Goal: Task Accomplishment & Management: Complete application form

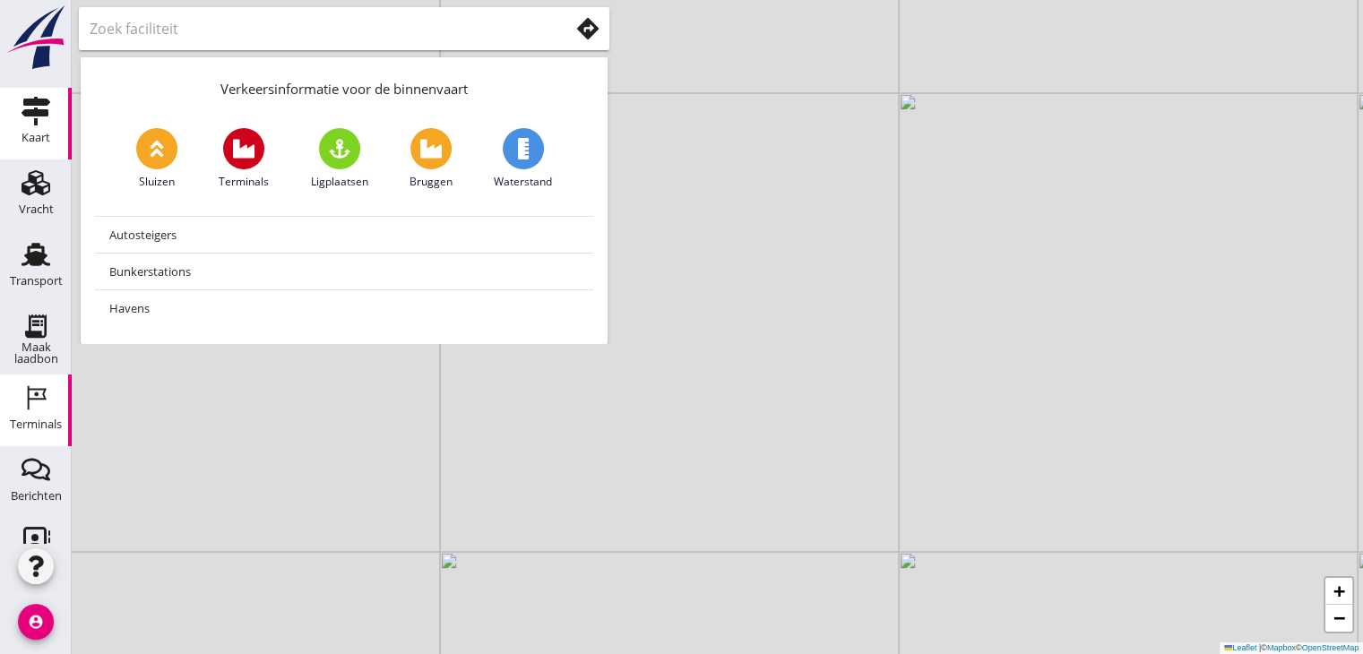
click at [29, 393] on use at bounding box center [37, 398] width 19 height 24
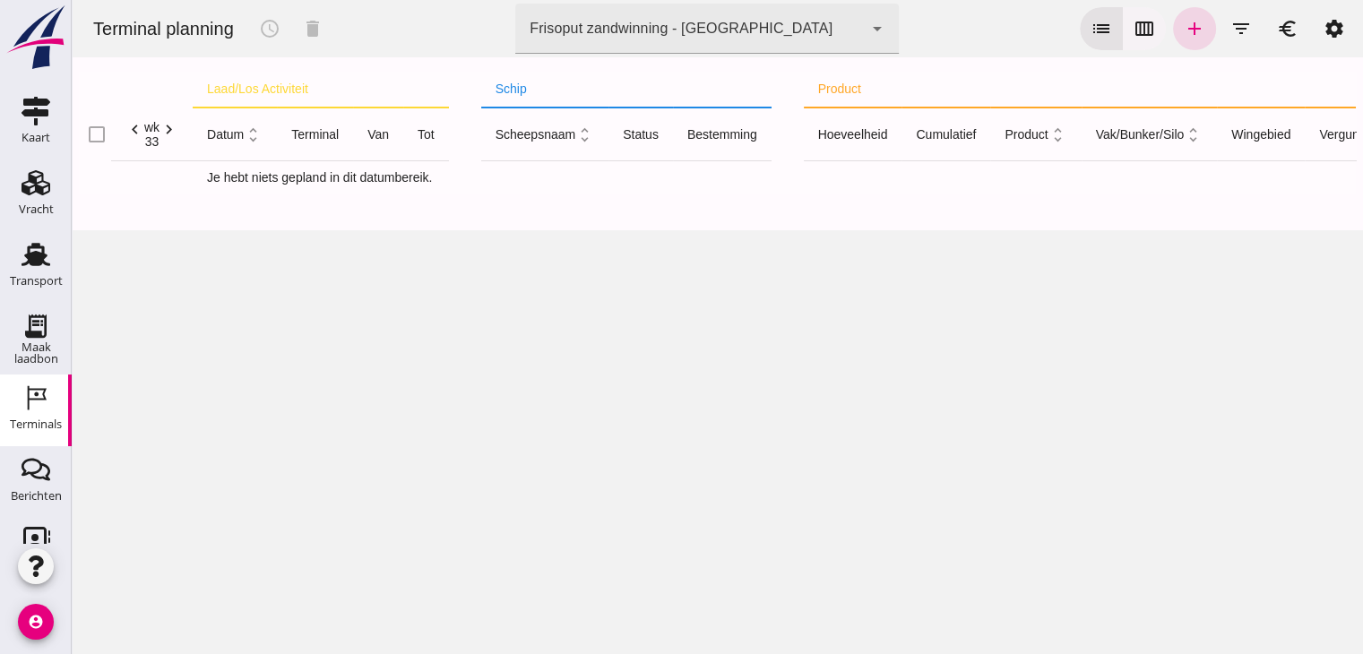
click div "list calendar_view_week add filter_list euro settings"
click at [1136, 26] on icon "calendar_view_week" at bounding box center [1145, 29] width 22 height 22
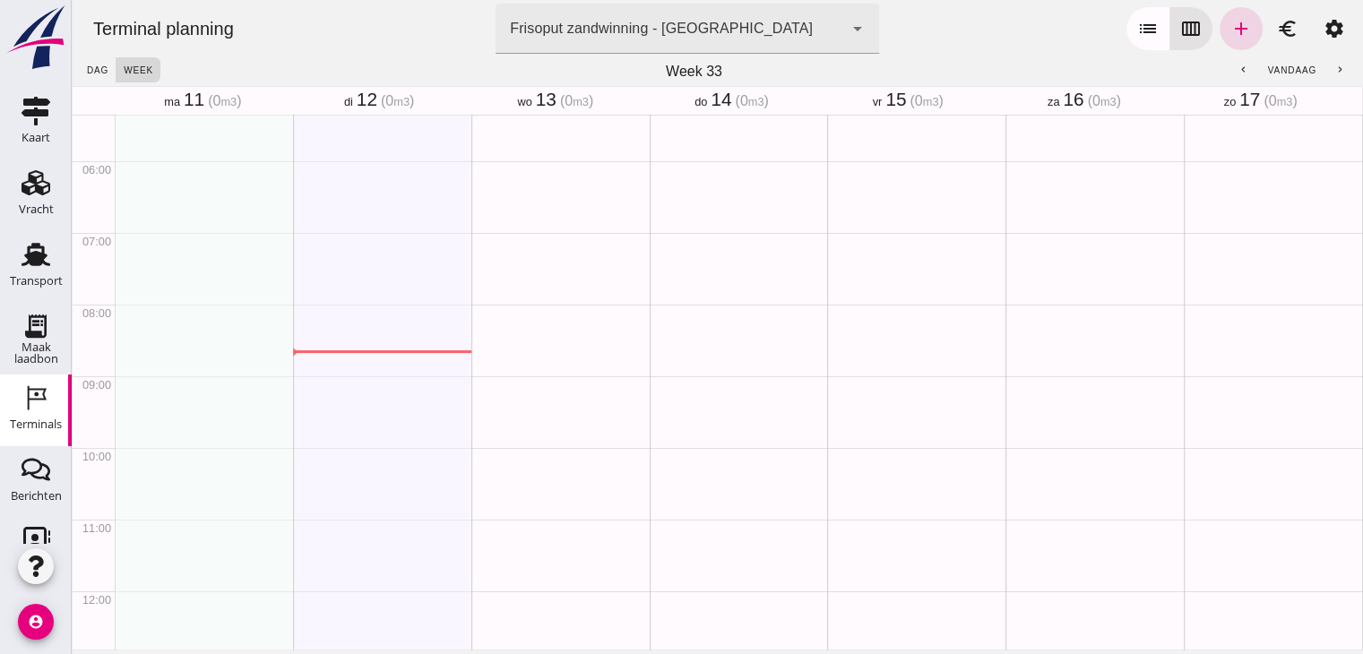
scroll to position [573, 0]
click link "add"
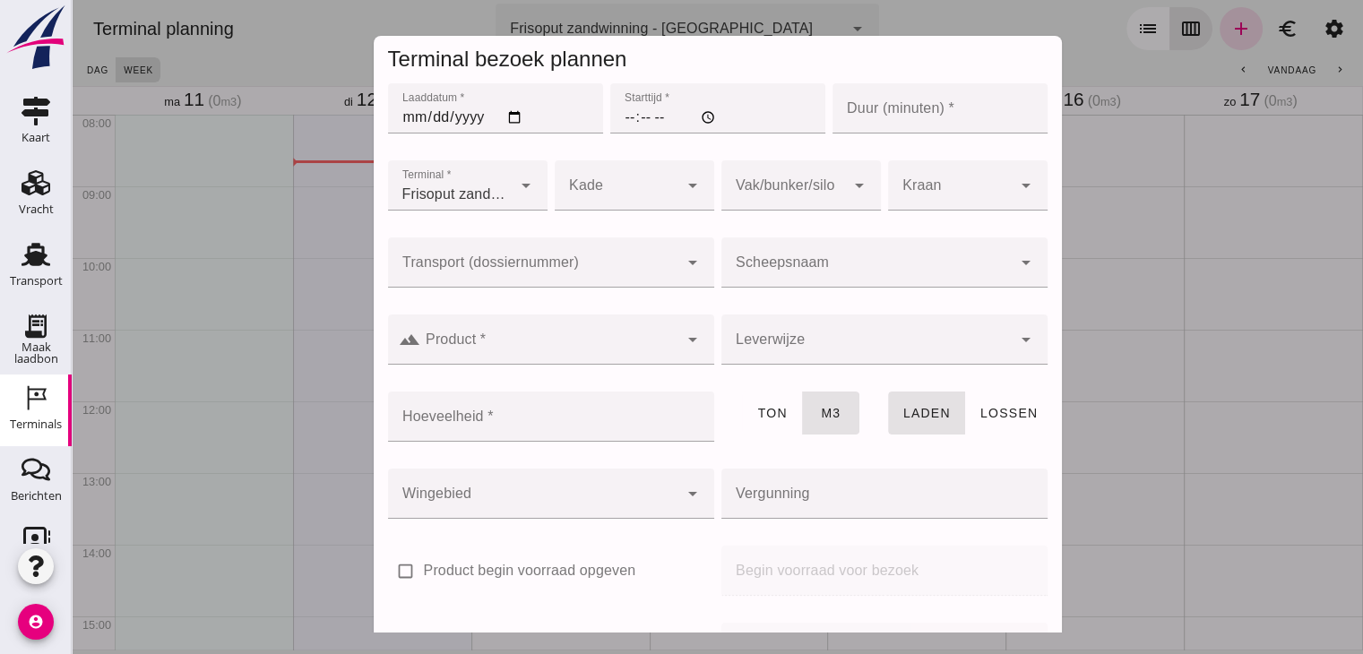
scroll to position [212, 0]
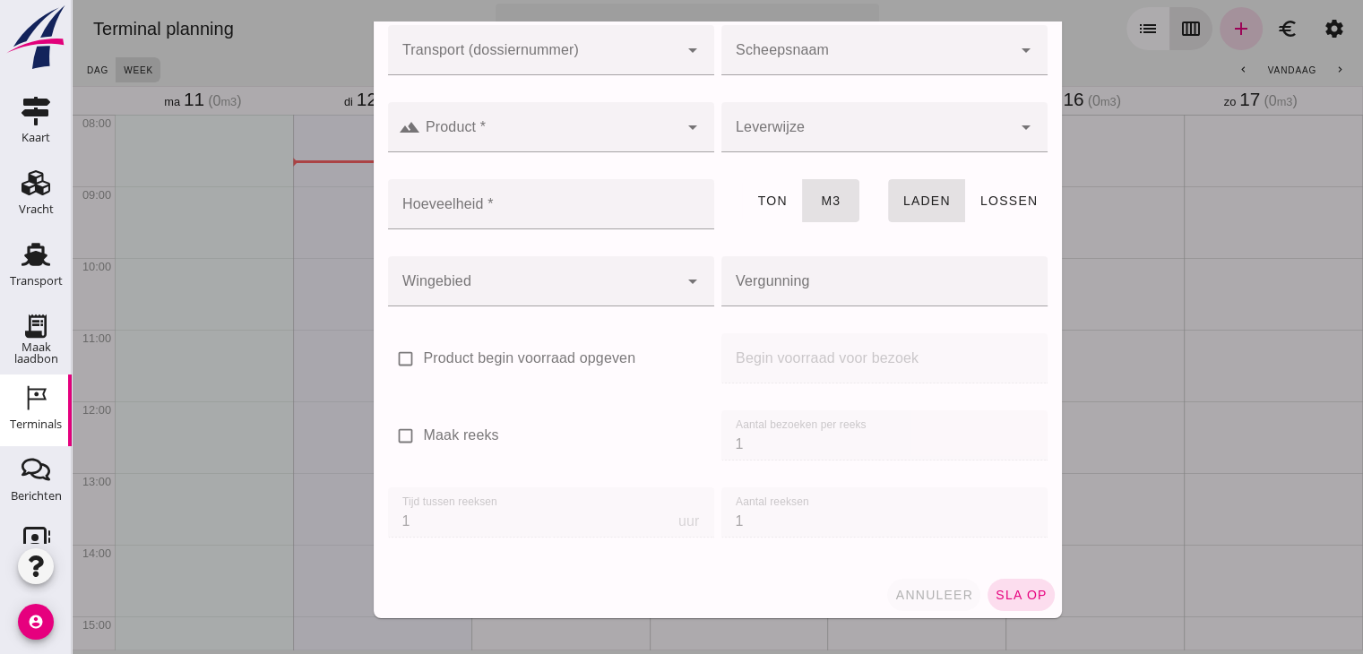
click button "annuleer"
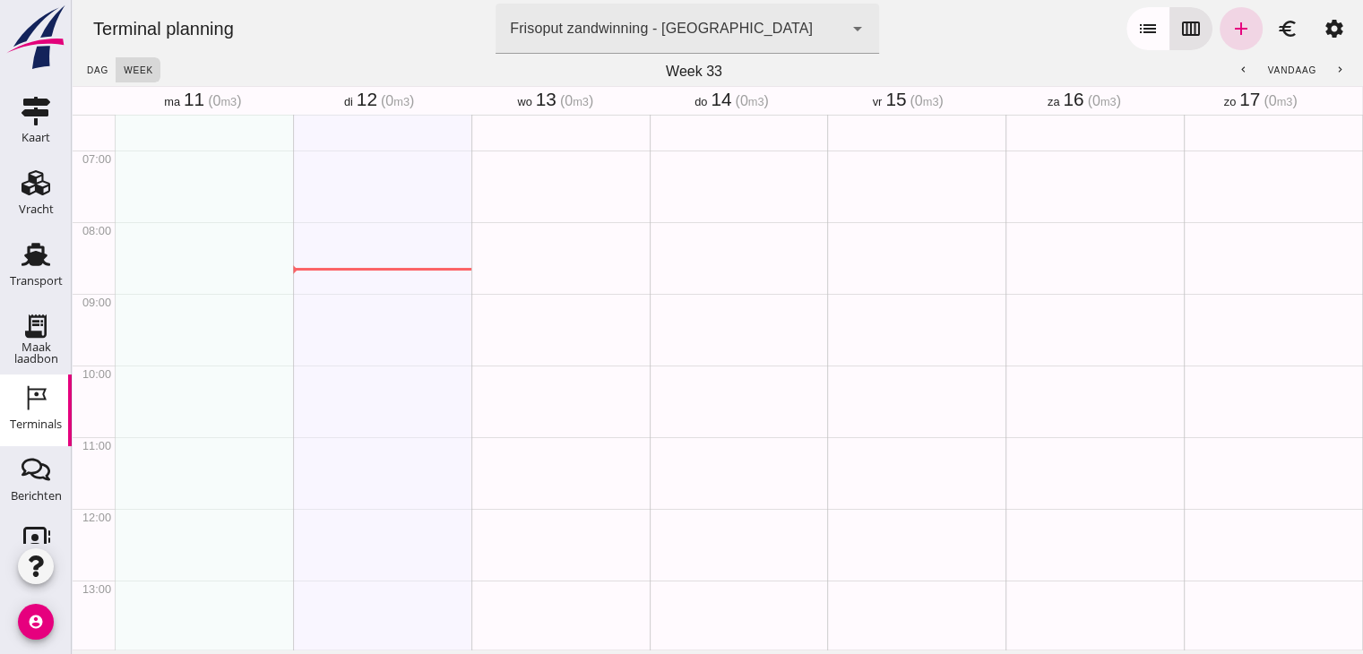
scroll to position [462, 0]
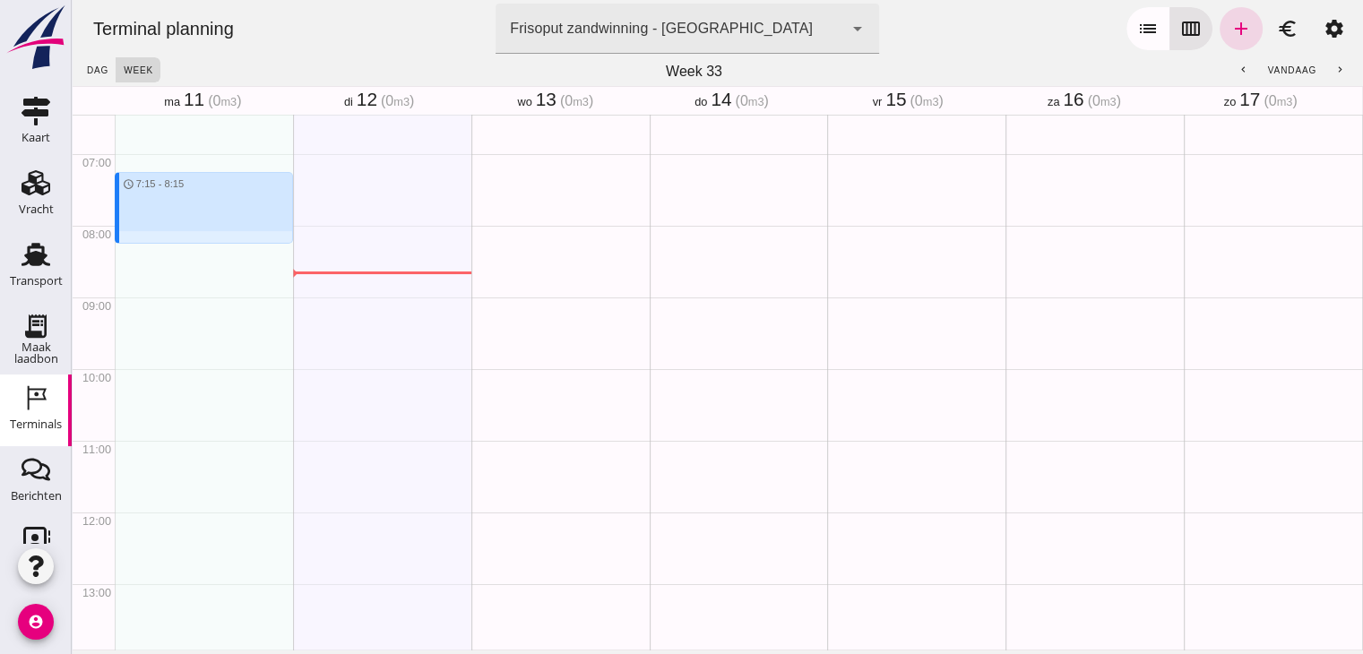
drag, startPoint x: 176, startPoint y: 181, endPoint x: 179, endPoint y: 246, distance: 65.5
click at [179, 246] on div "schedule 7:15 - 8:15" at bounding box center [204, 512] width 178 height 1720
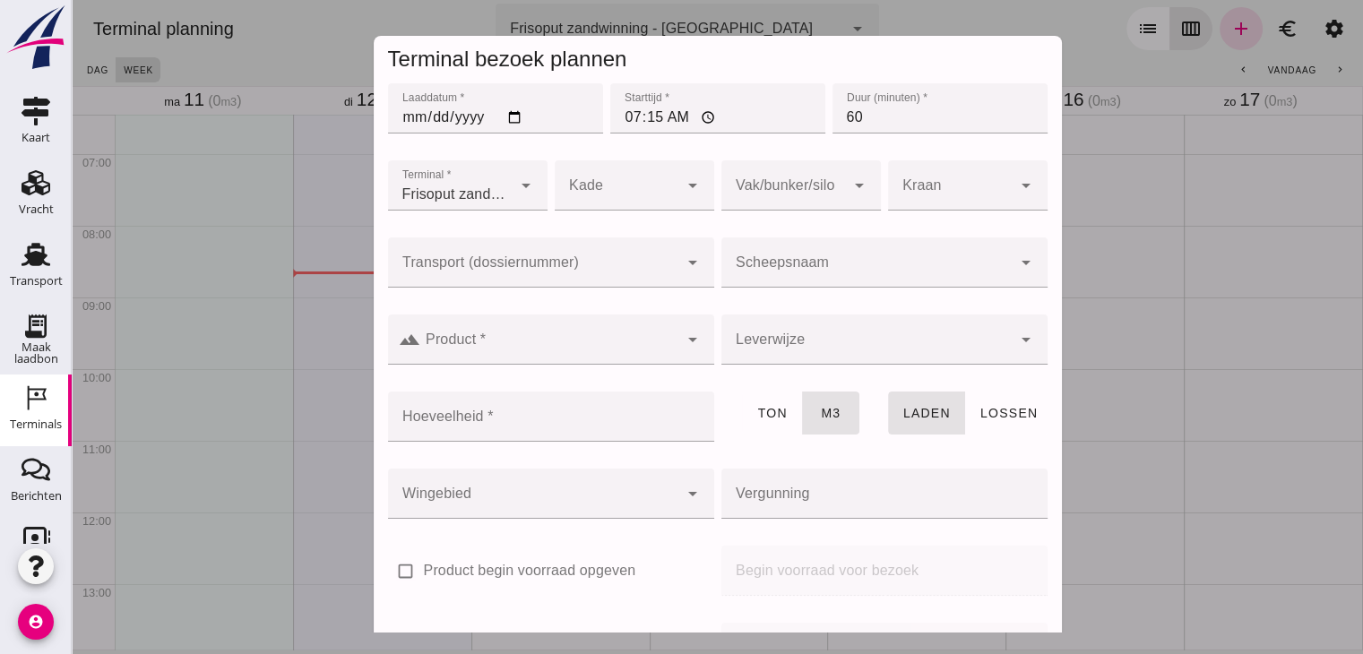
click div
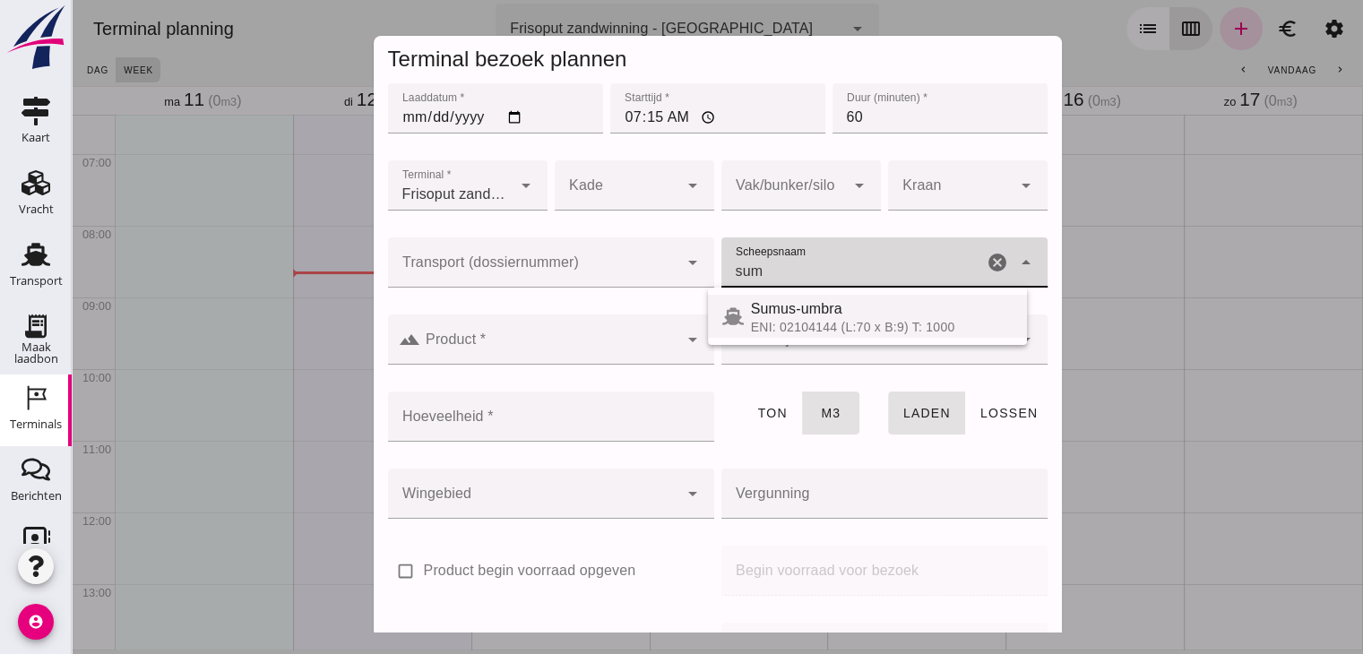
click at [771, 314] on div "Sumus-umbra" at bounding box center [882, 309] width 262 height 22
type input "Sumus-umbra"
type input "600"
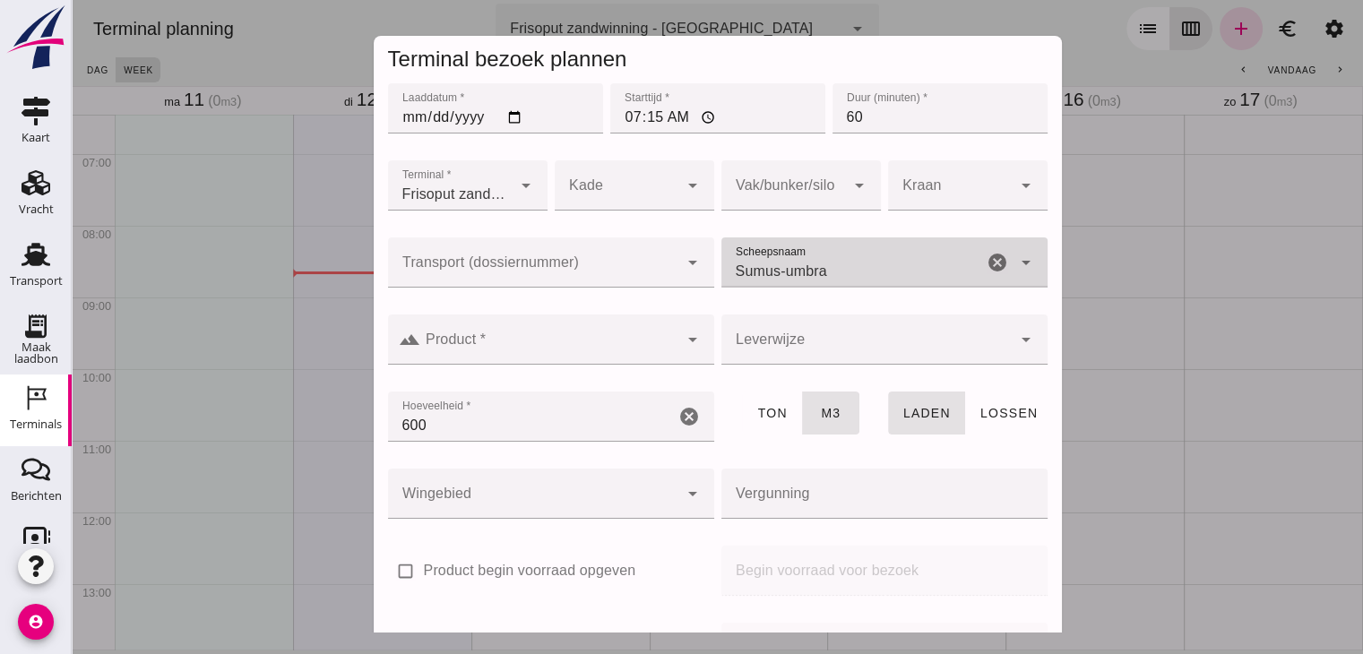
type input "Sumus-umbra"
drag, startPoint x: 556, startPoint y: 328, endPoint x: 548, endPoint y: 359, distance: 32.2
click div
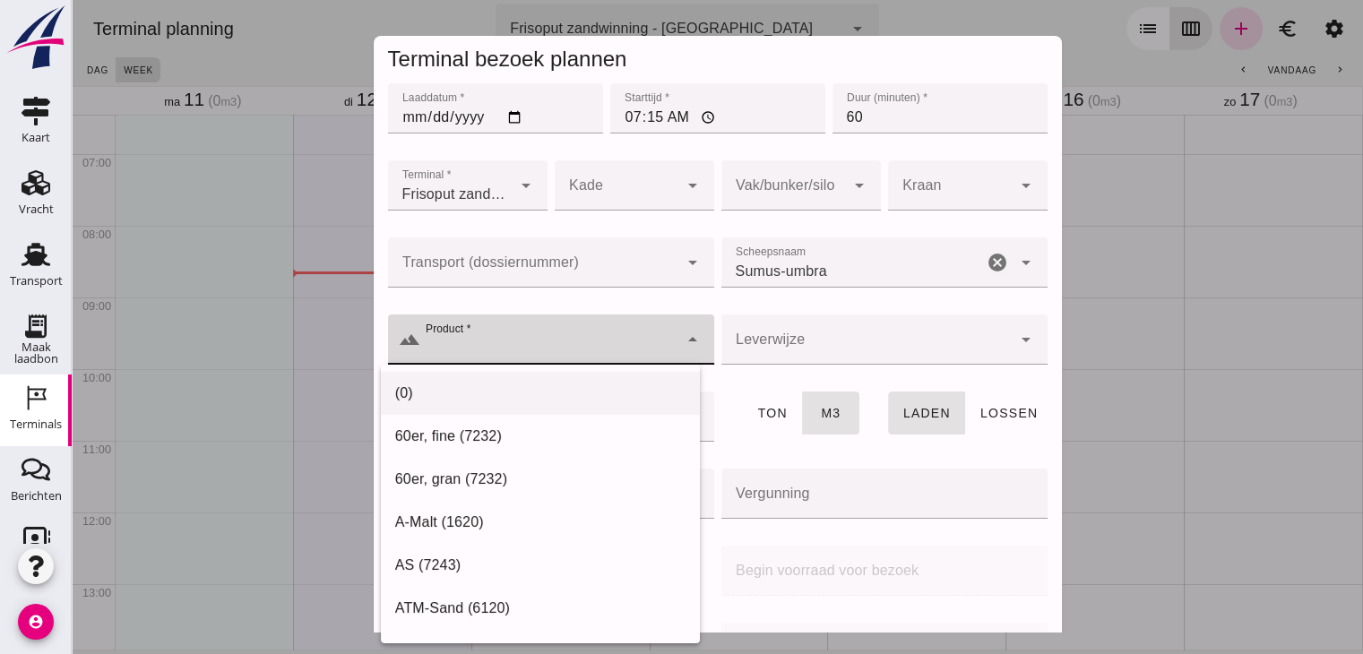
click at [531, 587] on div "(0)" at bounding box center [540, 608] width 319 height 43
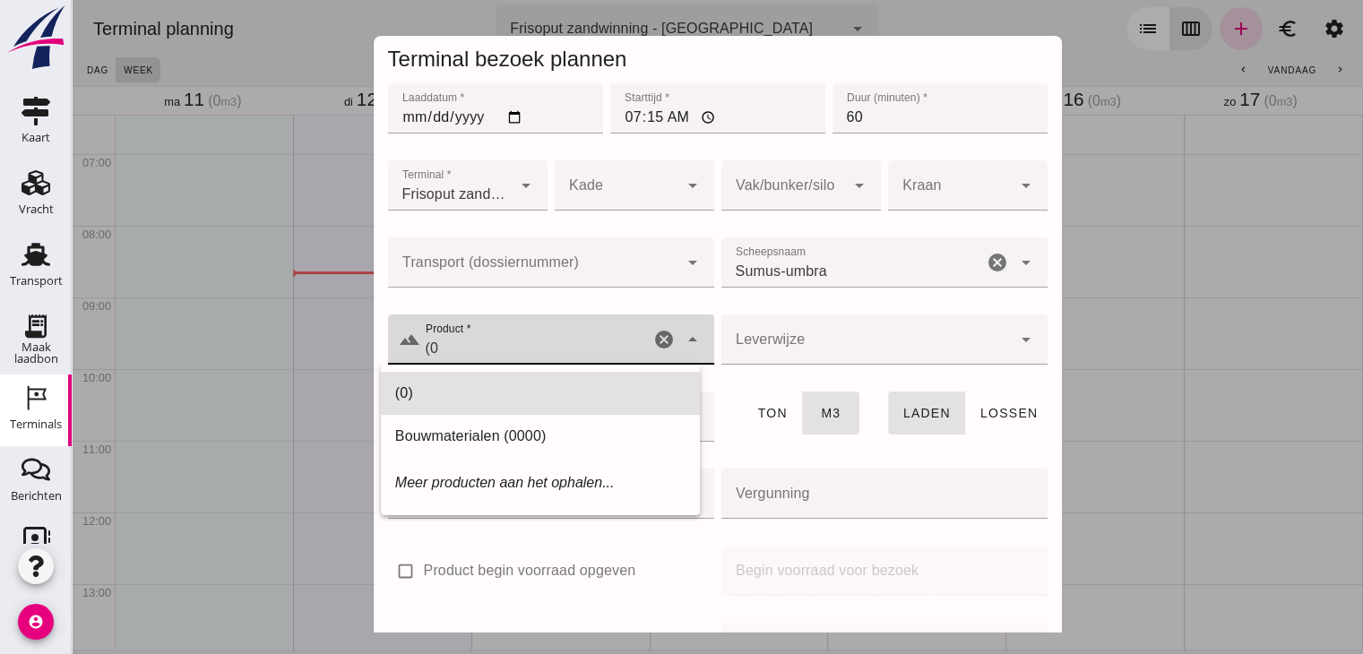
type input "("
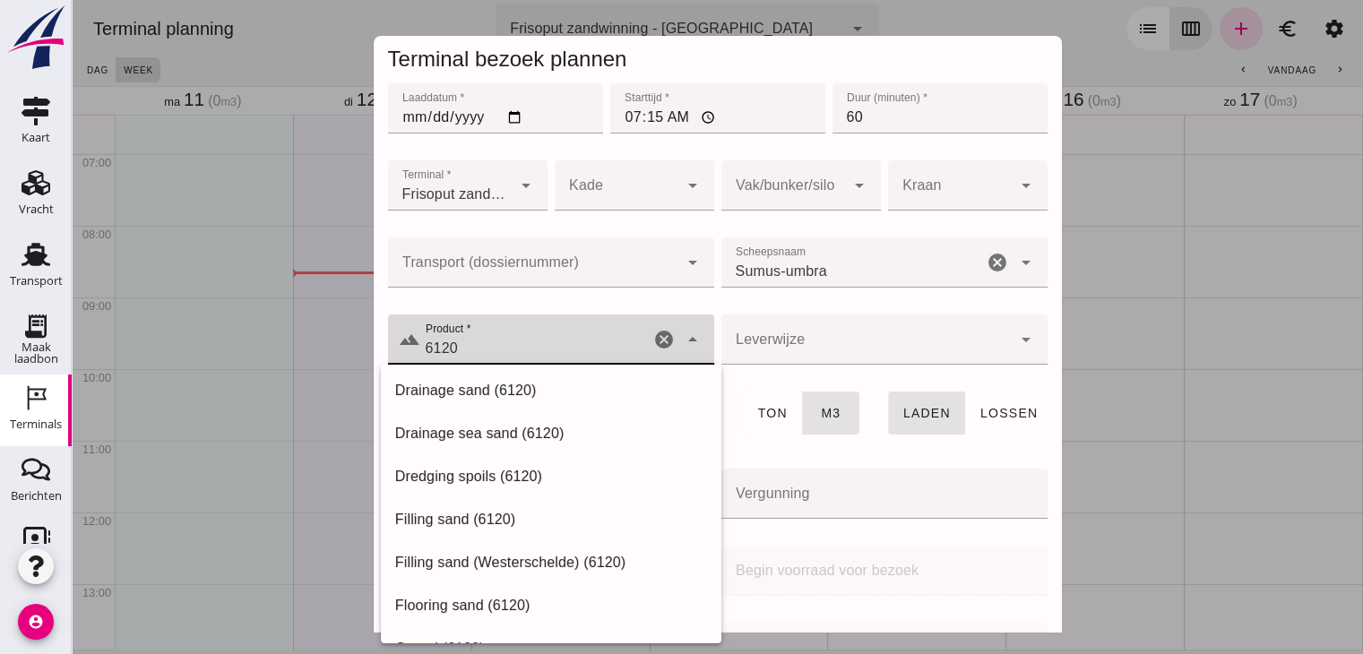
scroll to position [863, 0]
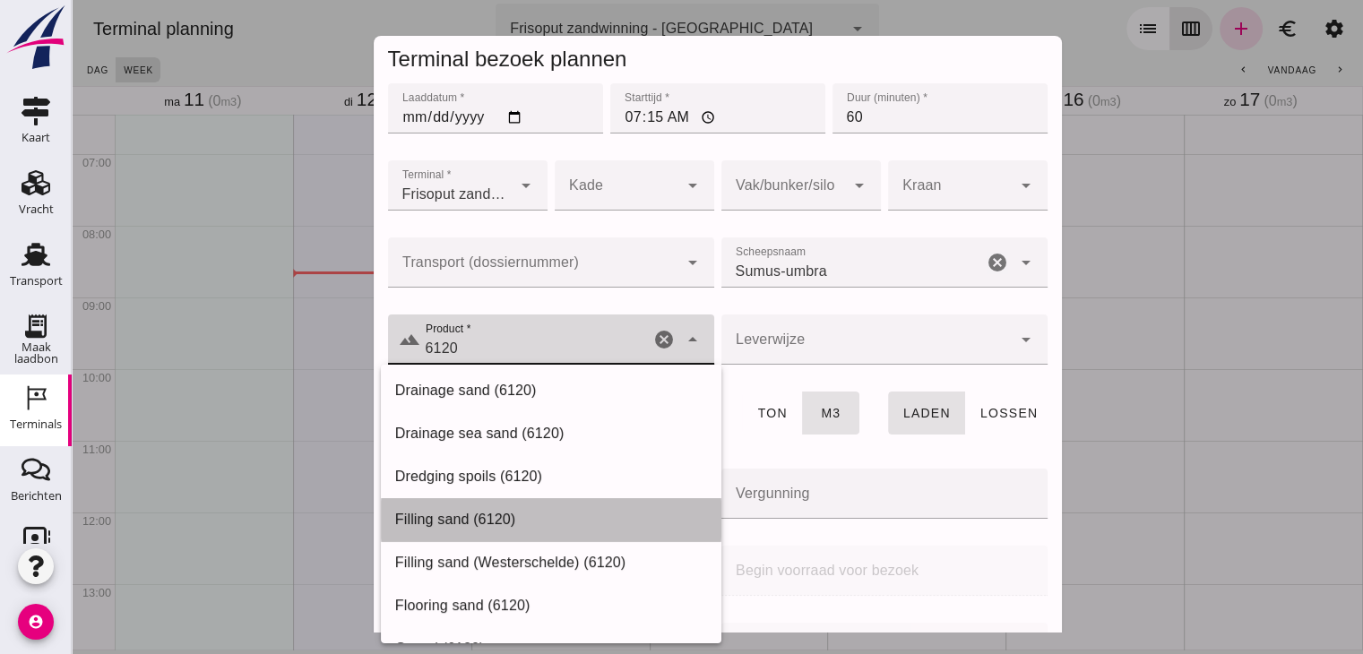
click at [499, 520] on div "Filling sand (6120)" at bounding box center [551, 520] width 312 height 22
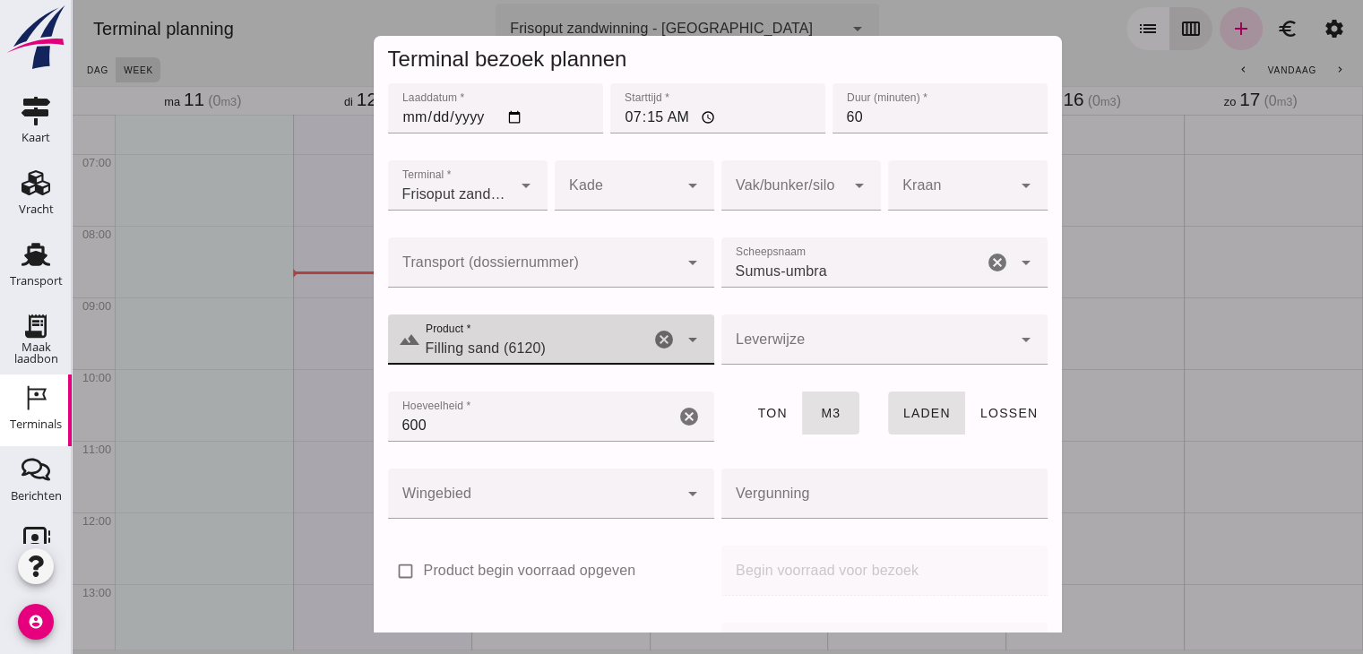
scroll to position [212, 0]
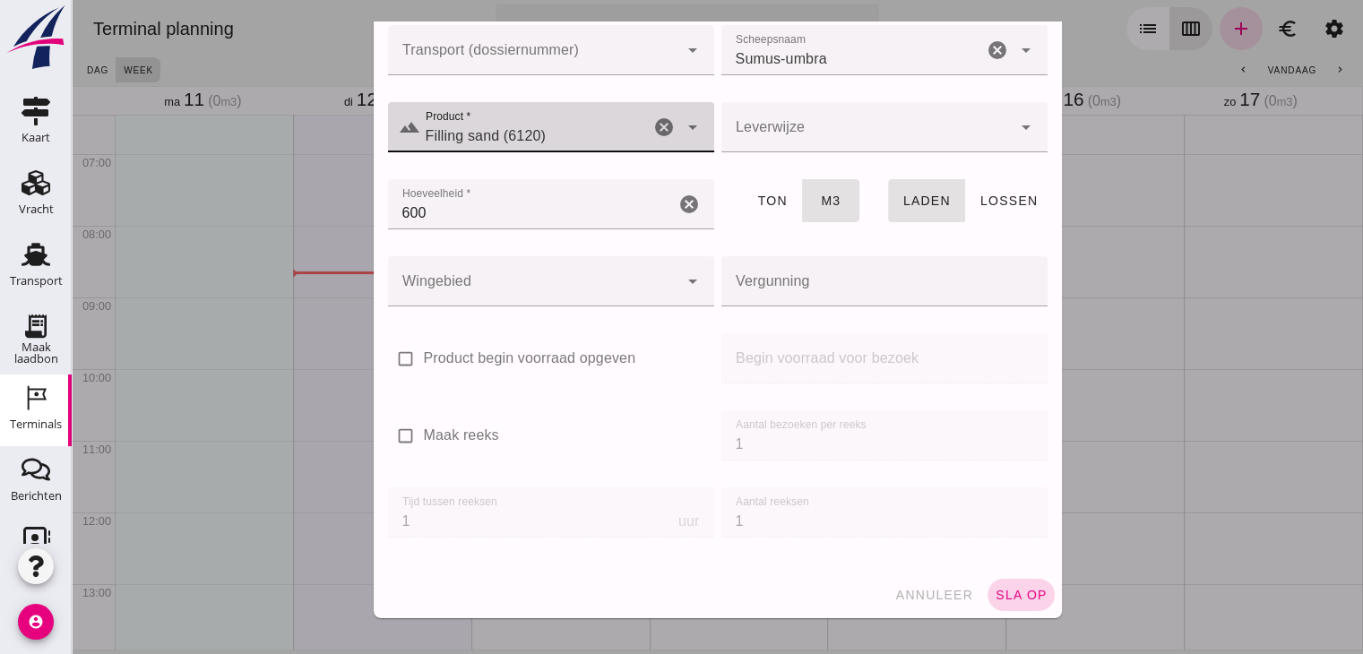
type input "Filling sand (6120)"
click span "sla op"
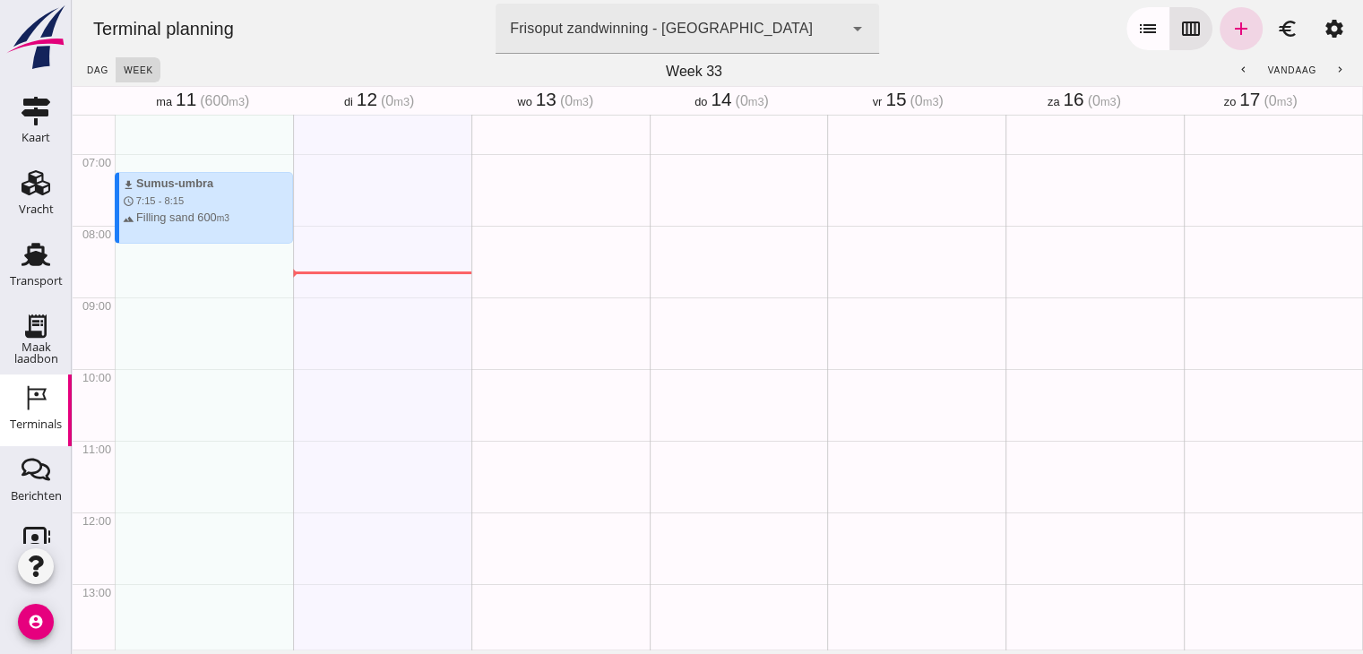
drag, startPoint x: 190, startPoint y: 248, endPoint x: 192, endPoint y: 302, distance: 53.8
click at [192, 302] on div "download Sumus-umbra schedule 7:15 - 8:15 terrain Filling sand 600 m3" at bounding box center [204, 512] width 178 height 1720
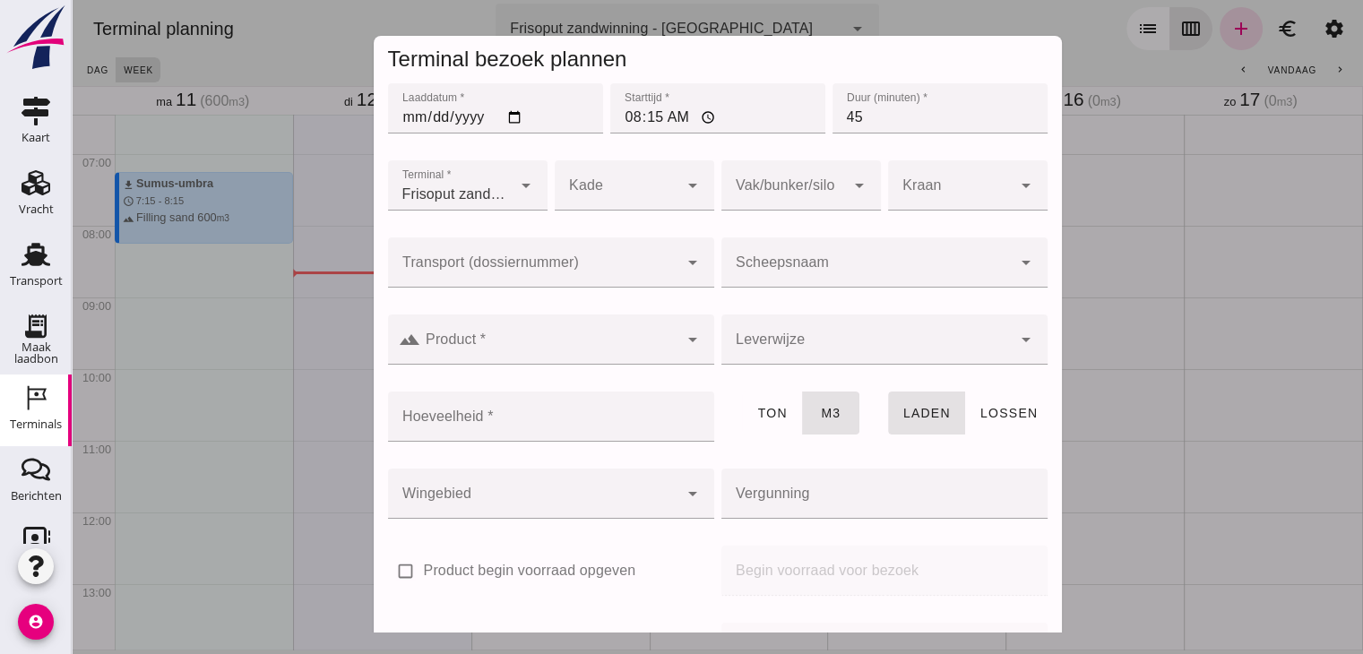
click div
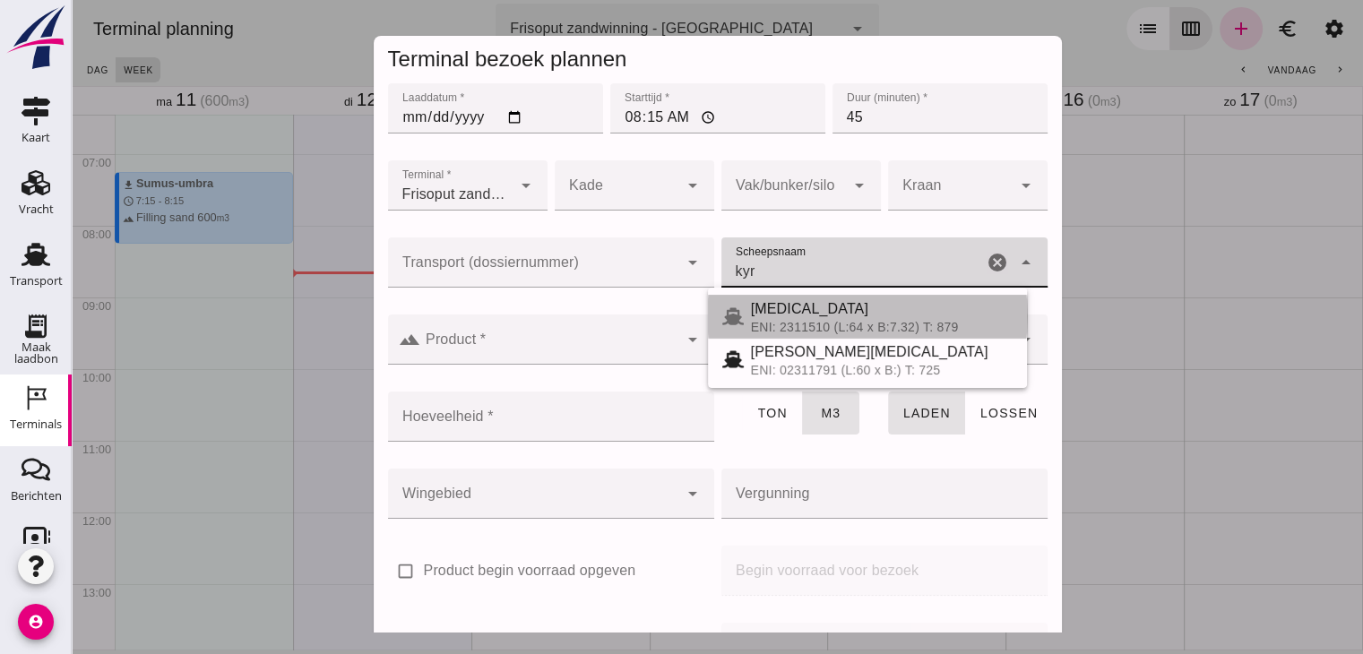
click at [801, 318] on div "[MEDICAL_DATA]" at bounding box center [882, 309] width 262 height 22
type input "[MEDICAL_DATA]"
type input "552"
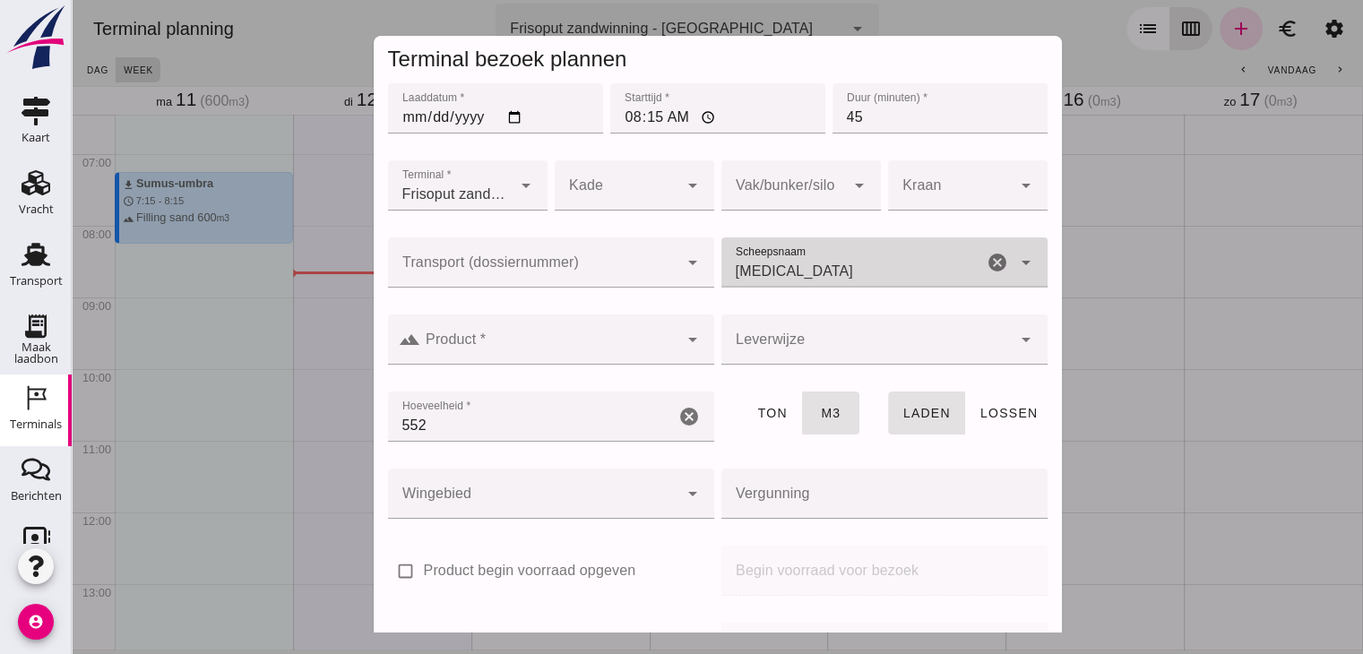
type input "[MEDICAL_DATA]"
click input "Product *"
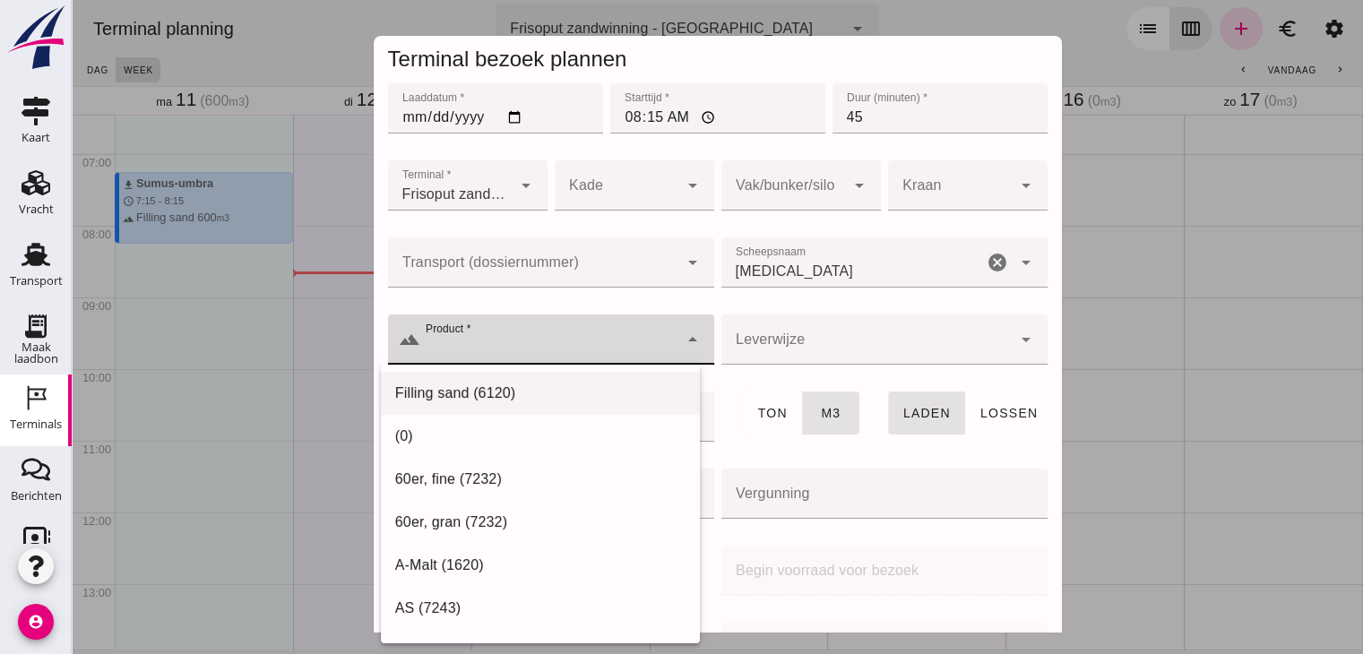
click at [496, 587] on div "Filling sand (6120)" at bounding box center [540, 608] width 319 height 43
type input "Filling sand (6120)"
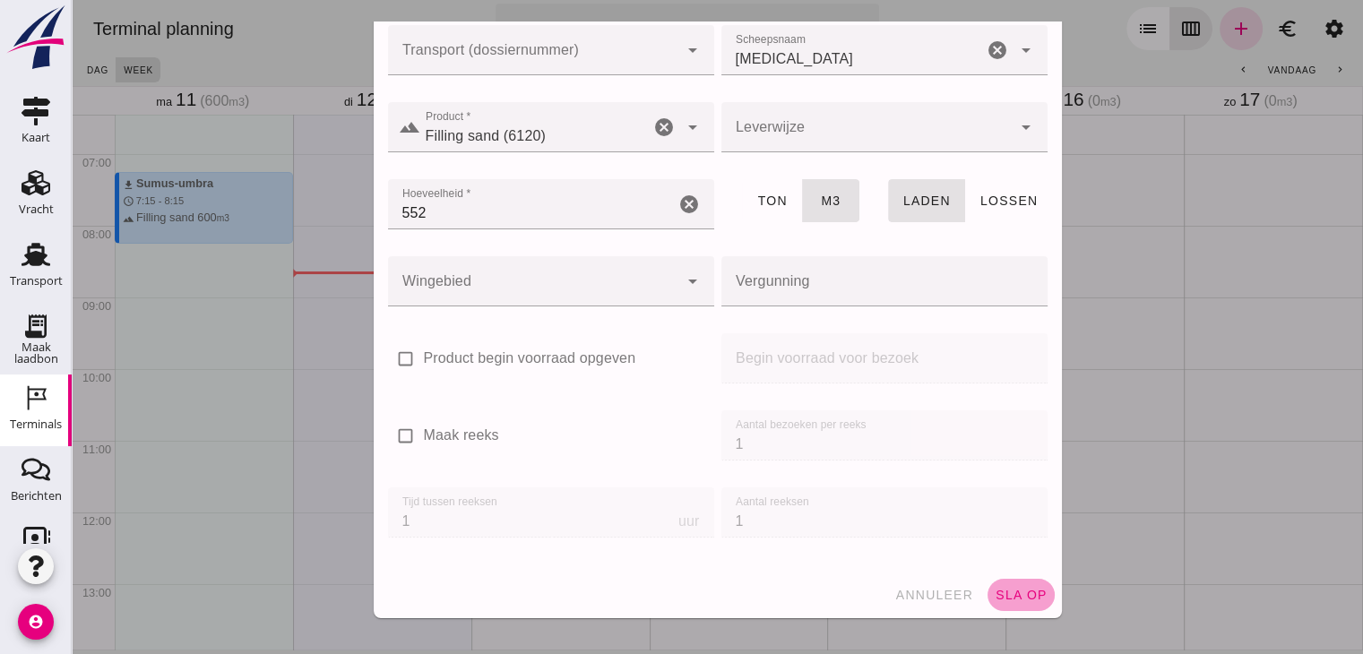
click button "sla op"
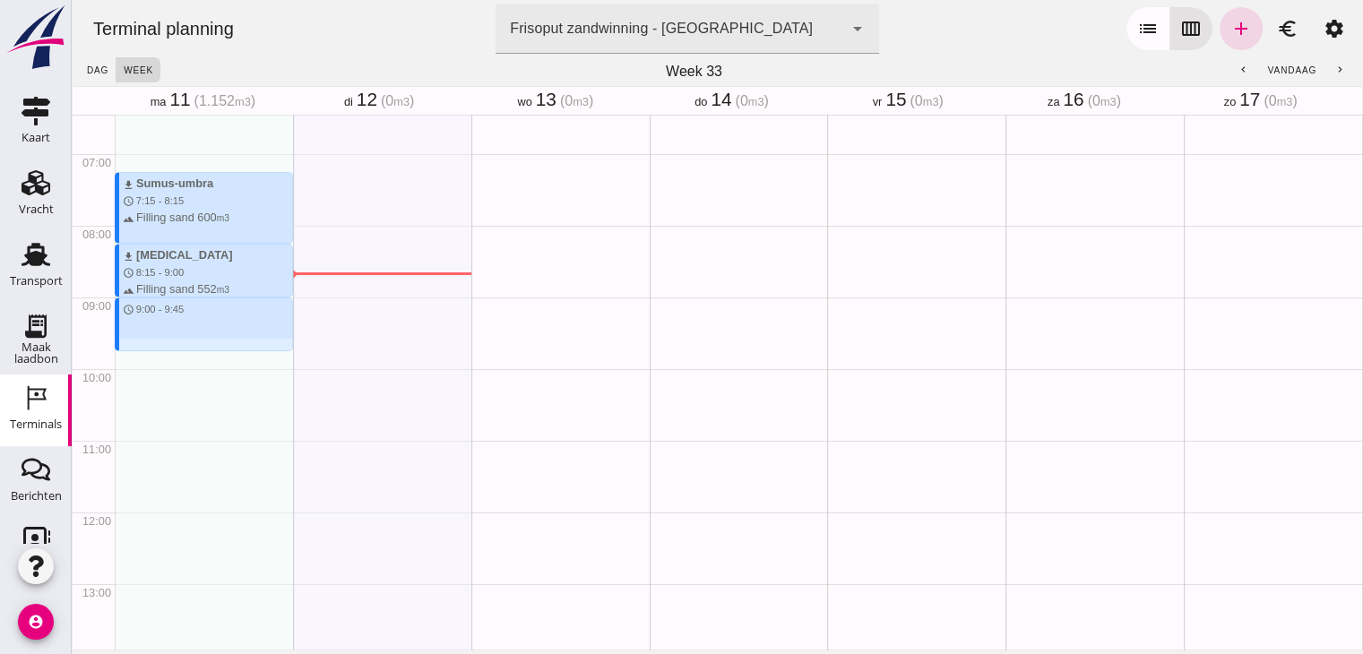
drag, startPoint x: 215, startPoint y: 300, endPoint x: 215, endPoint y: 349, distance: 49.3
click at [215, 349] on div "download Sumus-umbra schedule 7:15 - 8:15 terrain Filling sand 600 m3 download …" at bounding box center [204, 512] width 178 height 1720
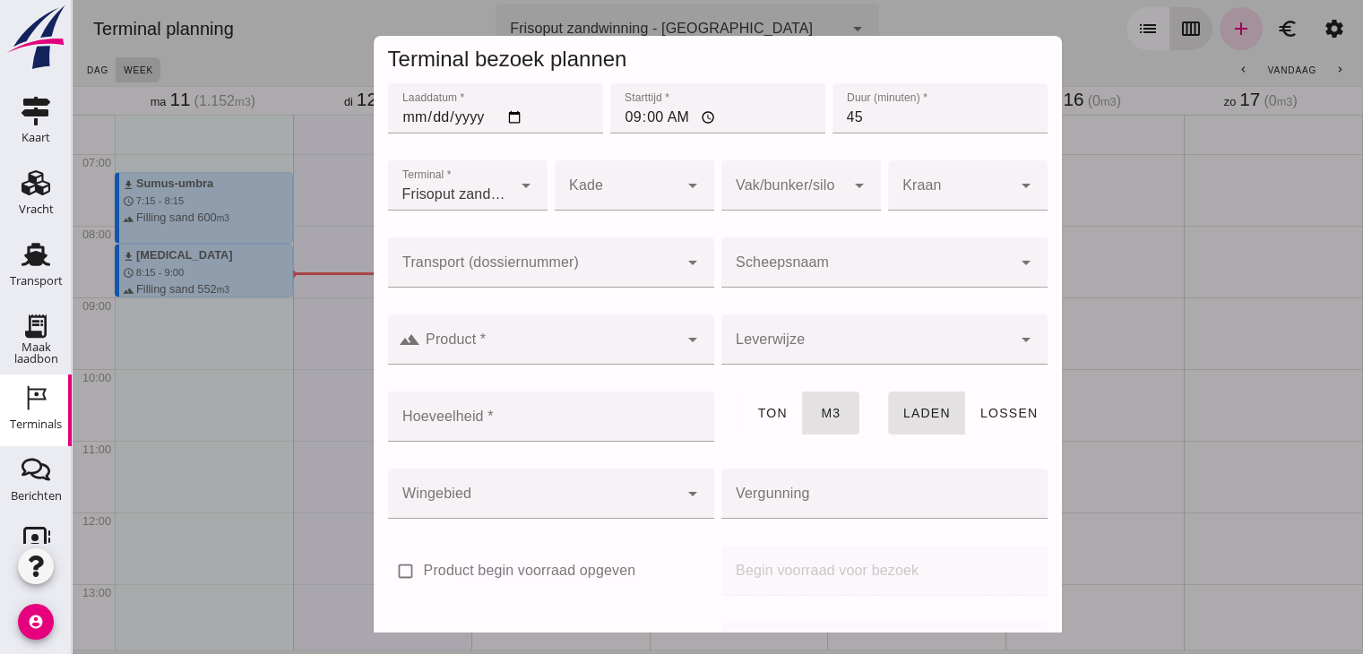
click div
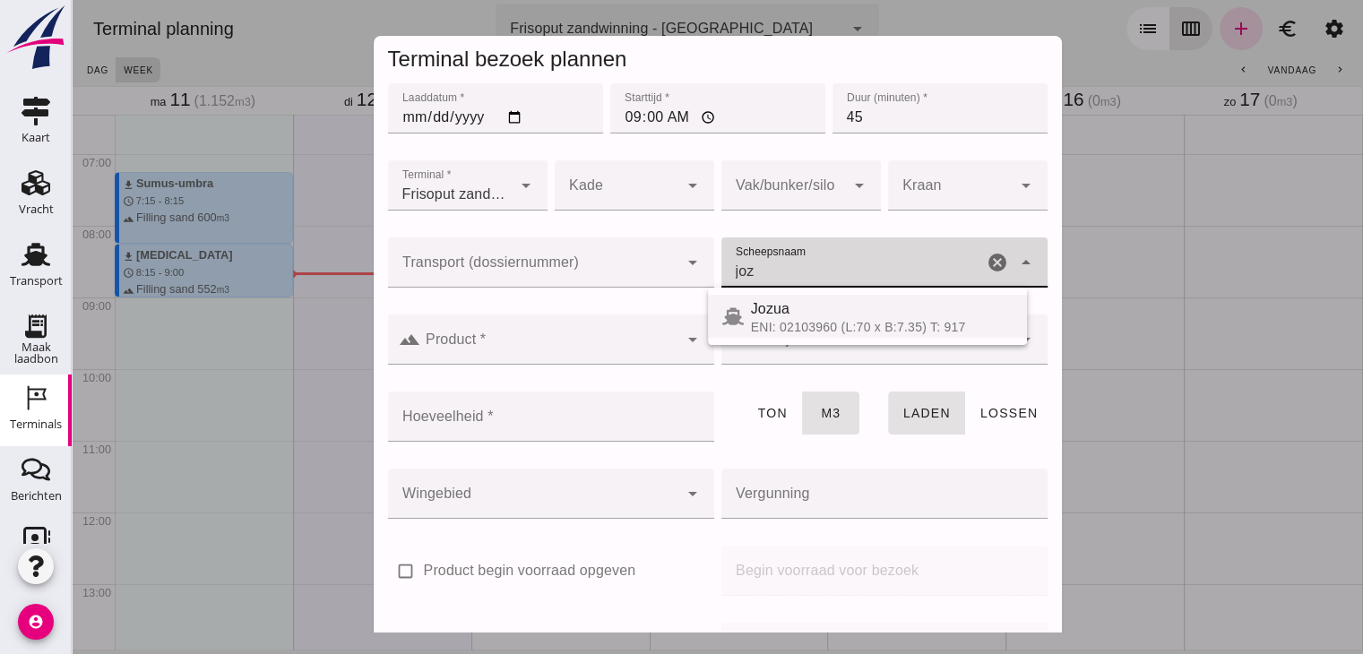
click at [774, 303] on div "Jozua" at bounding box center [882, 309] width 262 height 22
type input "Jozua"
type input "536"
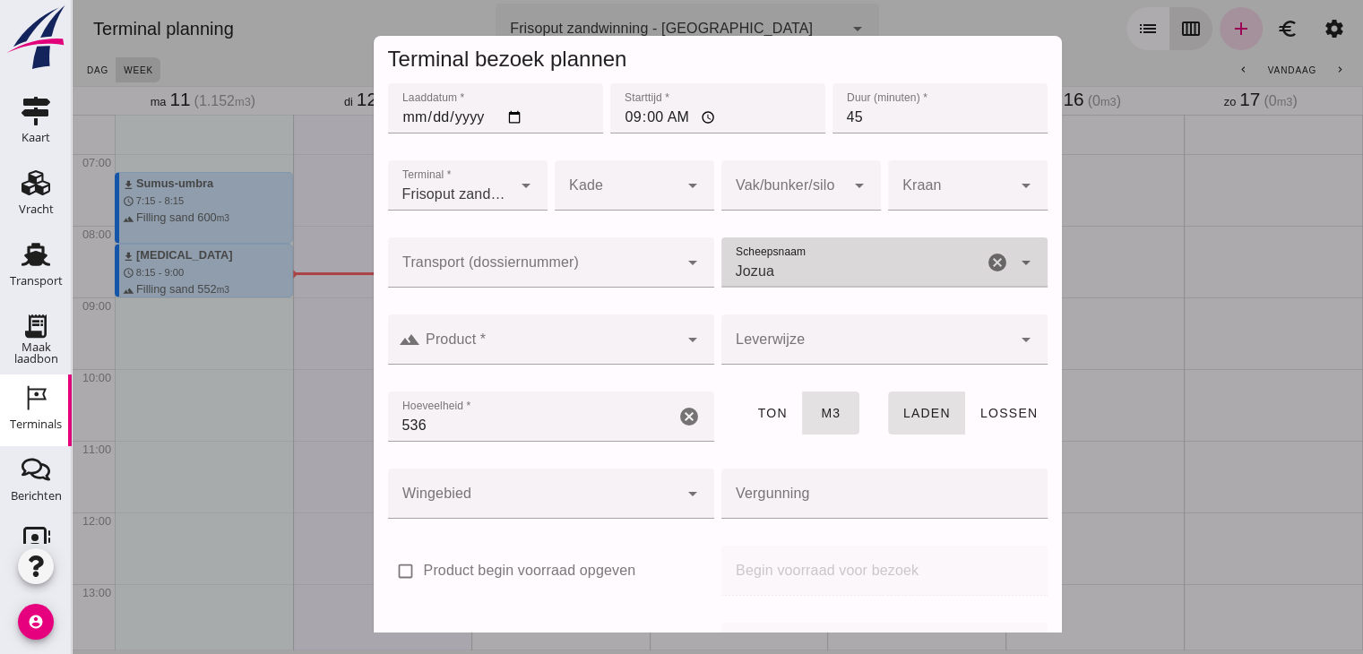
type input "Jozua"
click div
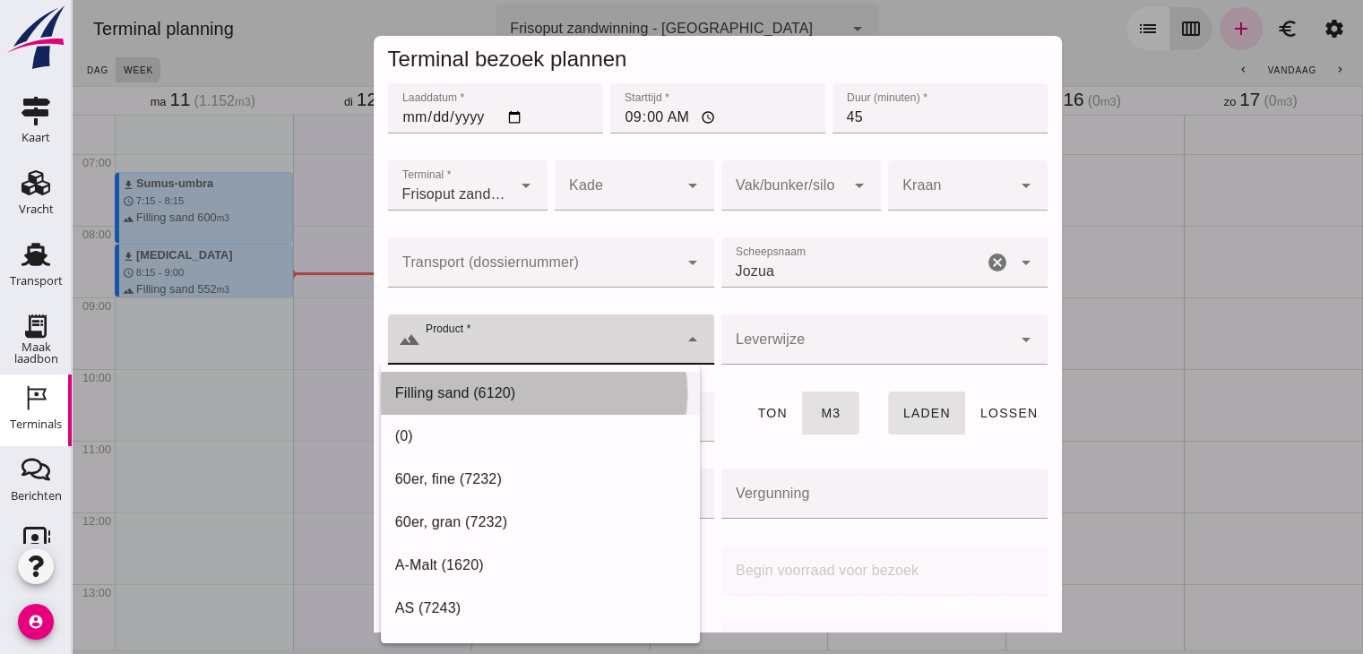
click at [560, 587] on div "Filling sand (6120)" at bounding box center [540, 608] width 319 height 43
type input "Filling sand (6120)"
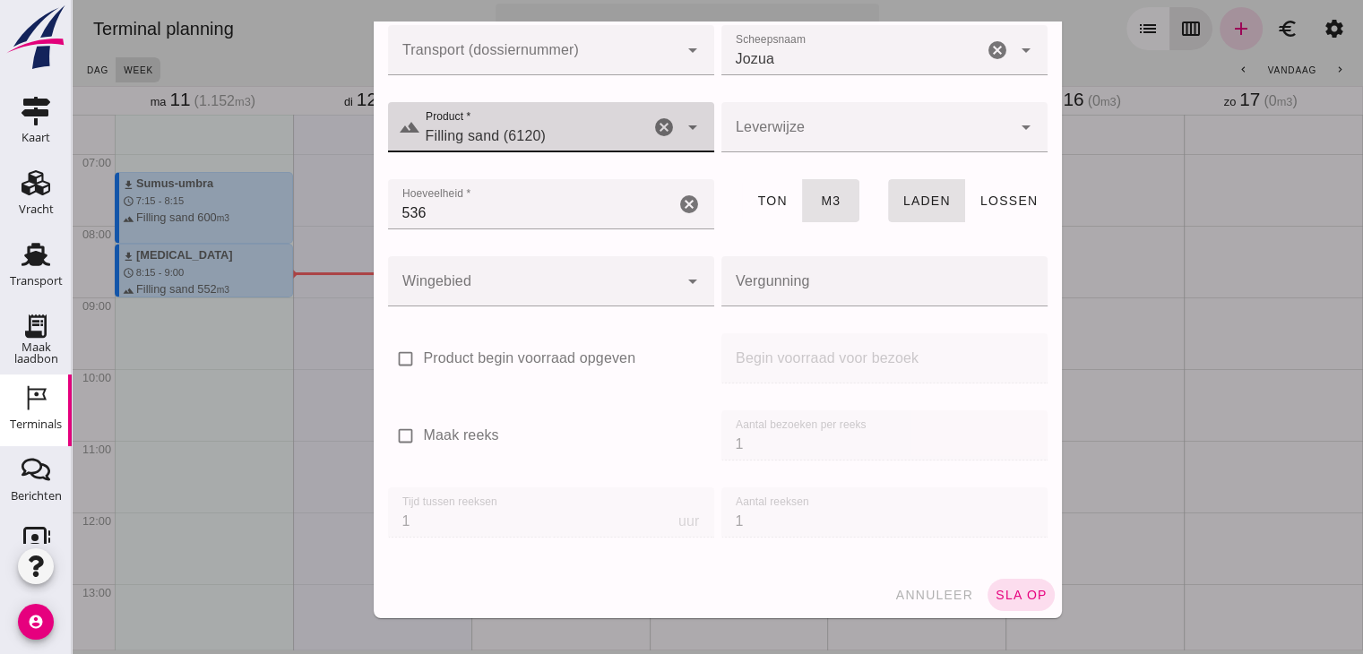
scroll to position [211, 0]
click button "sla op"
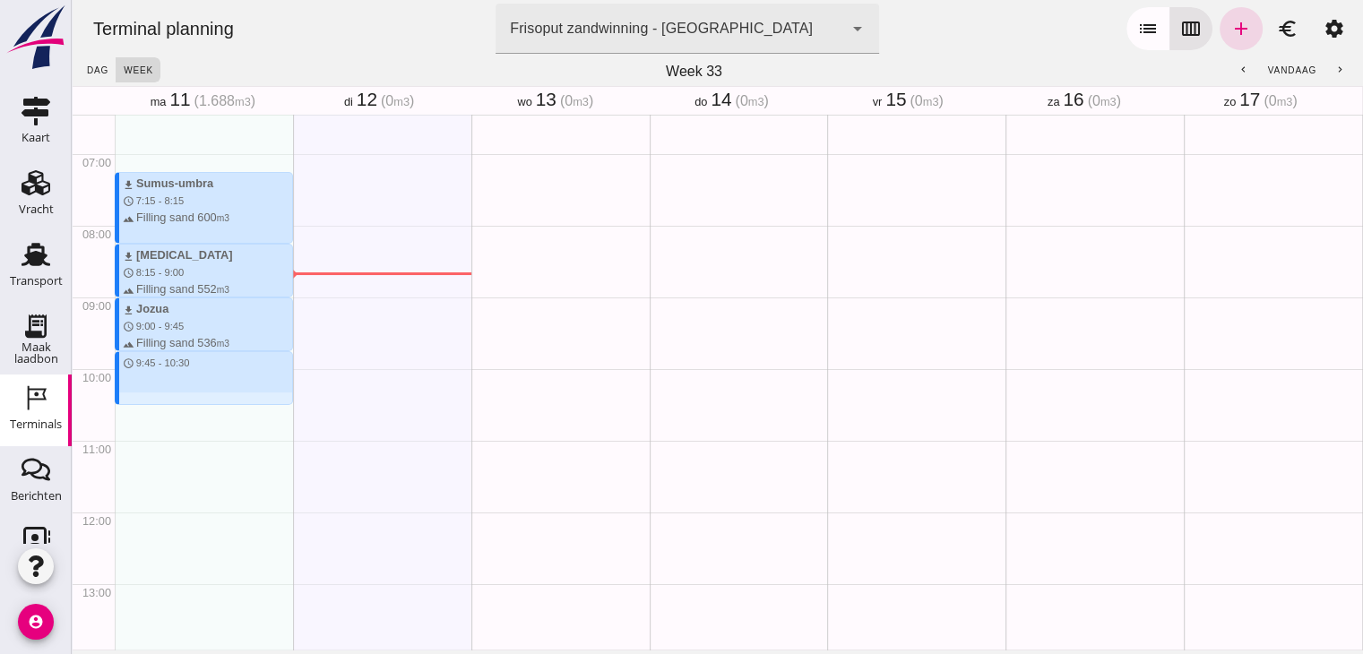
drag, startPoint x: 204, startPoint y: 357, endPoint x: 199, endPoint y: 402, distance: 46.0
click at [199, 402] on div "download Sumus-umbra schedule 7:15 - 8:15 terrain Filling sand 600 m3 download …" at bounding box center [204, 512] width 178 height 1720
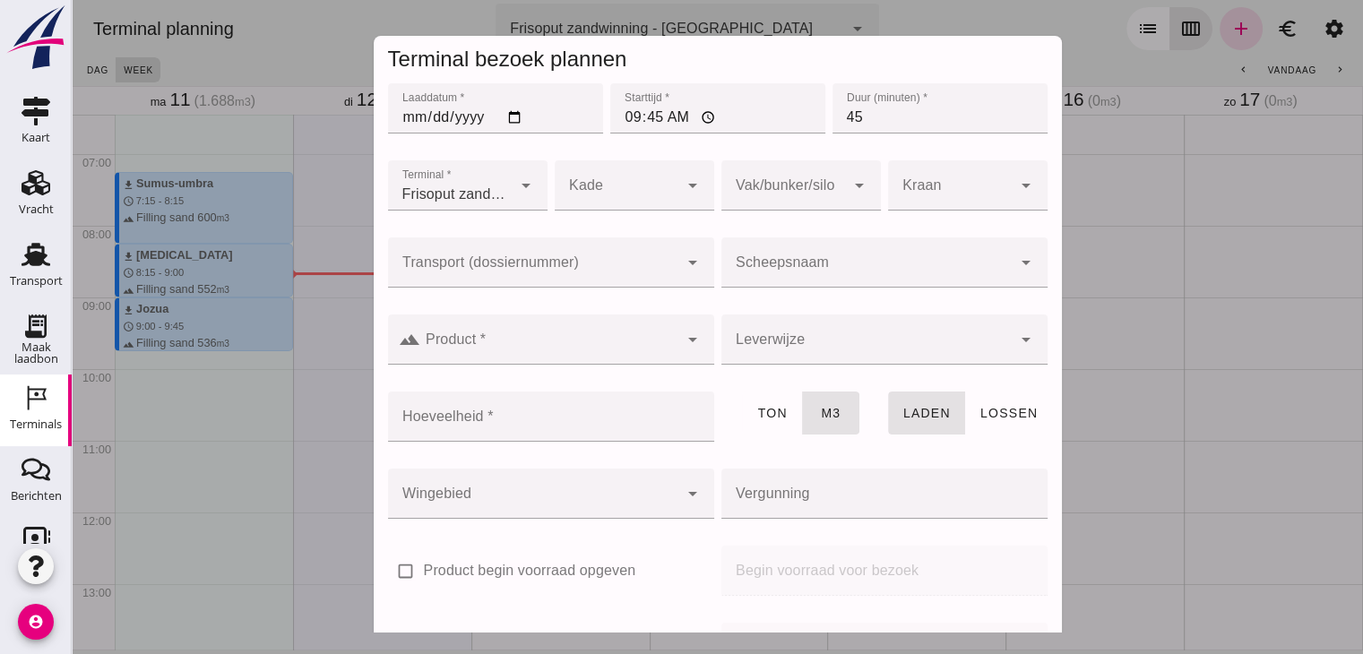
click div
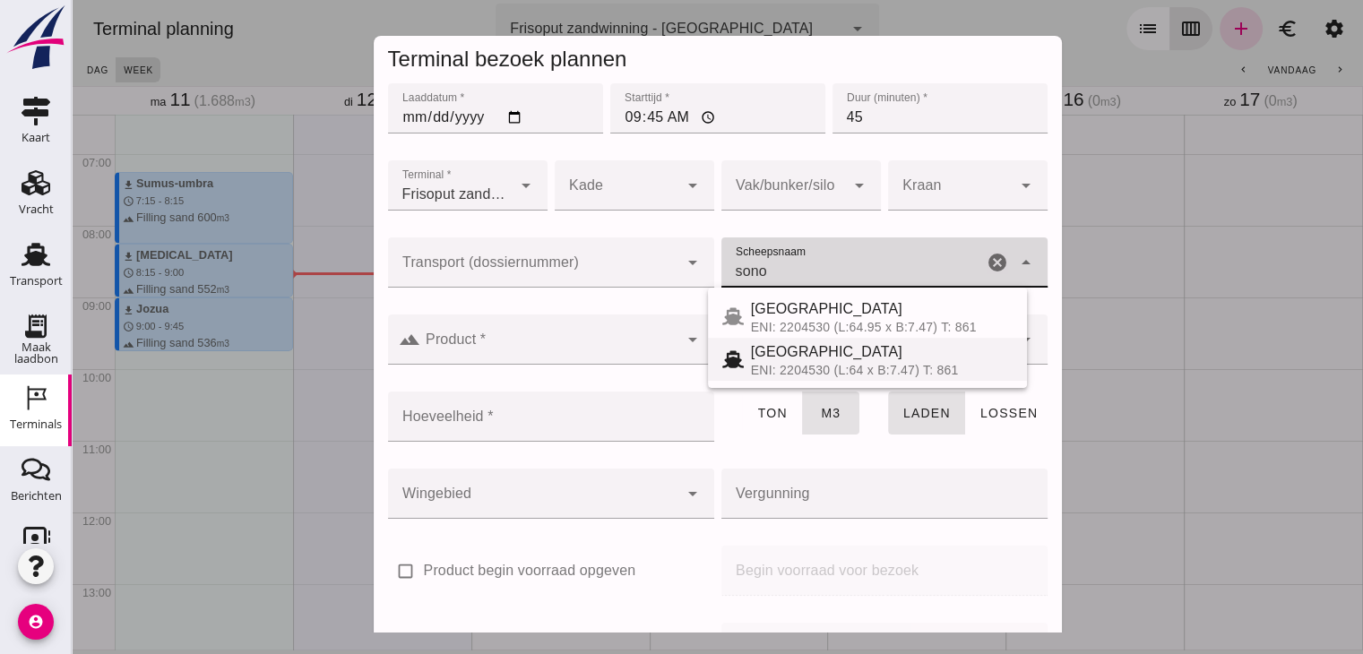
click div "Sonora ENI: 2204530 (L:64 x B:7.47) T: 861"
type input "[GEOGRAPHIC_DATA]"
type input "467"
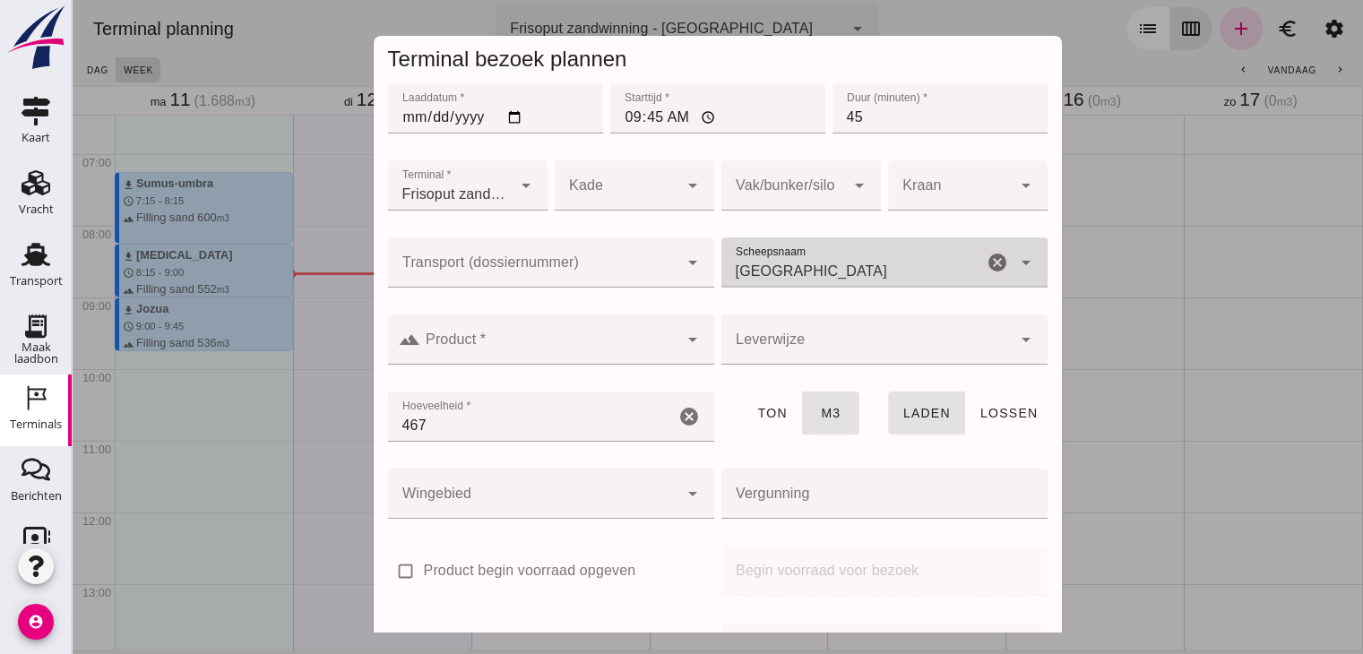
type input "[GEOGRAPHIC_DATA]"
click at [527, 311] on div "landscape Product * Product * cancel arrow_drop_down" at bounding box center [550, 349] width 333 height 77
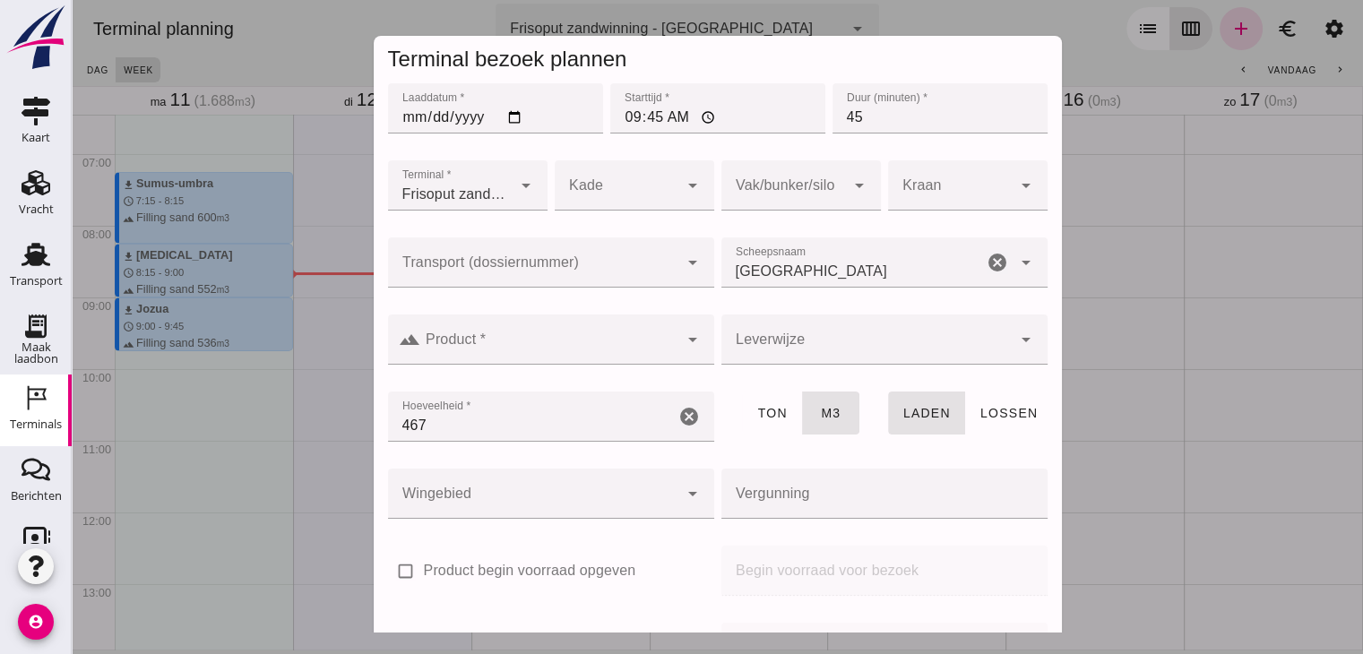
click input "Product *"
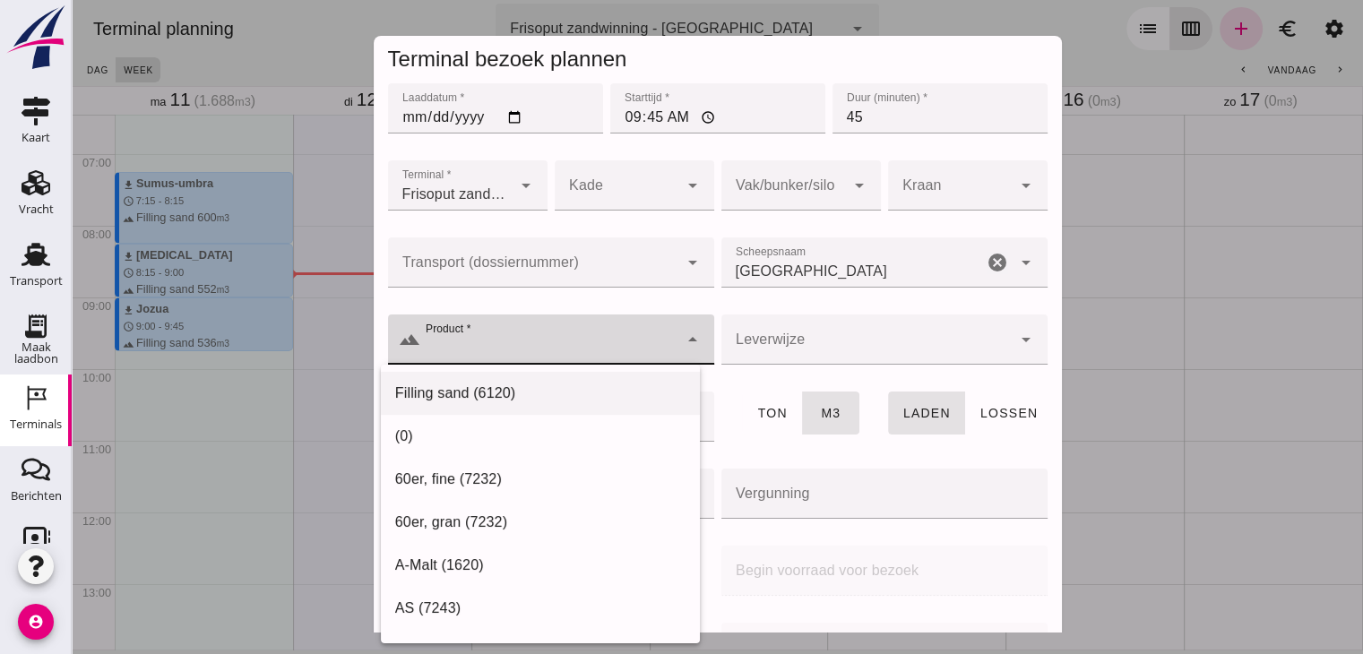
click at [519, 392] on div "Filling sand (6120)" at bounding box center [540, 394] width 290 height 22
type input "Filling sand (6120)"
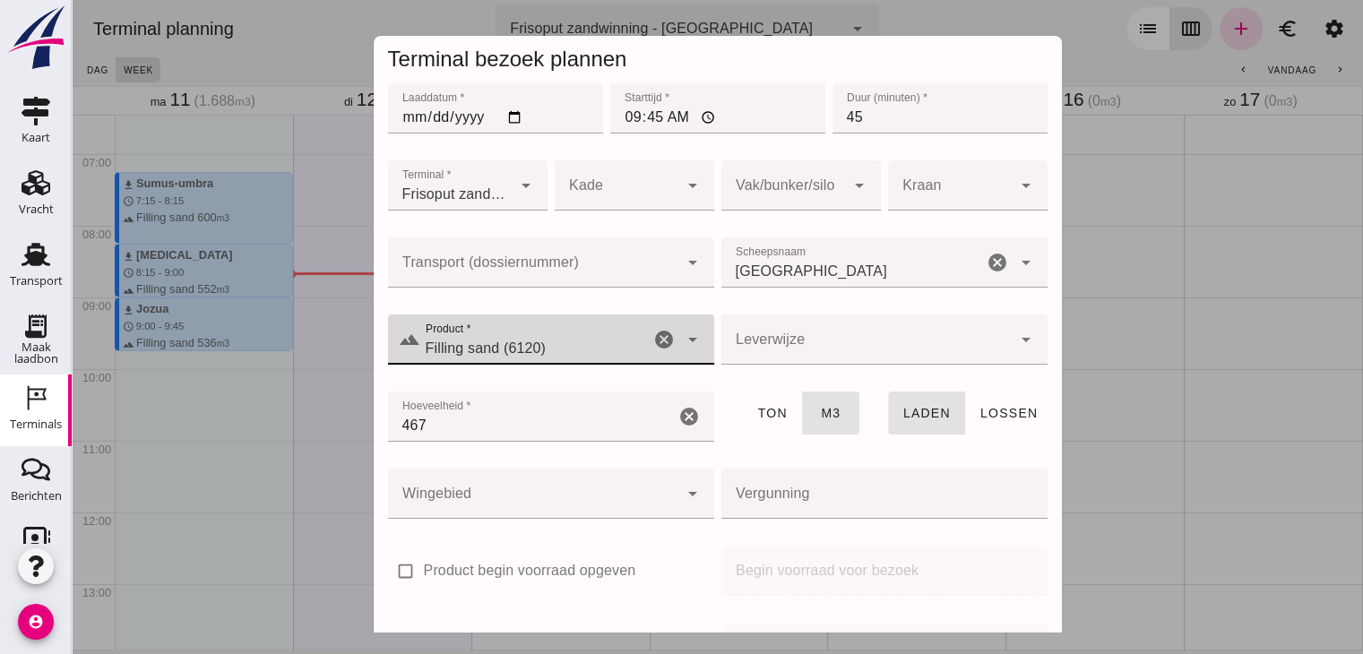
scroll to position [212, 0]
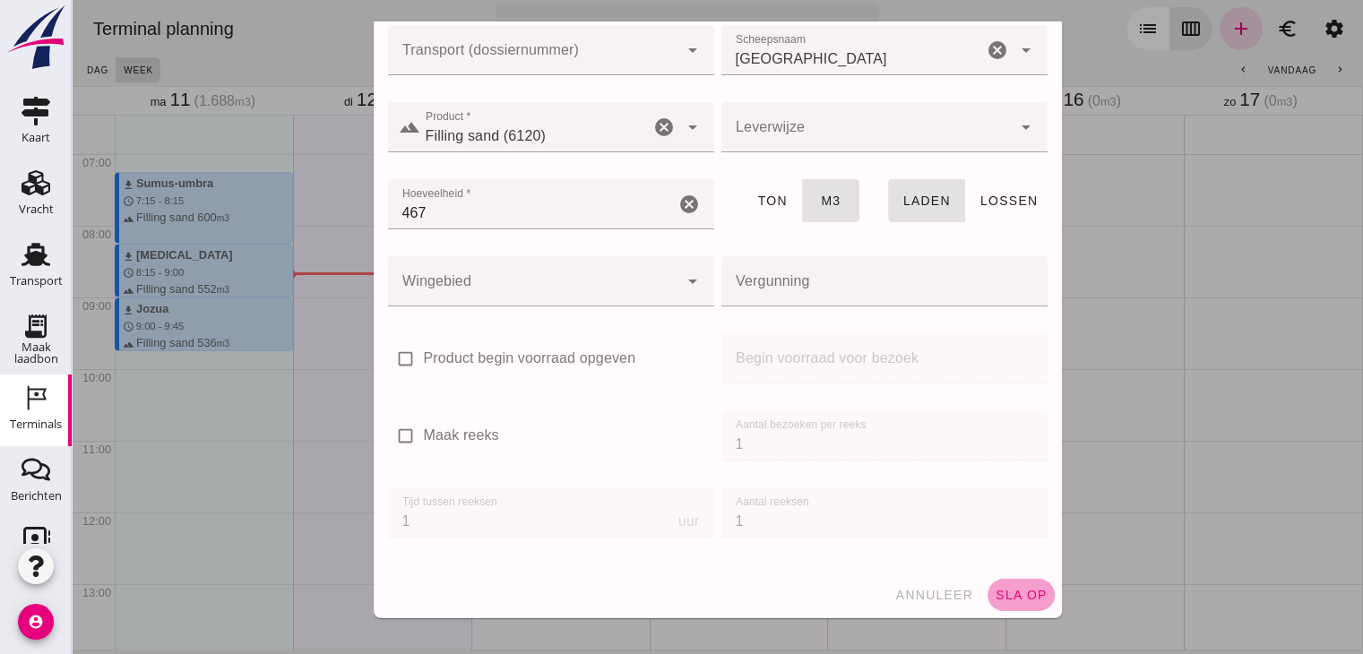
click span "sla op"
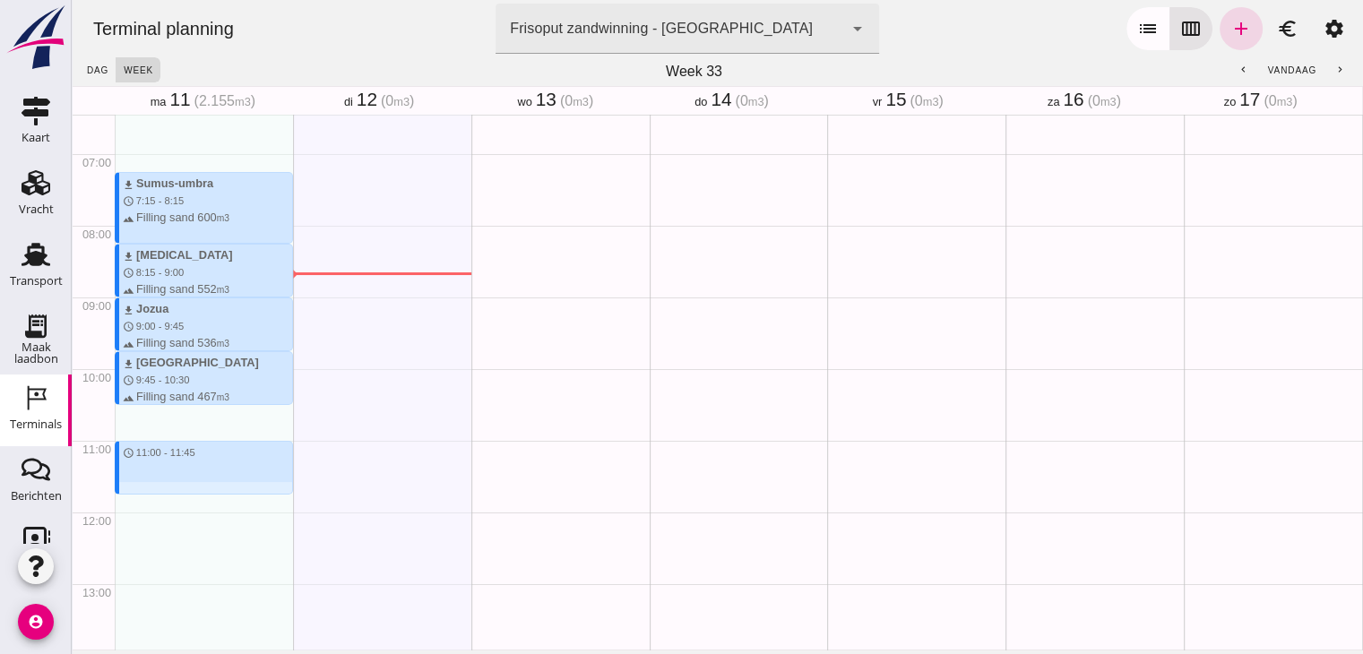
drag, startPoint x: 144, startPoint y: 444, endPoint x: 146, endPoint y: 492, distance: 47.5
click at [146, 492] on div "download Sumus-umbra schedule 7:15 - 8:15 terrain Filling sand 600 m3 download …" at bounding box center [204, 512] width 178 height 1720
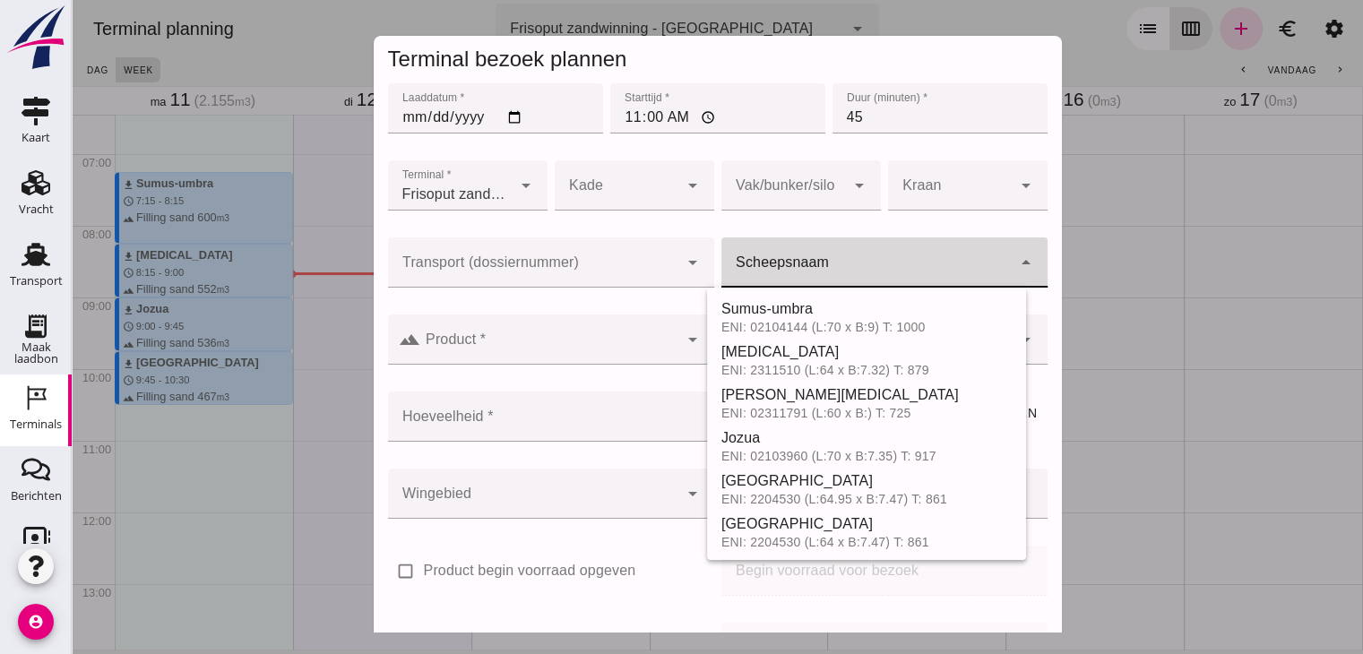
click input "Scheepsnaam"
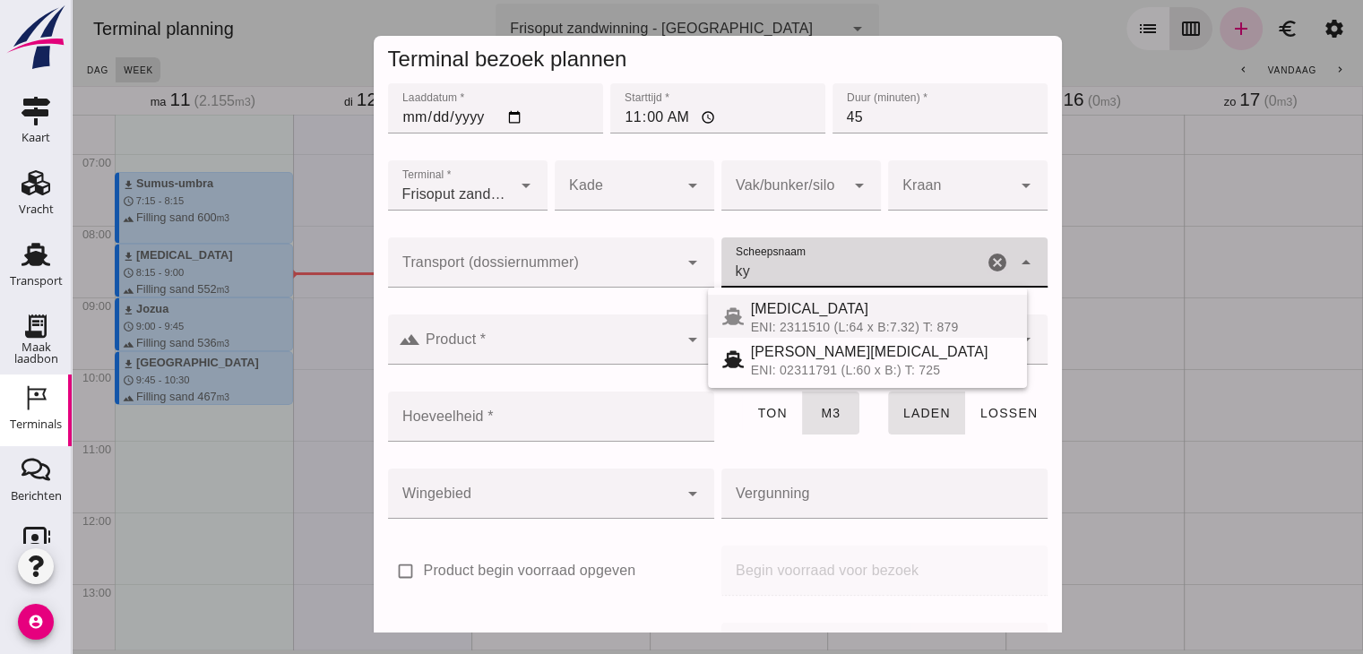
click at [771, 306] on div "[MEDICAL_DATA]" at bounding box center [882, 309] width 262 height 22
type input "[MEDICAL_DATA]"
type input "552"
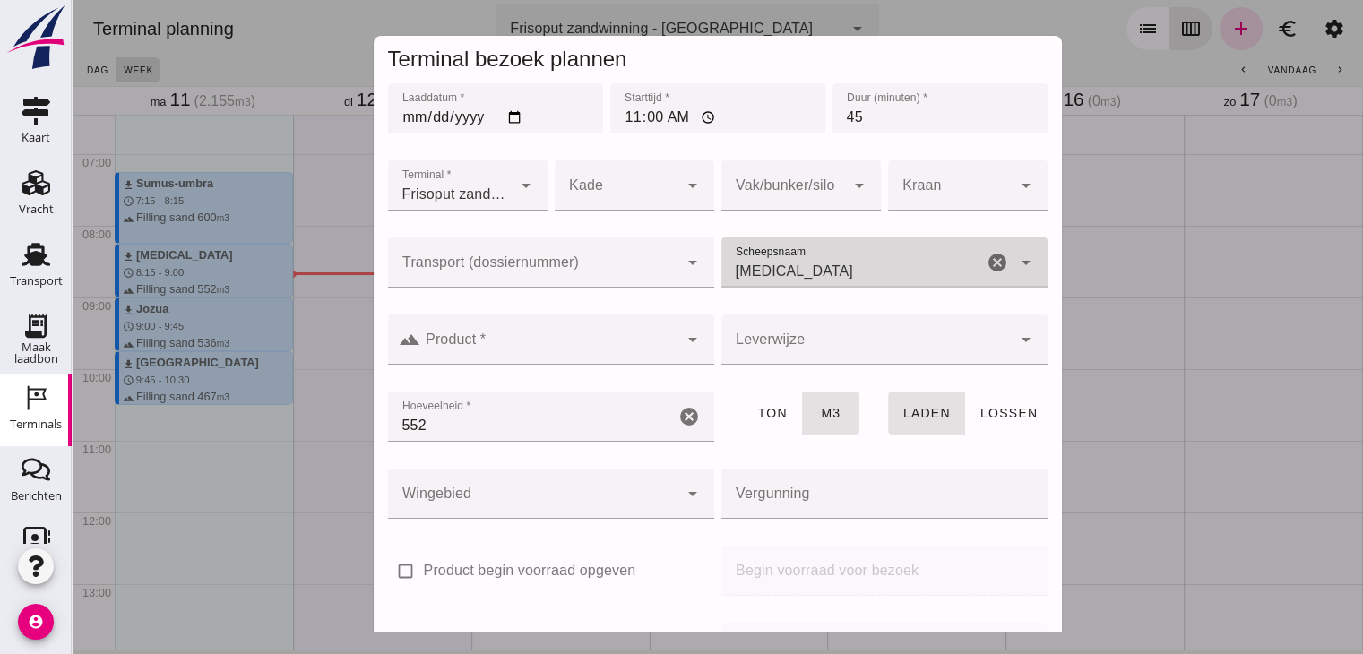
type input "[MEDICAL_DATA]"
click div
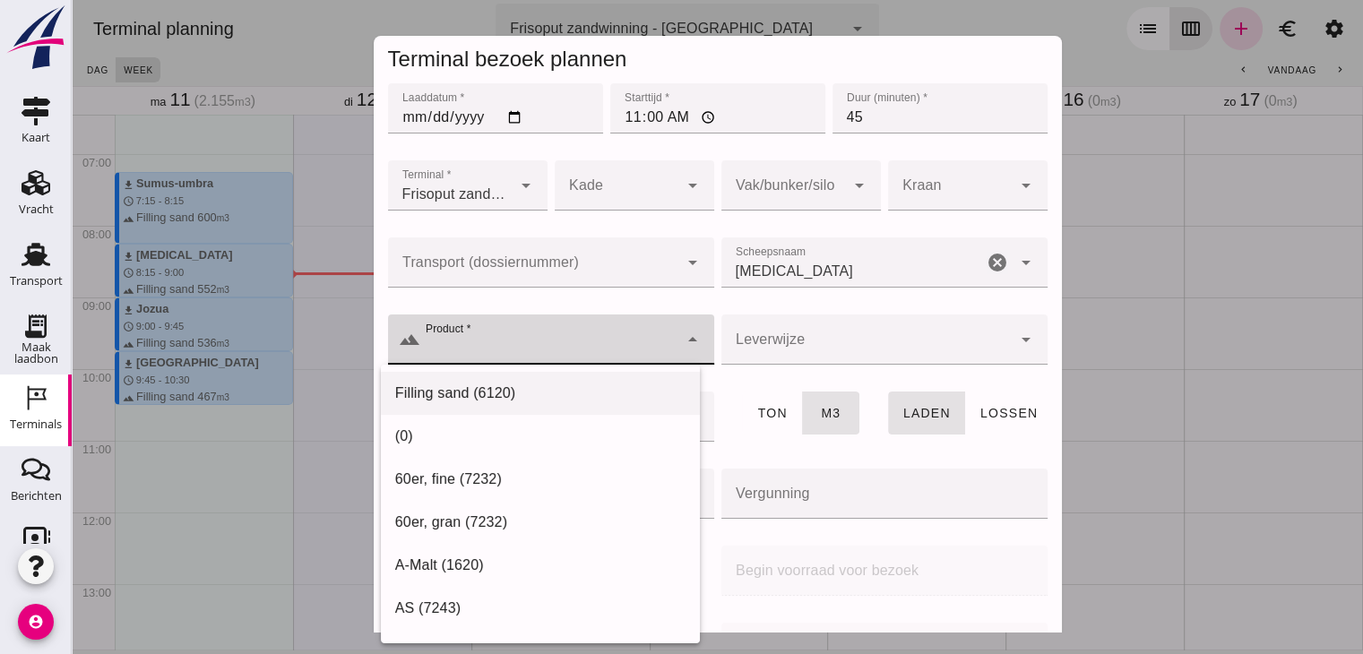
click at [518, 587] on div "Filling sand (6120)" at bounding box center [540, 608] width 319 height 43
type input "Filling sand (6120)"
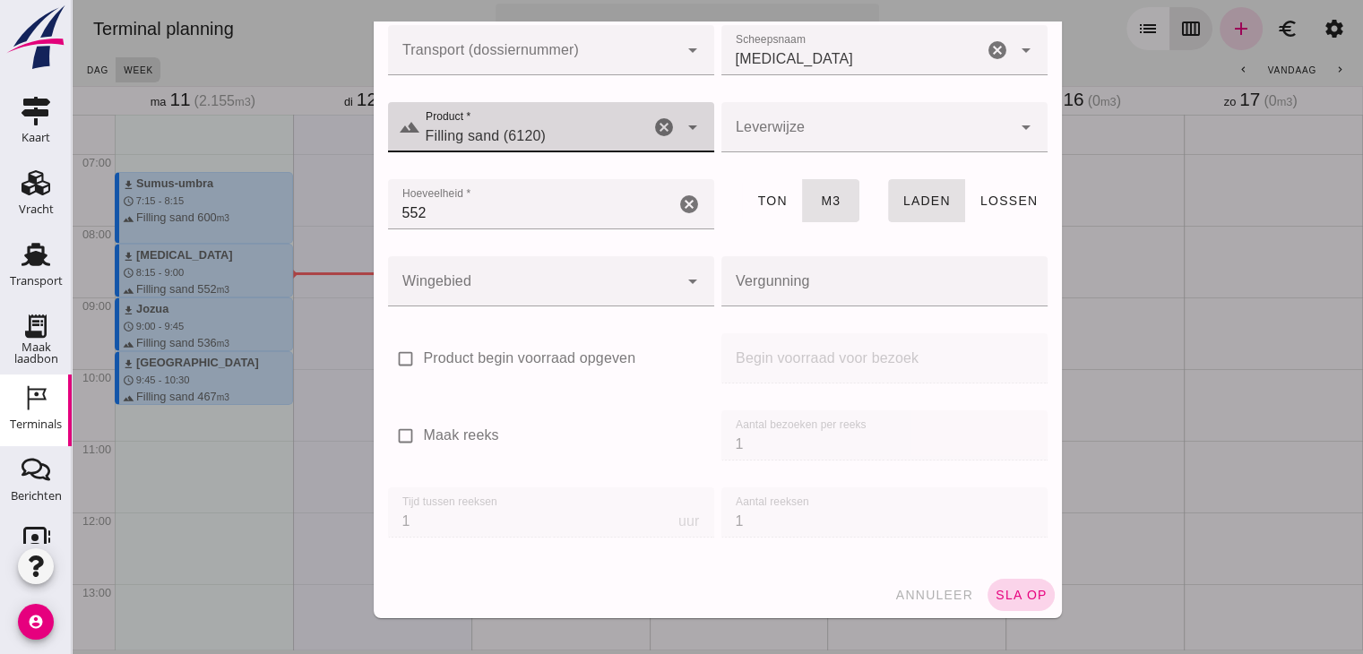
click span "sla op"
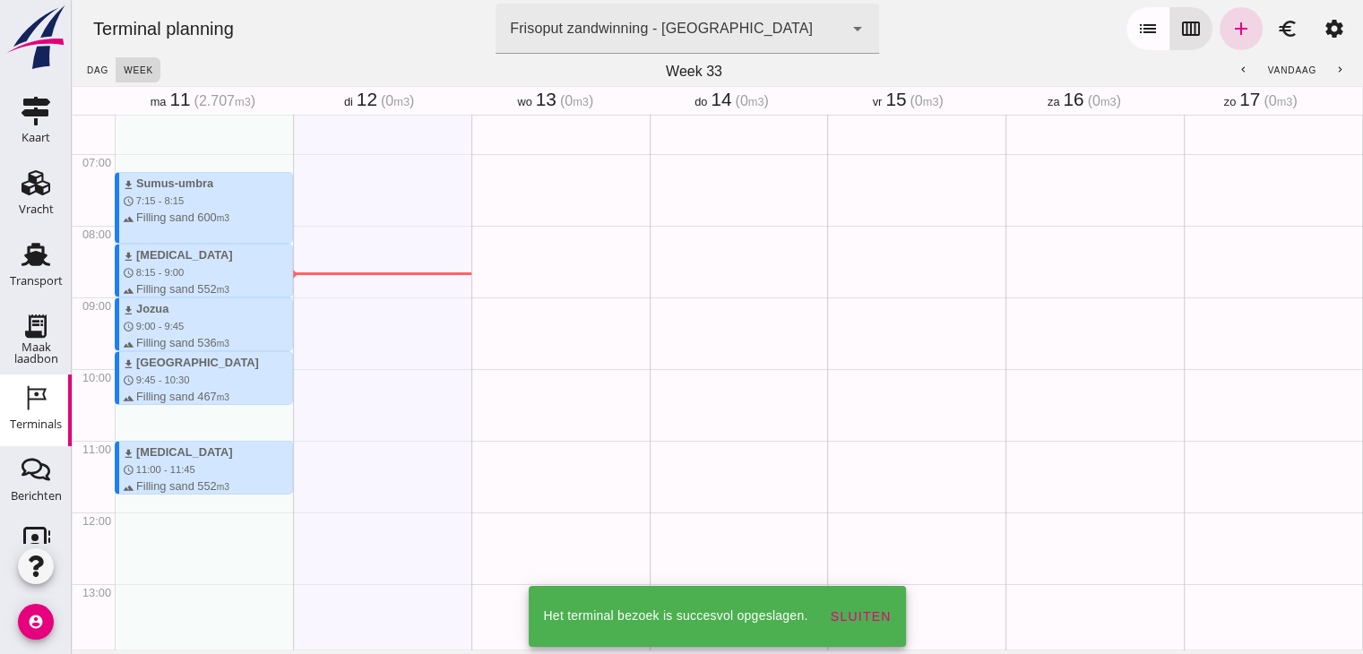
scroll to position [673, 0]
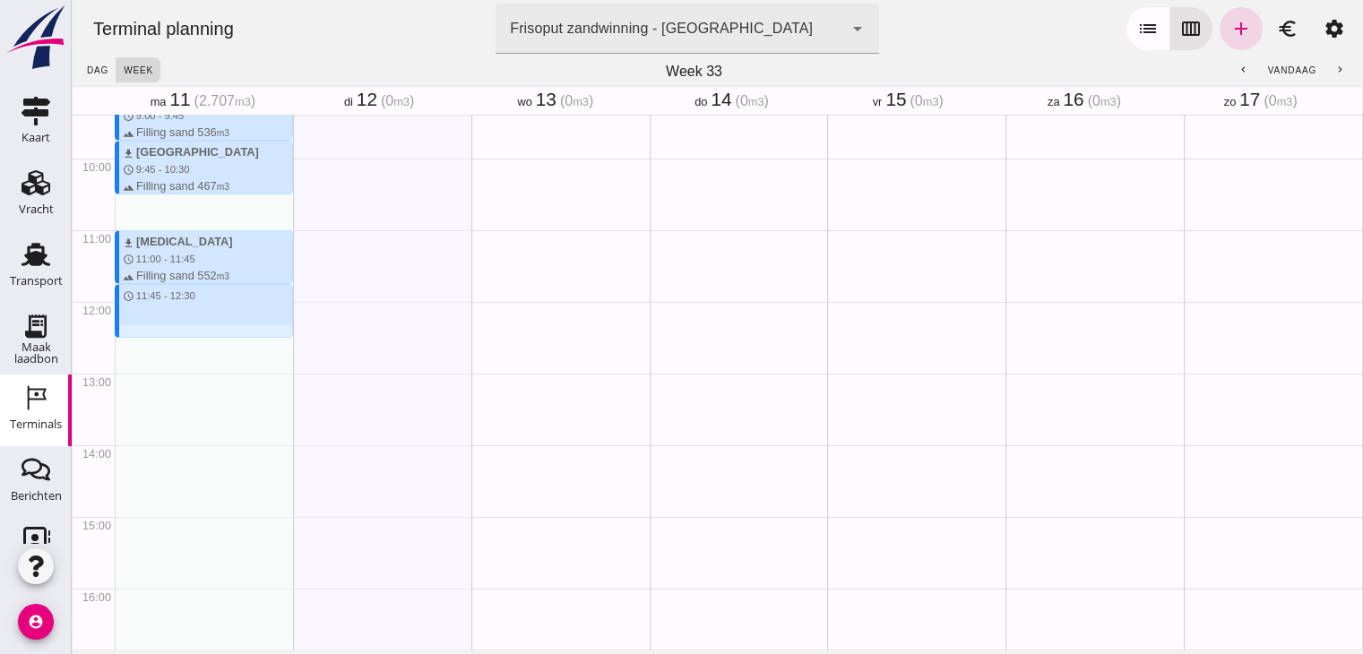
drag, startPoint x: 200, startPoint y: 285, endPoint x: 195, endPoint y: 336, distance: 51.3
click at [195, 336] on div "download Sumus-umbra schedule 7:15 - 8:15 terrain Filling sand 600 m3 download …" at bounding box center [204, 302] width 178 height 1720
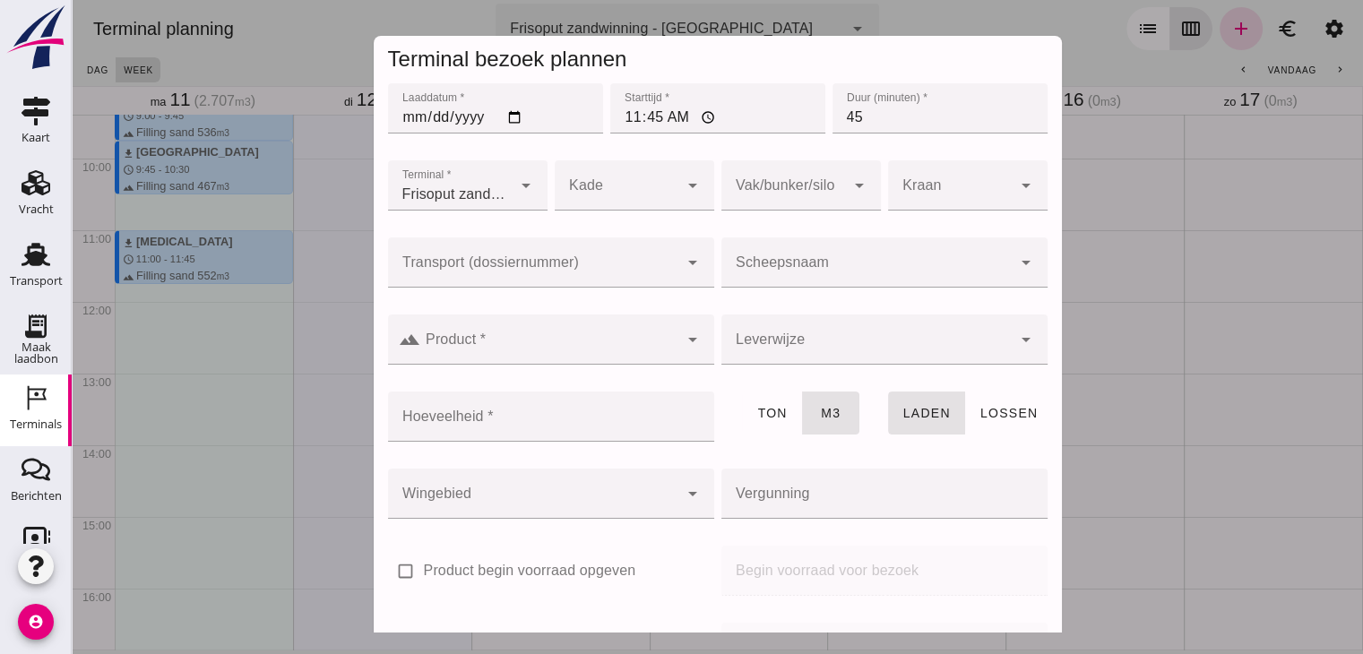
click input "Scheepsnaam"
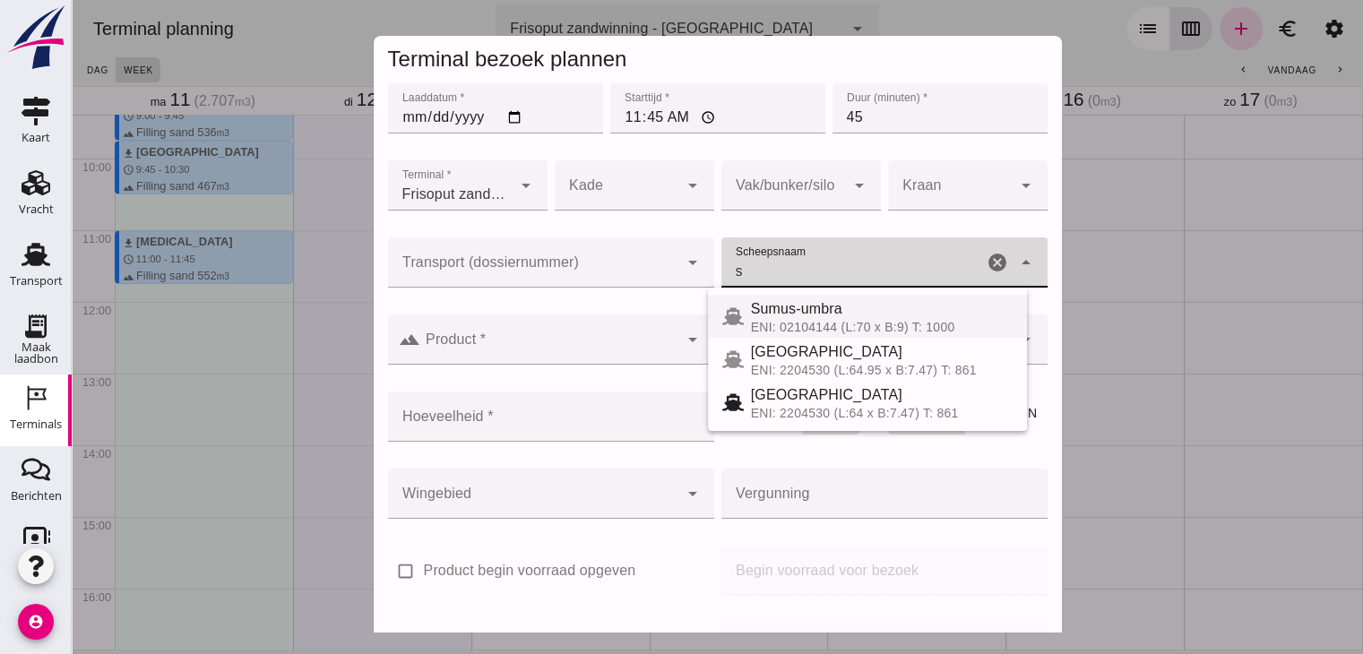
click at [826, 323] on div "ENI: 02104144 (L:70 x B:9) T: 1000" at bounding box center [882, 327] width 262 height 14
type input "Sumus-umbra"
type input "600"
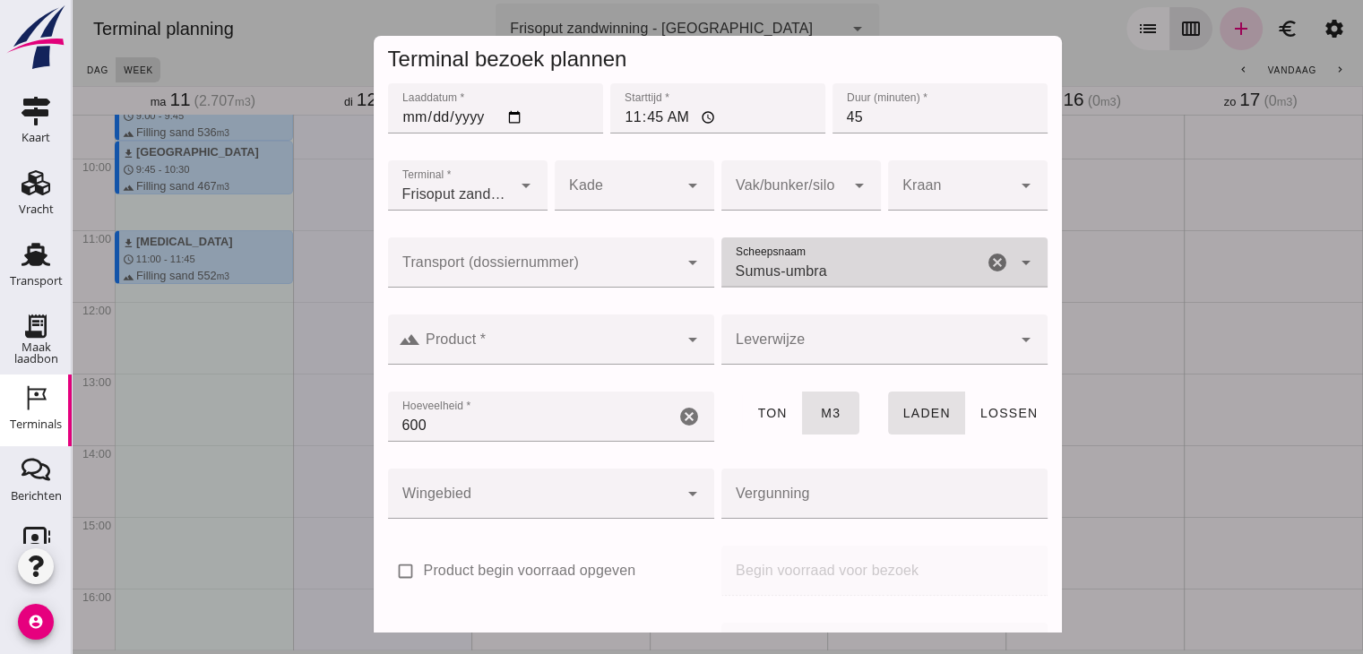
type input "Sumus-umbra"
click input "Product *"
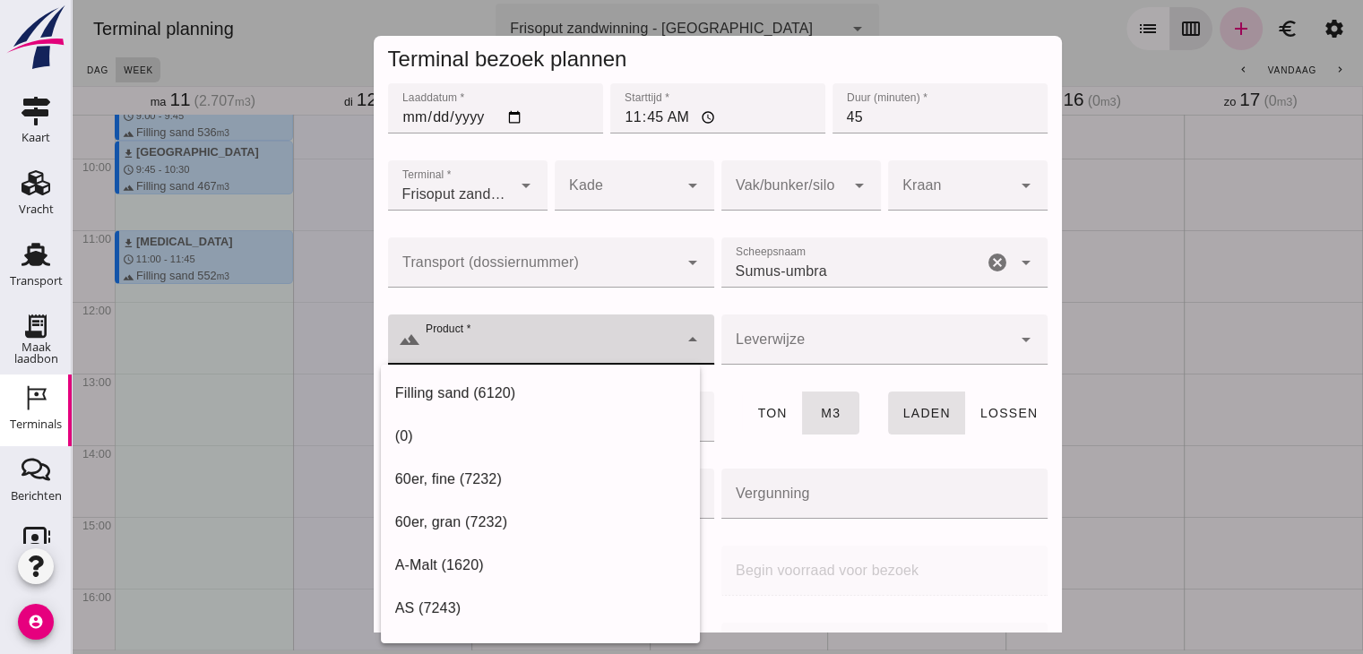
click at [497, 398] on div "Filling sand (6120)" at bounding box center [540, 394] width 290 height 22
type input "Filling sand (6120)"
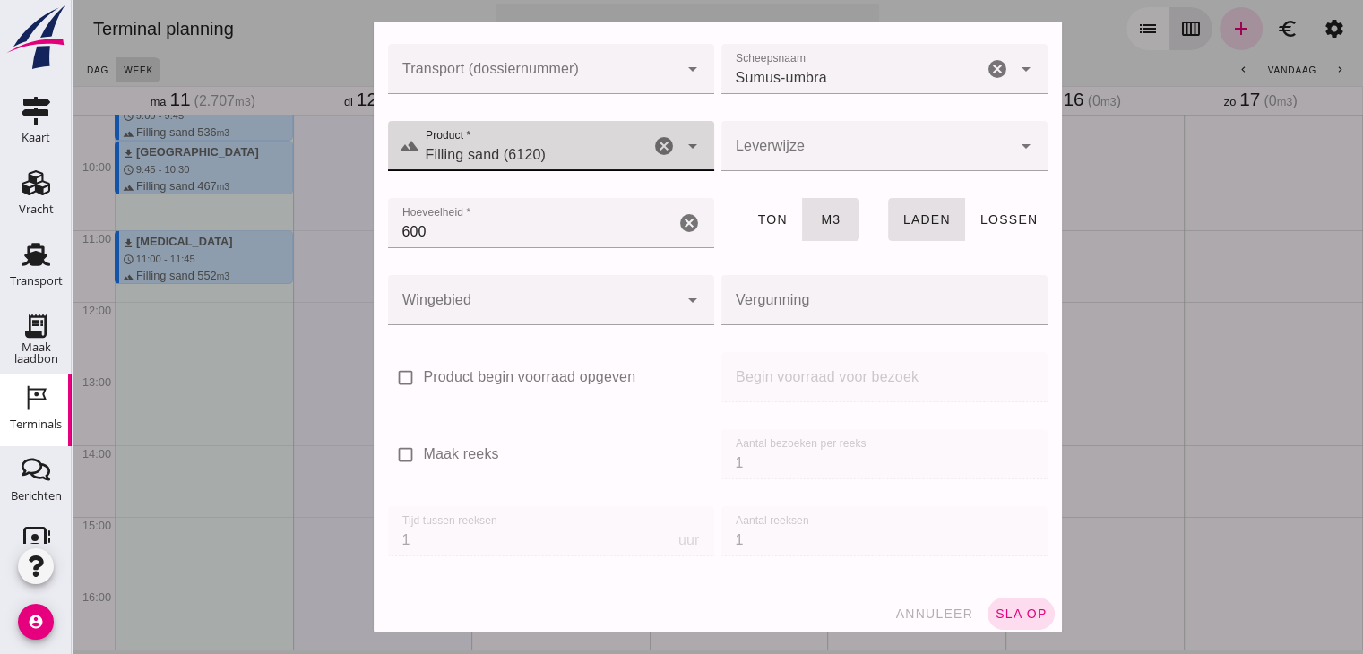
scroll to position [212, 0]
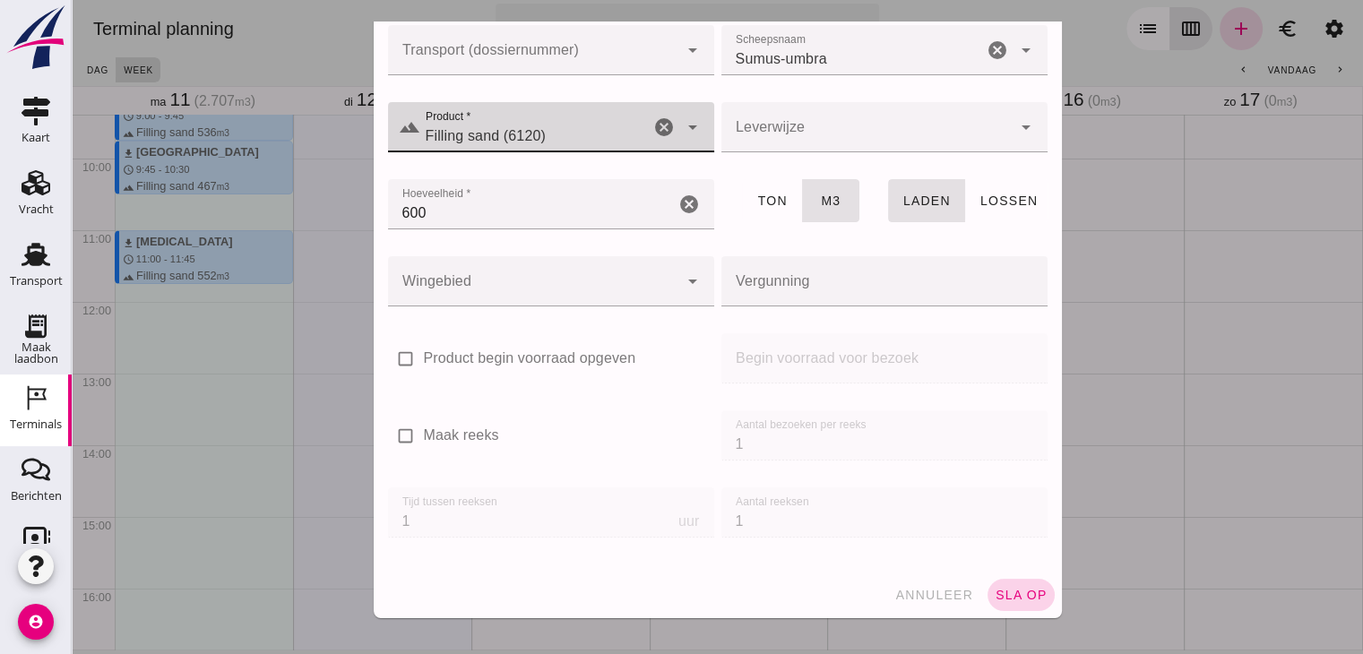
click span "sla op"
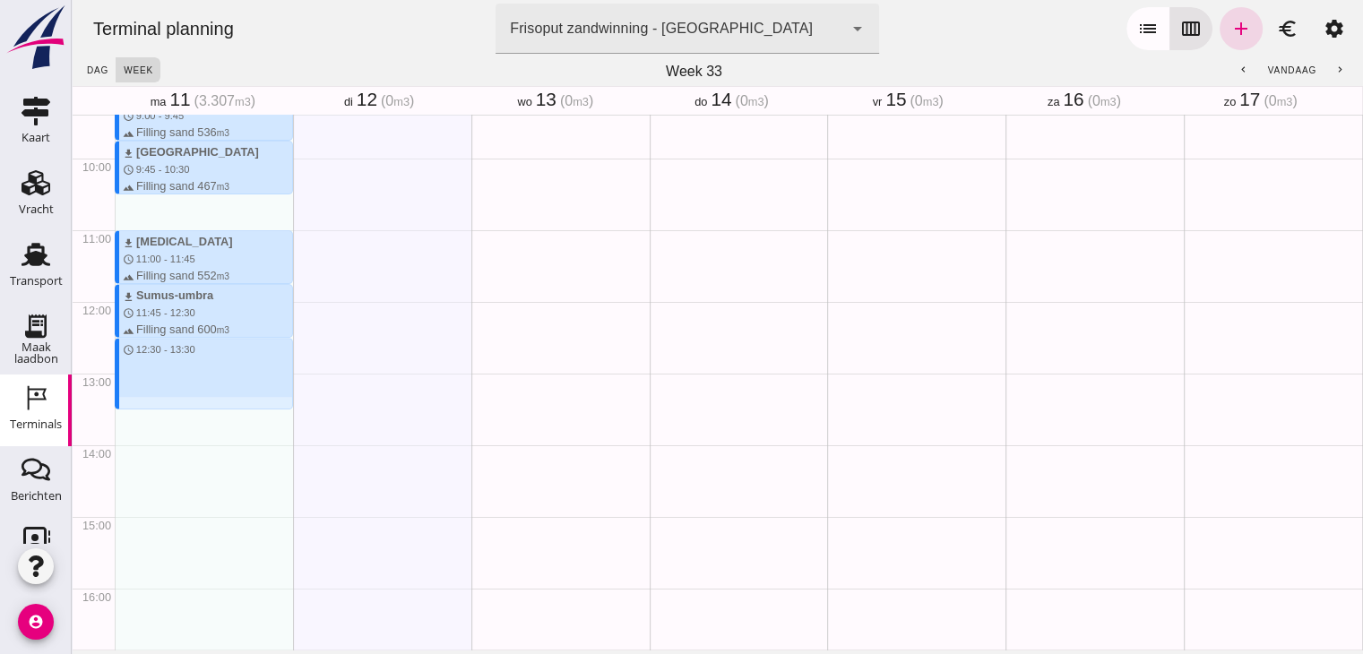
drag, startPoint x: 239, startPoint y: 341, endPoint x: 250, endPoint y: 406, distance: 65.4
click at [250, 406] on div "download Sumus-umbra schedule 7:15 - 8:15 terrain Filling sand 600 m3 download …" at bounding box center [204, 302] width 178 height 1720
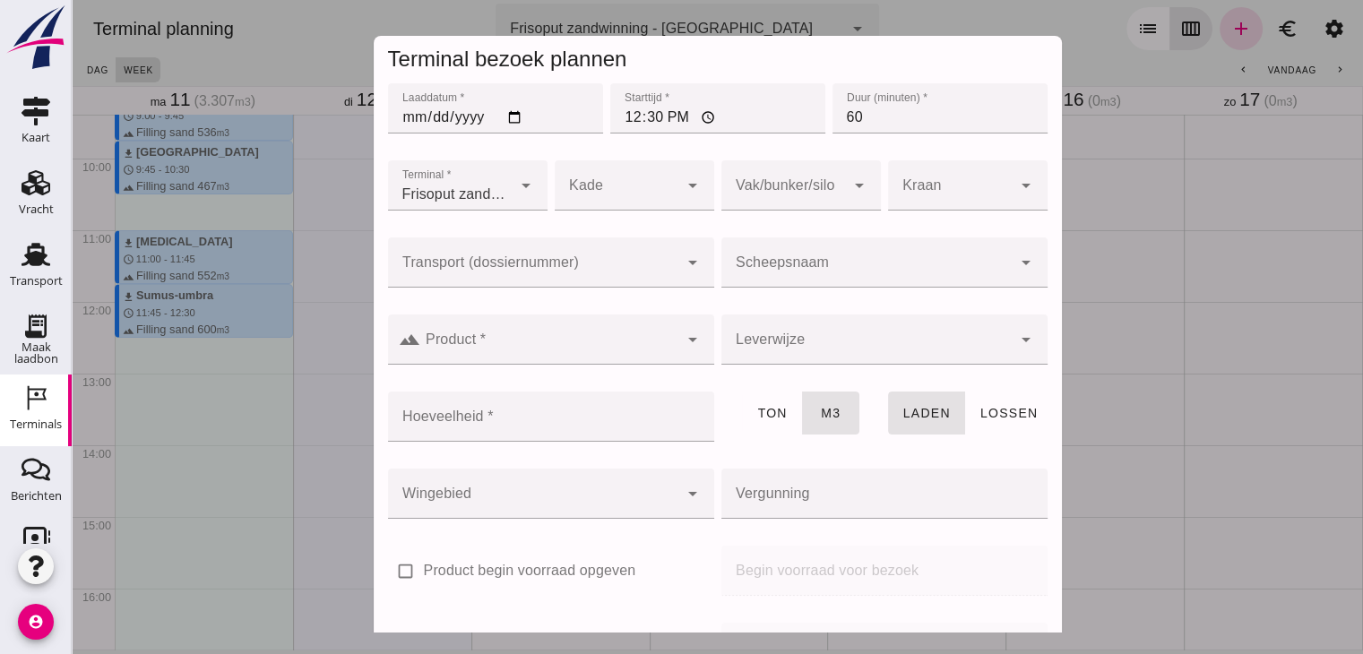
click input "Scheepsnaam"
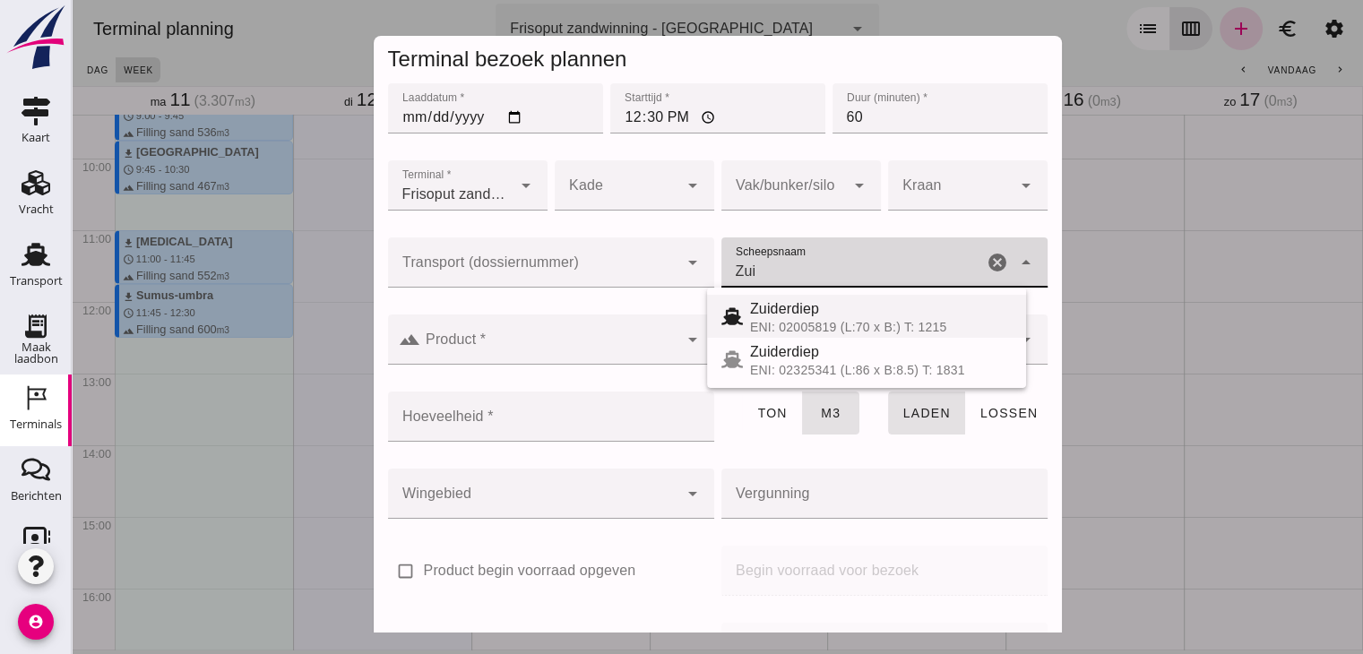
click at [839, 313] on div "Zuiderdiep" at bounding box center [881, 309] width 262 height 22
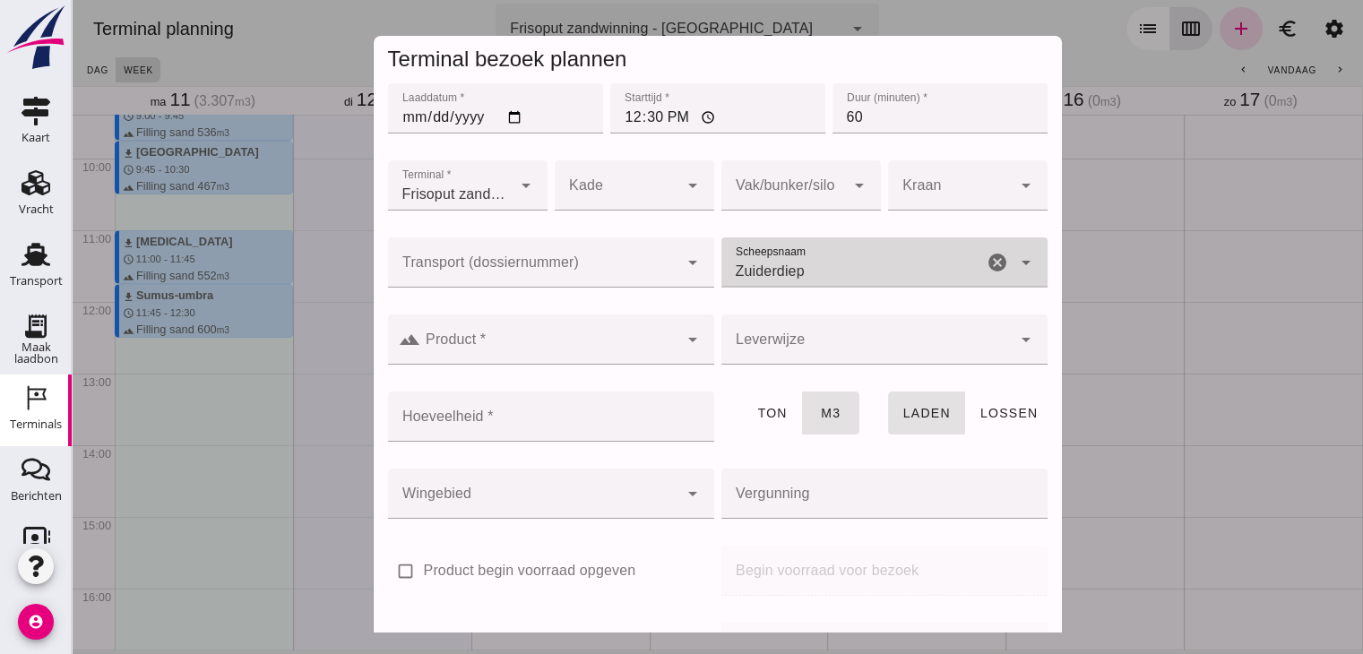
type input "Zuiderdiep"
click input "Product *"
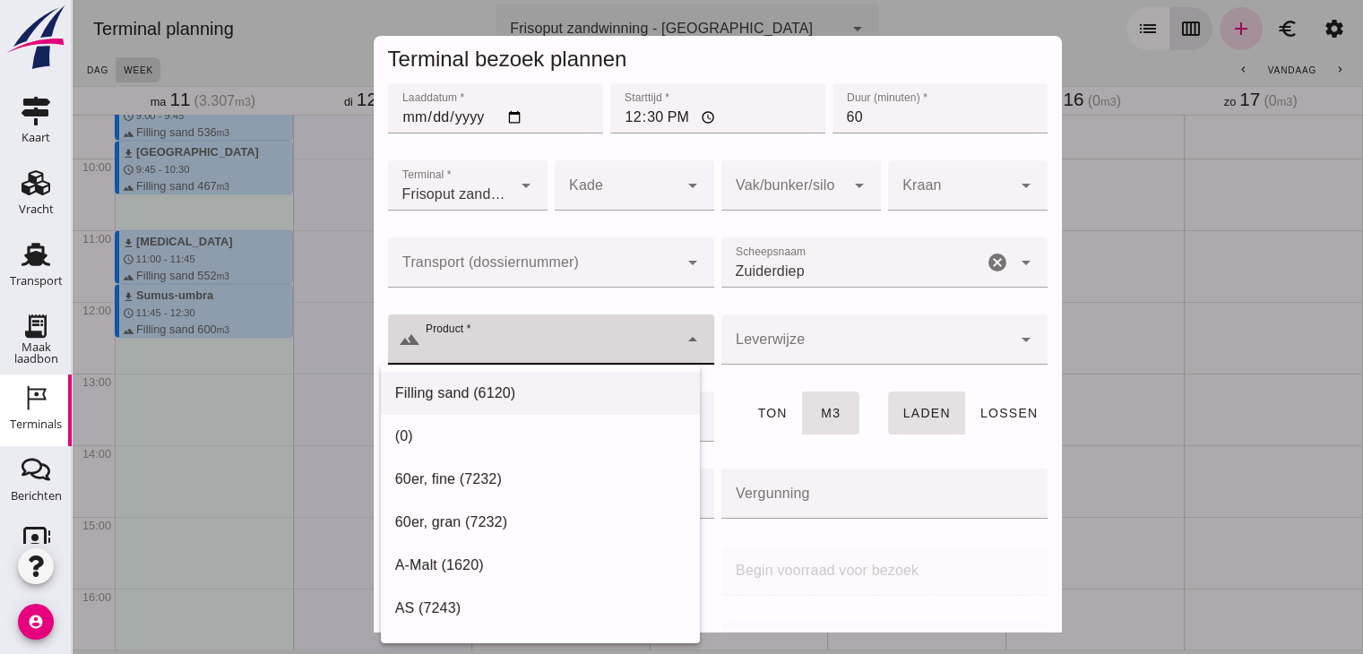
click at [559, 395] on div "Filling sand (6120)" at bounding box center [540, 394] width 290 height 22
type input "Filling sand (6120)"
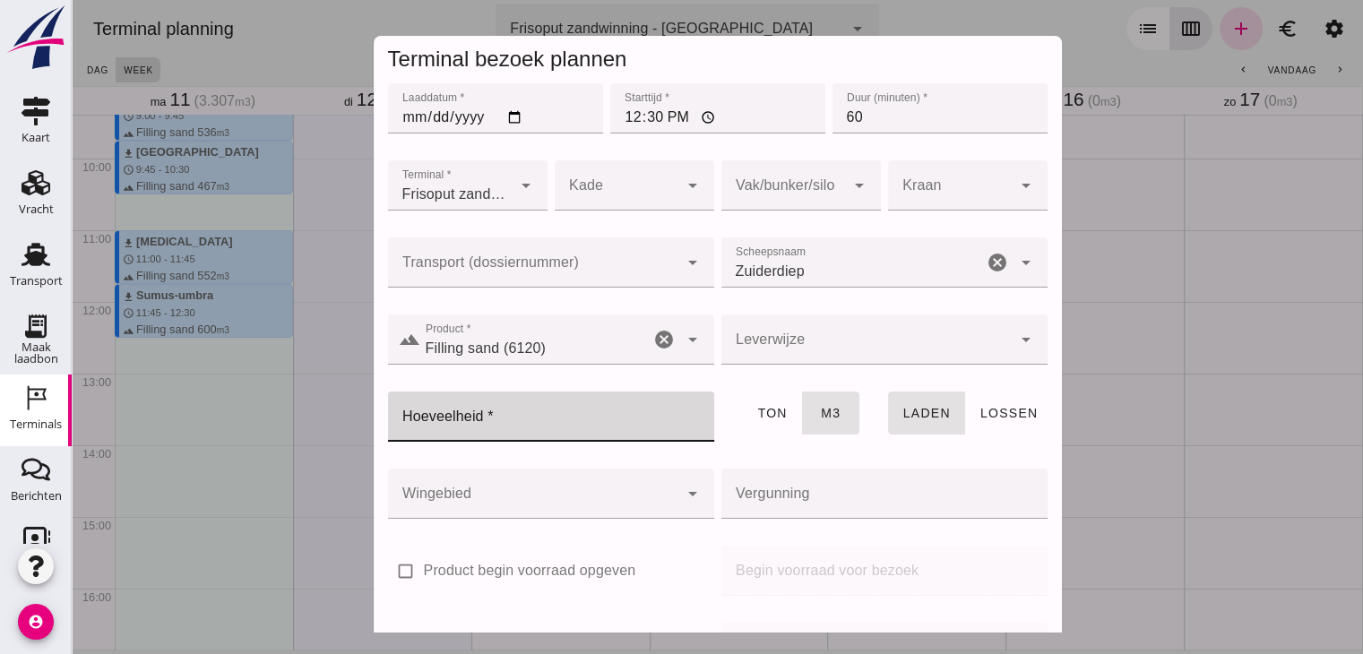
click input "Hoeveelheid *"
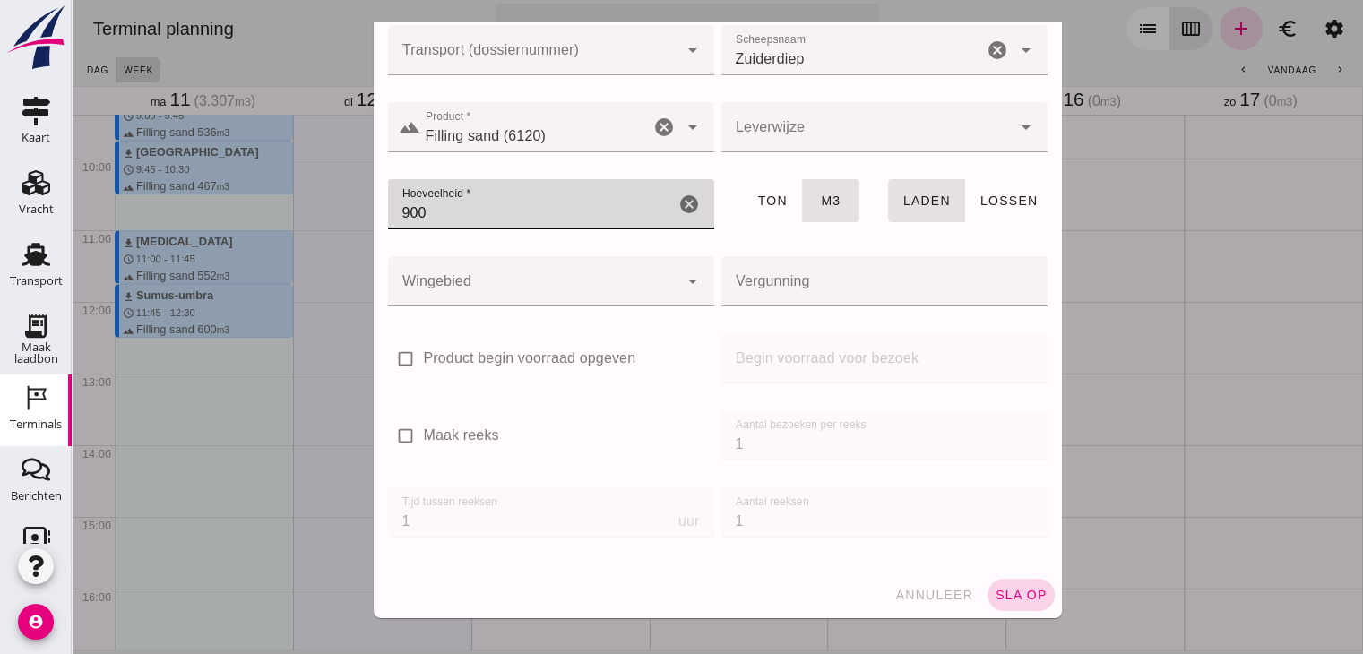
type input "900"
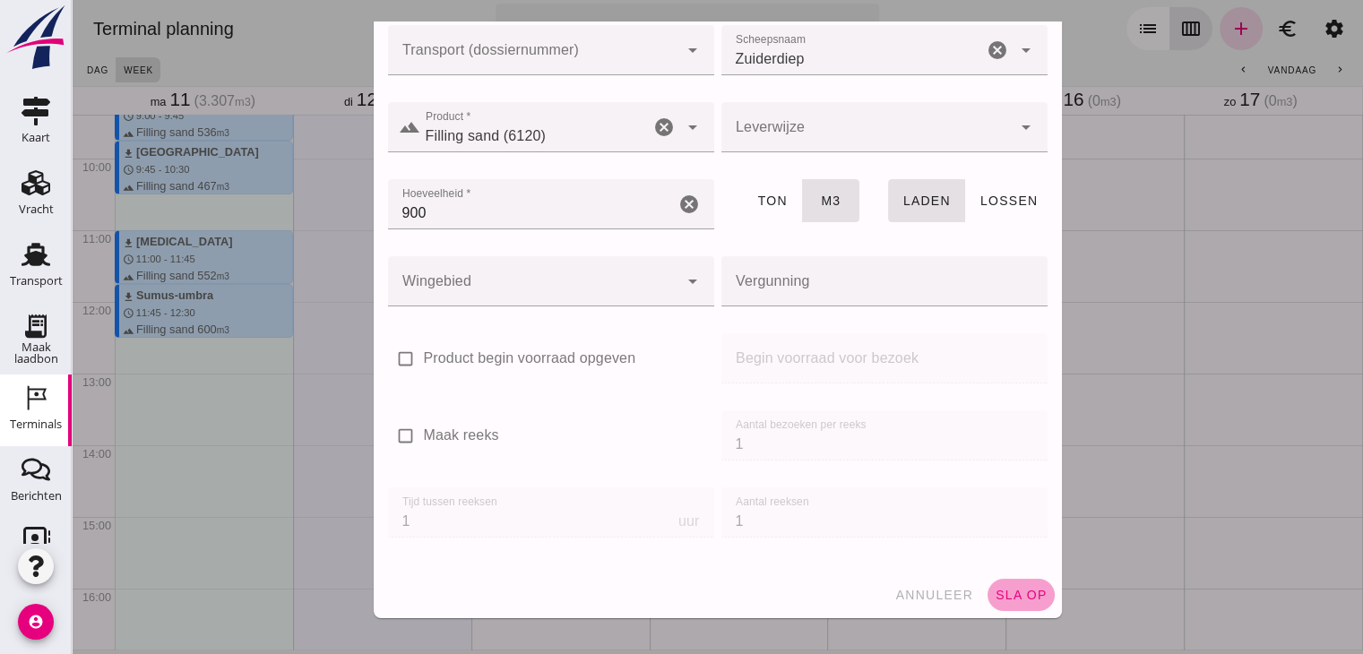
click button "sla op"
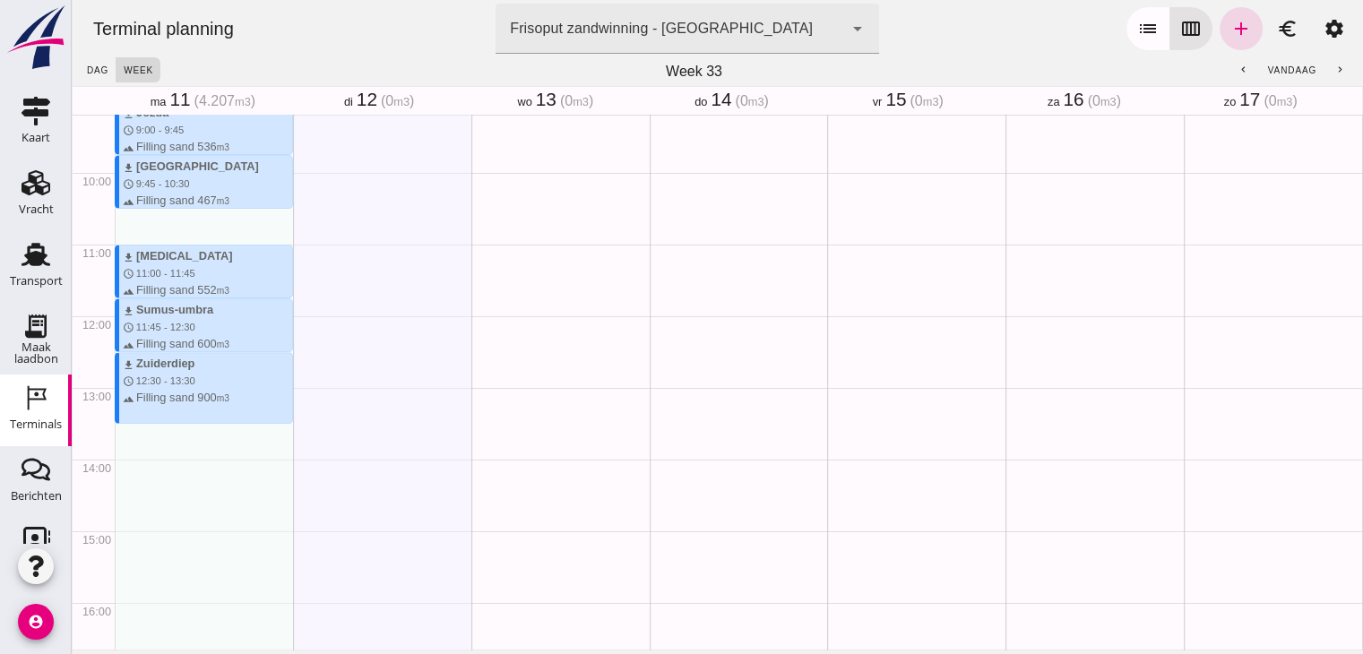
scroll to position [660, 0]
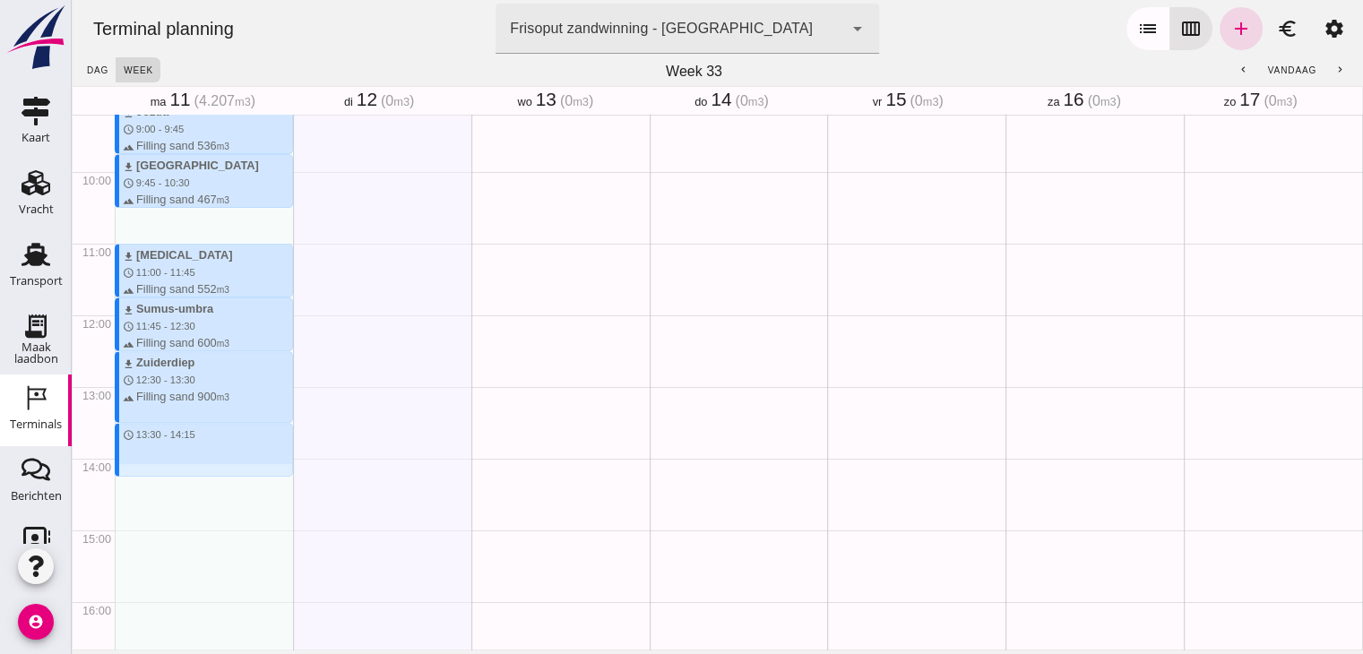
drag, startPoint x: 172, startPoint y: 424, endPoint x: 169, endPoint y: 476, distance: 52.0
click at [169, 476] on div "download Sumus-umbra schedule 7:15 - 8:15 terrain Filling sand 600 m3 download …" at bounding box center [204, 315] width 178 height 1720
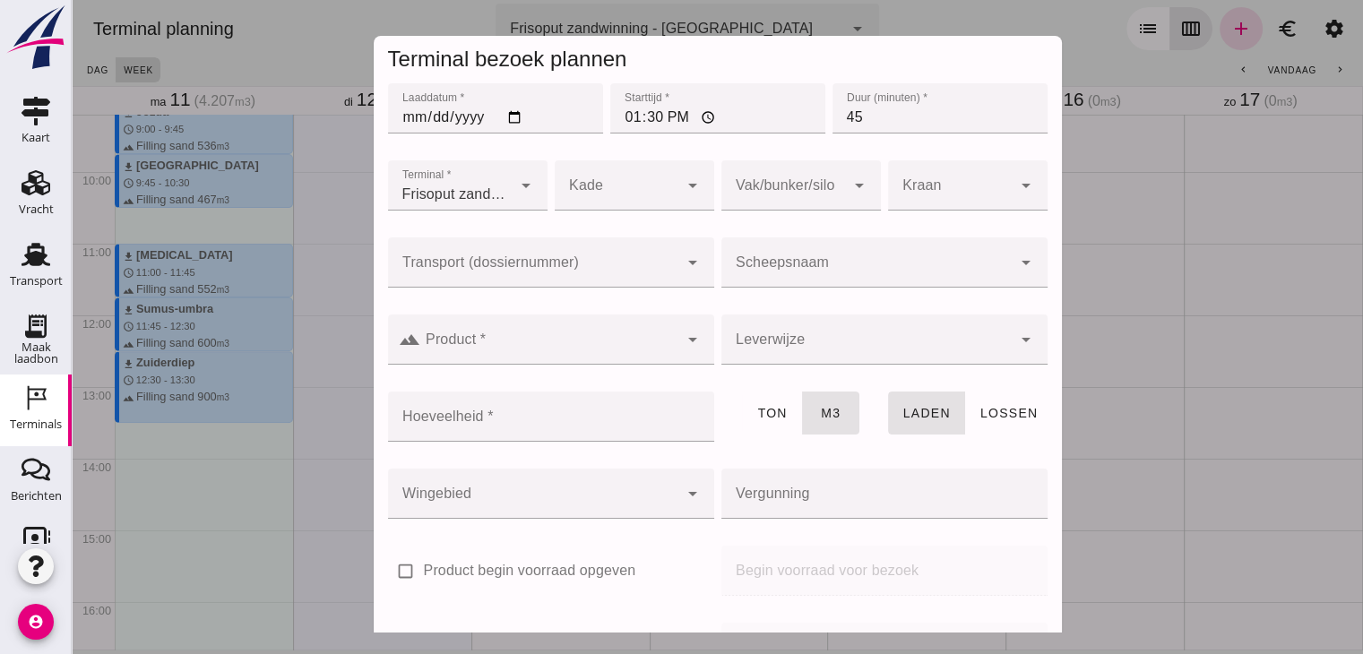
click input "Scheepsnaam"
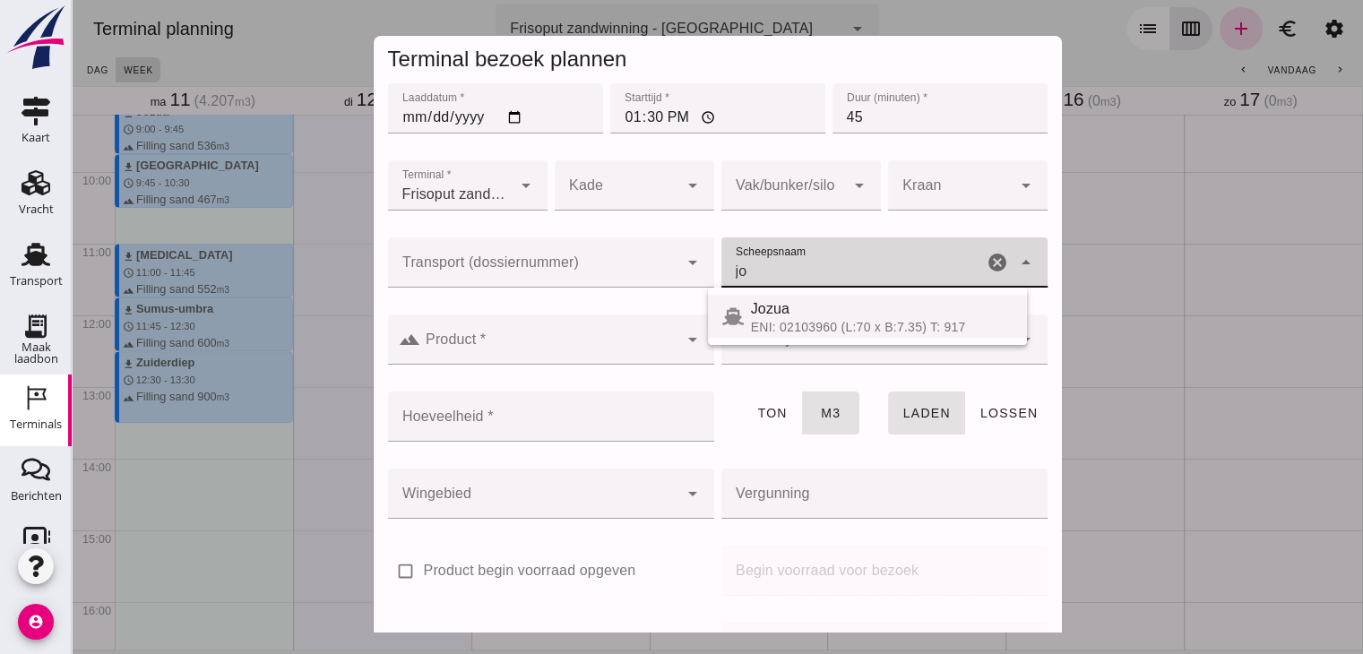
click at [777, 299] on div "Jozua" at bounding box center [882, 309] width 262 height 22
type input "Jozua"
type input "536"
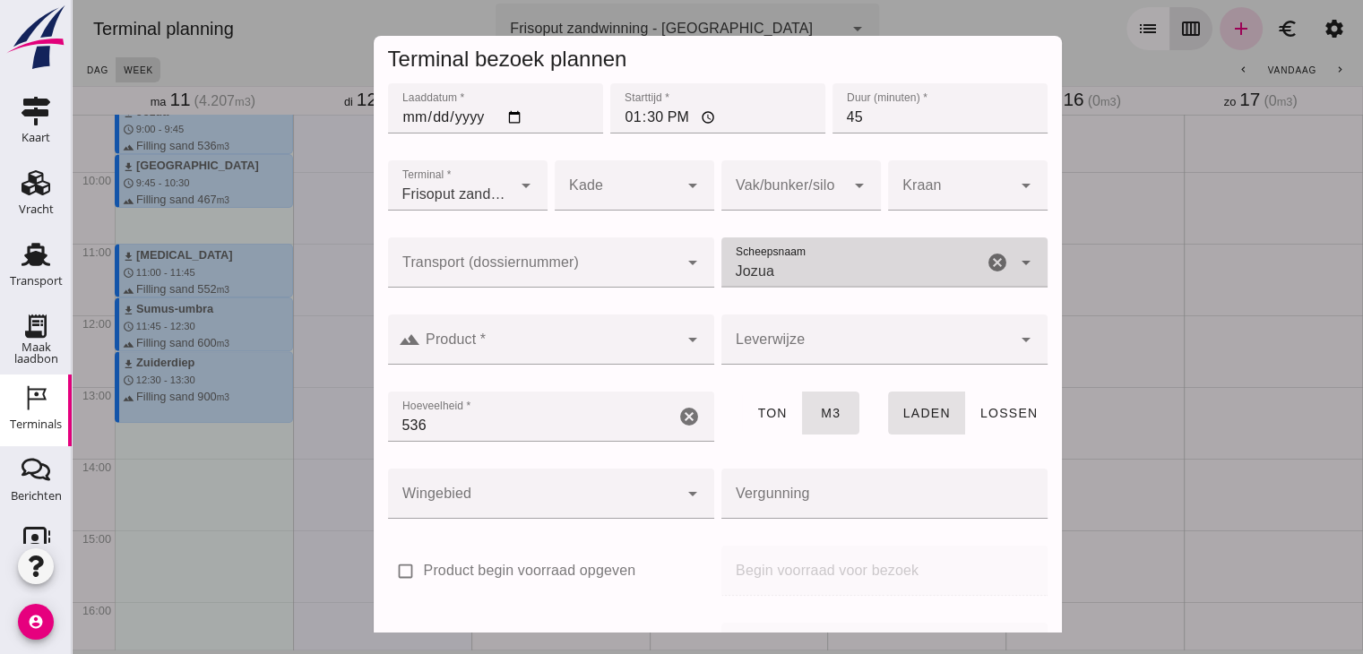
type input "Jozua"
click div
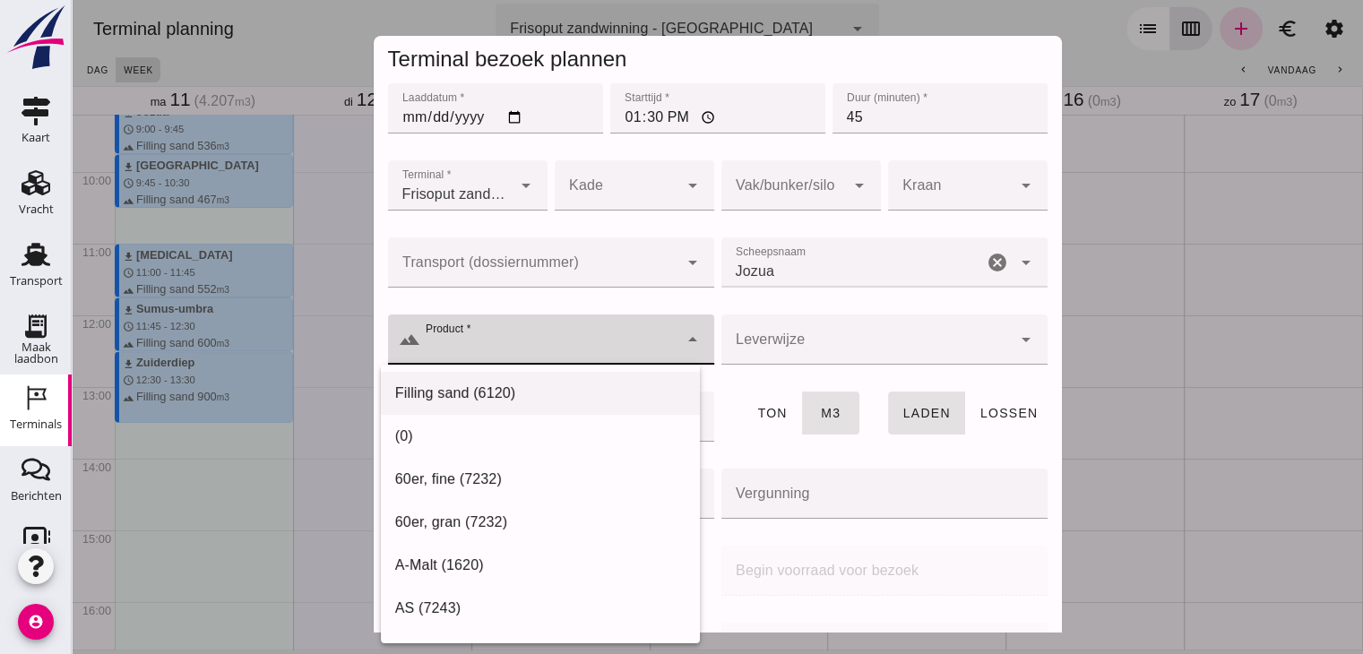
click at [496, 386] on div "Filling sand (6120)" at bounding box center [540, 394] width 290 height 22
type input "Filling sand (6120)"
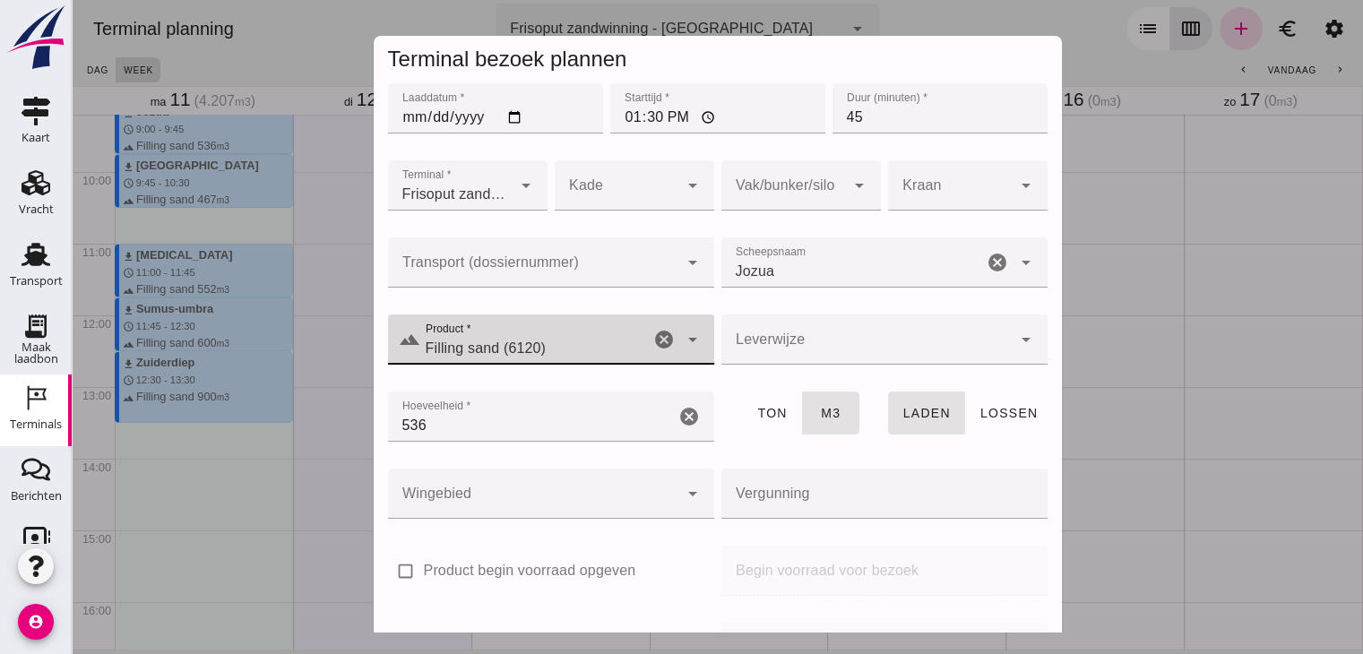
scroll to position [212, 0]
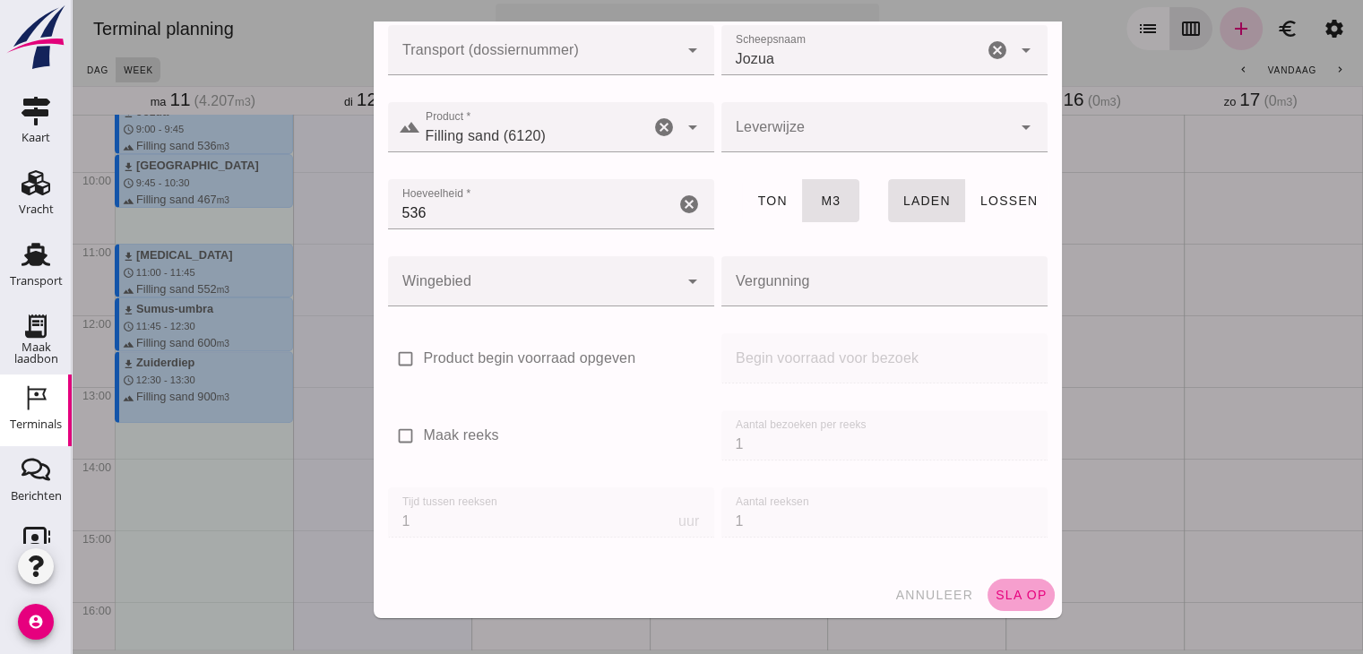
click span "sla op"
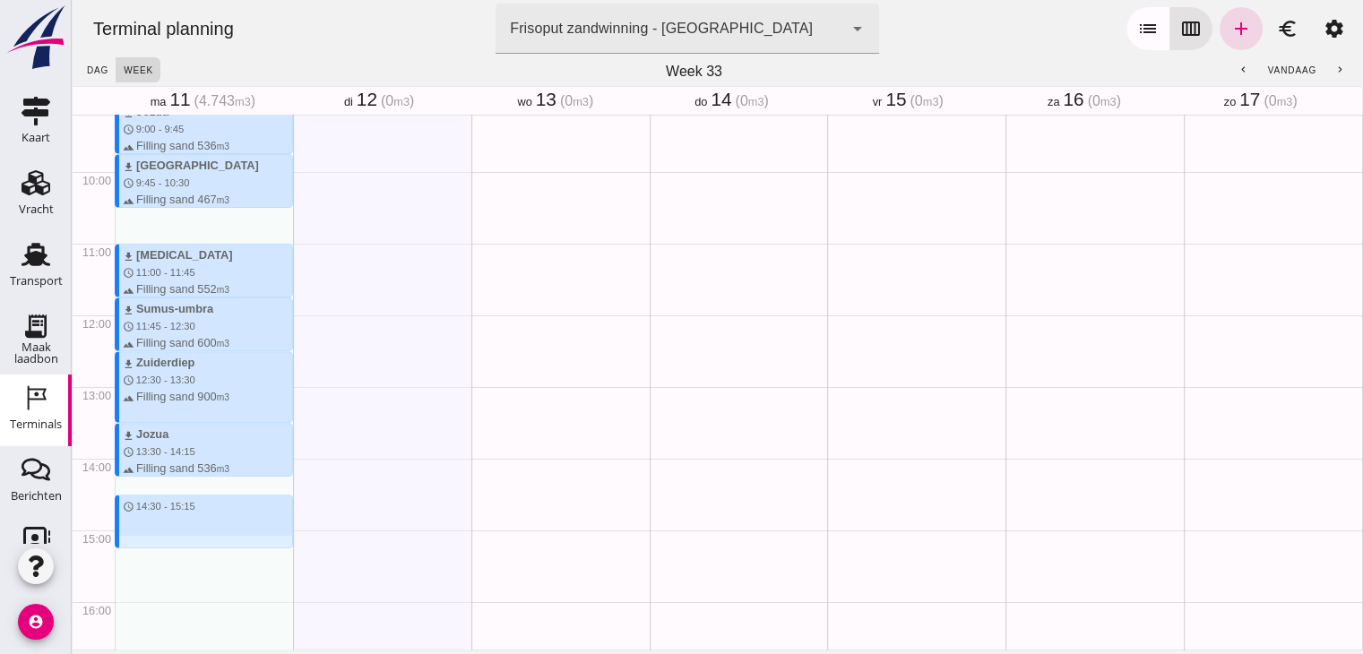
drag, startPoint x: 149, startPoint y: 503, endPoint x: 147, endPoint y: 548, distance: 45.7
click at [147, 548] on div "download Sumus-umbra schedule 7:15 - 8:15 terrain Filling sand 600 m3 download …" at bounding box center [204, 315] width 178 height 1720
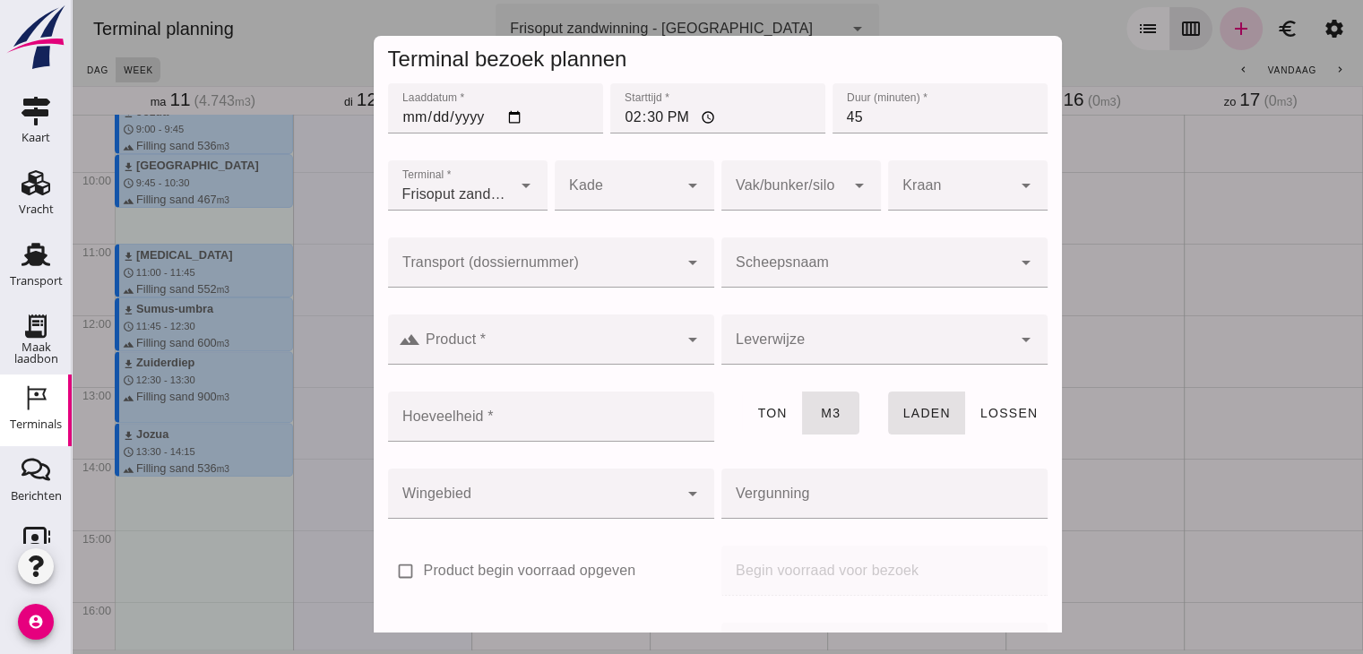
click div
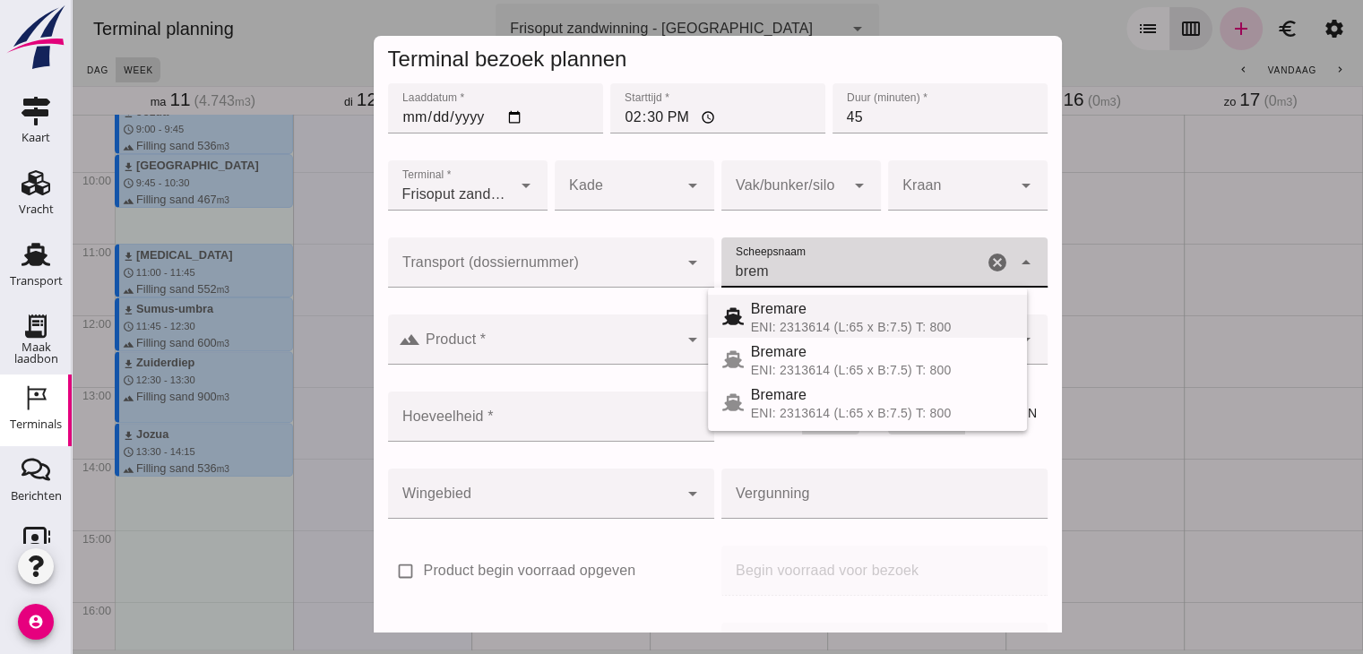
click at [786, 320] on div "ENI: 2313614 (L:65 x B:7.5) T: 800" at bounding box center [882, 327] width 262 height 14
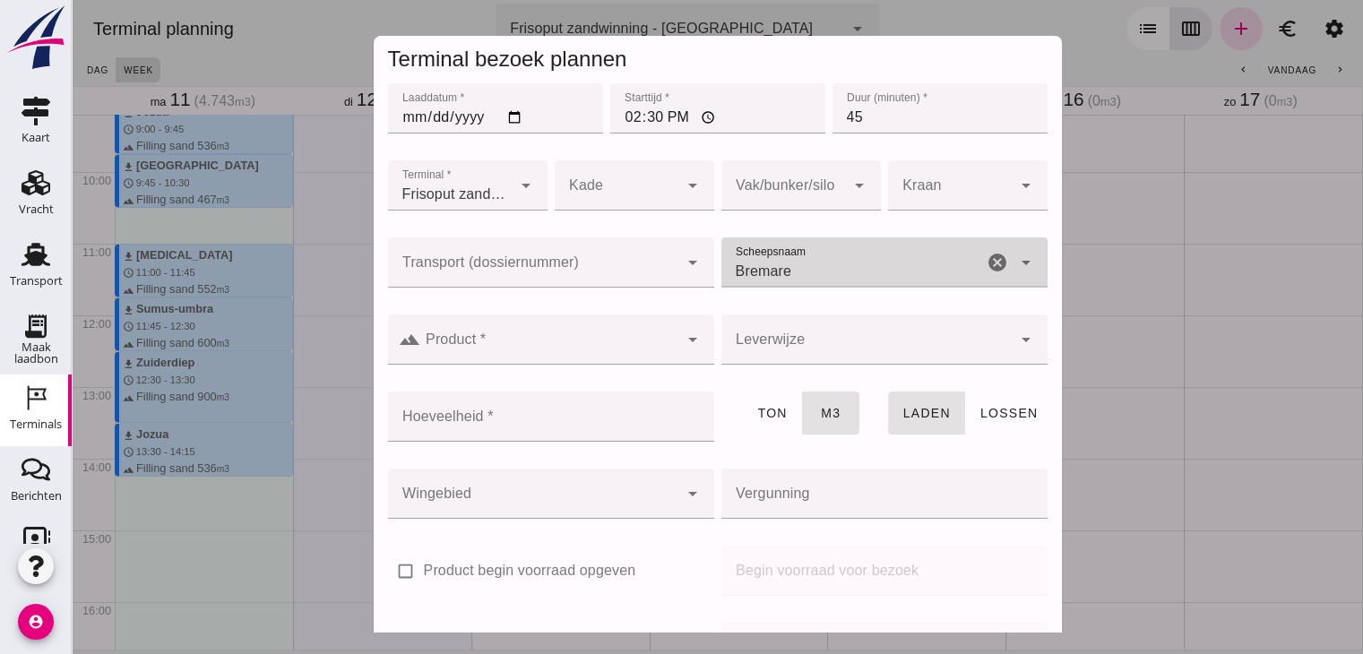
type input "Bremare"
click input "Hoeveelheid *"
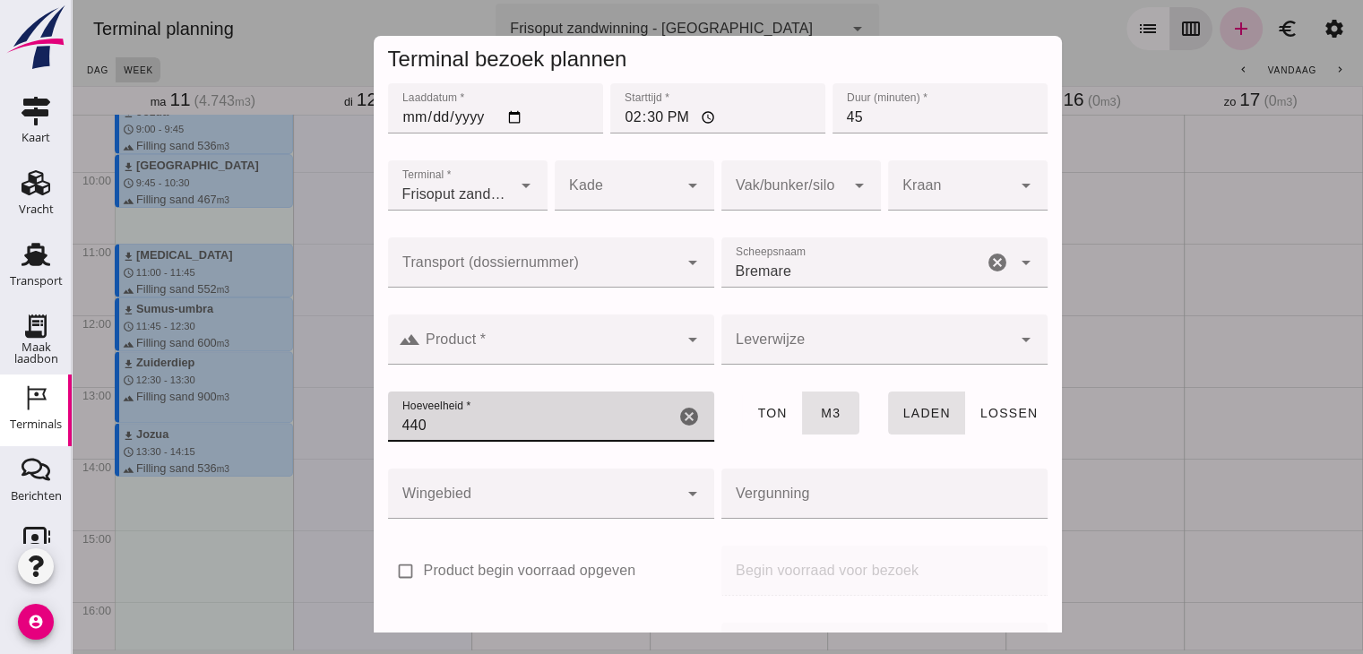
type input "440"
click div
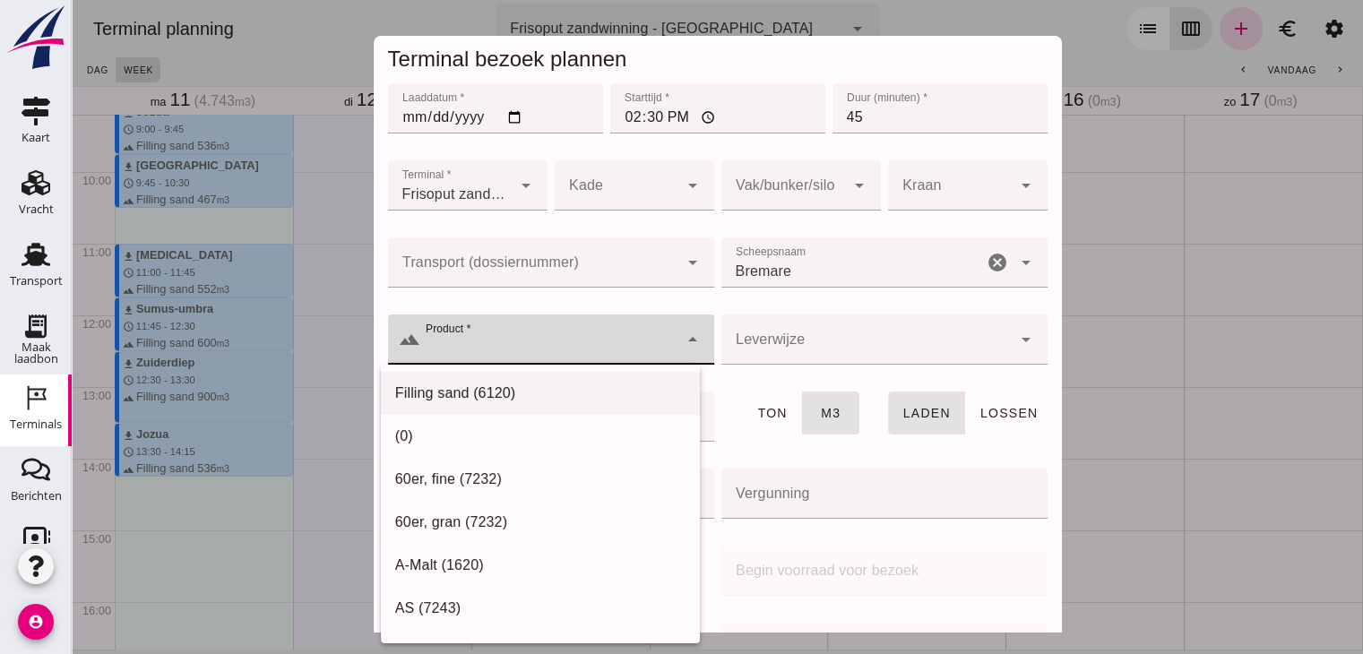
click at [477, 389] on div "Filling sand (6120)" at bounding box center [540, 394] width 290 height 22
type input "Filling sand (6120)"
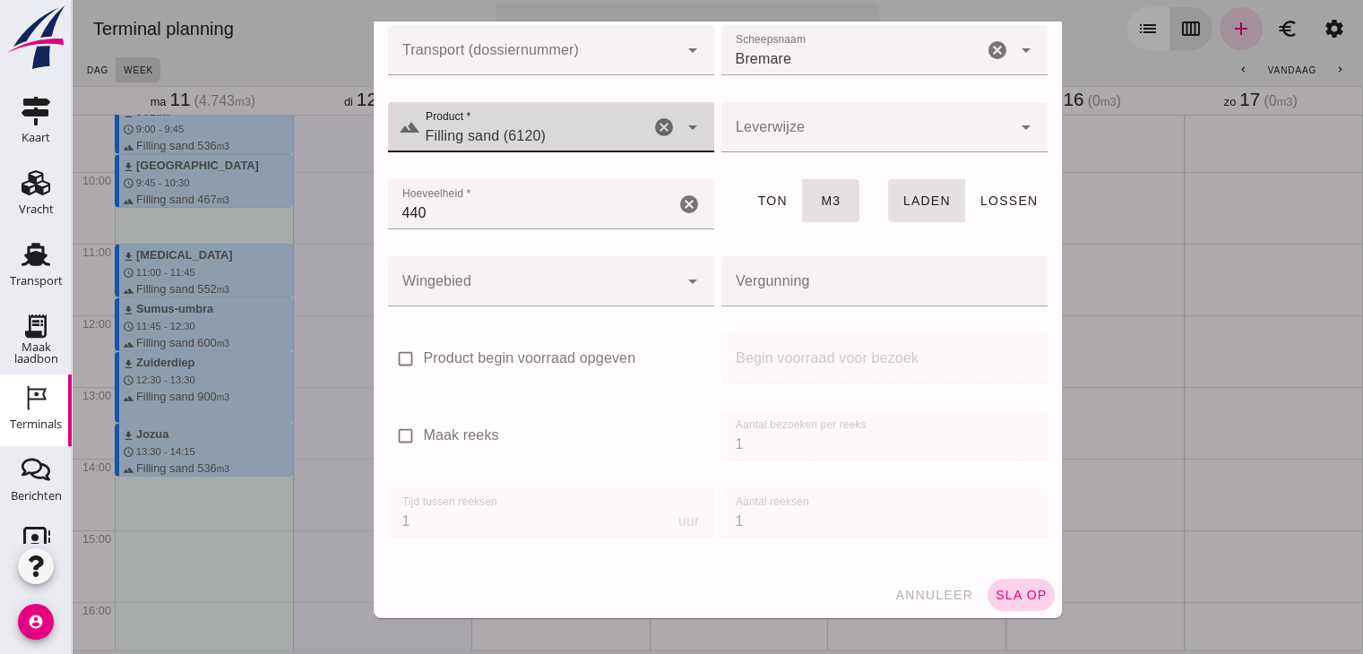
click span "sla op"
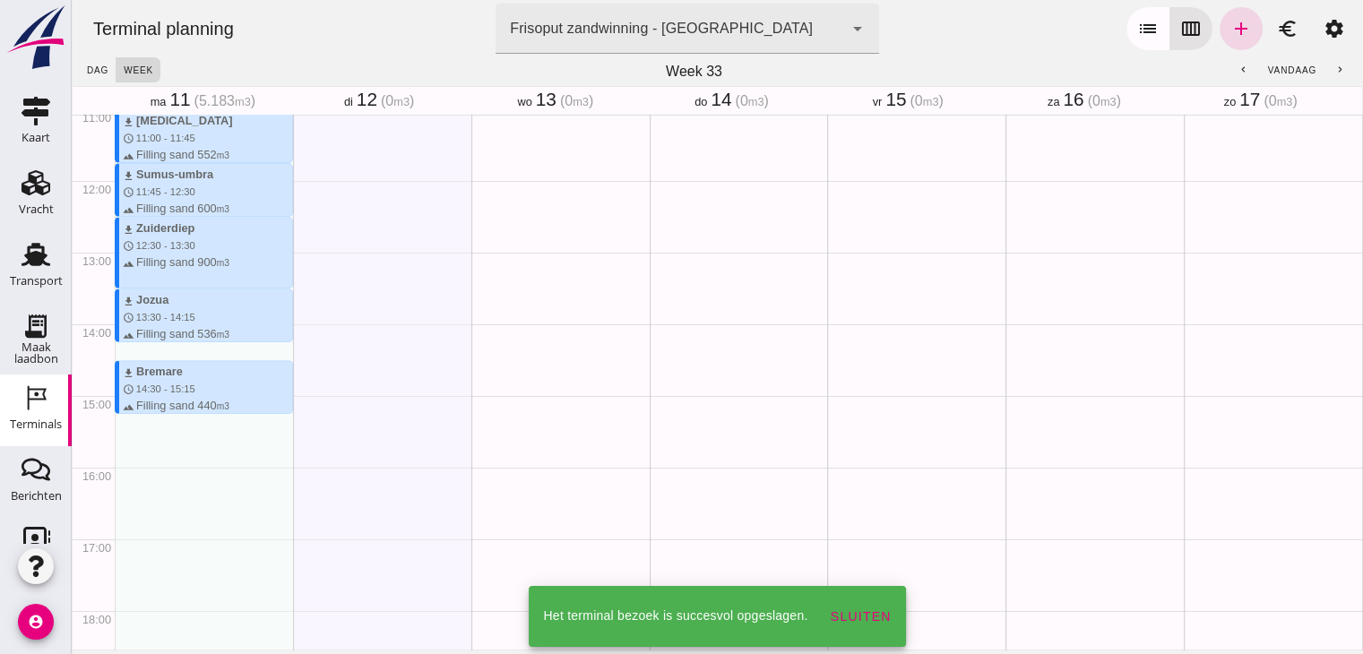
scroll to position [796, 0]
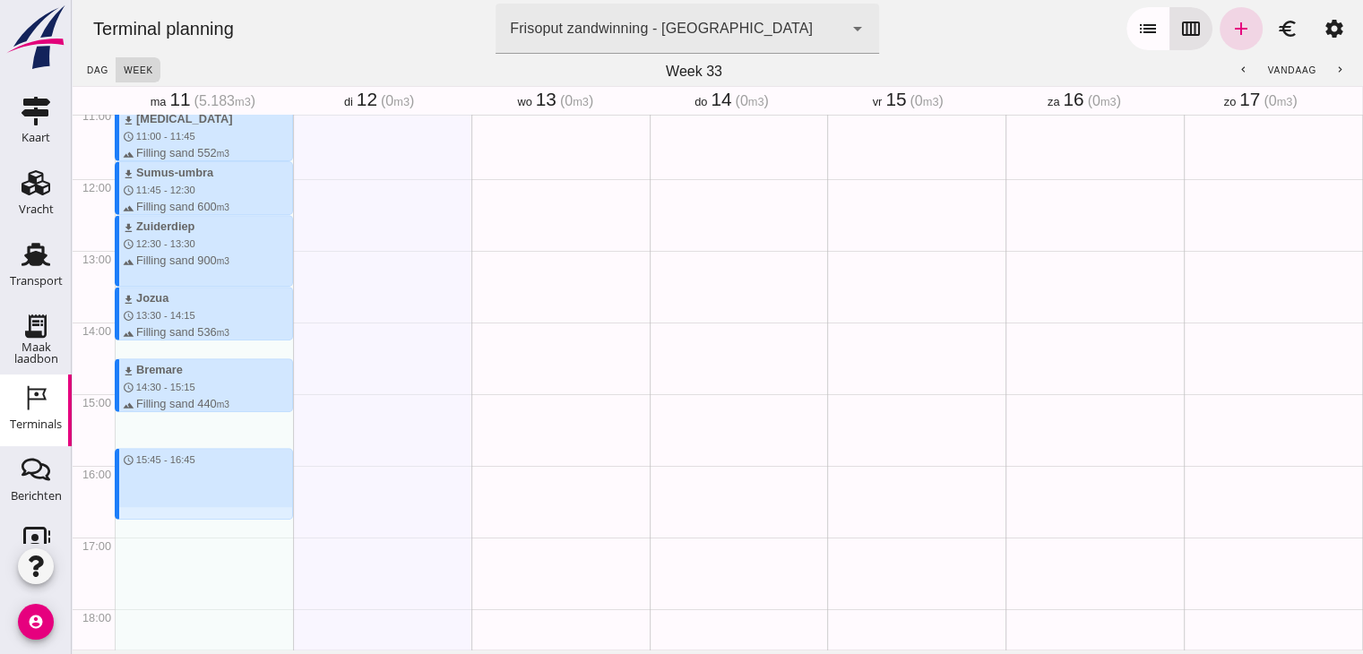
drag, startPoint x: 204, startPoint y: 441, endPoint x: 190, endPoint y: 524, distance: 84.6
click at [190, 524] on div "download Sumus-umbra schedule 7:15 - 8:15 terrain Filling sand 600 m3 download …" at bounding box center [204, 179] width 178 height 1720
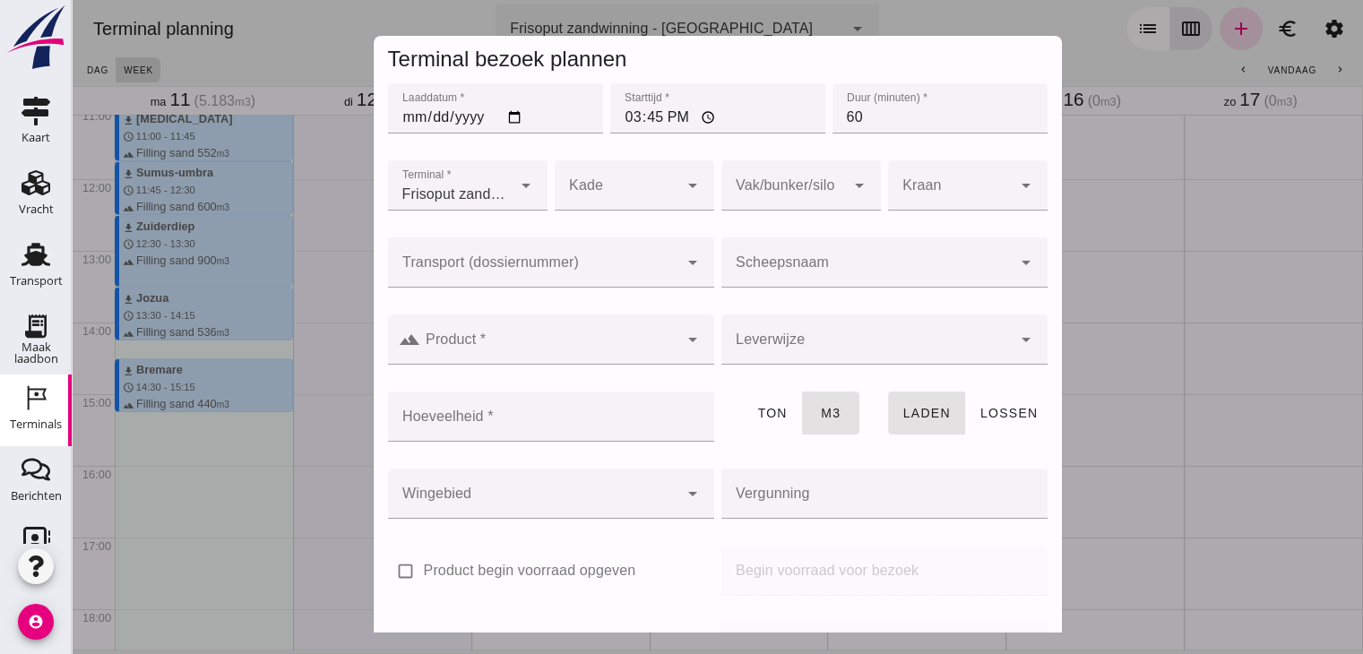
click input "Scheepsnaam"
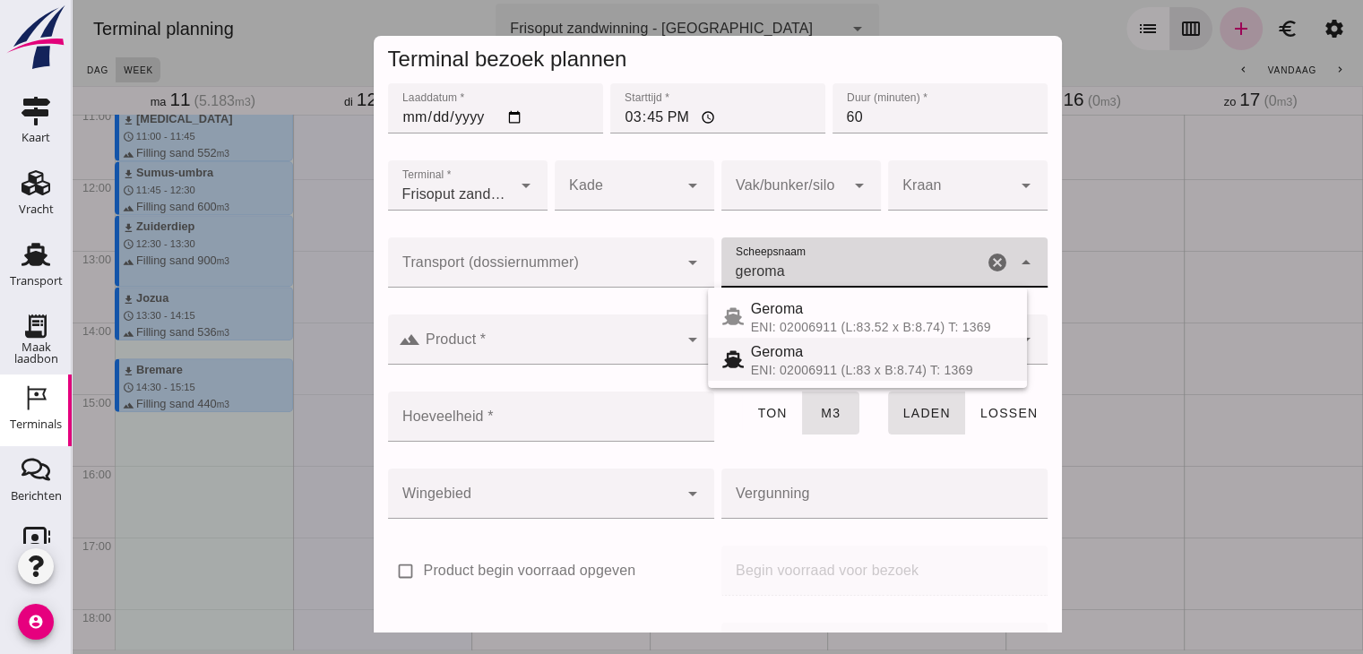
click at [811, 354] on div "Geroma" at bounding box center [882, 352] width 262 height 22
type input "Geroma"
type input "994"
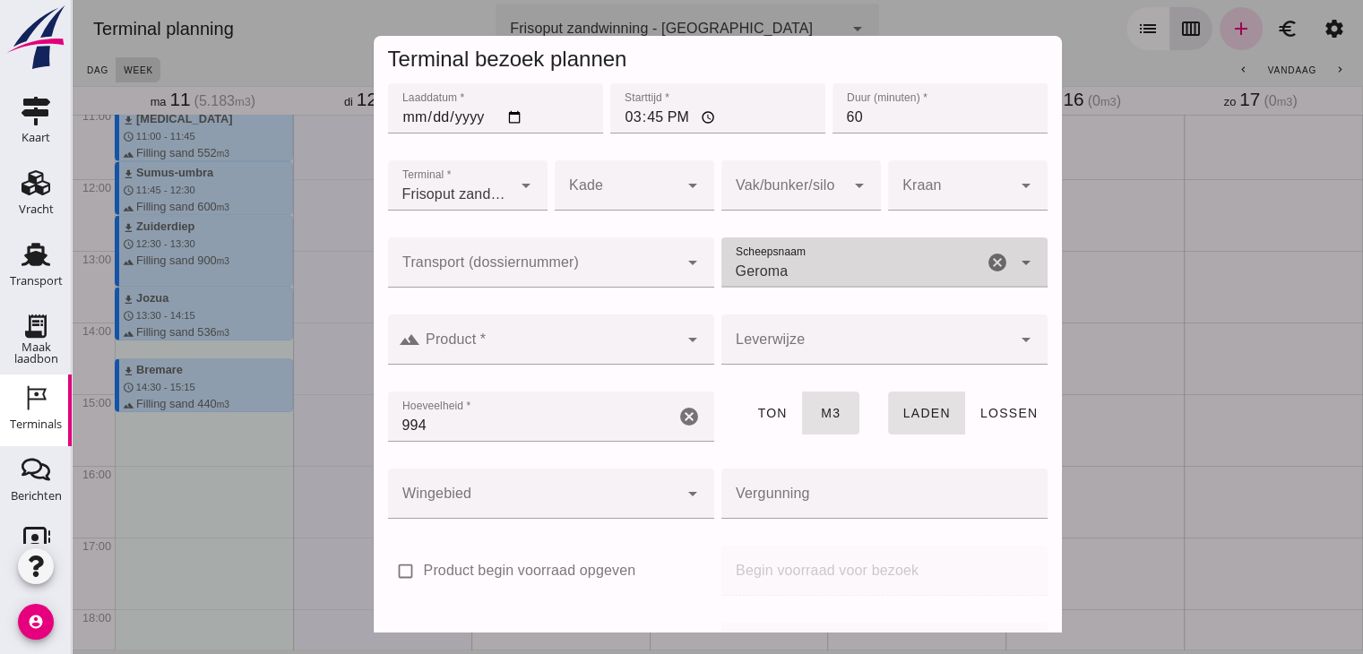
type input "Geroma"
click at [523, 307] on div "Transport (dossiernummer) Transport (dossiernummer) cancel arrow_drop_down" at bounding box center [550, 272] width 333 height 77
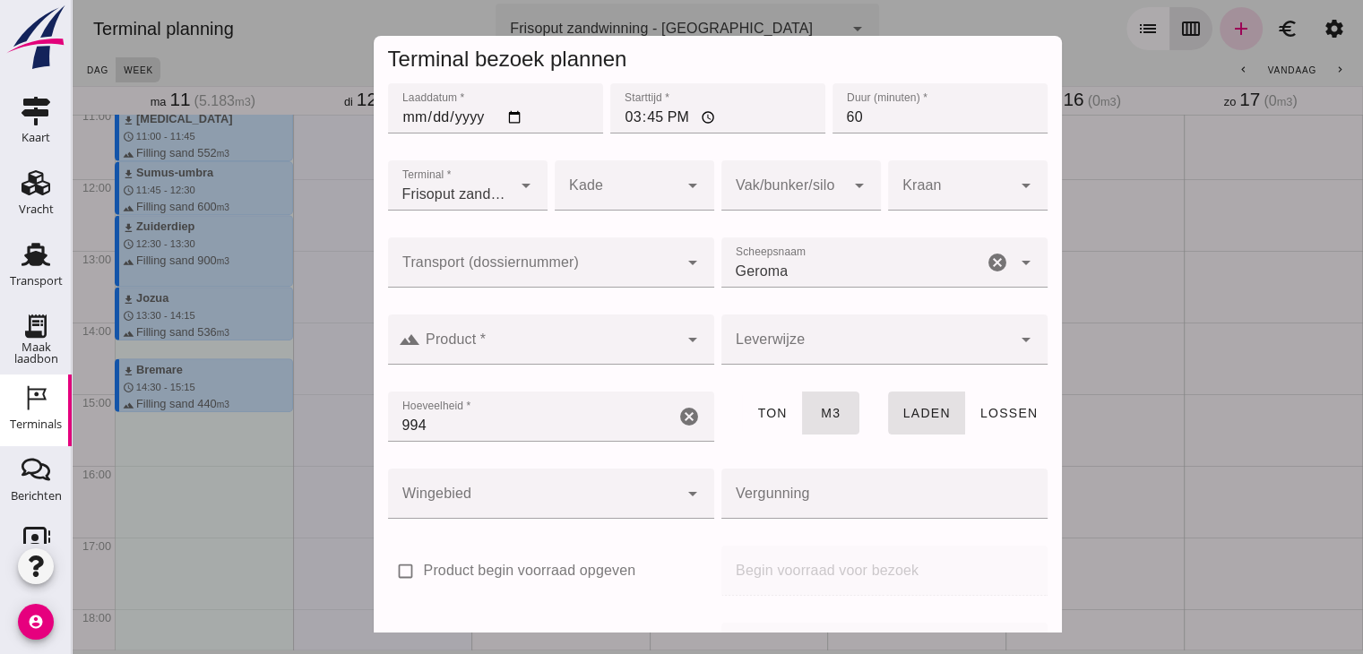
click div
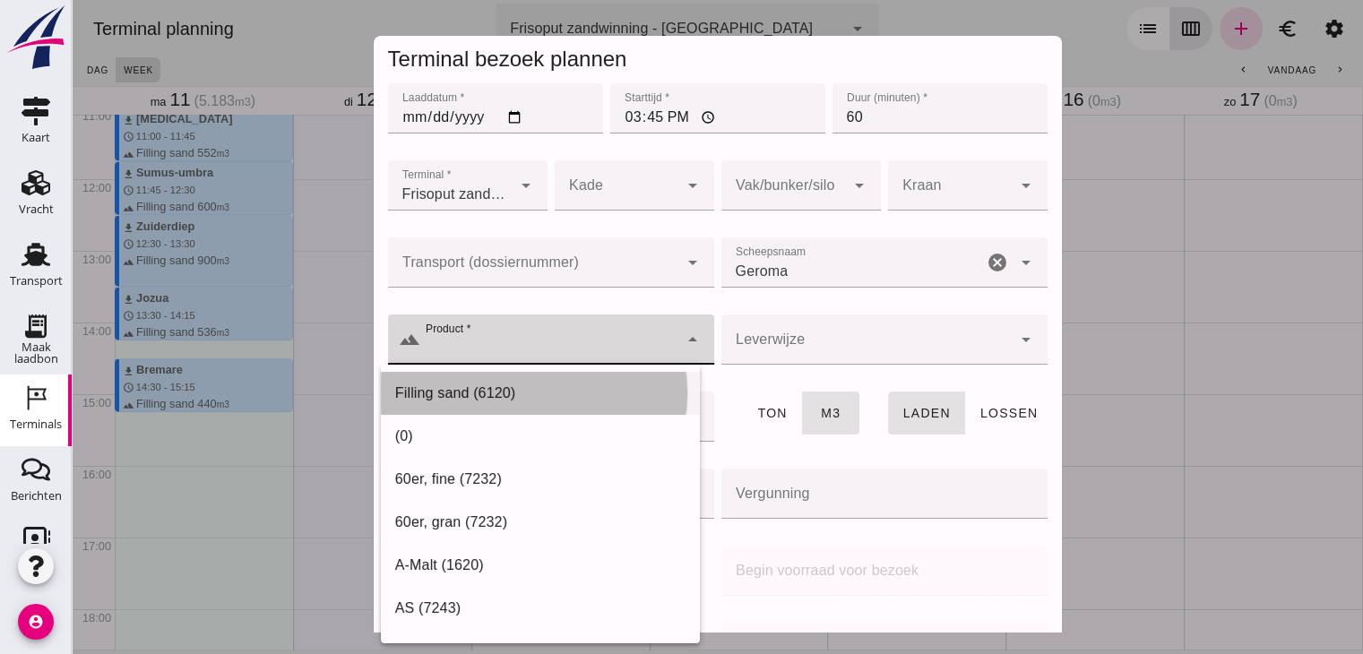
click at [522, 384] on div "Filling sand (6120)" at bounding box center [540, 394] width 290 height 22
type input "Filling sand (6120)"
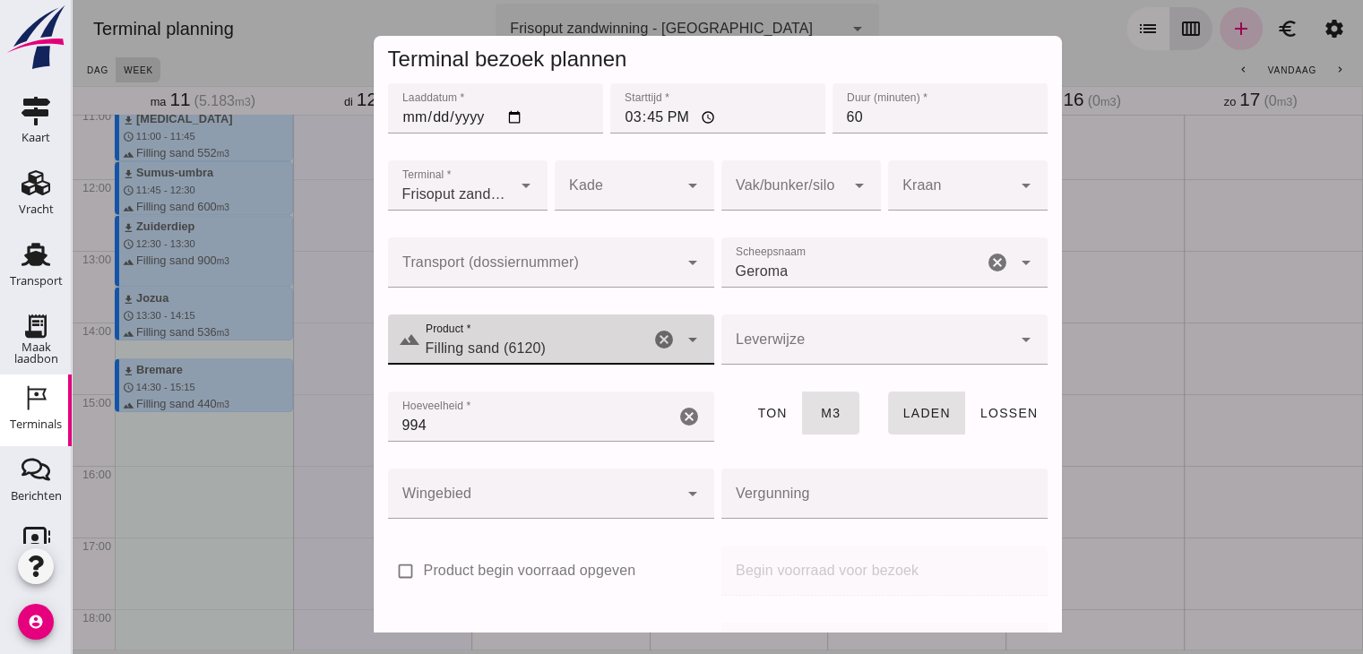
scroll to position [212, 0]
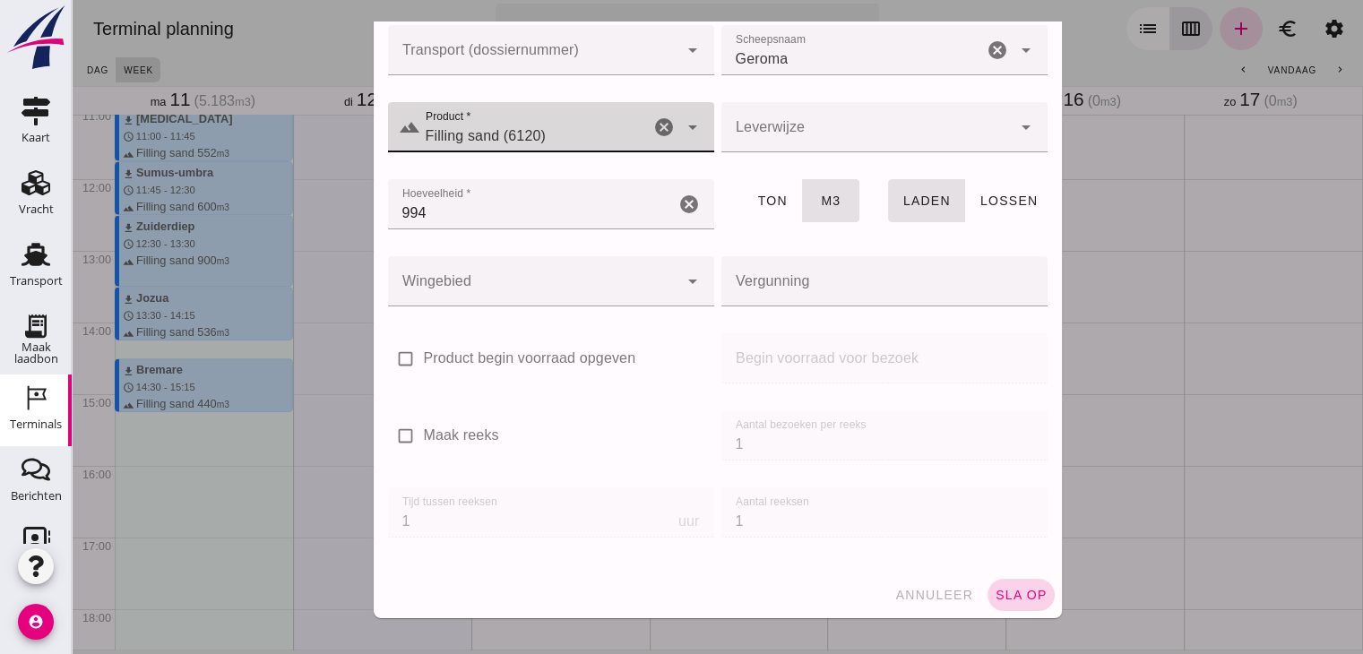
click button "sla op"
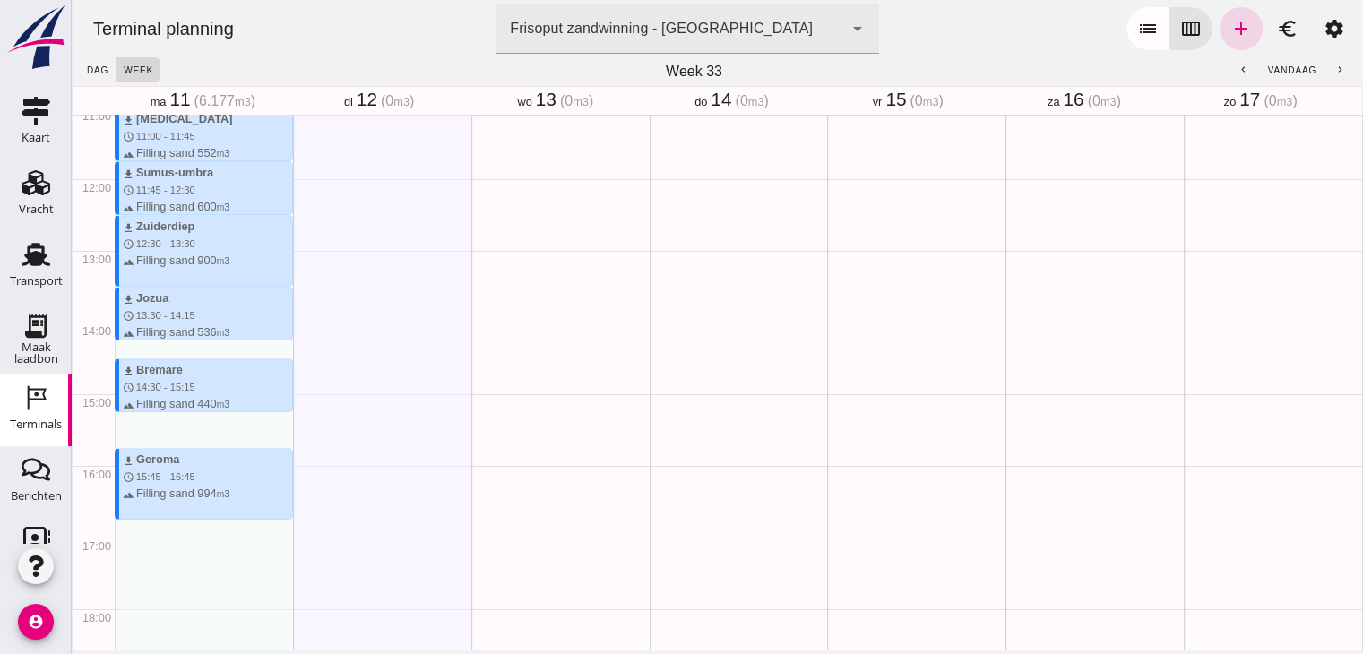
drag, startPoint x: 211, startPoint y: 524, endPoint x: 212, endPoint y: 564, distance: 39.4
click at [212, 564] on div "download Sumus-umbra schedule 7:15 - 8:15 terrain Filling sand 600 m3 download …" at bounding box center [204, 179] width 178 height 1720
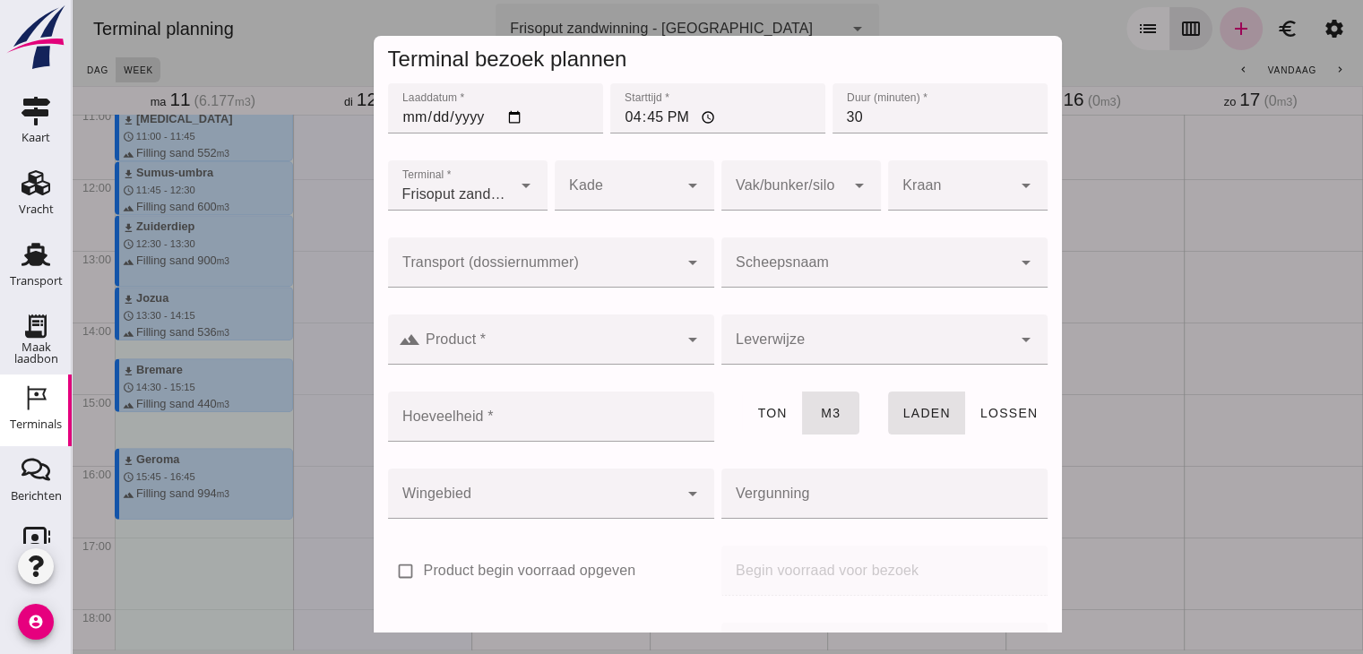
click input "Scheepsnaam"
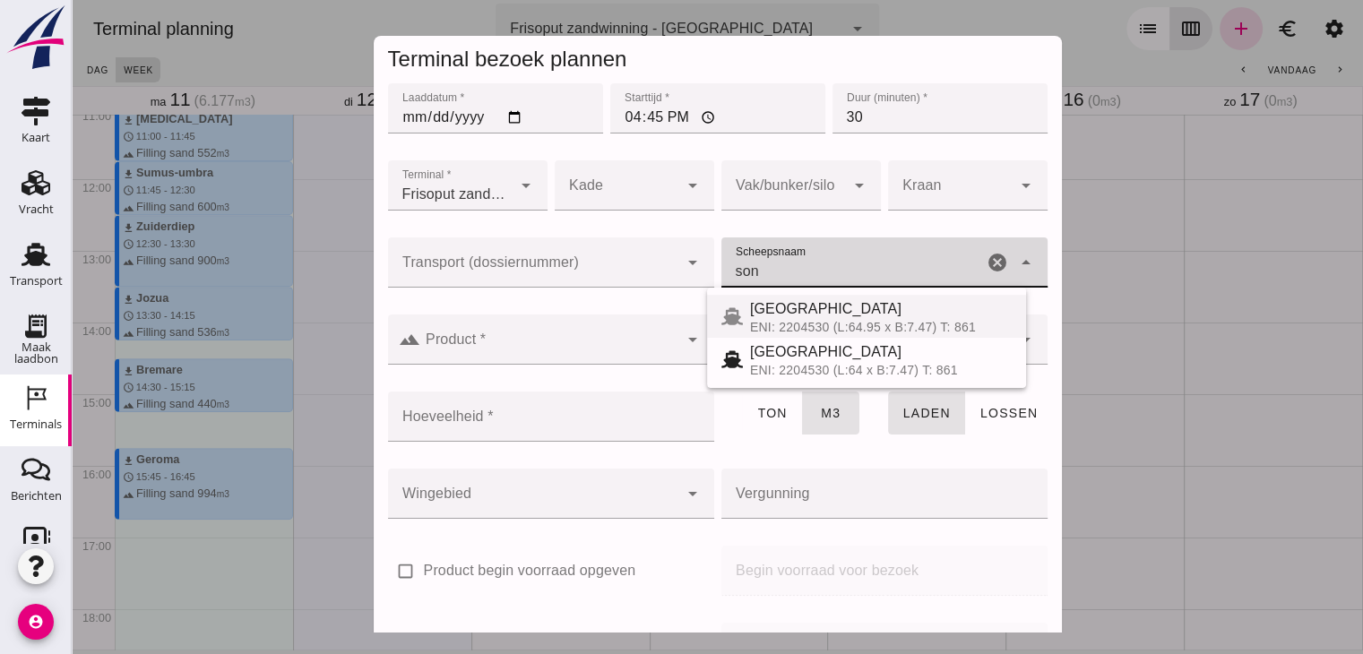
click at [793, 313] on div "[GEOGRAPHIC_DATA]" at bounding box center [881, 309] width 262 height 22
type input "[GEOGRAPHIC_DATA]"
type input "467"
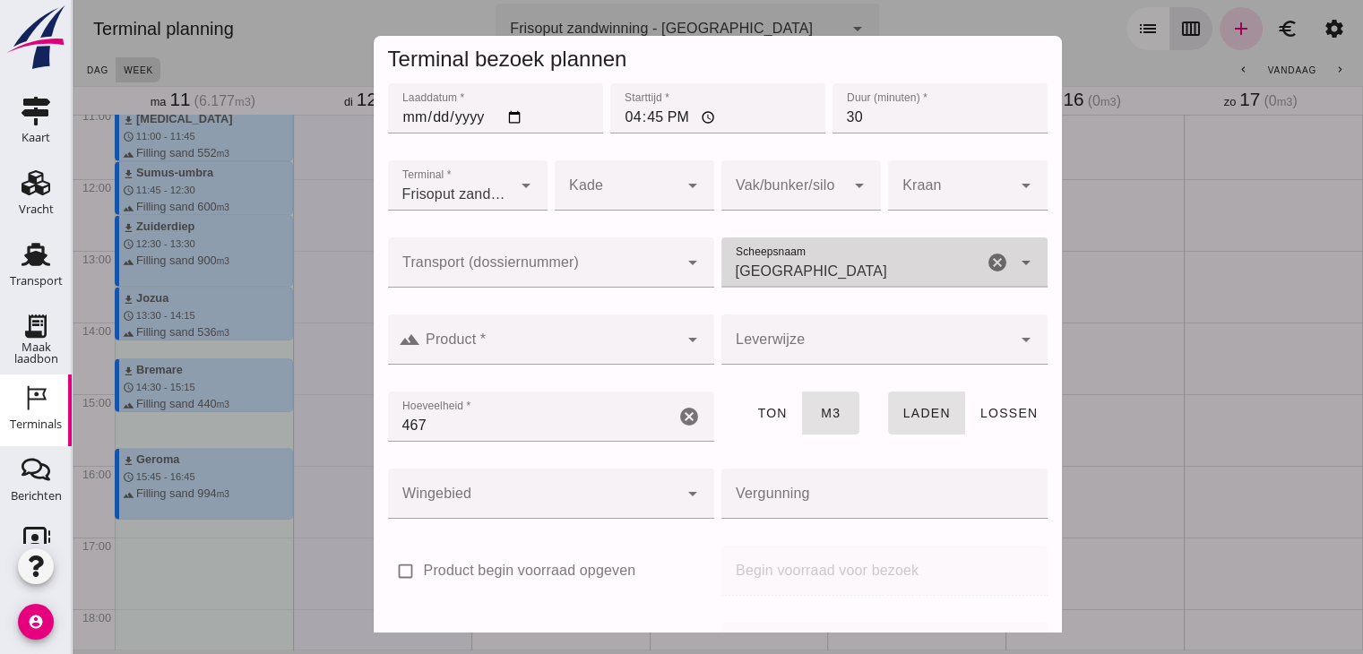
type input "[GEOGRAPHIC_DATA]"
click input "Product *"
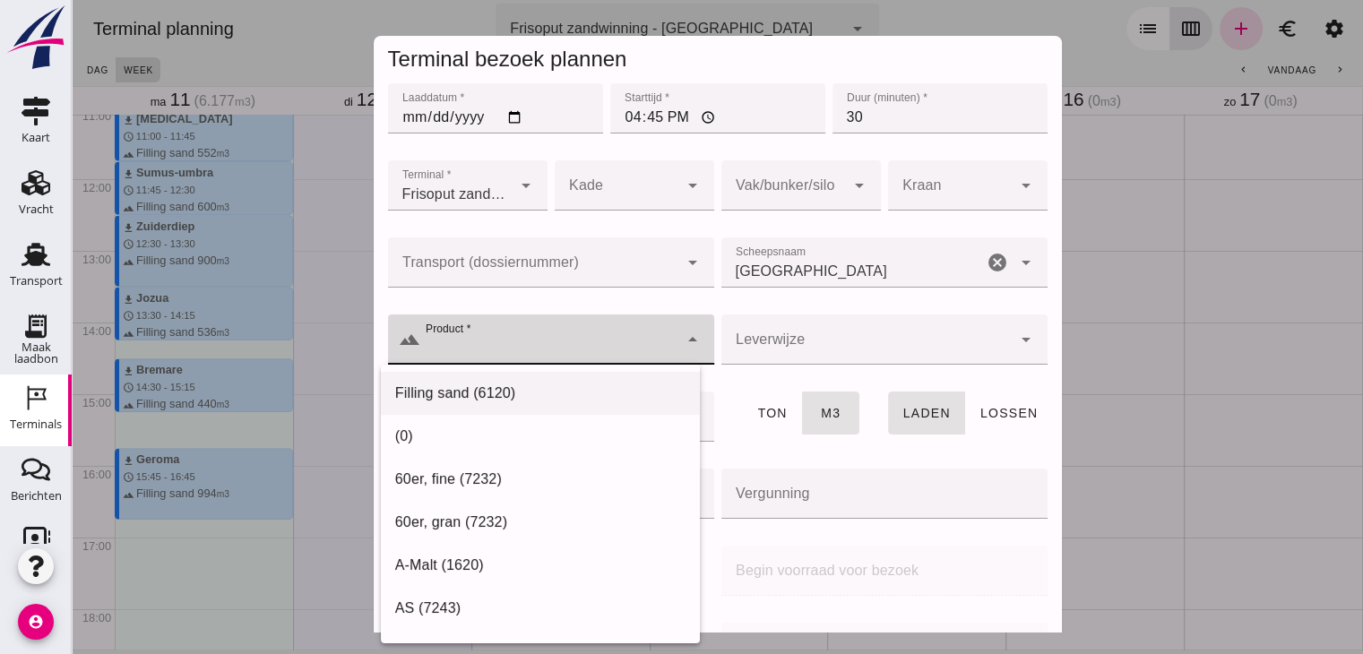
click at [477, 587] on div "Filling sand (6120)" at bounding box center [540, 608] width 319 height 43
type input "Filling sand (6120)"
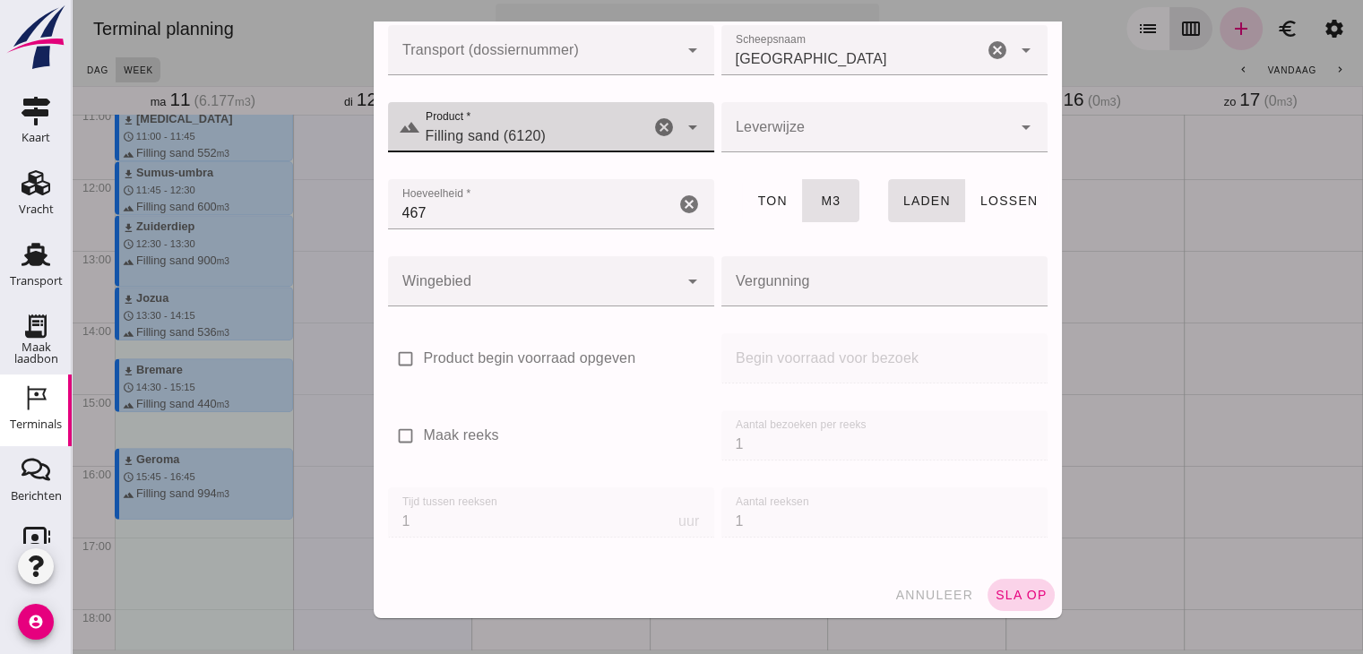
click span "sla op"
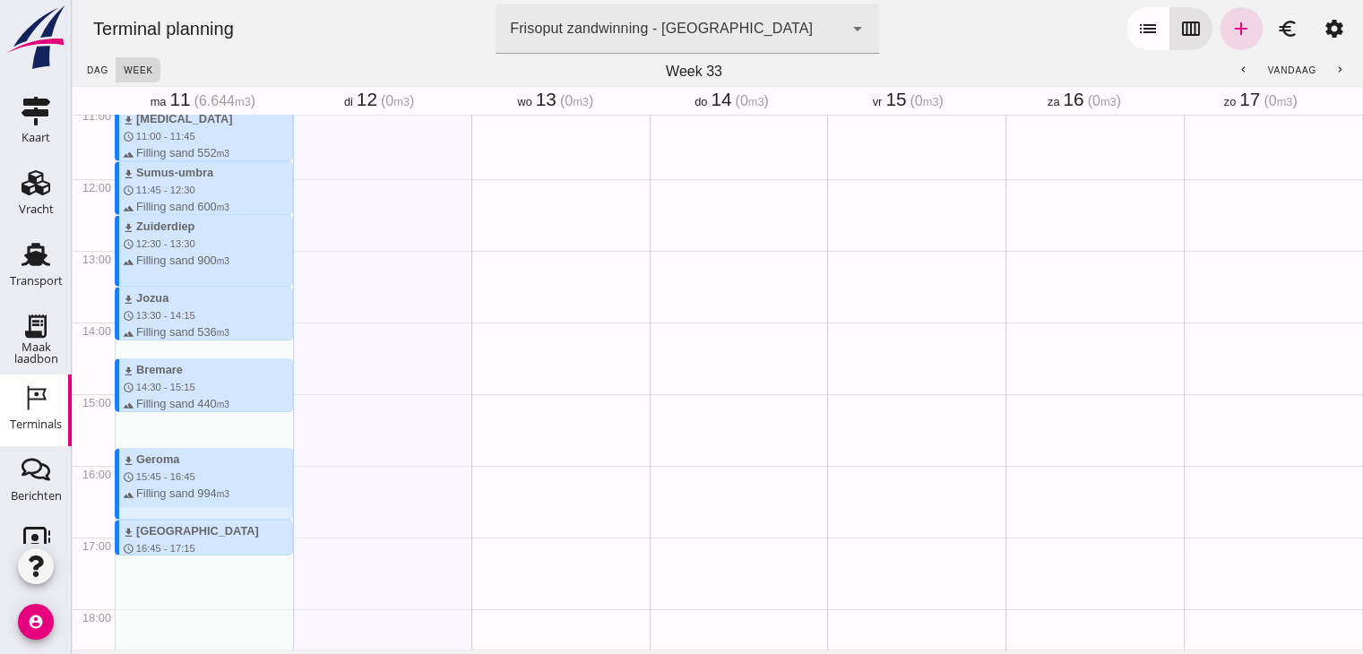
scroll to position [963, 0]
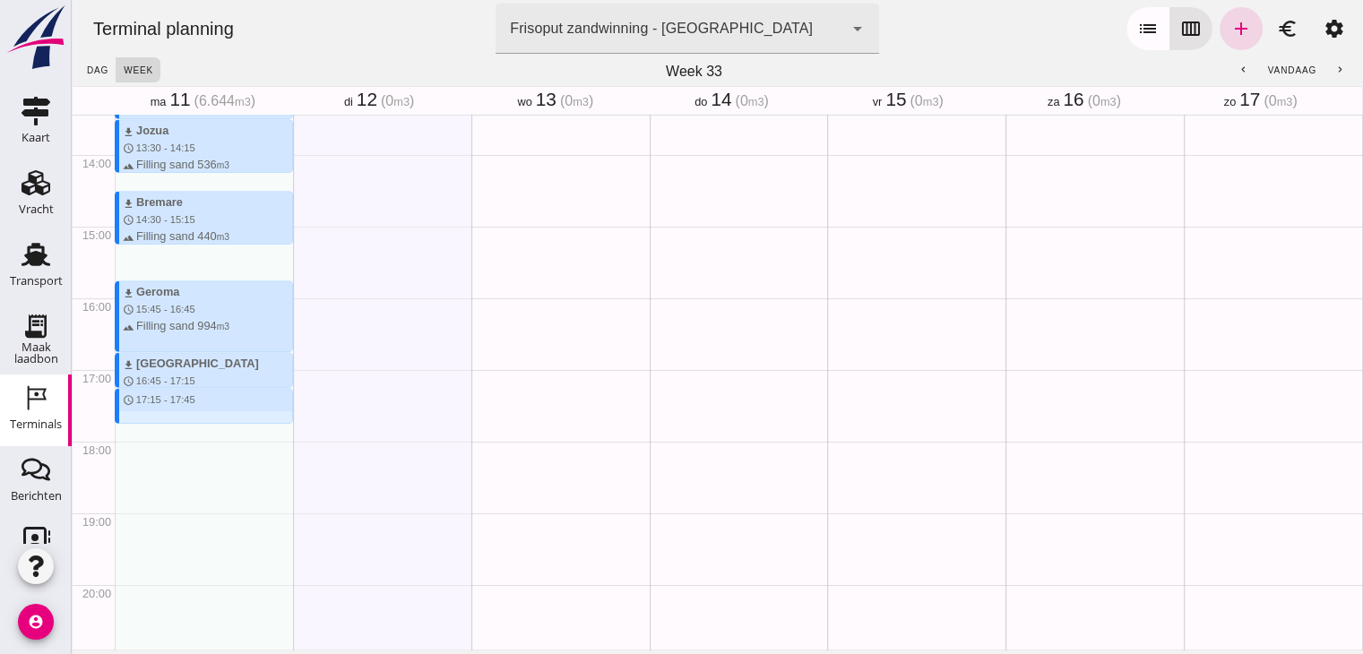
drag, startPoint x: 198, startPoint y: 389, endPoint x: 197, endPoint y: 422, distance: 33.2
click at [197, 422] on div "download Sumus-umbra schedule 7:15 - 8:15 terrain Filling sand 600 m3 download …" at bounding box center [204, 11] width 178 height 1720
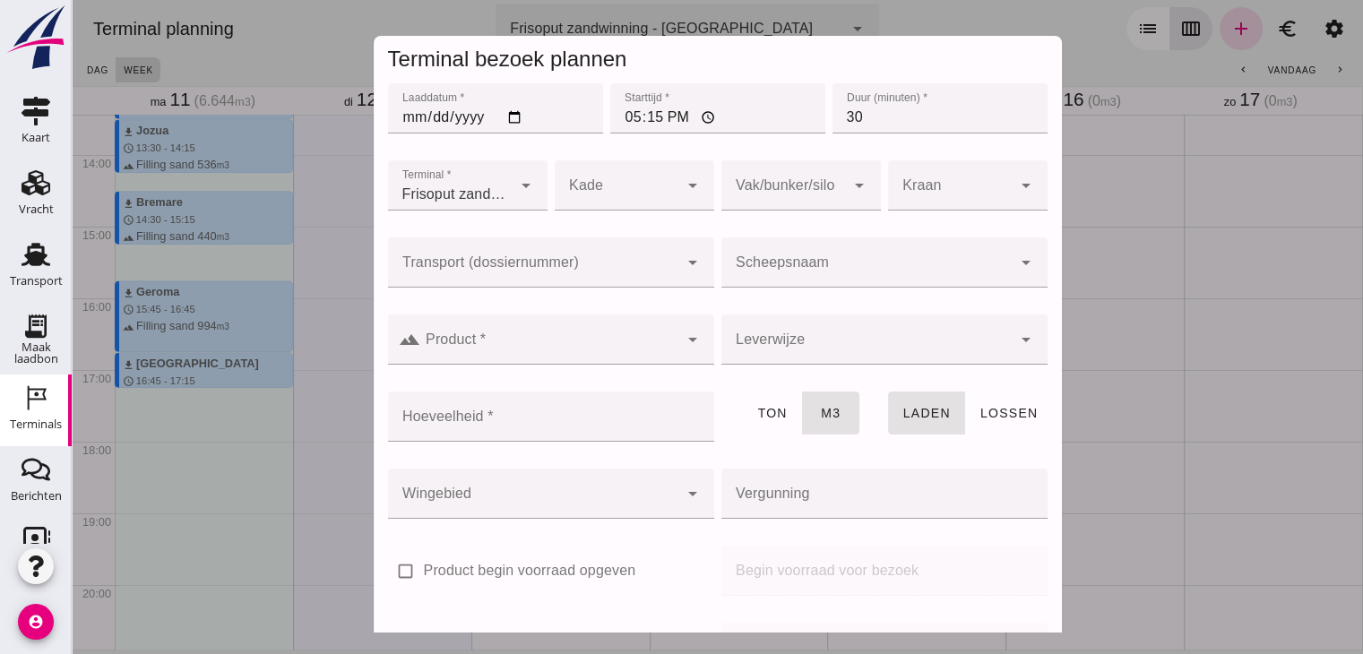
click input "Scheepsnaam"
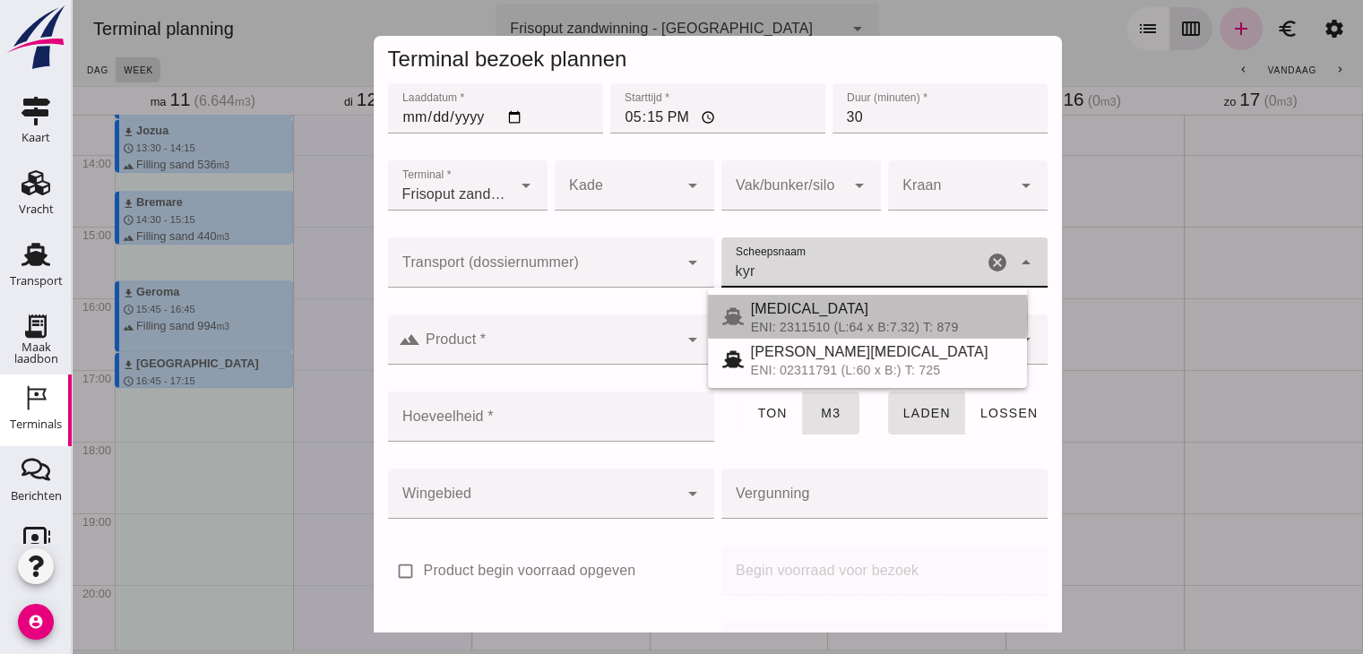
click at [772, 306] on div "[MEDICAL_DATA]" at bounding box center [882, 309] width 262 height 22
type input "[MEDICAL_DATA]"
type input "552"
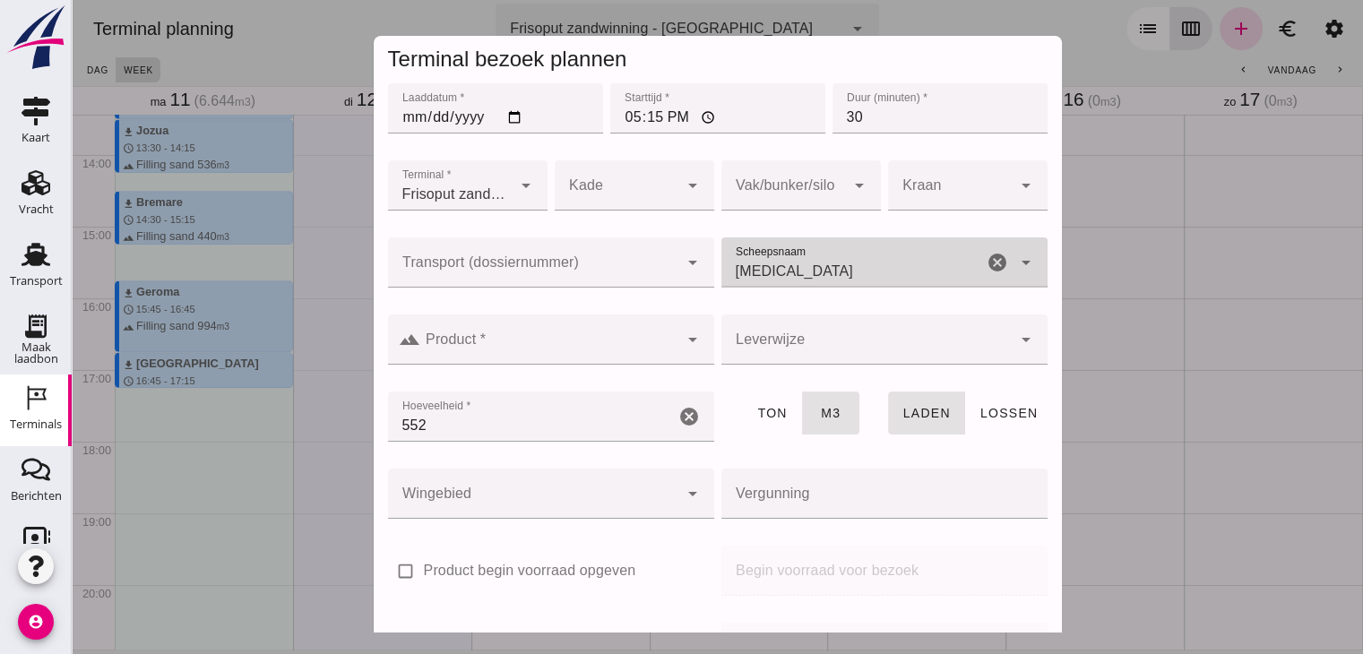
type input "[MEDICAL_DATA]"
click div
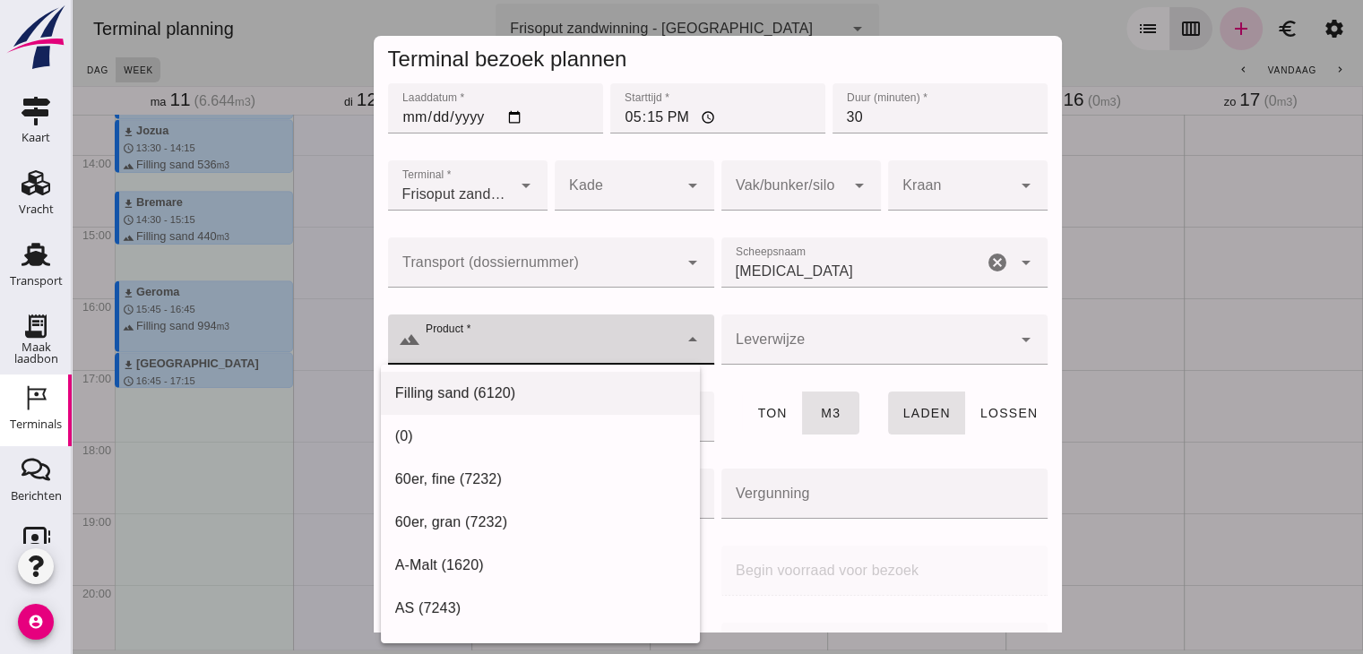
click at [512, 394] on div "Filling sand (6120)" at bounding box center [540, 394] width 290 height 22
type input "Filling sand (6120)"
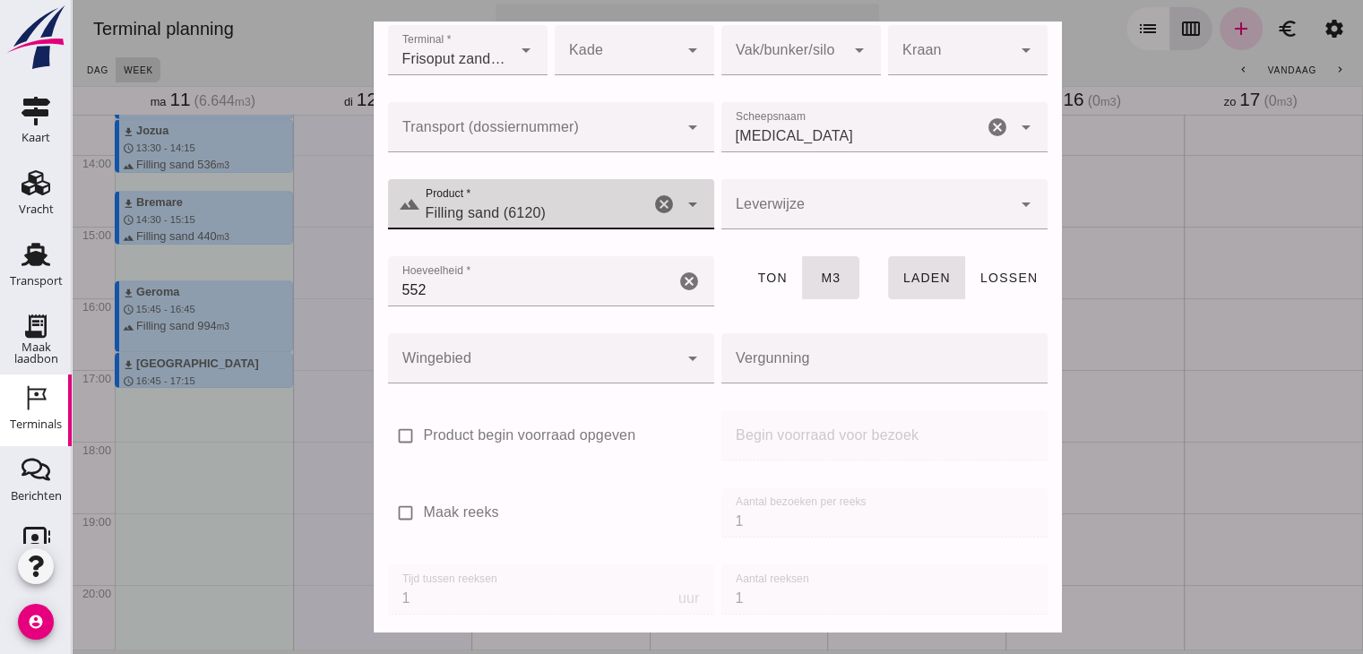
scroll to position [212, 0]
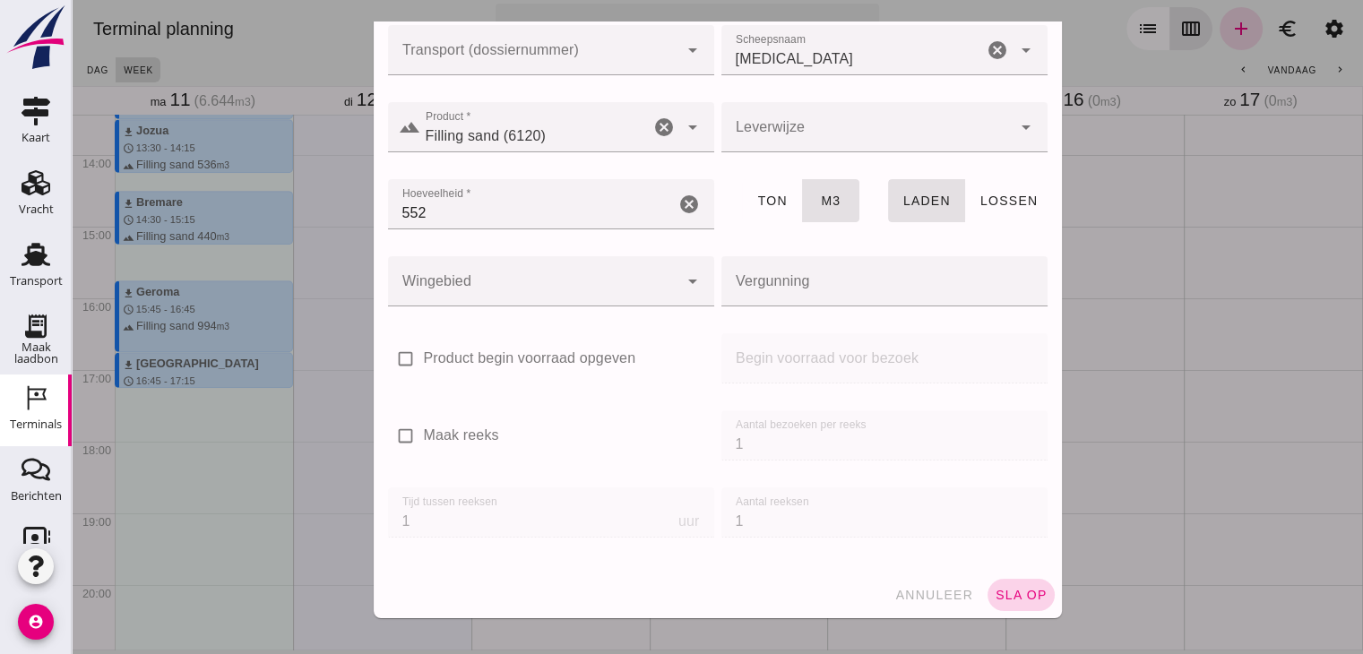
click button "sla op"
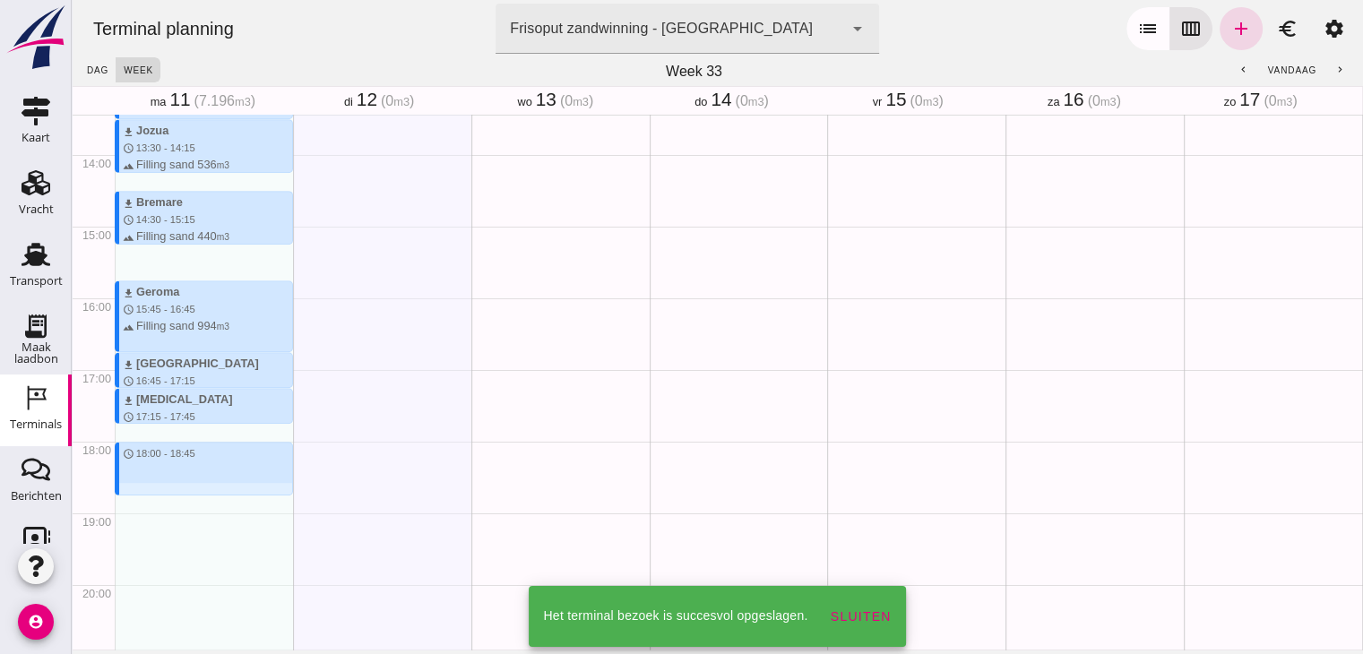
drag, startPoint x: 169, startPoint y: 445, endPoint x: 168, endPoint y: 487, distance: 42.2
click at [167, 488] on div "download Sumus-umbra schedule 7:15 - 8:15 terrain Filling sand 600 m3 download …" at bounding box center [204, 11] width 178 height 1720
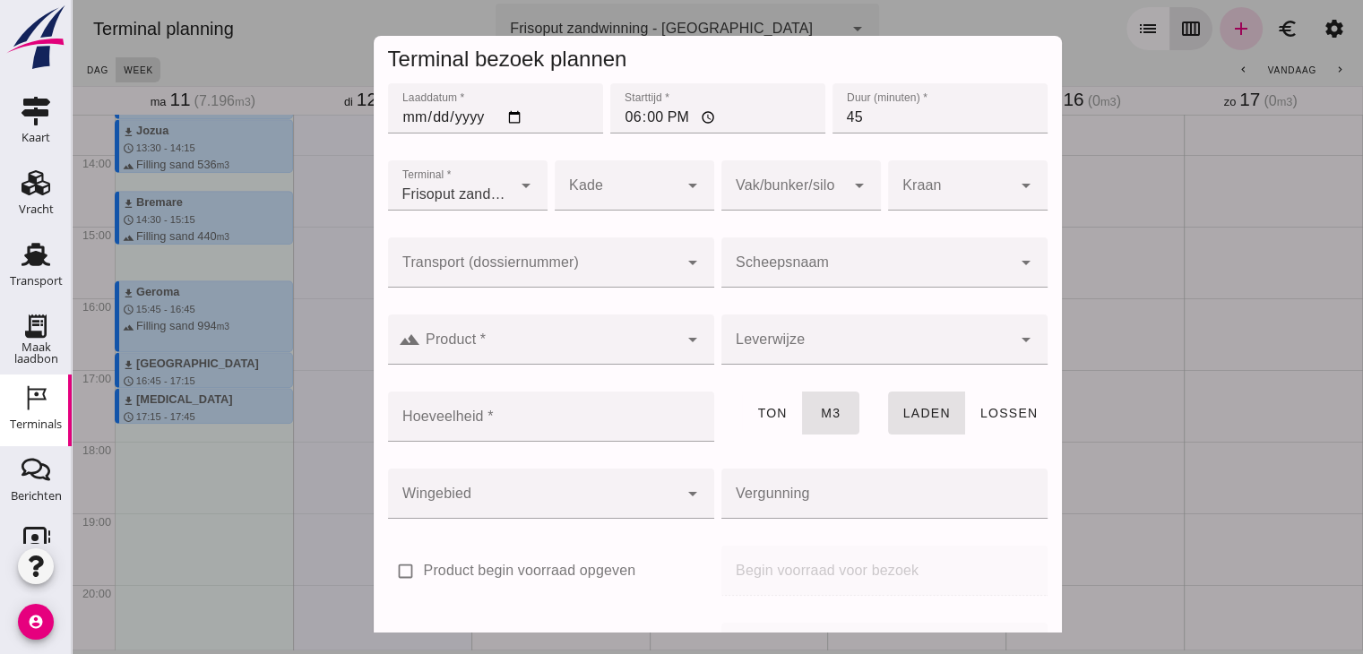
click input "Scheepsnaam"
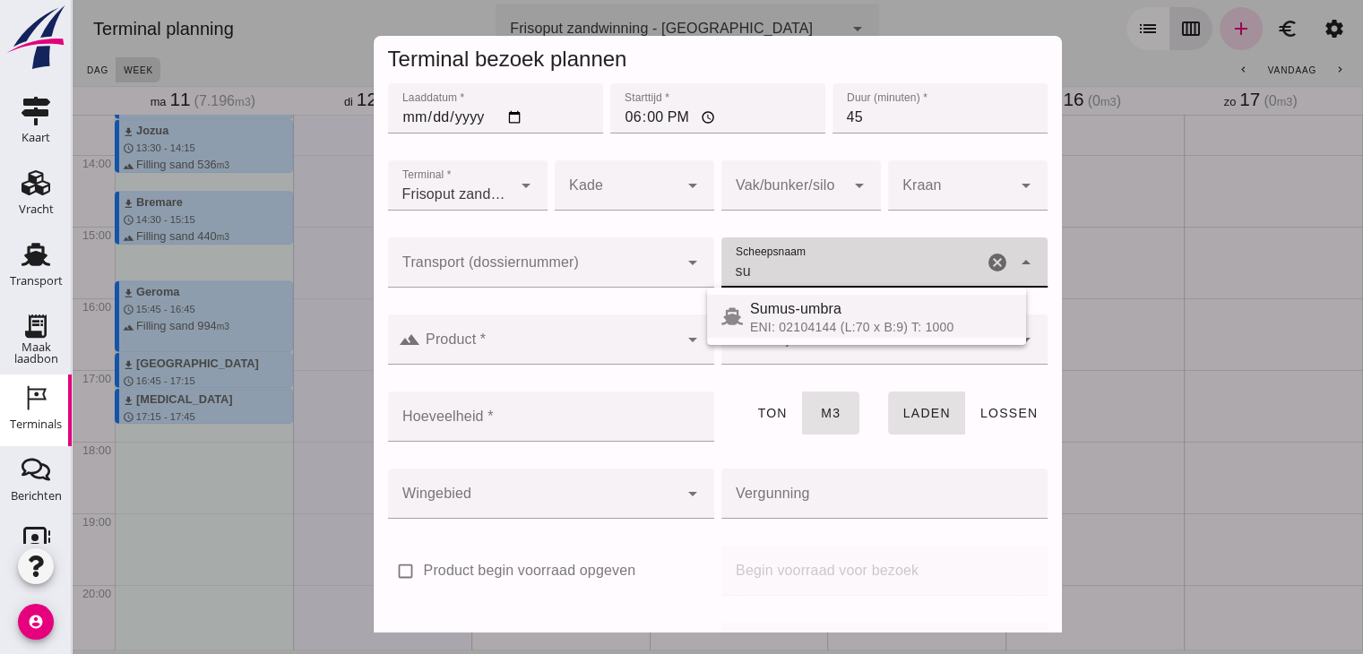
click at [789, 332] on div "ENI: 02104144 (L:70 x B:9) T: 1000" at bounding box center [881, 327] width 262 height 14
type input "Sumus-umbra"
type input "600"
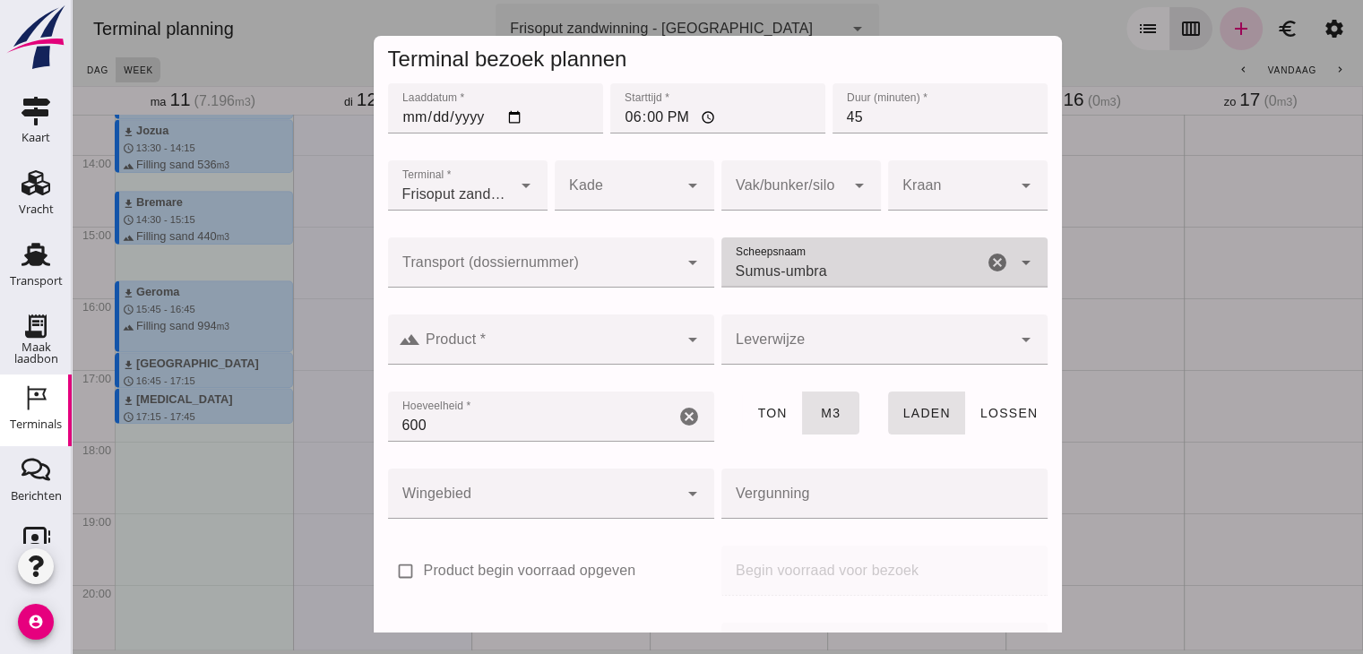
type input "Sumus-umbra"
click input "Product *"
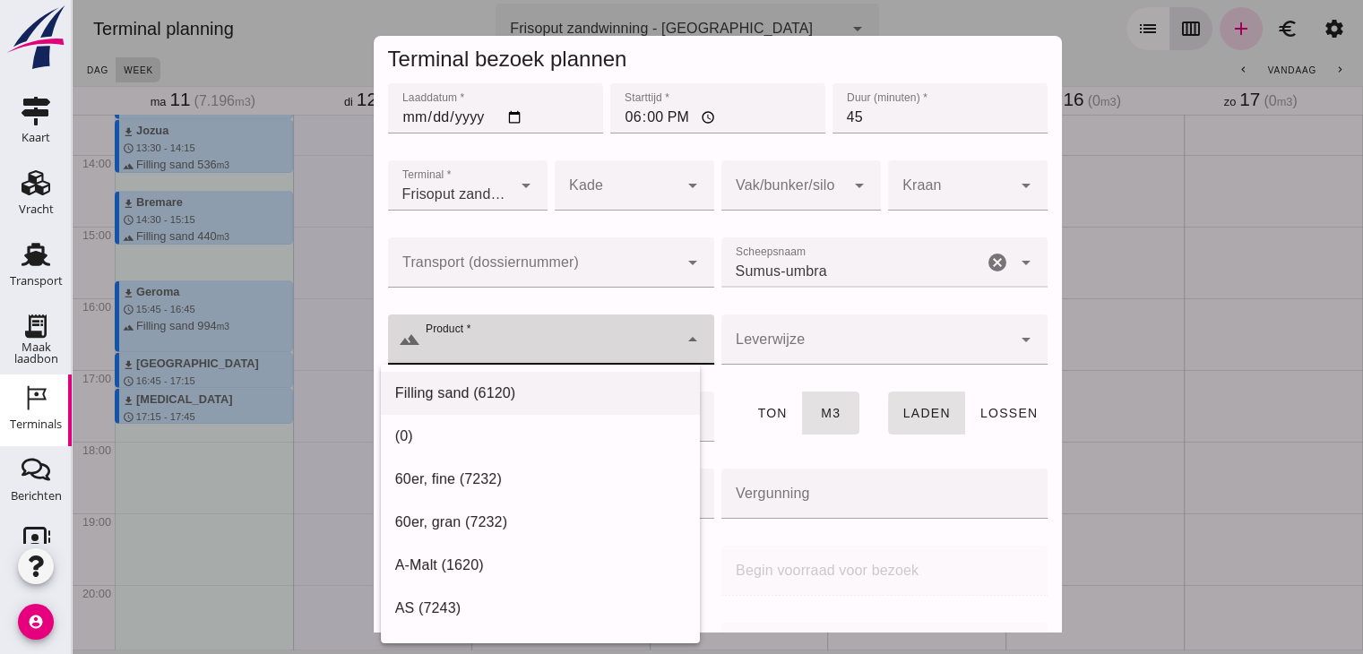
click at [553, 387] on div "Filling sand (6120)" at bounding box center [540, 394] width 290 height 22
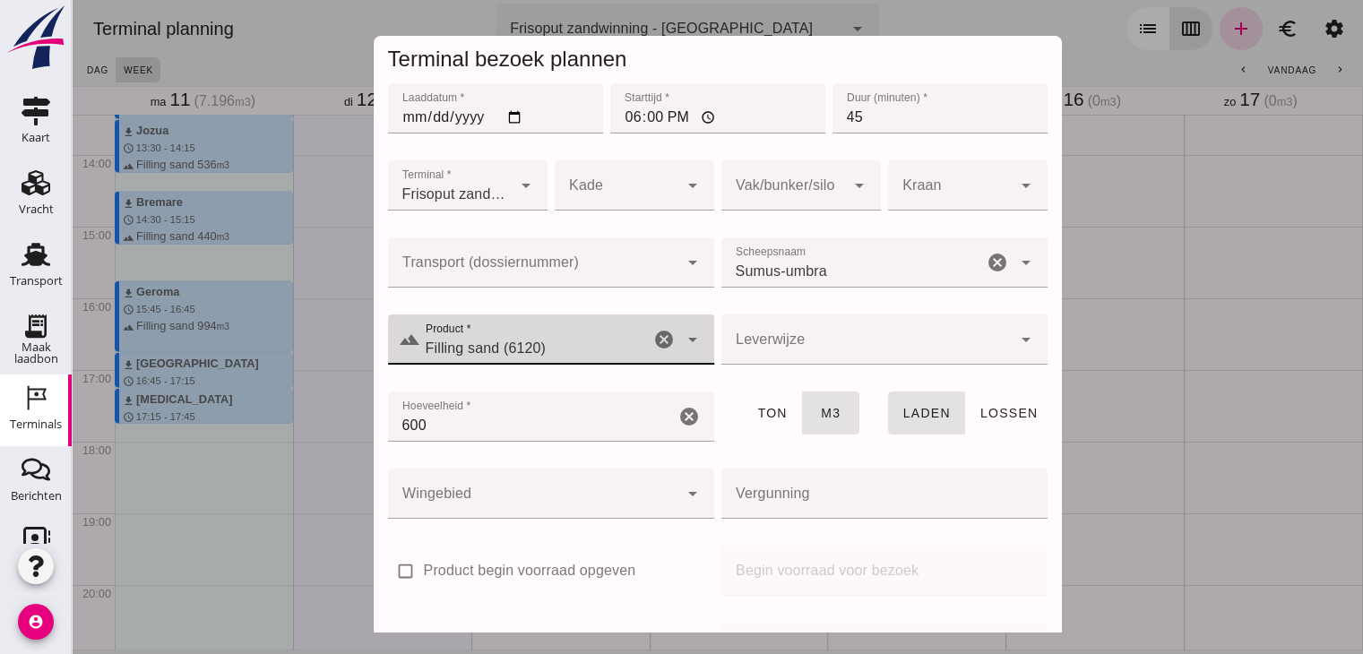
type input "Filling sand (6120)"
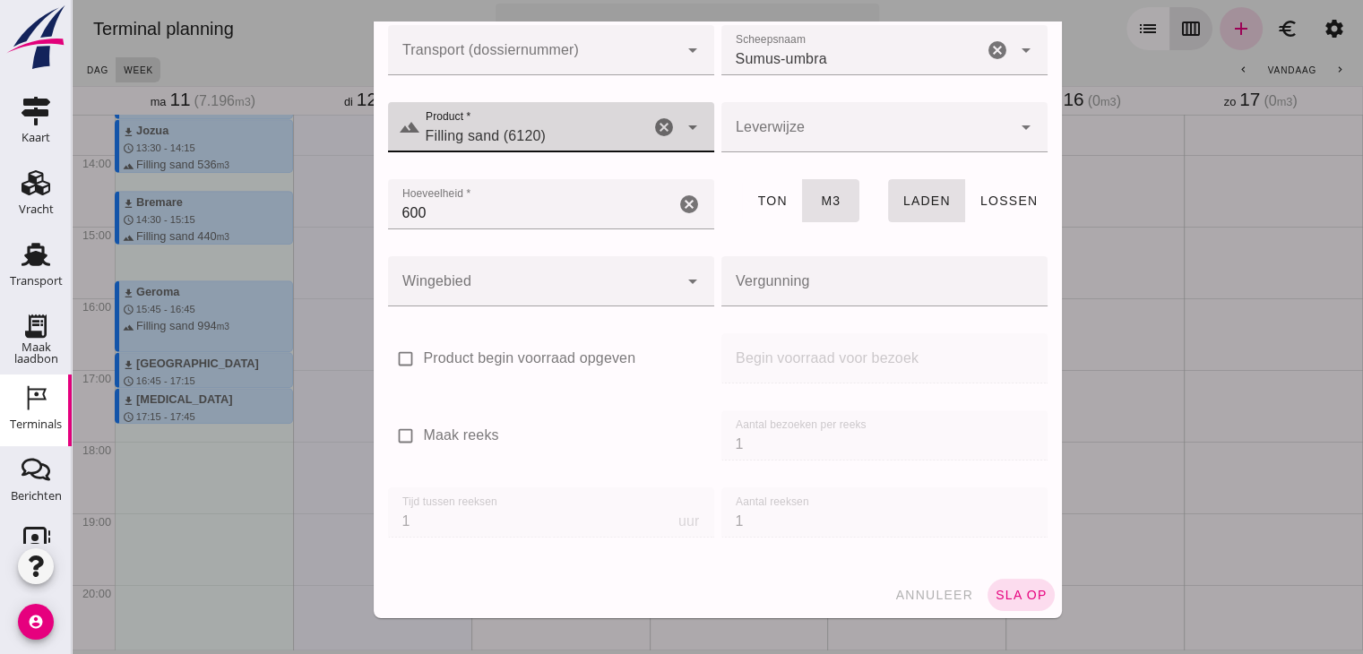
click div "annuleer sla op"
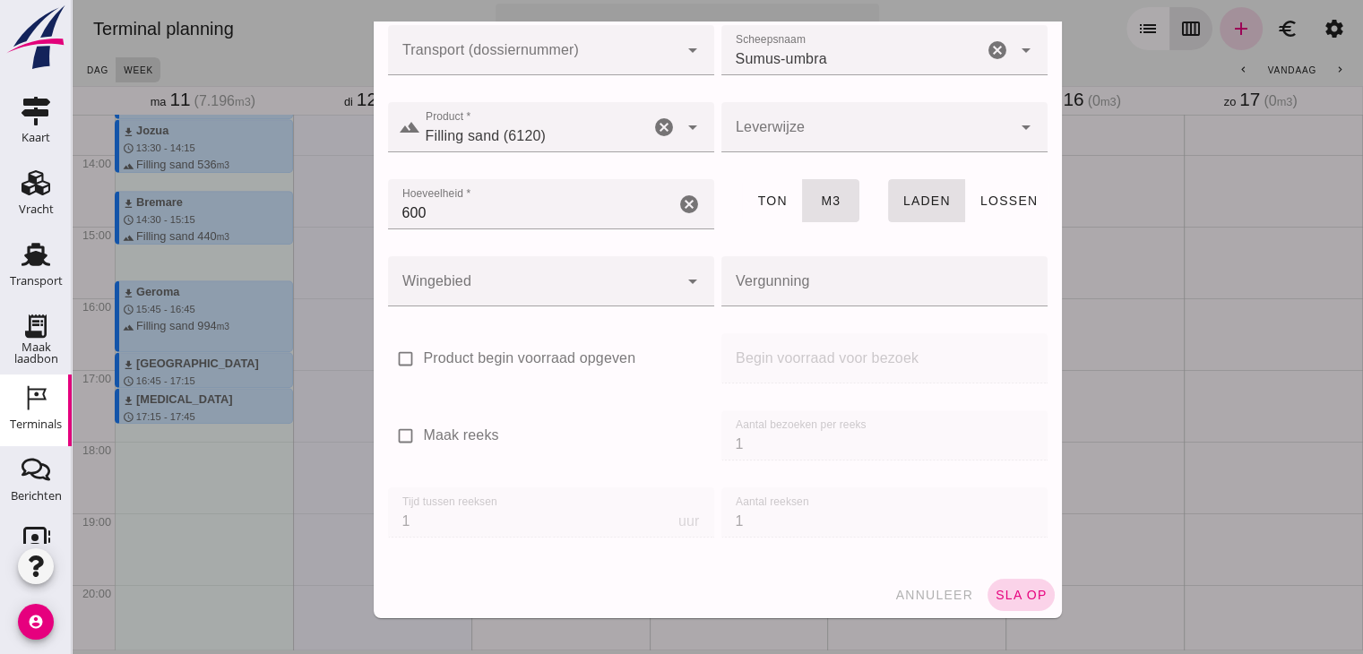
click span "sla op"
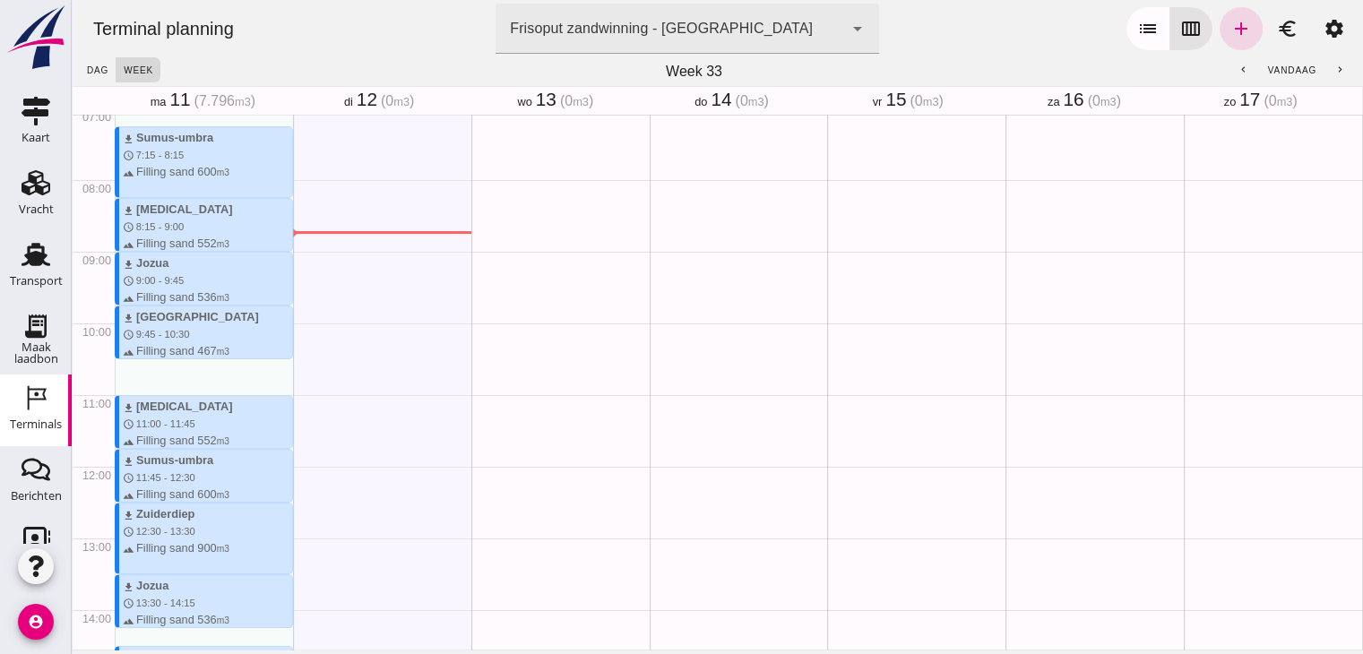
scroll to position [507, 0]
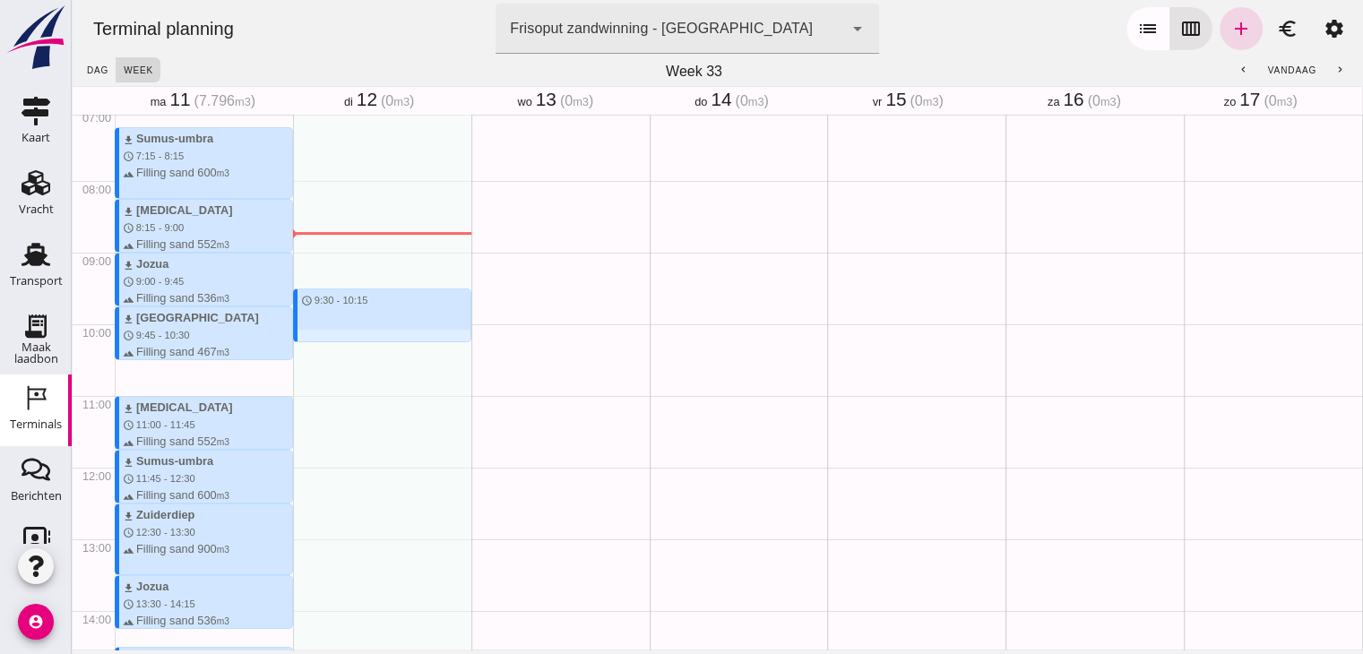
drag, startPoint x: 373, startPoint y: 284, endPoint x: 382, endPoint y: 341, distance: 58.0
click at [382, 341] on div "schedule 9:30 - 10:15" at bounding box center [382, 468] width 178 height 1720
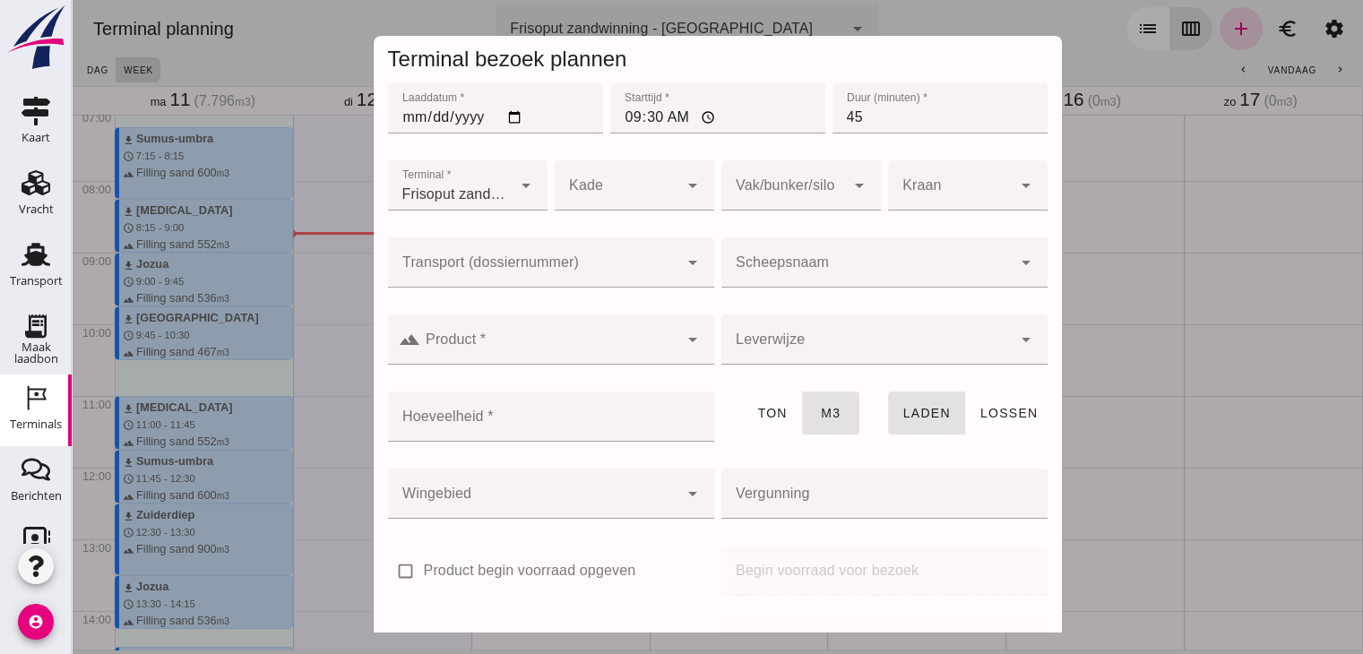
click div
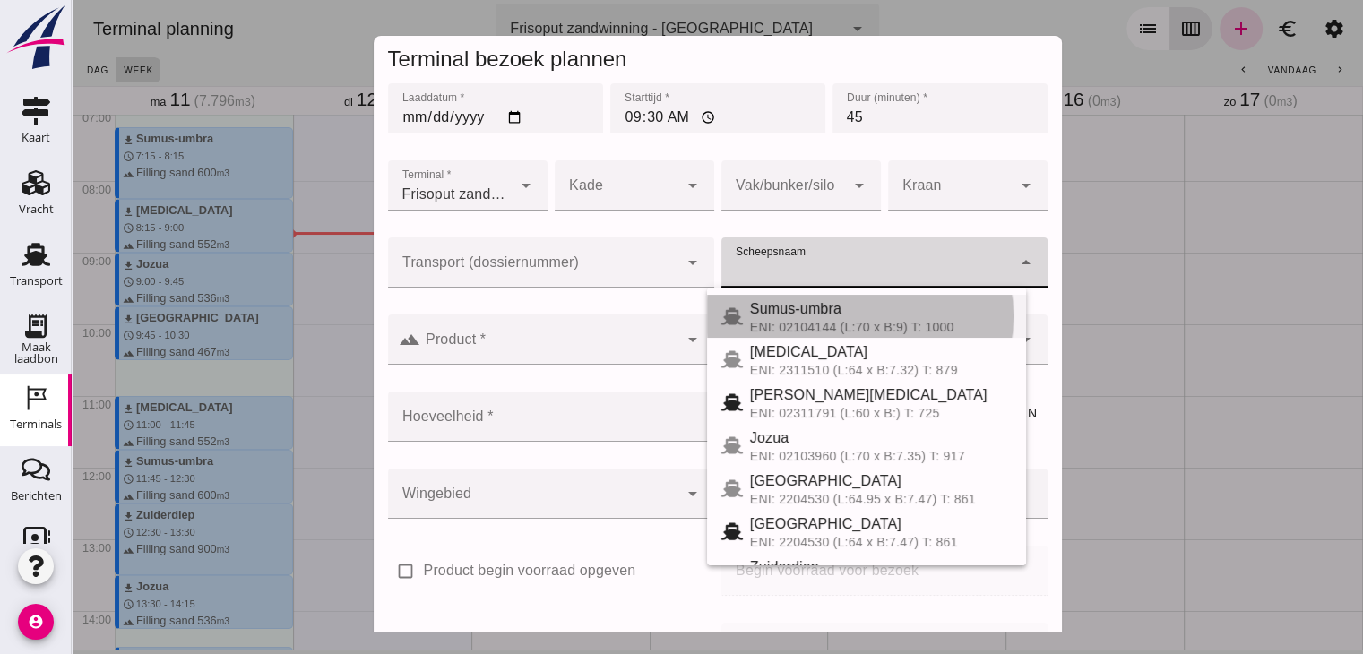
click div "Sumus-umbra ENI: 02104144 (L:70 x B:9) T: 1000"
type input "Sumus-umbra"
type input "600"
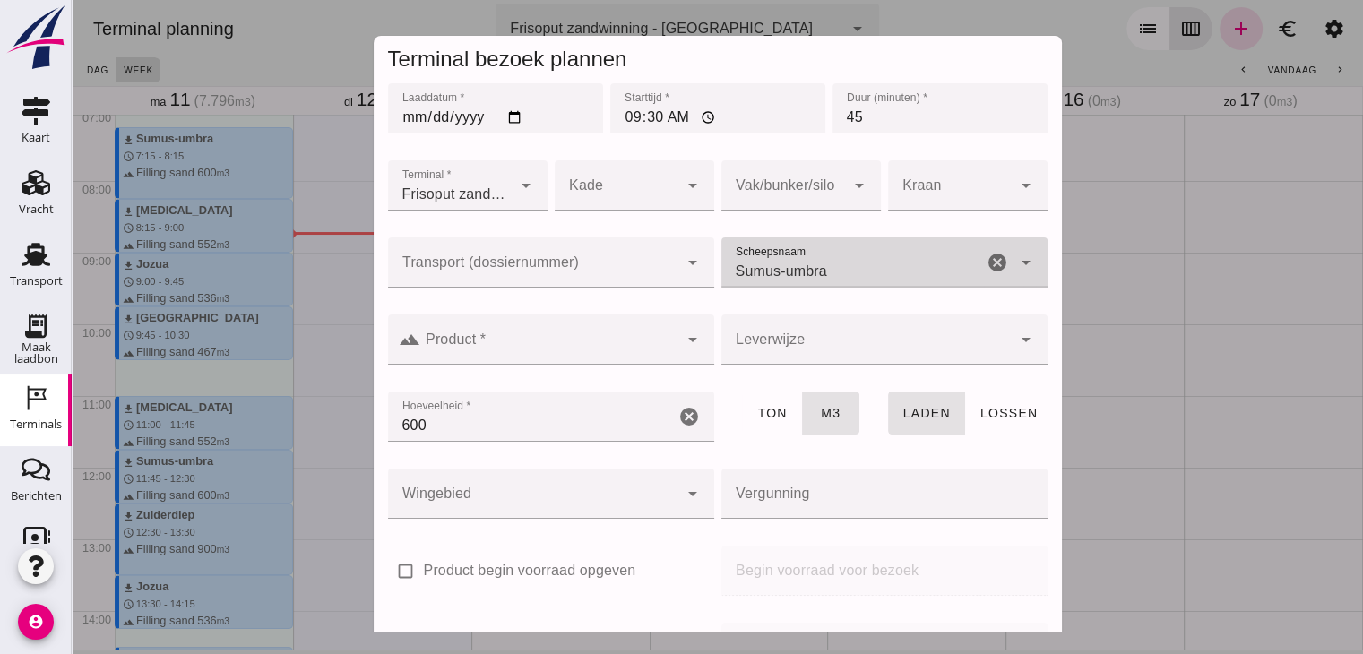
click input "Product *"
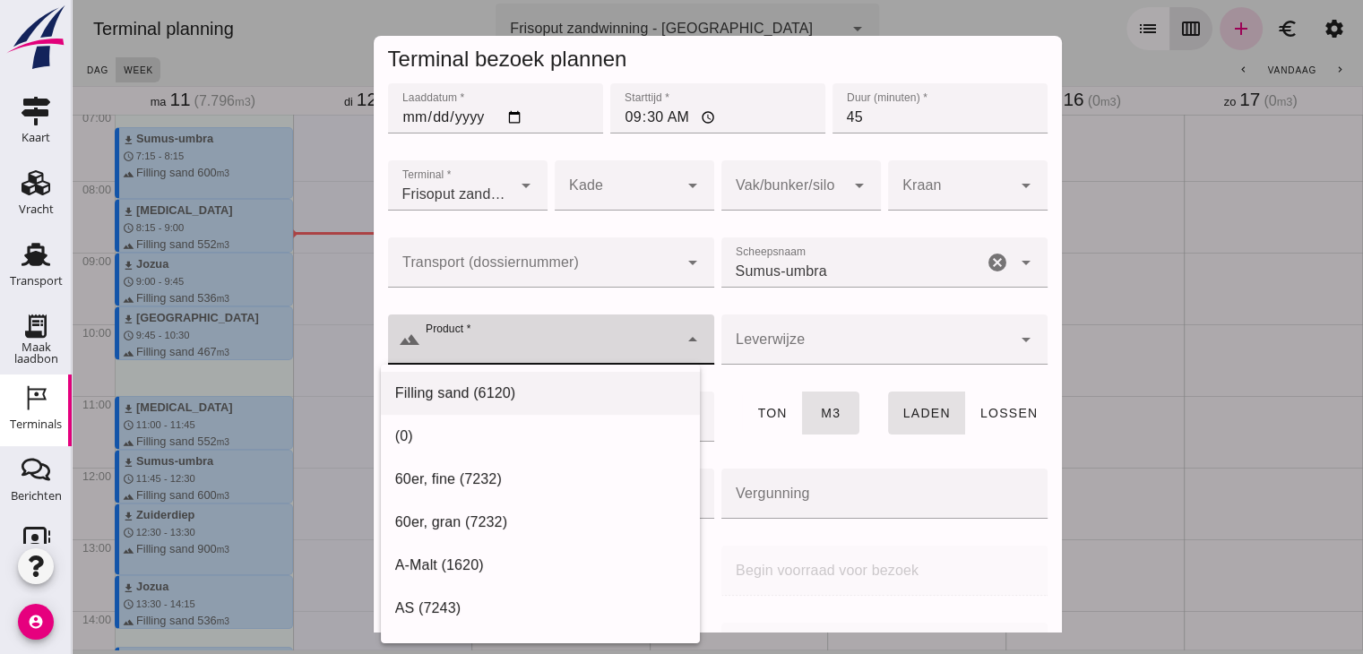
click at [495, 395] on div "Filling sand (6120)" at bounding box center [540, 394] width 290 height 22
type input "Filling sand (6120)"
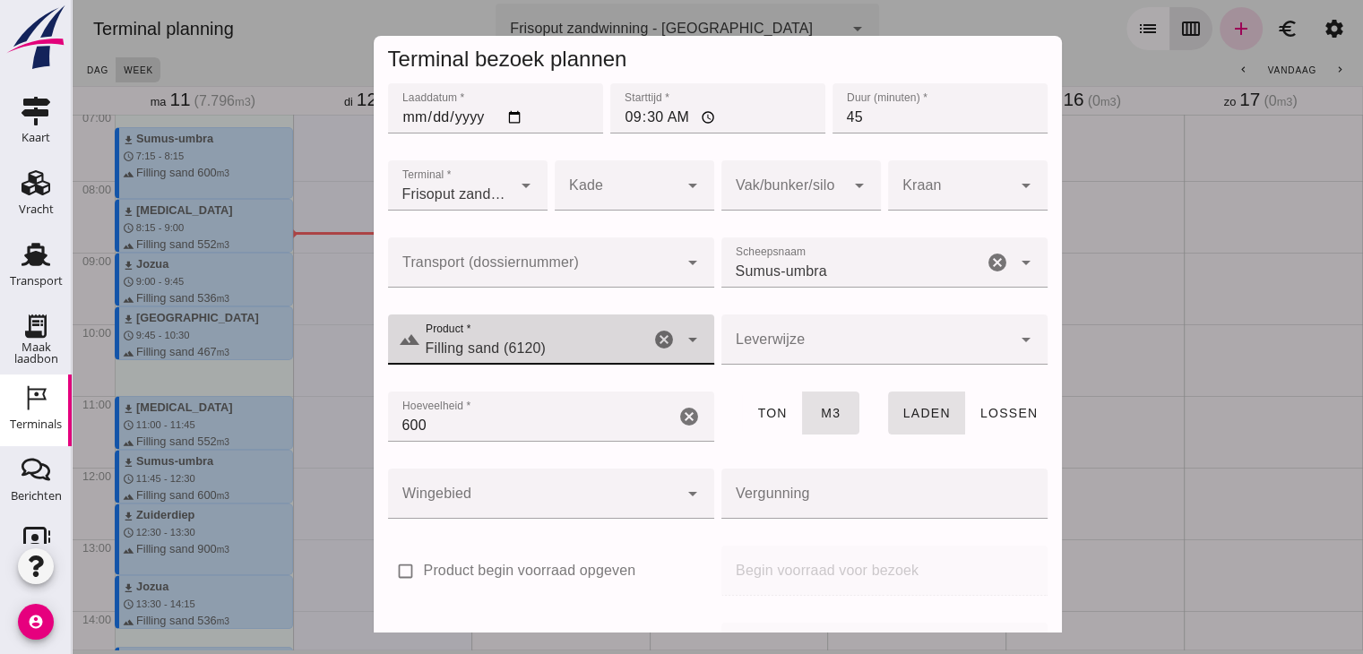
scroll to position [212, 0]
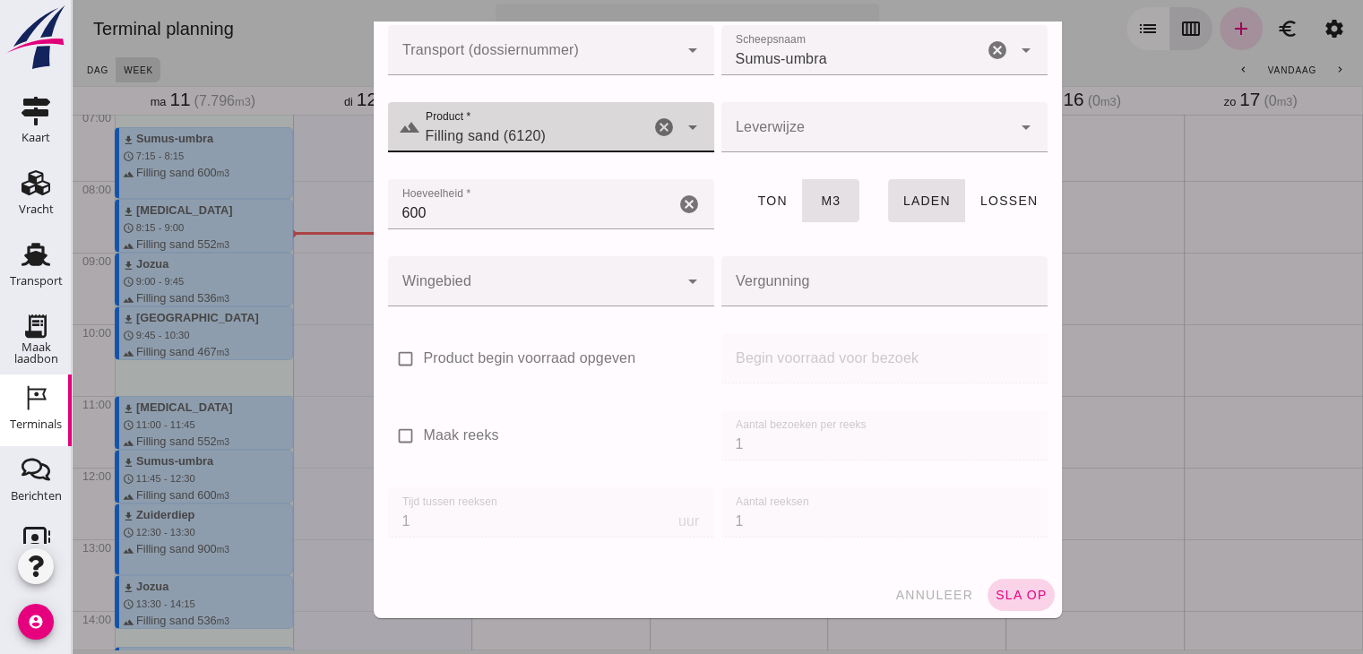
click span "sla op"
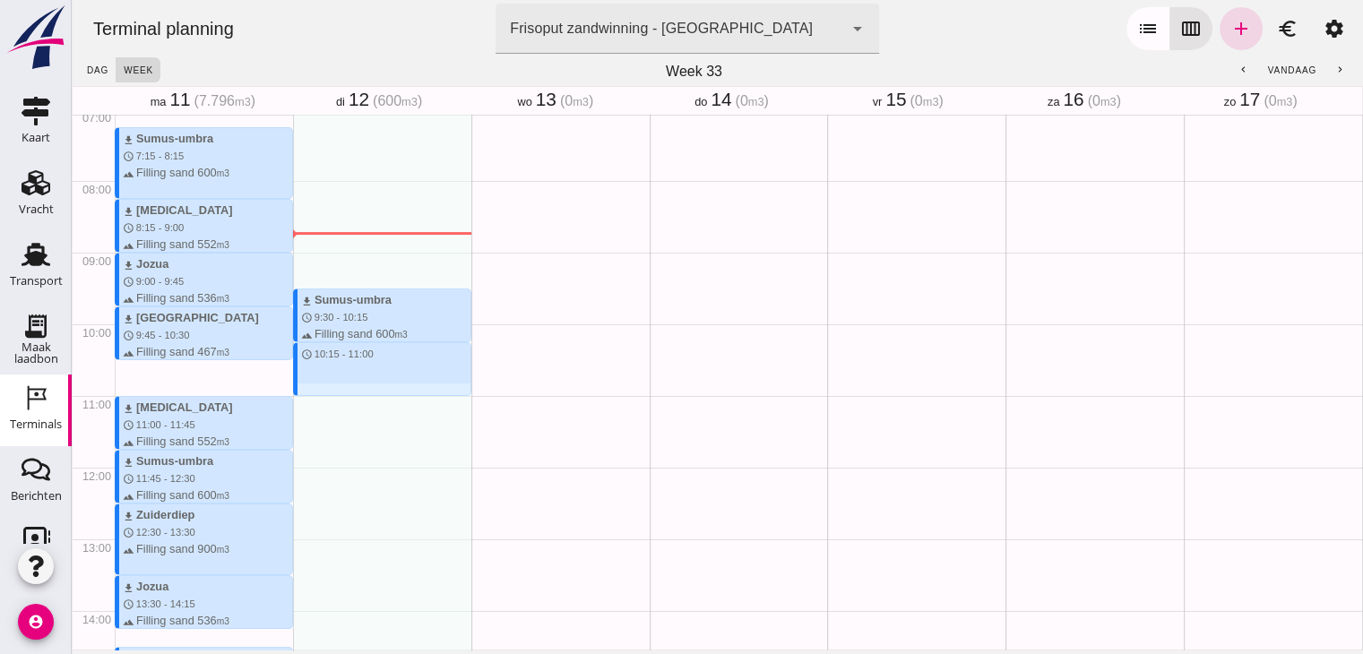
drag, startPoint x: 412, startPoint y: 343, endPoint x: 412, endPoint y: 394, distance: 51.1
click at [412, 394] on div "download Sumus-umbra schedule 9:30 - 10:15 terrain Filling sand 600 m3 schedule…" at bounding box center [382, 468] width 178 height 1720
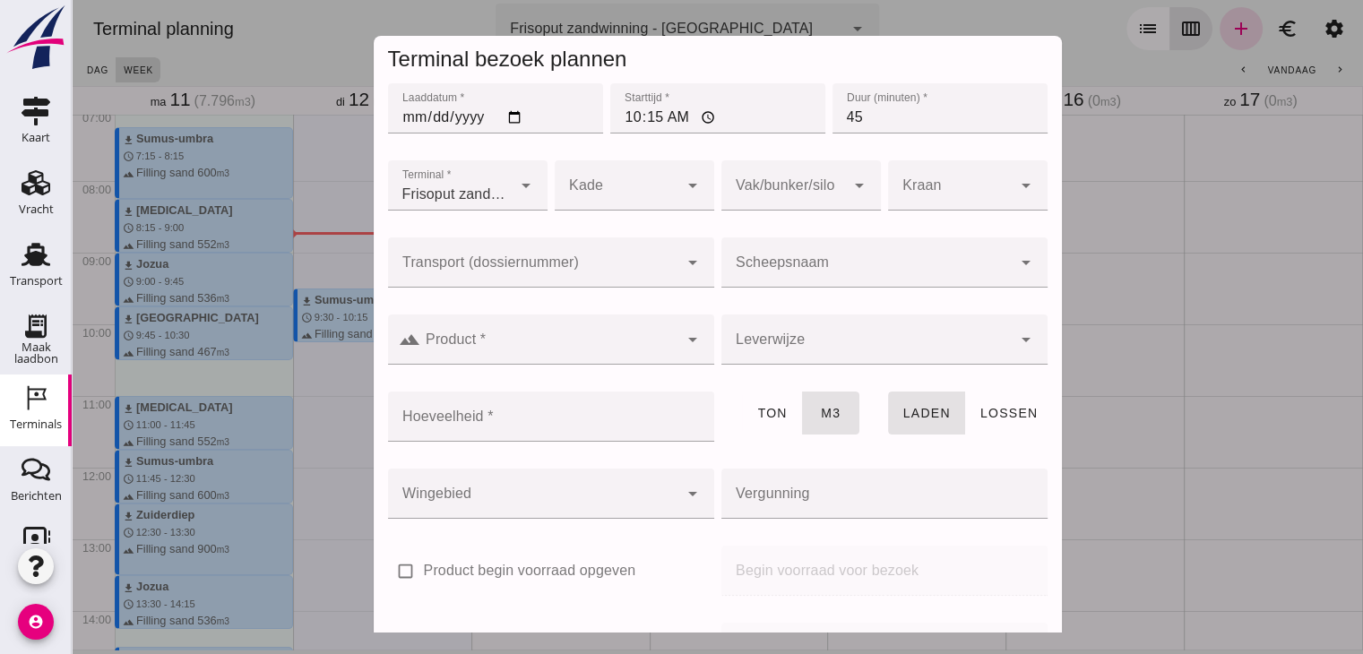
click at [790, 289] on div at bounding box center [884, 298] width 326 height 20
click at [794, 285] on div "Scheepsnaam Scheepsnaam cancel arrow_drop_down" at bounding box center [884, 272] width 326 height 70
click div
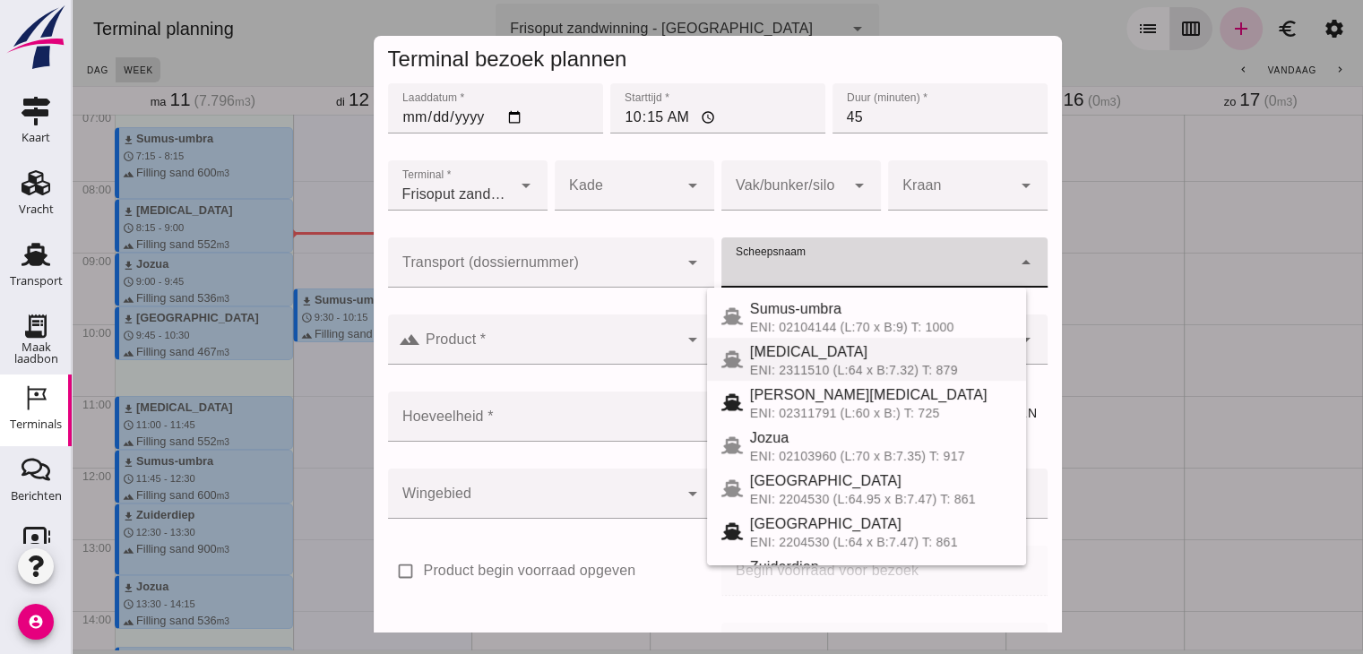
click at [796, 373] on div "ENI: 2311510 (L:64 x B:7.32) T: 879" at bounding box center [881, 370] width 262 height 14
type input "[MEDICAL_DATA]"
type input "552"
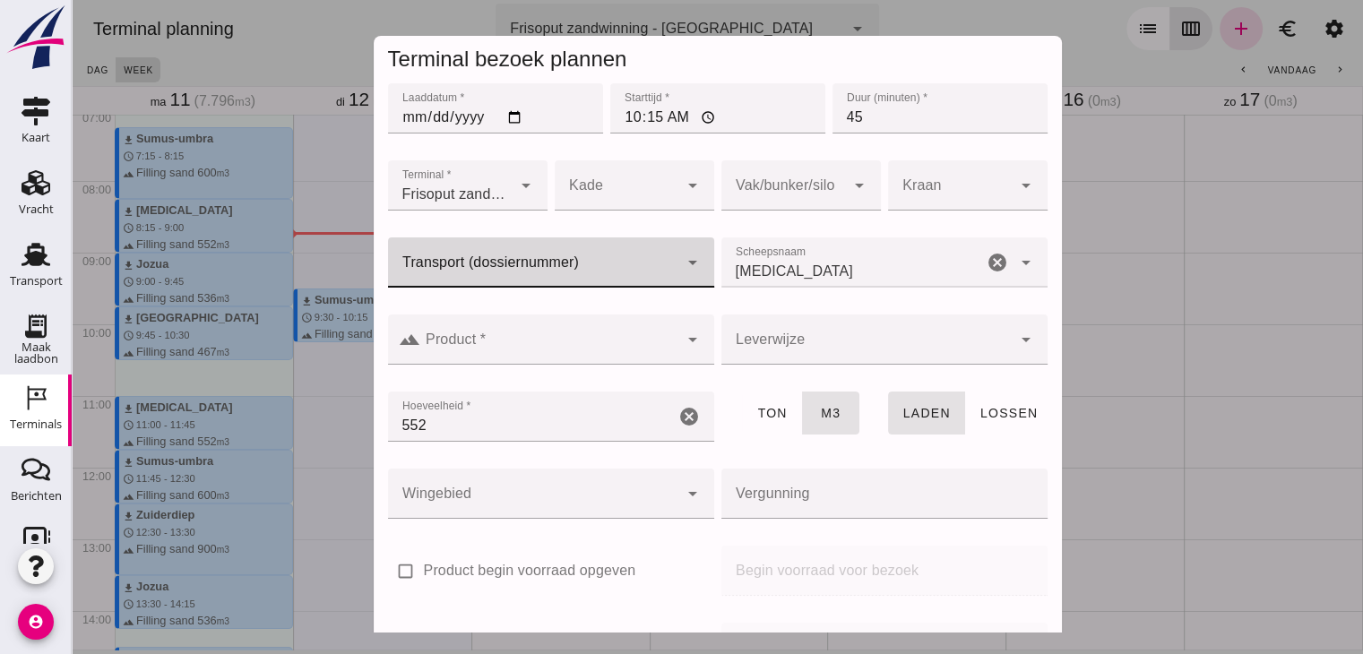
click div
click input "Product *"
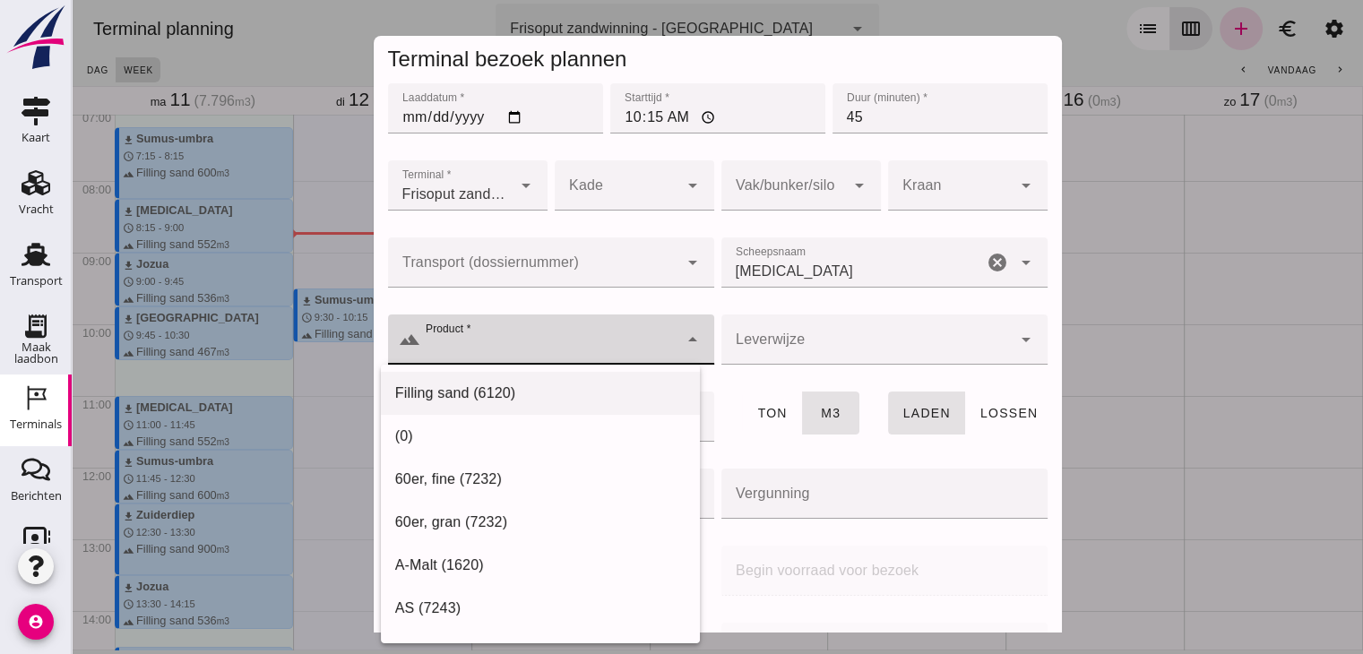
click at [464, 391] on div "Filling sand (6120)" at bounding box center [540, 394] width 290 height 22
type input "Filling sand (6120)"
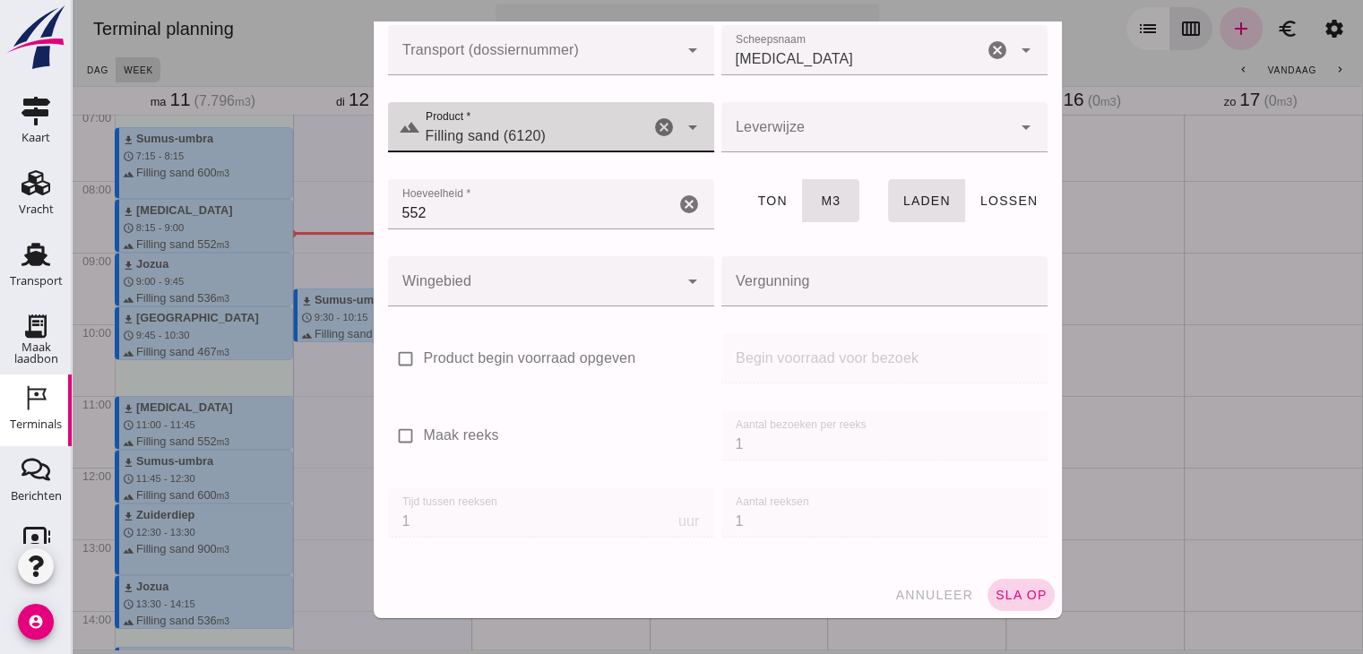
click span "sla op"
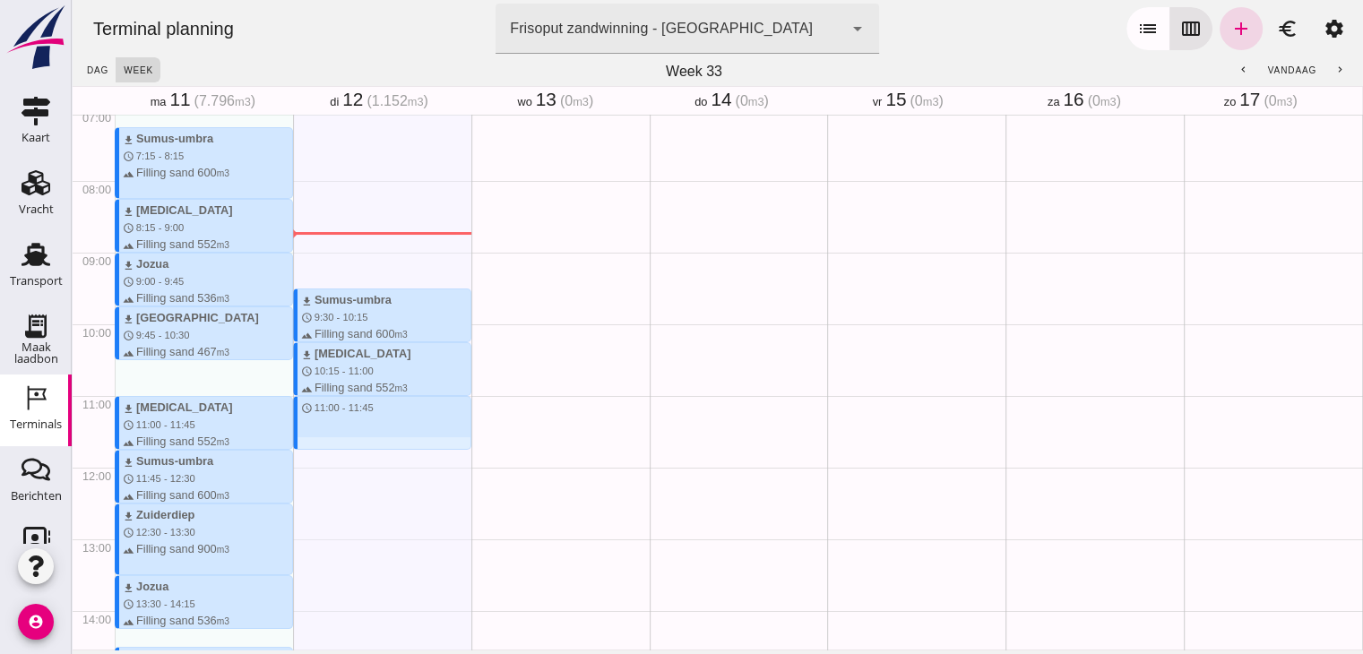
drag, startPoint x: 393, startPoint y: 402, endPoint x: 387, endPoint y: 444, distance: 41.7
click at [387, 444] on div "download Sumus-umbra schedule 9:30 - 10:15 terrain Filling sand 600 m3 download…" at bounding box center [382, 468] width 178 height 1720
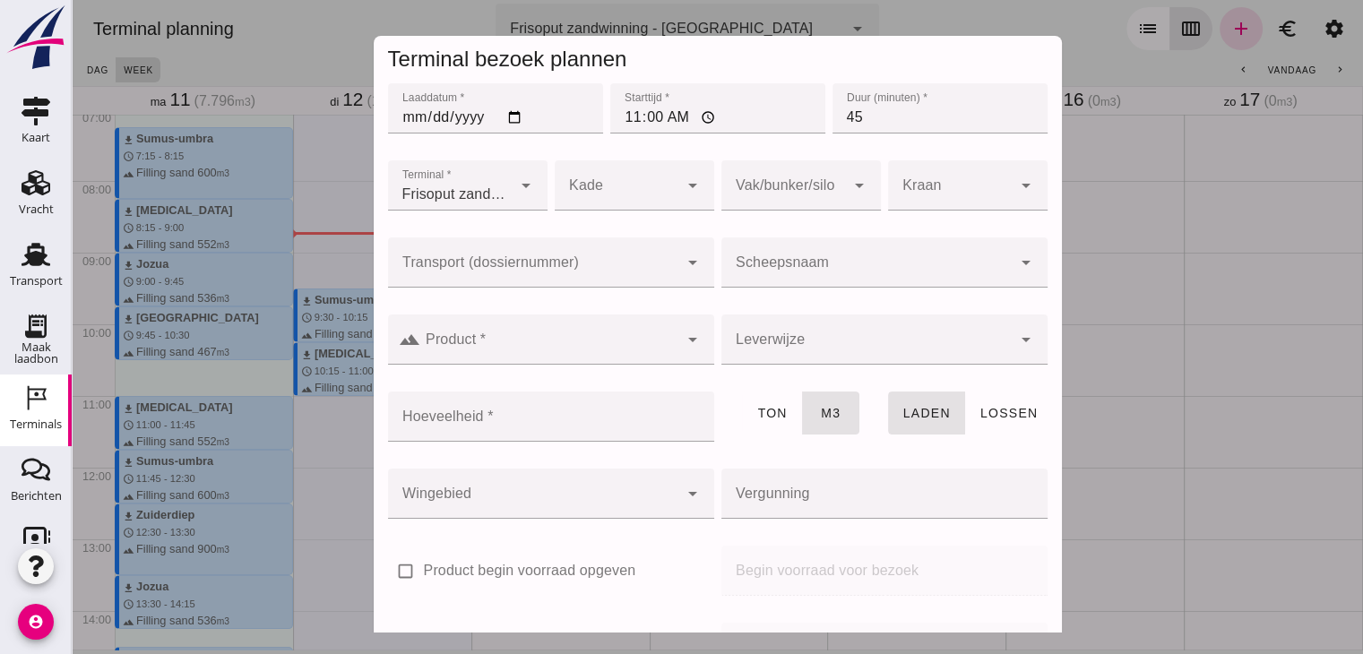
click input "Scheepsnaam"
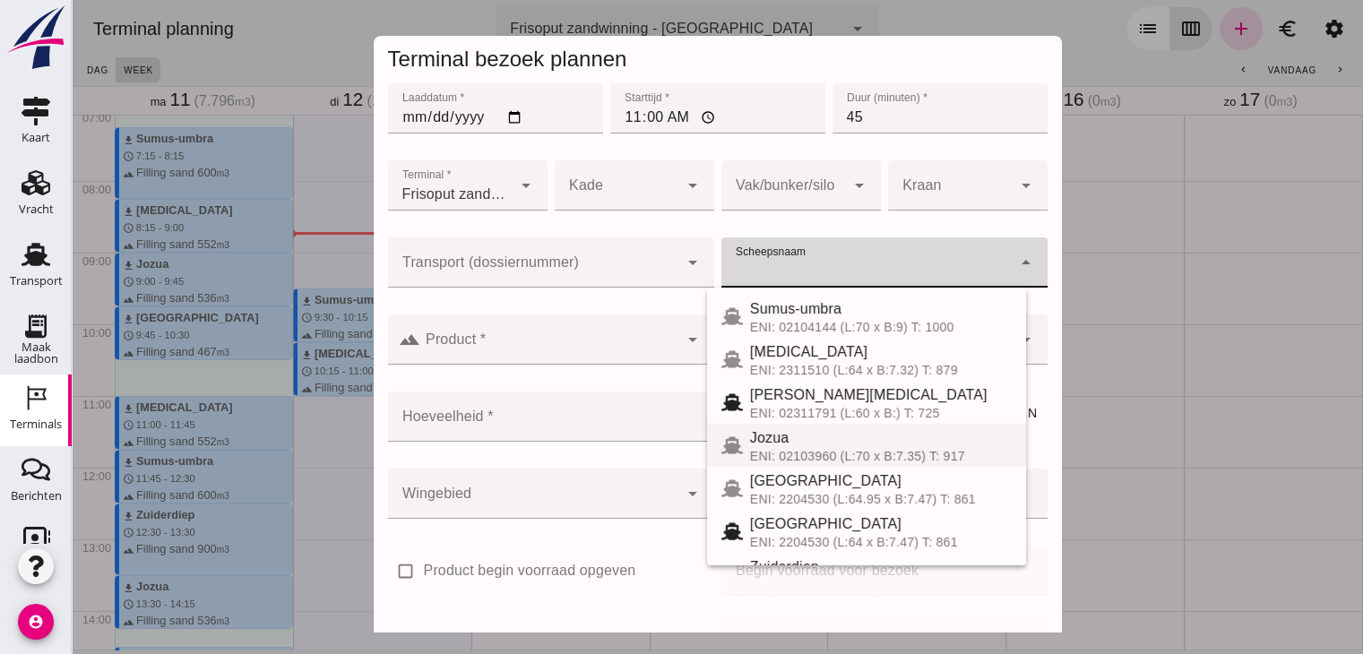
click at [793, 444] on div "Jozua" at bounding box center [881, 438] width 262 height 22
type input "Jozua"
type input "536"
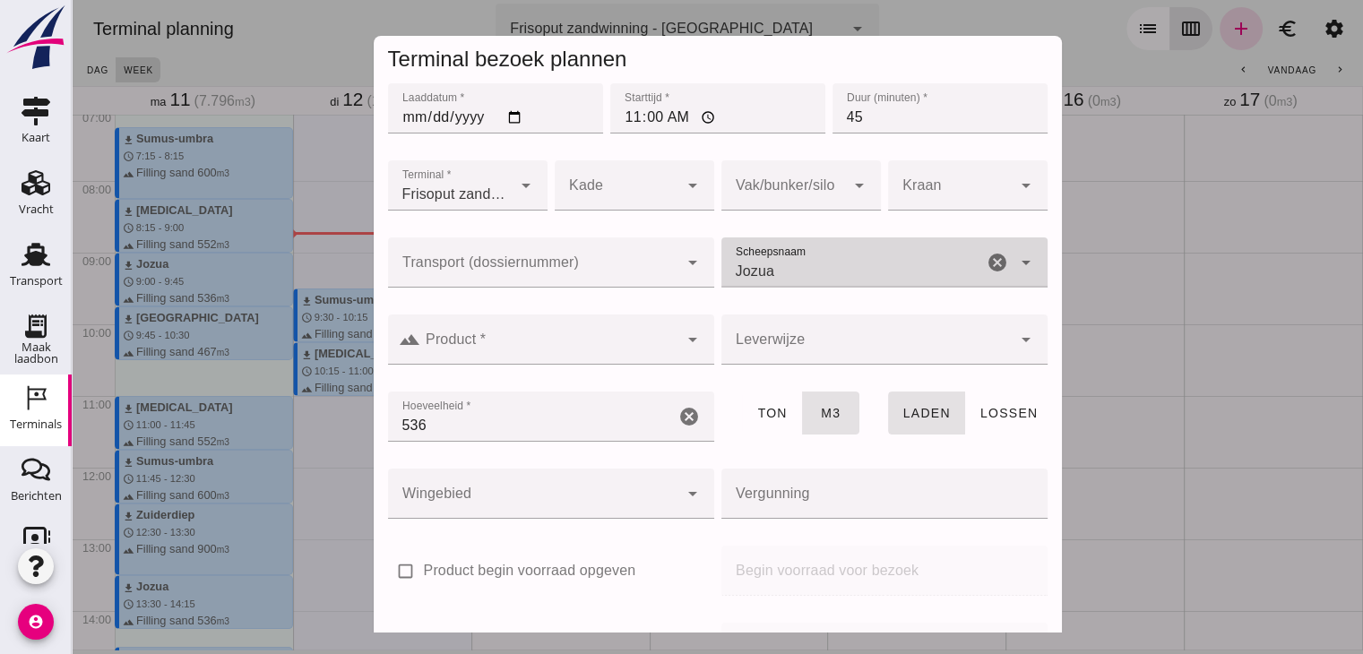
click input "Product *"
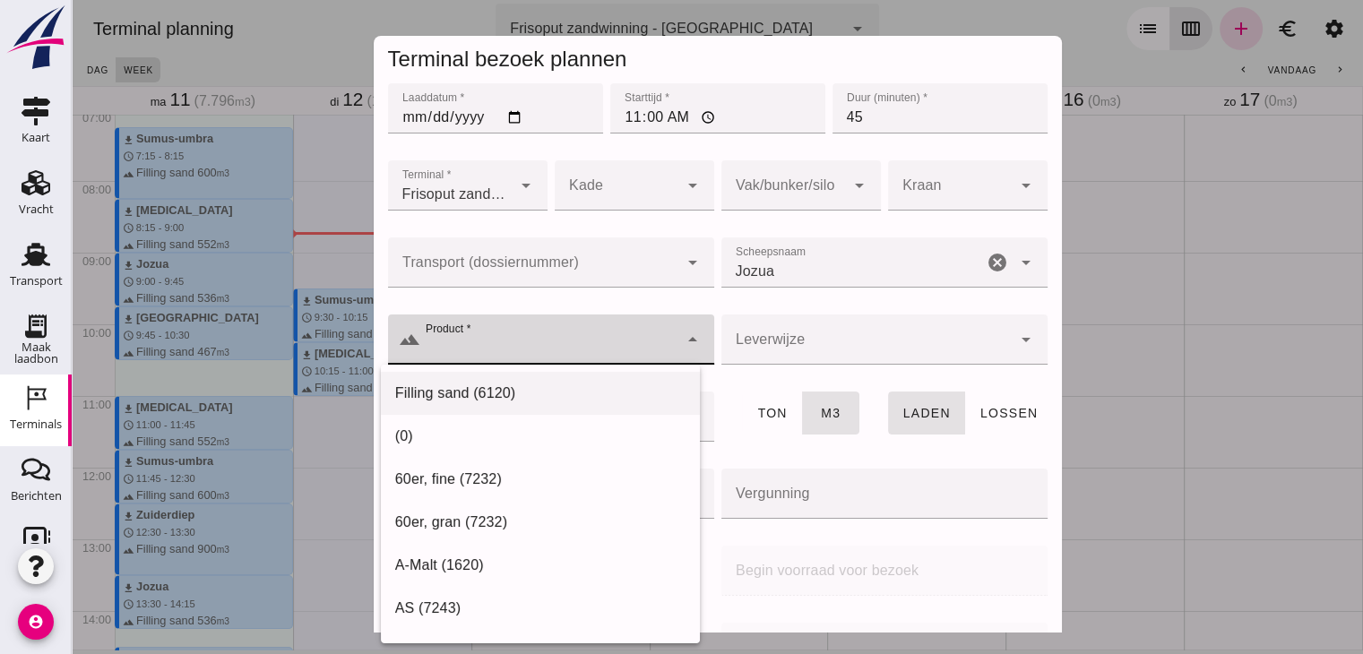
click at [495, 392] on div "Filling sand (6120)" at bounding box center [540, 394] width 290 height 22
type input "Filling sand (6120)"
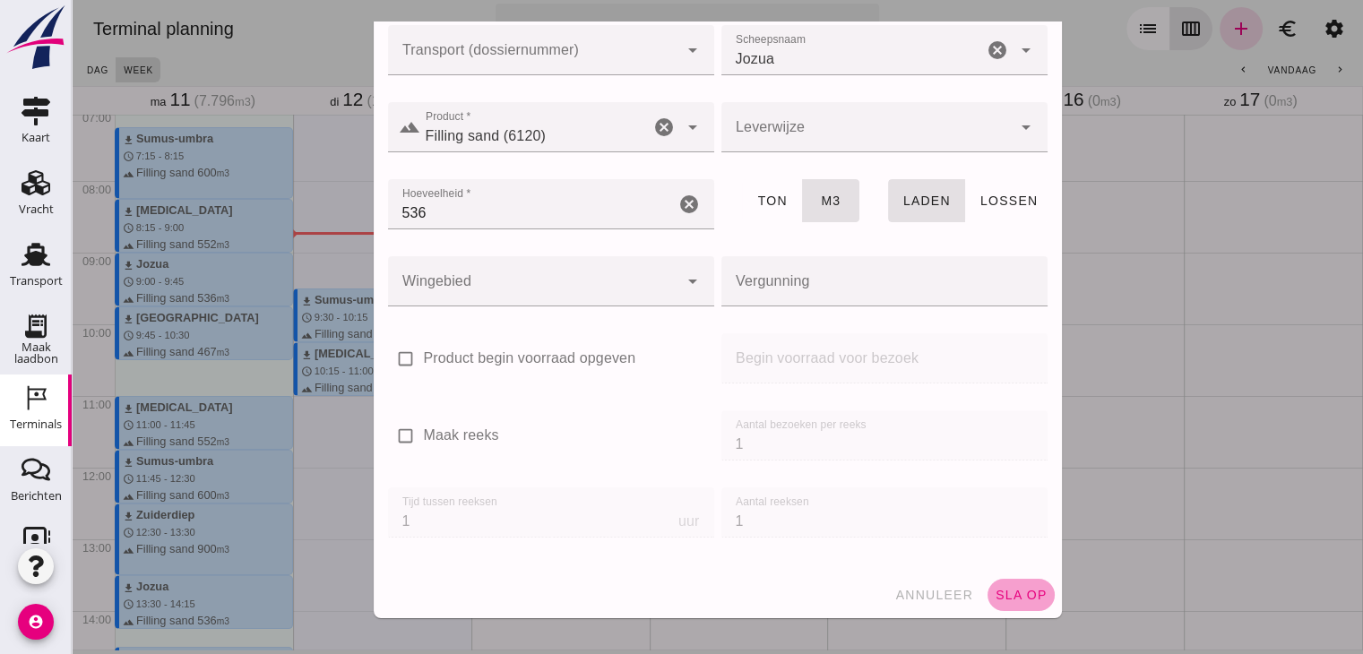
click button "sla op"
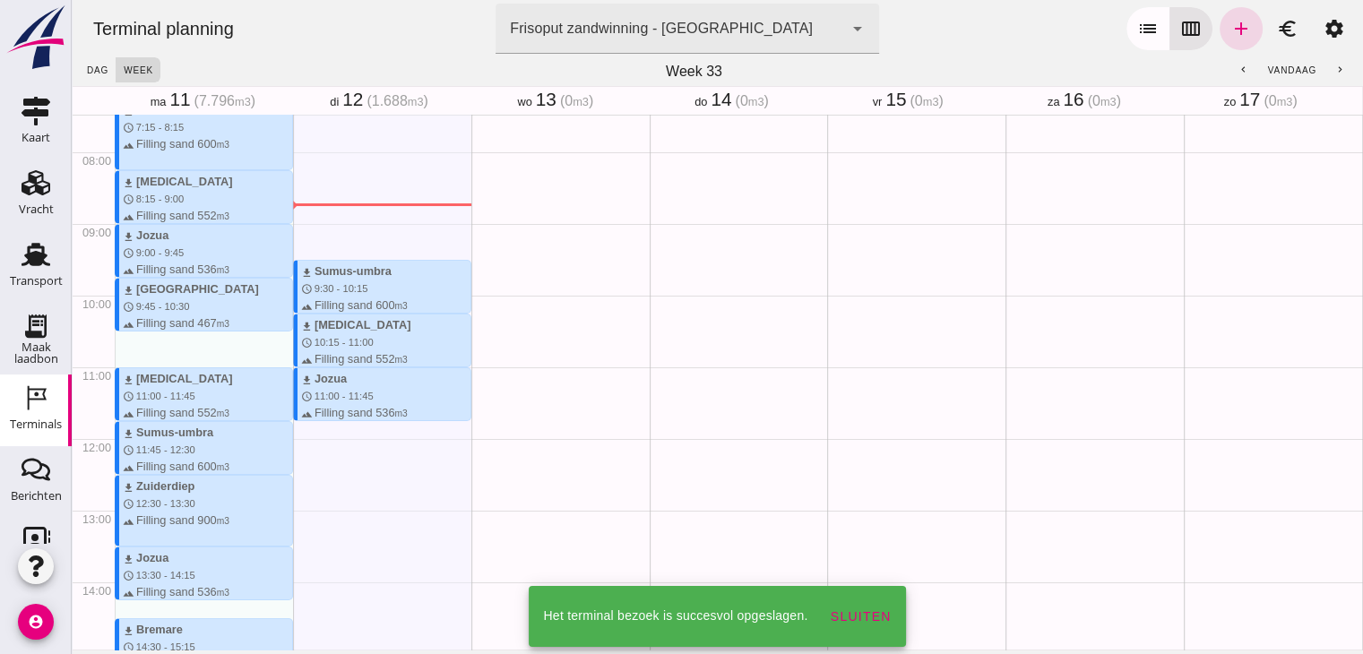
scroll to position [547, 0]
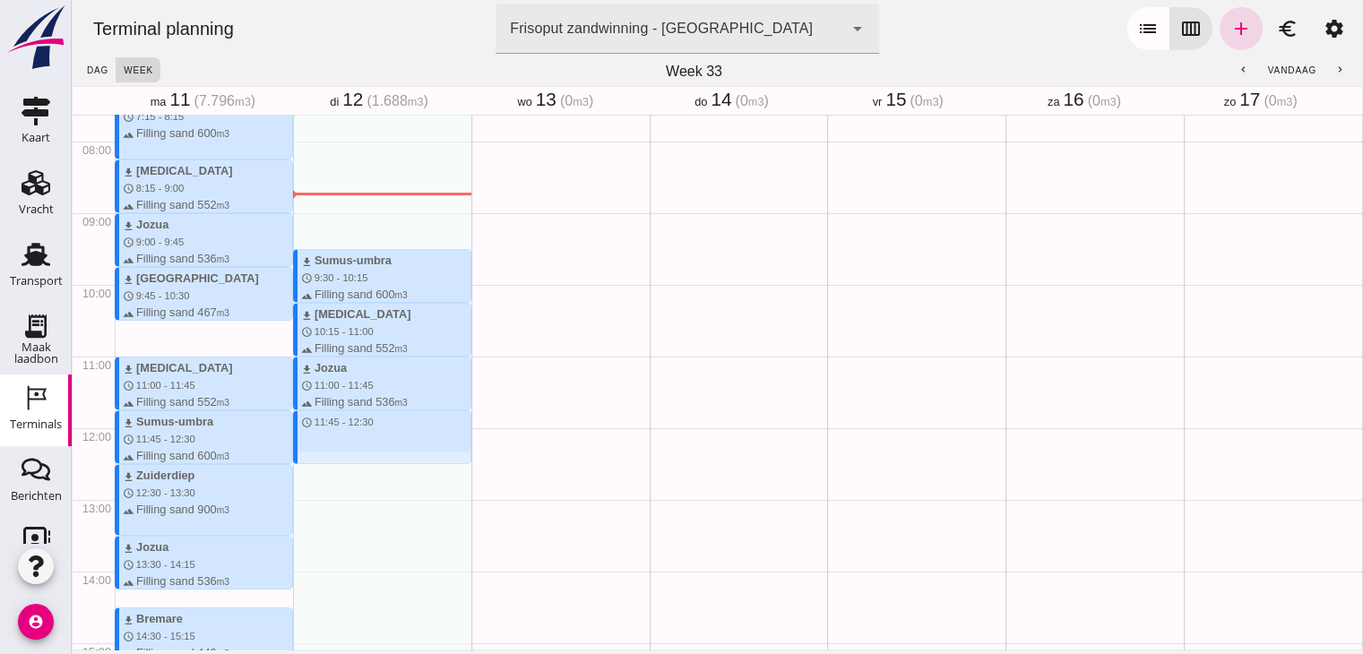
drag, startPoint x: 418, startPoint y: 413, endPoint x: 416, endPoint y: 459, distance: 45.7
click at [416, 459] on div "download Sumus-umbra schedule 9:30 - 10:15 terrain Filling sand 600 m3 download…" at bounding box center [382, 428] width 178 height 1720
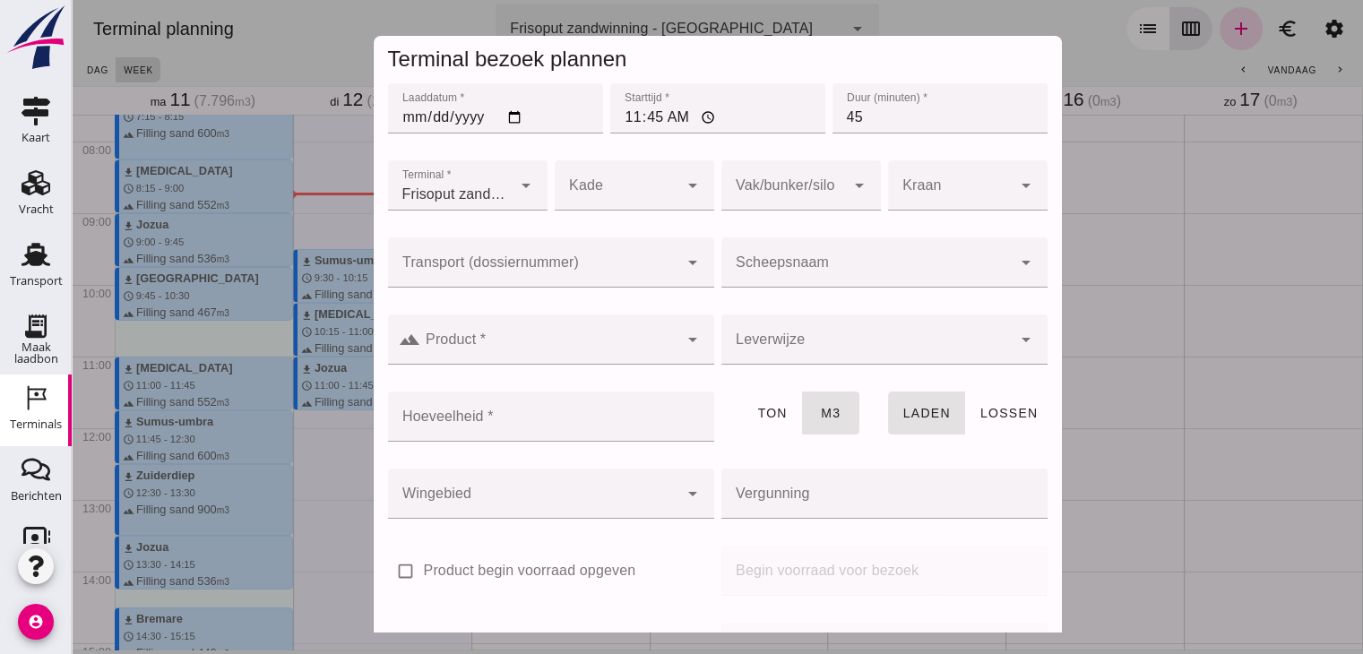
click input "Scheepsnaam"
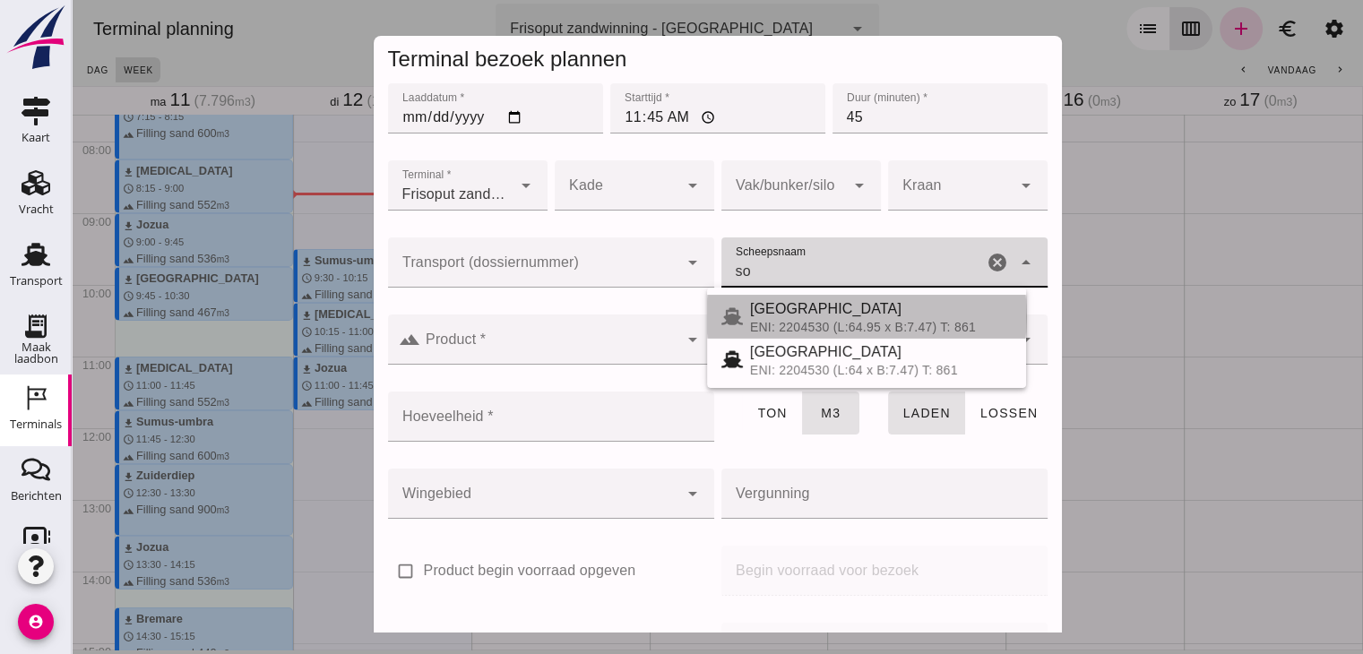
click at [804, 309] on div "[GEOGRAPHIC_DATA]" at bounding box center [881, 309] width 262 height 22
type input "[GEOGRAPHIC_DATA]"
type input "467"
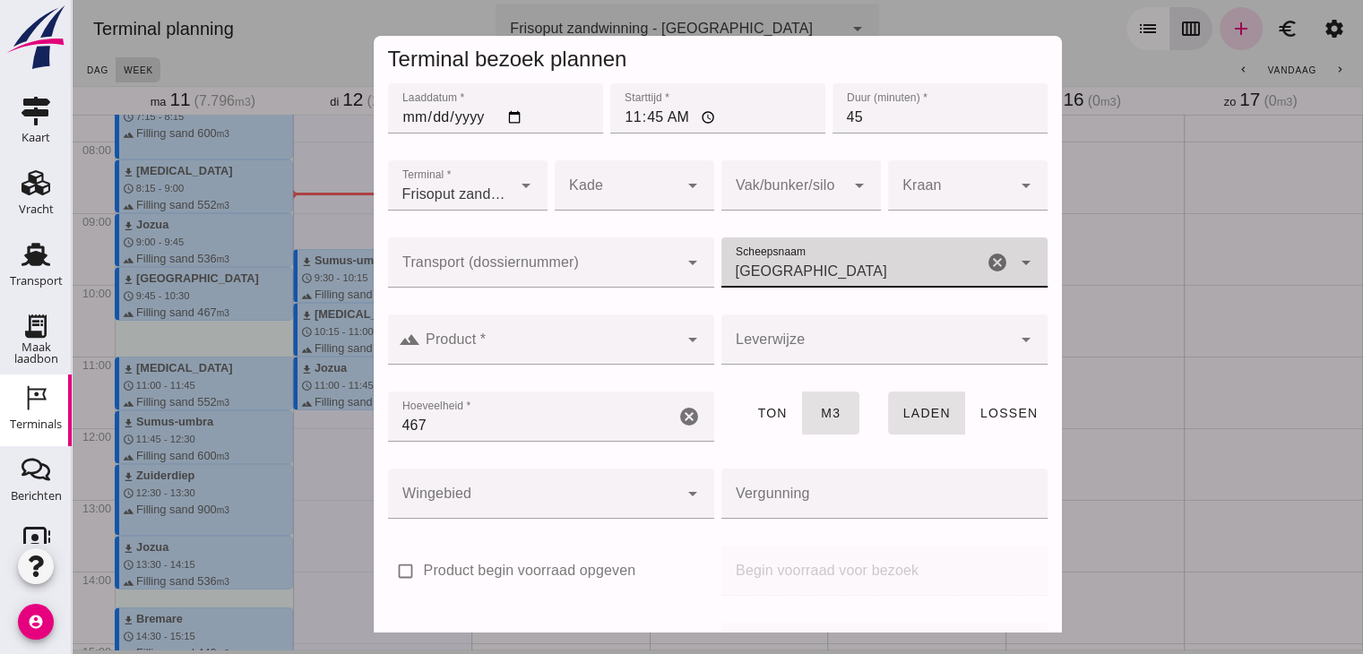
type input "[GEOGRAPHIC_DATA]"
click div
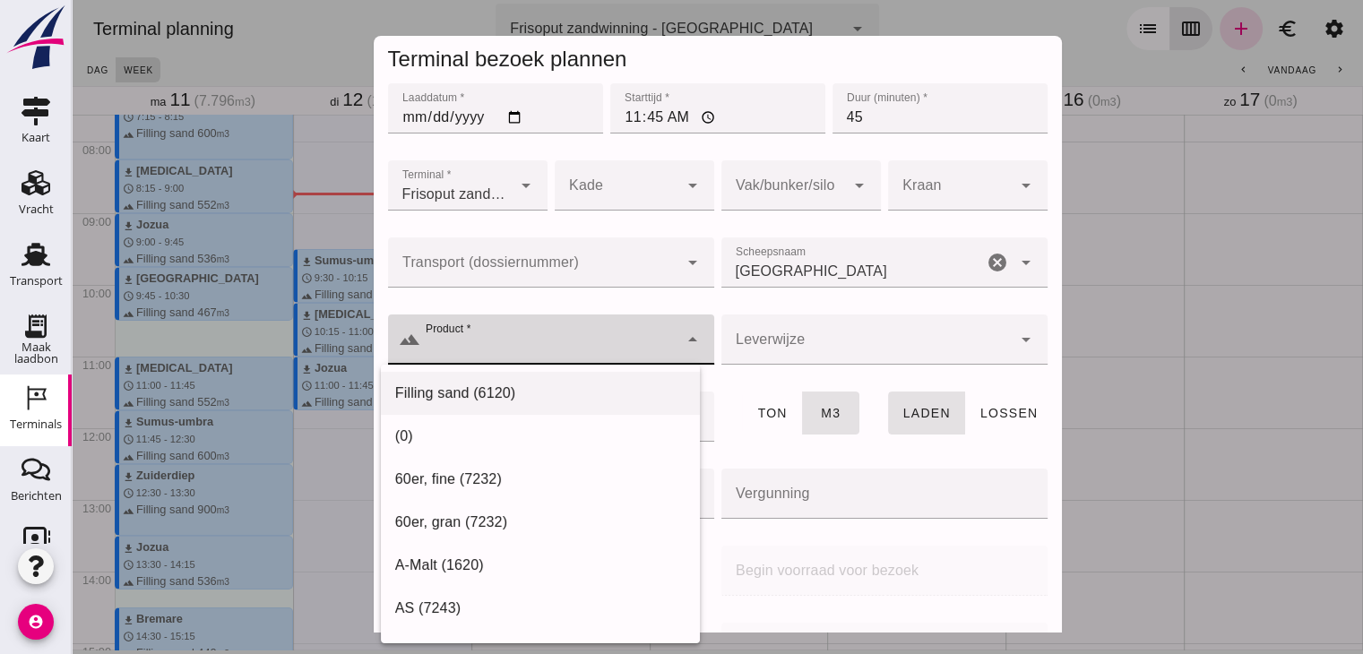
click at [470, 400] on div "Filling sand (6120)" at bounding box center [540, 394] width 290 height 22
type input "Filling sand (6120)"
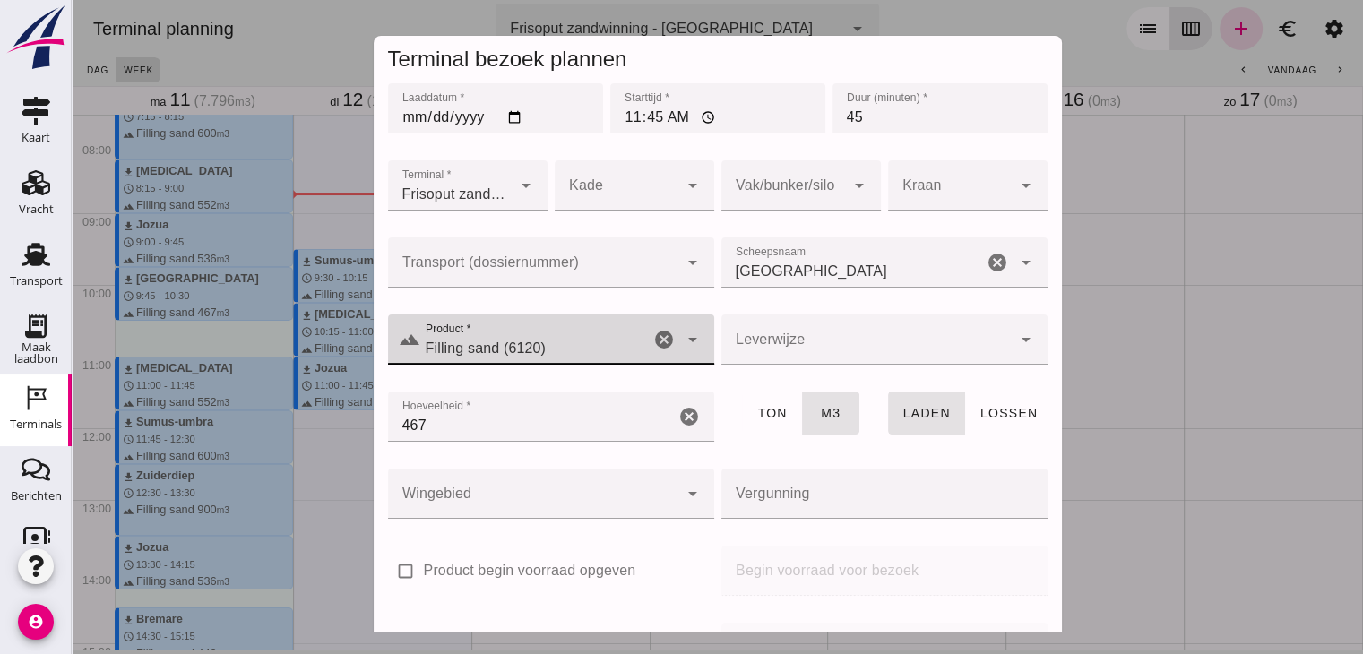
scroll to position [212, 0]
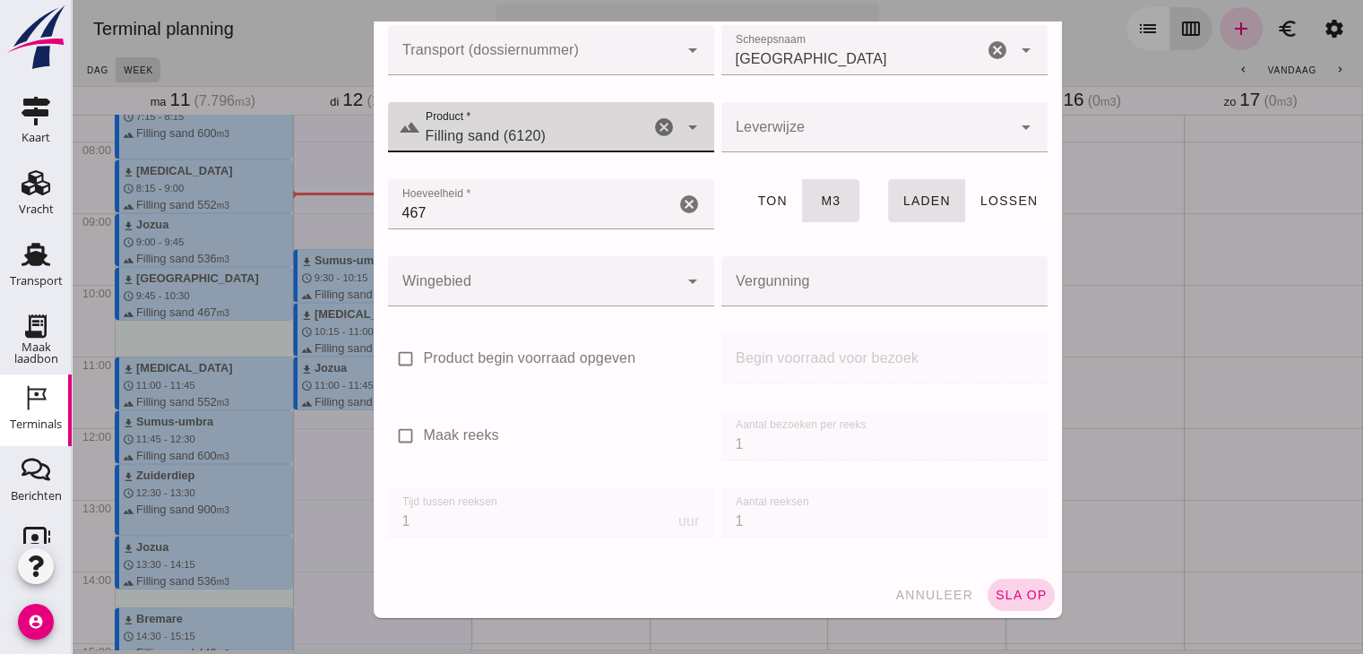
click button "sla op"
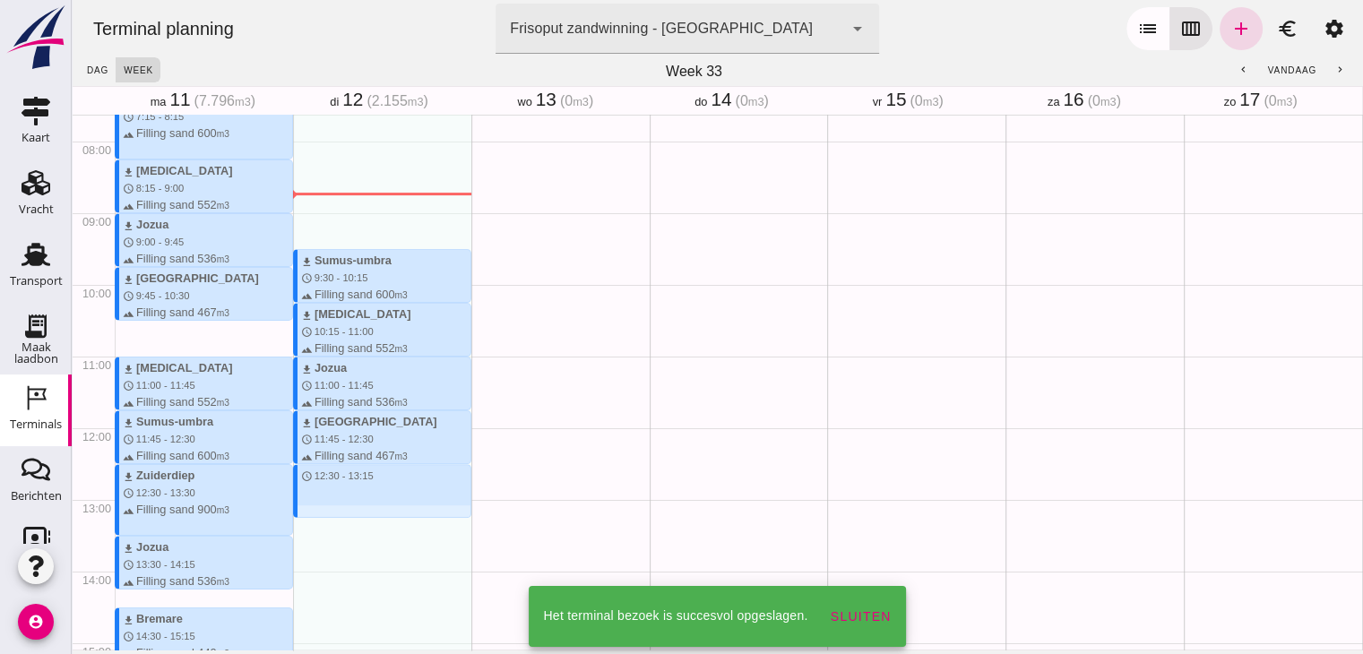
drag, startPoint x: 327, startPoint y: 470, endPoint x: 326, endPoint y: 513, distance: 43.0
click at [326, 513] on div "download Sumus-umbra schedule 9:30 - 10:15 terrain Filling sand 600 m3 download…" at bounding box center [382, 428] width 178 height 1720
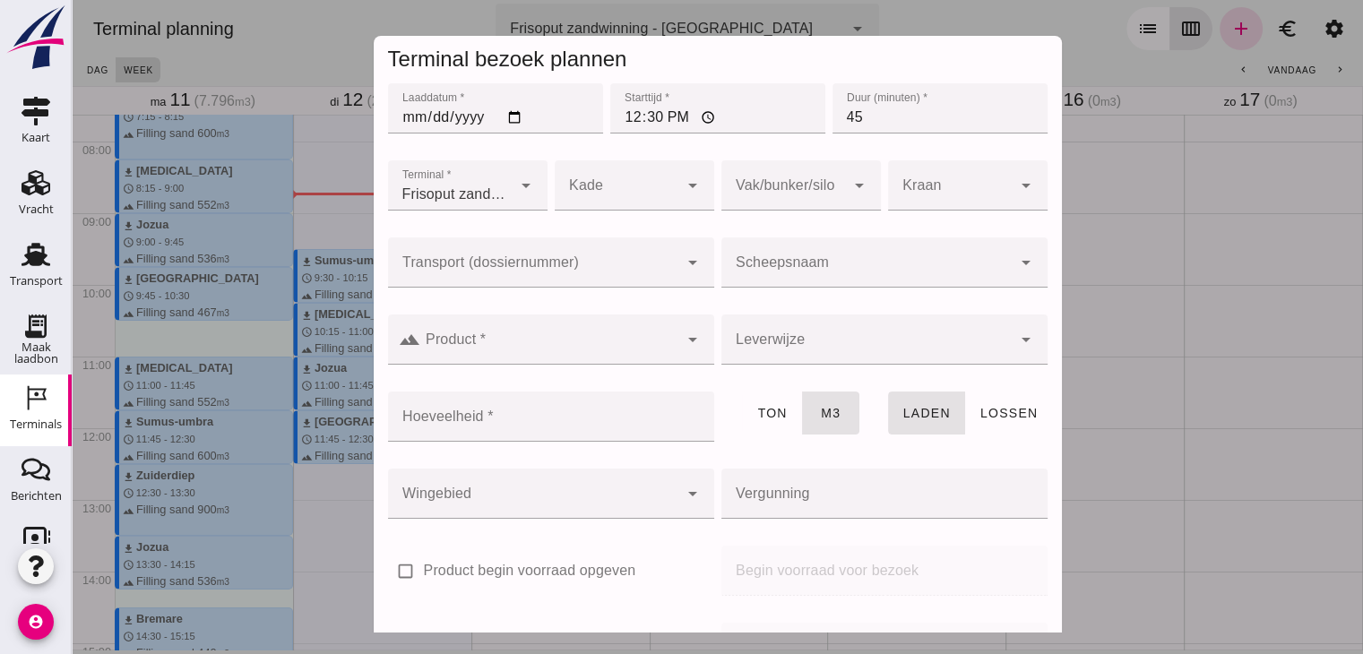
click input "Scheepsnaam"
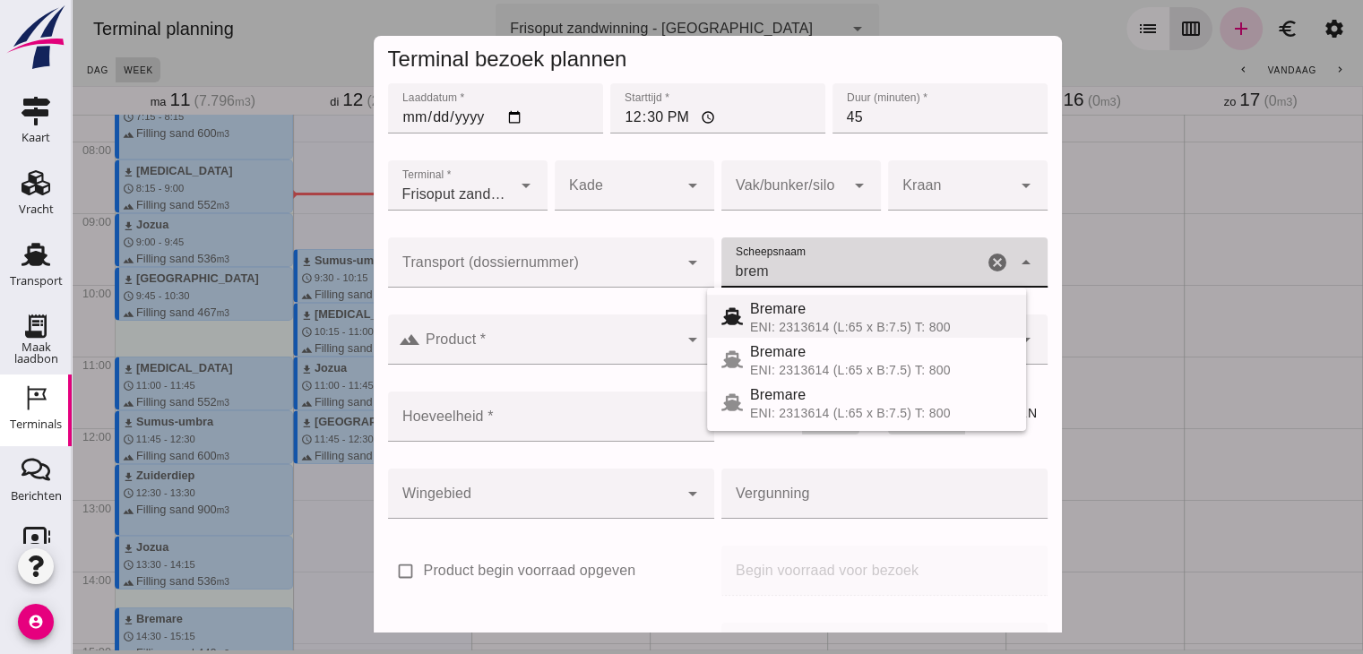
click at [802, 305] on div "Bremare" at bounding box center [881, 309] width 262 height 22
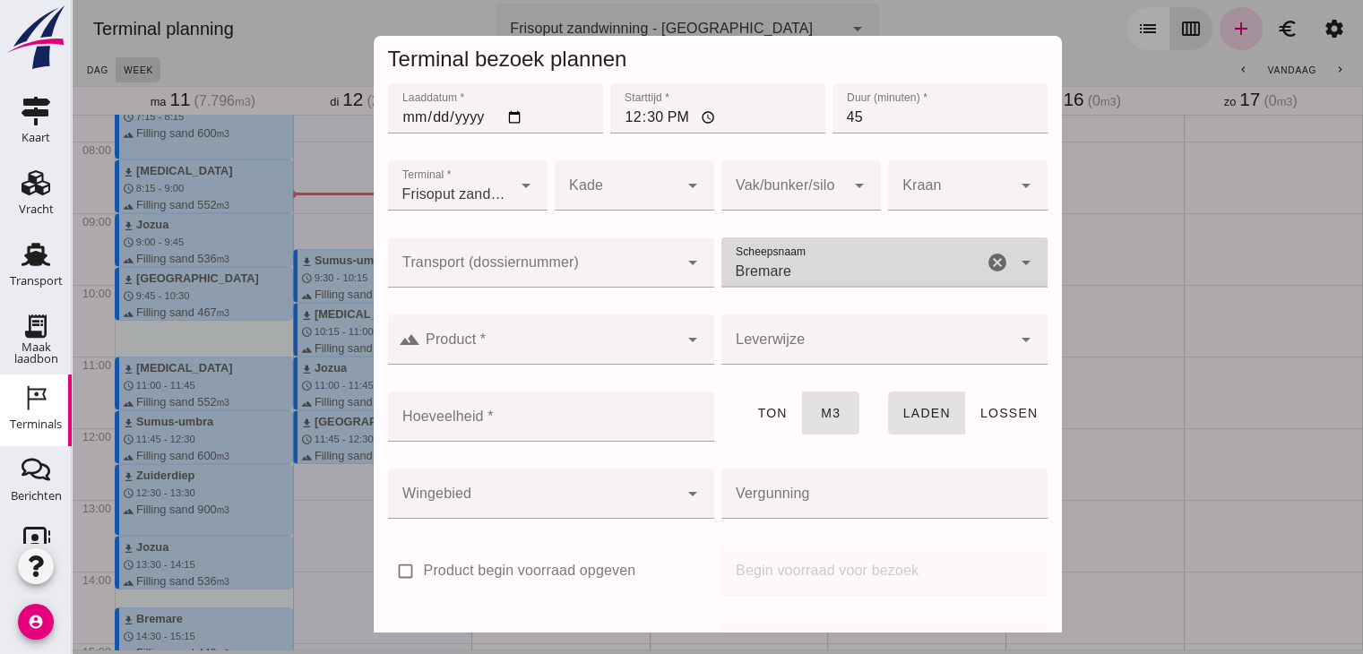
type input "Bremare"
click input "Product *"
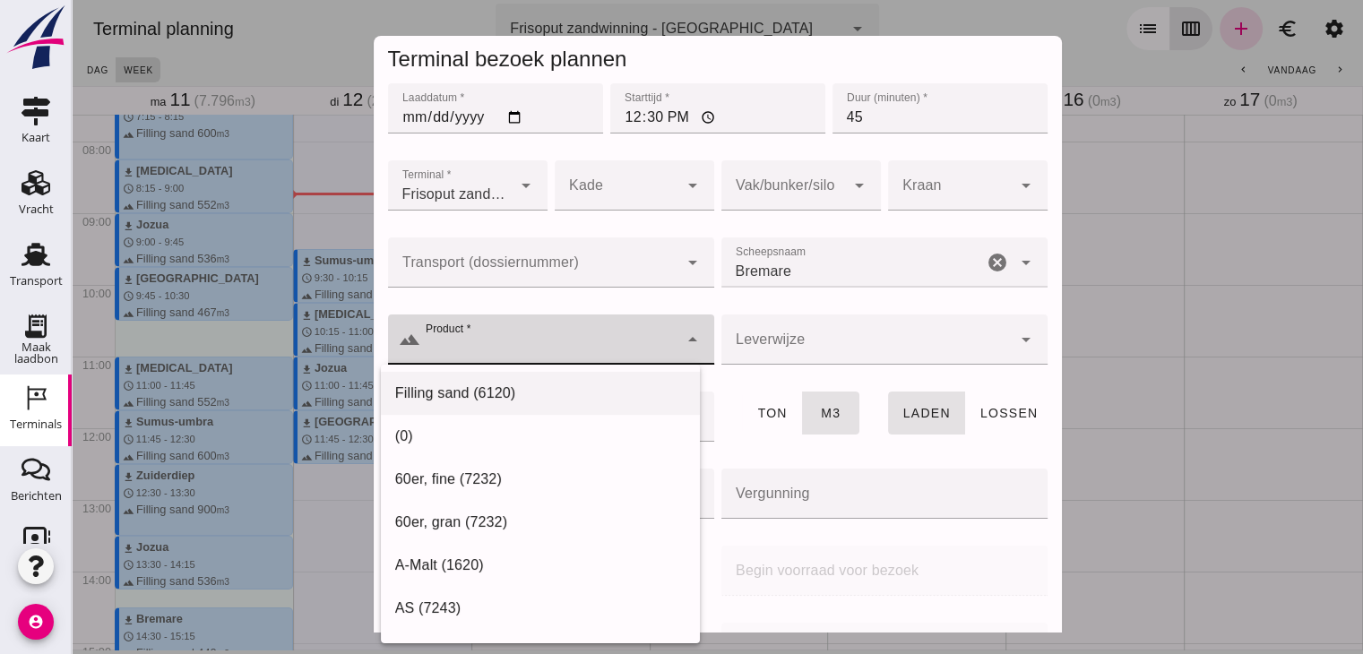
click at [554, 392] on div "Filling sand (6120)" at bounding box center [540, 394] width 290 height 22
type input "Filling sand (6120)"
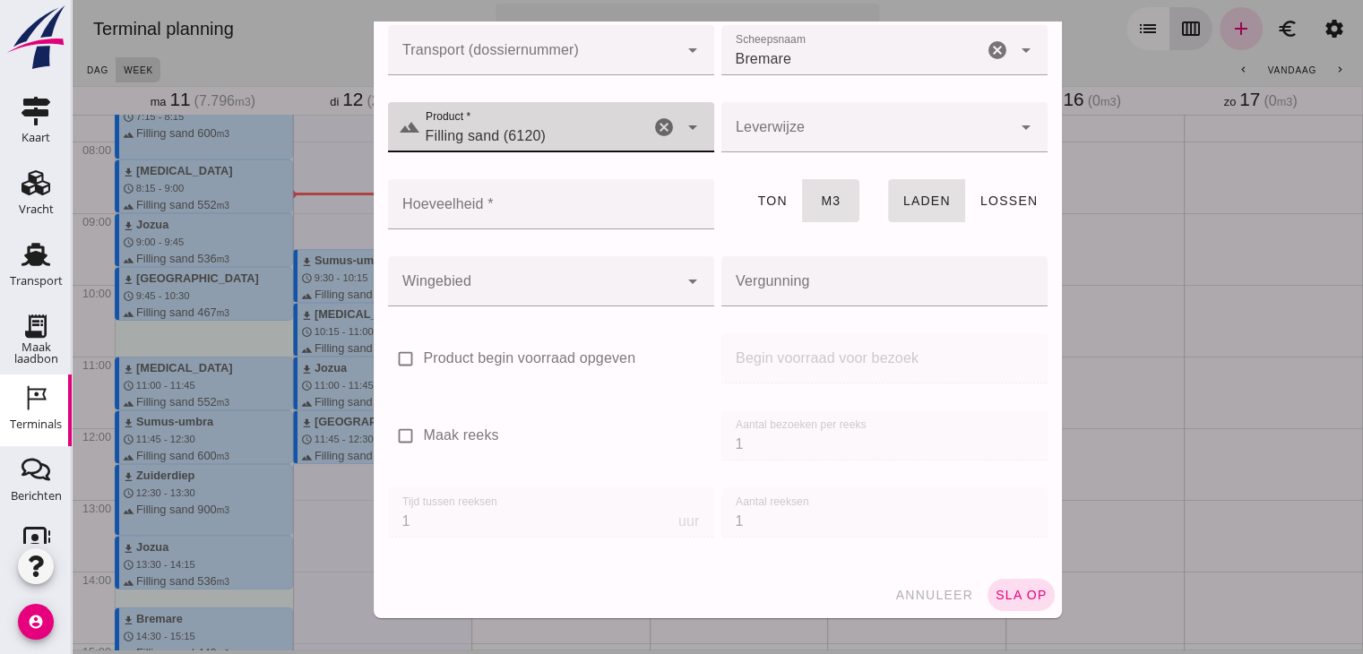
click input "Hoeveelheid *"
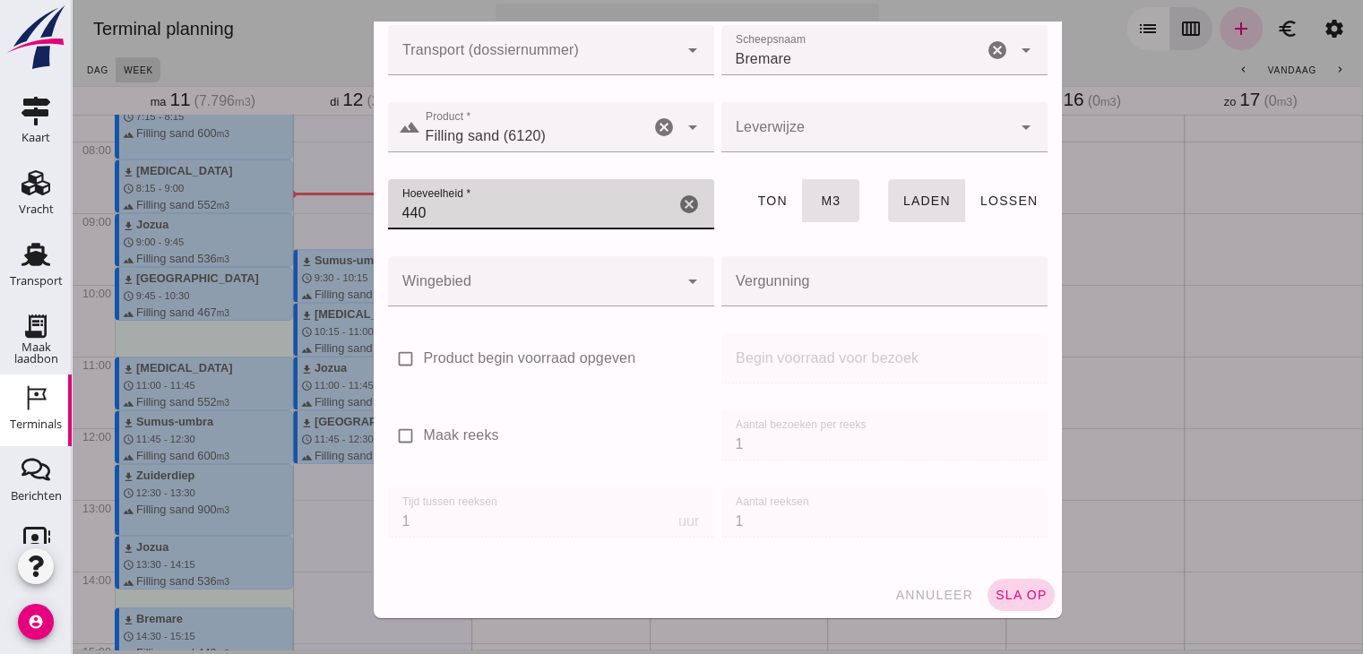
type input "440"
click button "sla op"
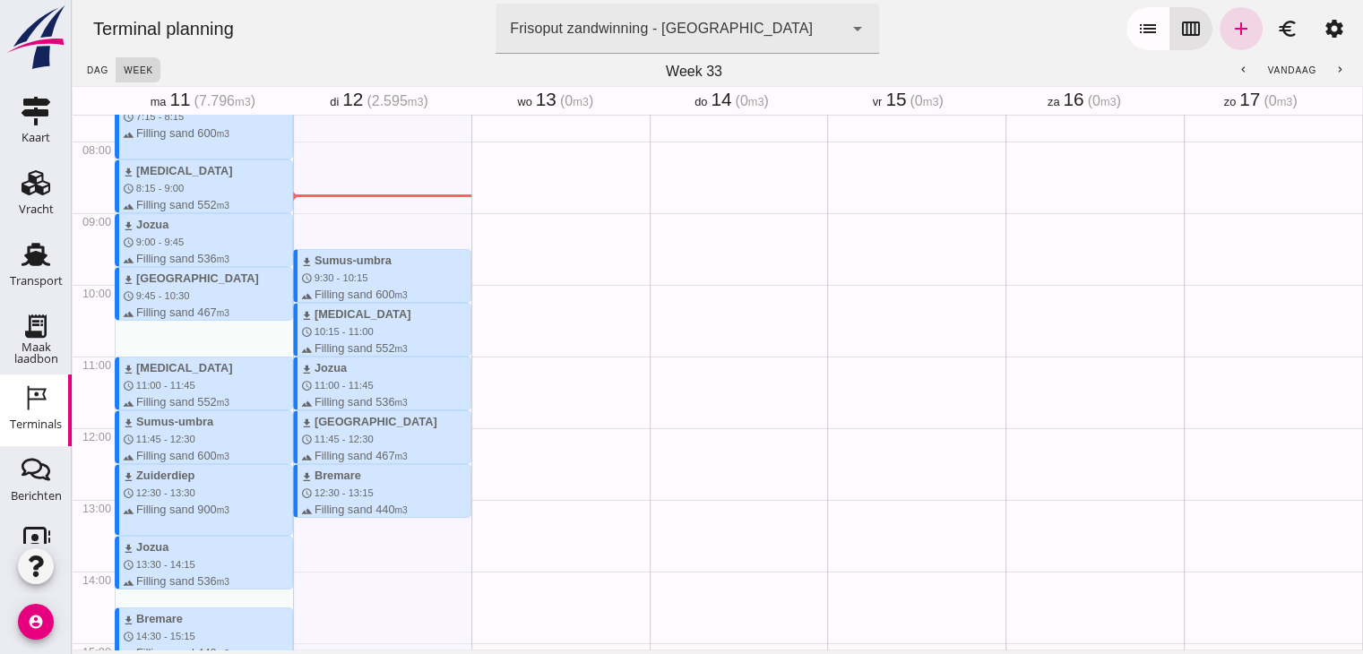
click at [326, 591] on div "download Sumus-umbra schedule 9:30 - 10:15 terrain Filling sand 600 m3 download…" at bounding box center [382, 428] width 178 height 1720
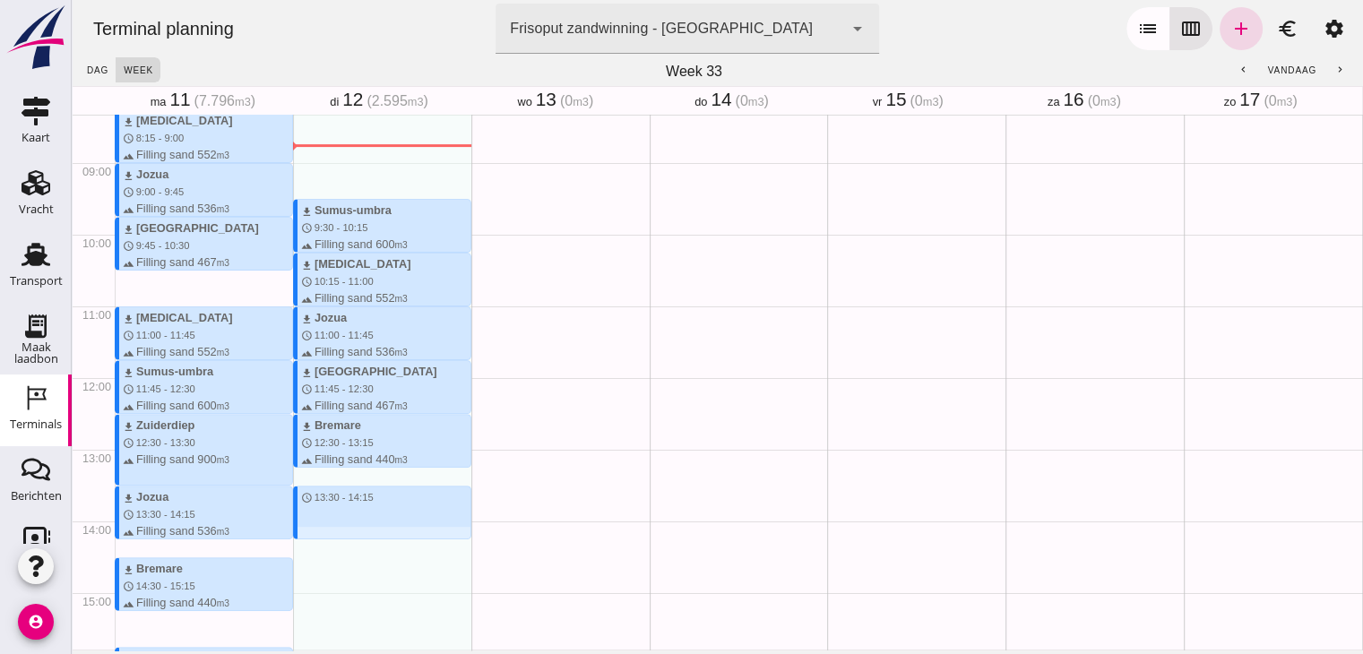
drag, startPoint x: 362, startPoint y: 478, endPoint x: 362, endPoint y: 533, distance: 55.6
click at [362, 533] on div "download Sumus-umbra schedule 9:30 - 10:15 terrain Filling sand 600 m3 download…" at bounding box center [382, 378] width 178 height 1720
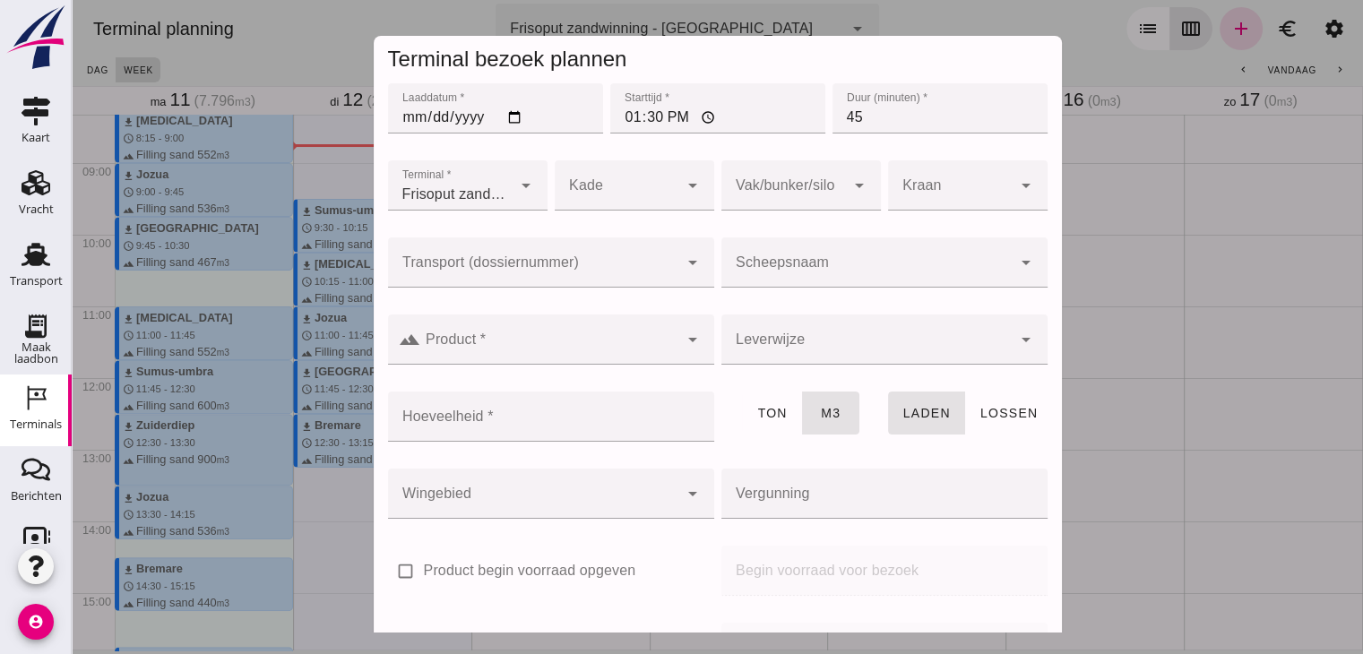
click input "Scheepsnaam"
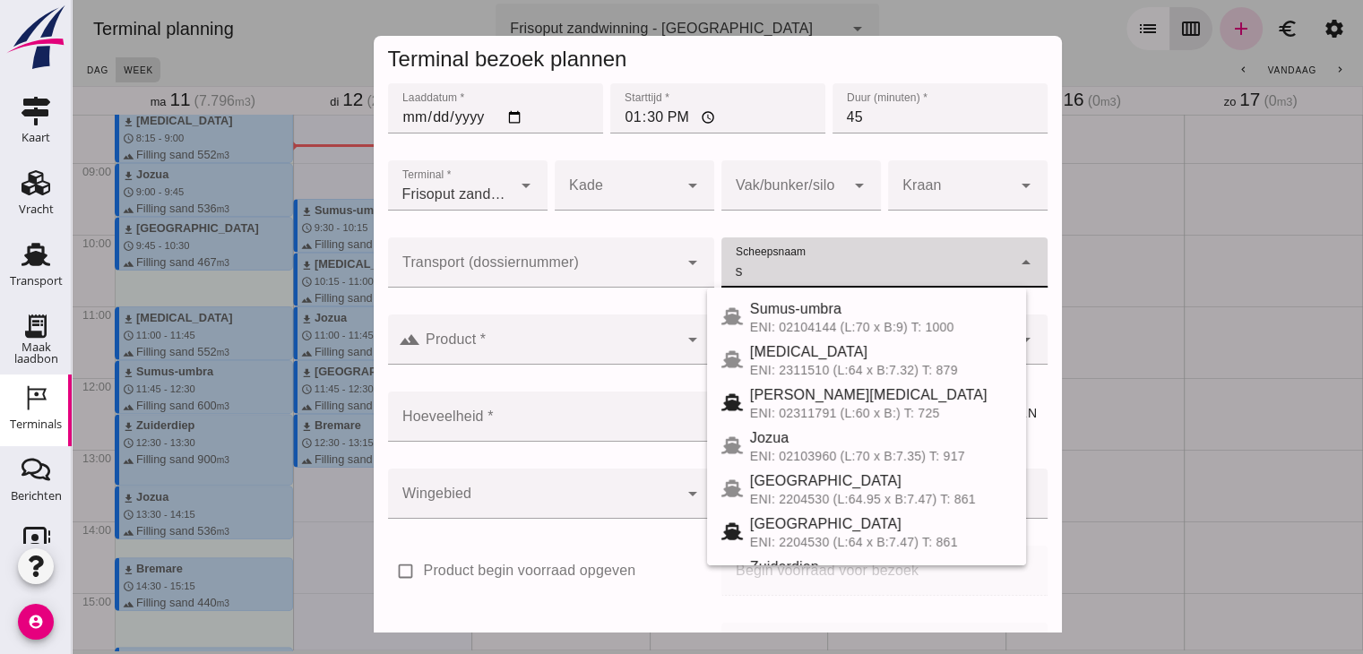
click input "s"
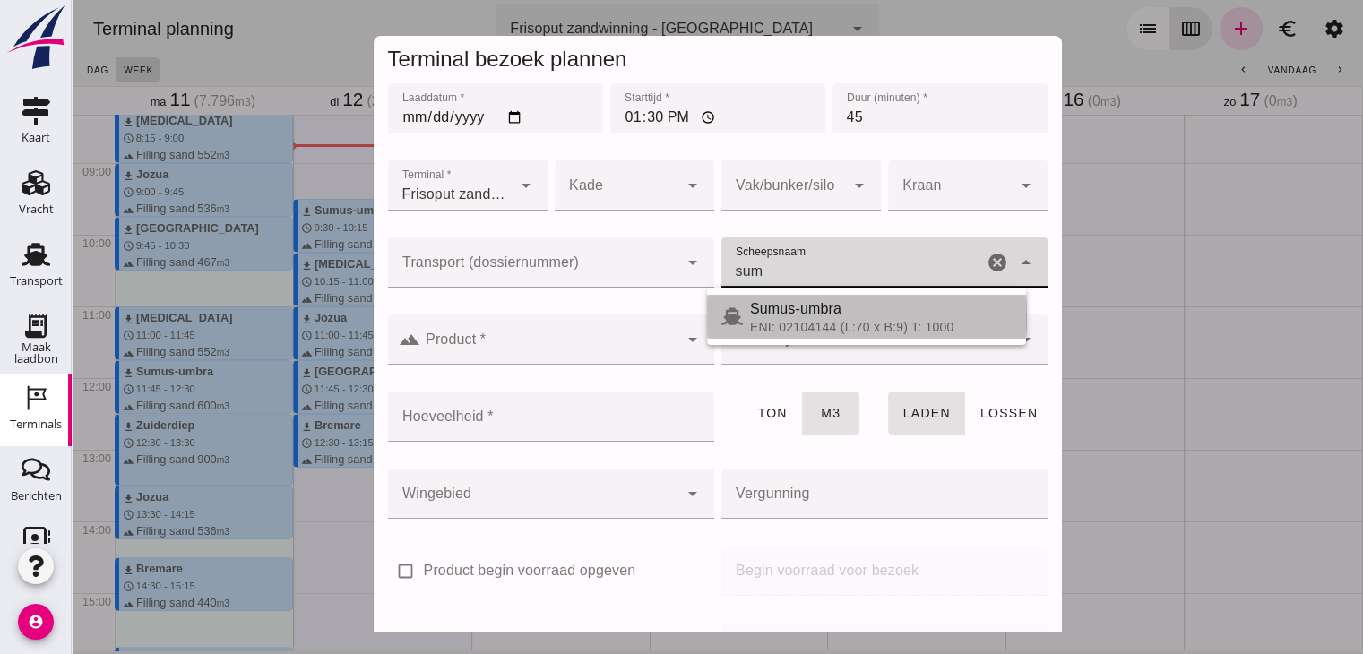
click at [832, 320] on div "ENI: 02104144 (L:70 x B:9) T: 1000" at bounding box center [881, 327] width 262 height 14
type input "Sumus-umbra"
type input "600"
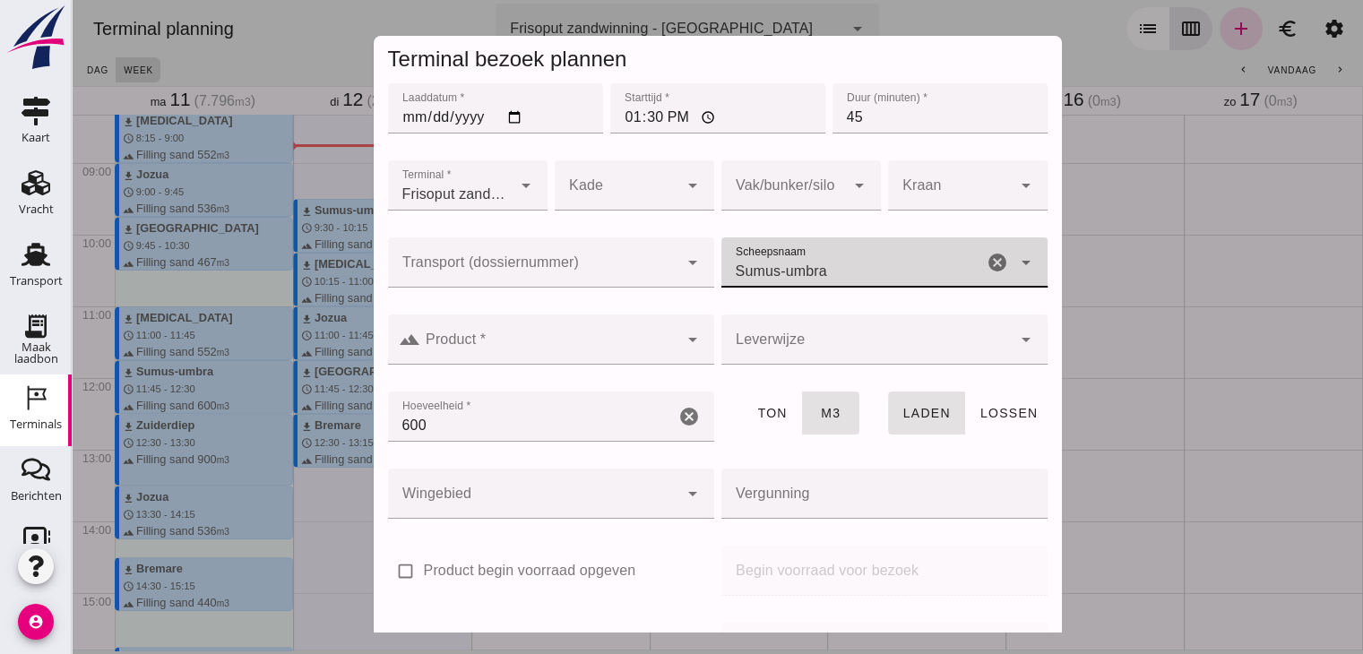
type input "Sumus-umbra"
click input "Product *"
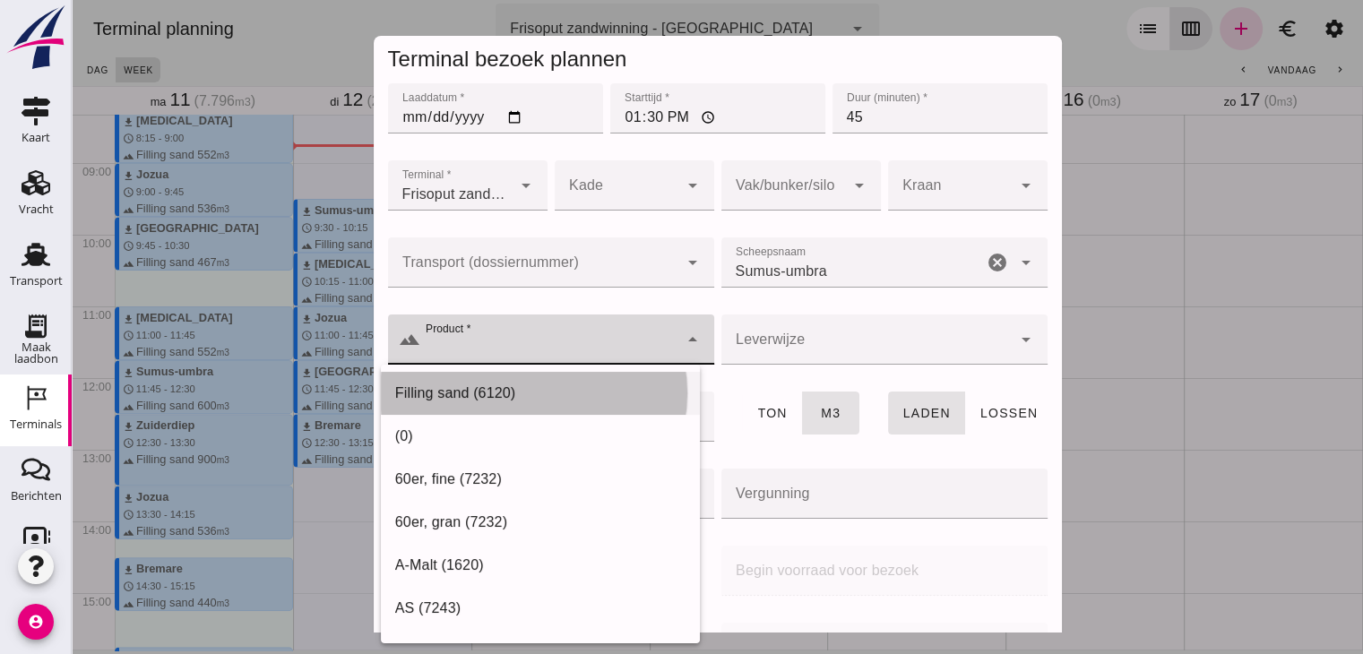
click at [468, 383] on div "Filling sand (6120)" at bounding box center [540, 394] width 290 height 22
type input "Filling sand (6120)"
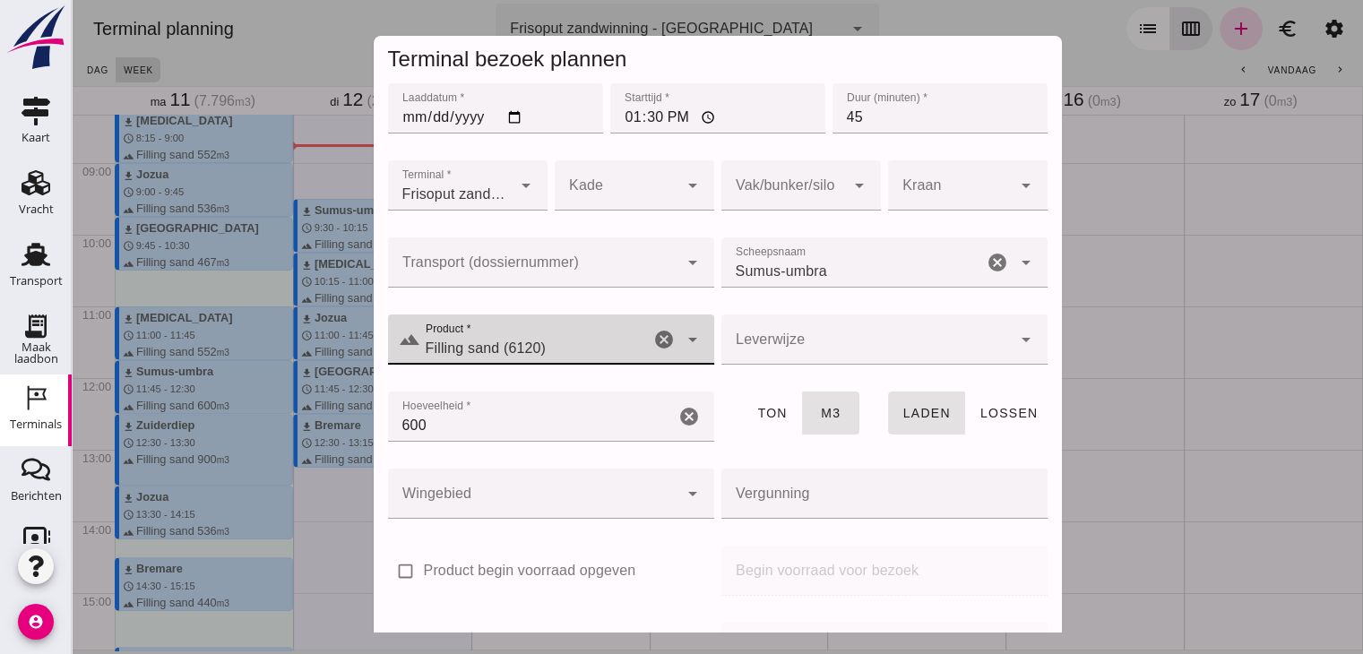
scroll to position [212, 0]
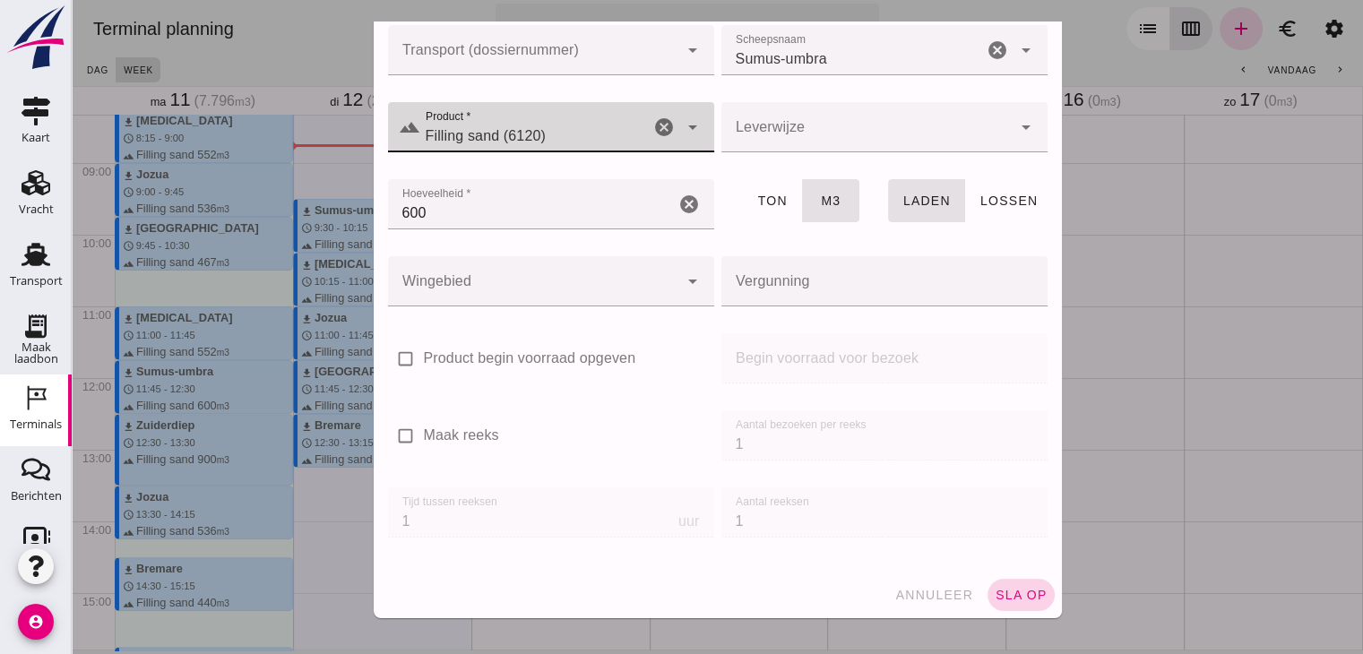
click button "sla op"
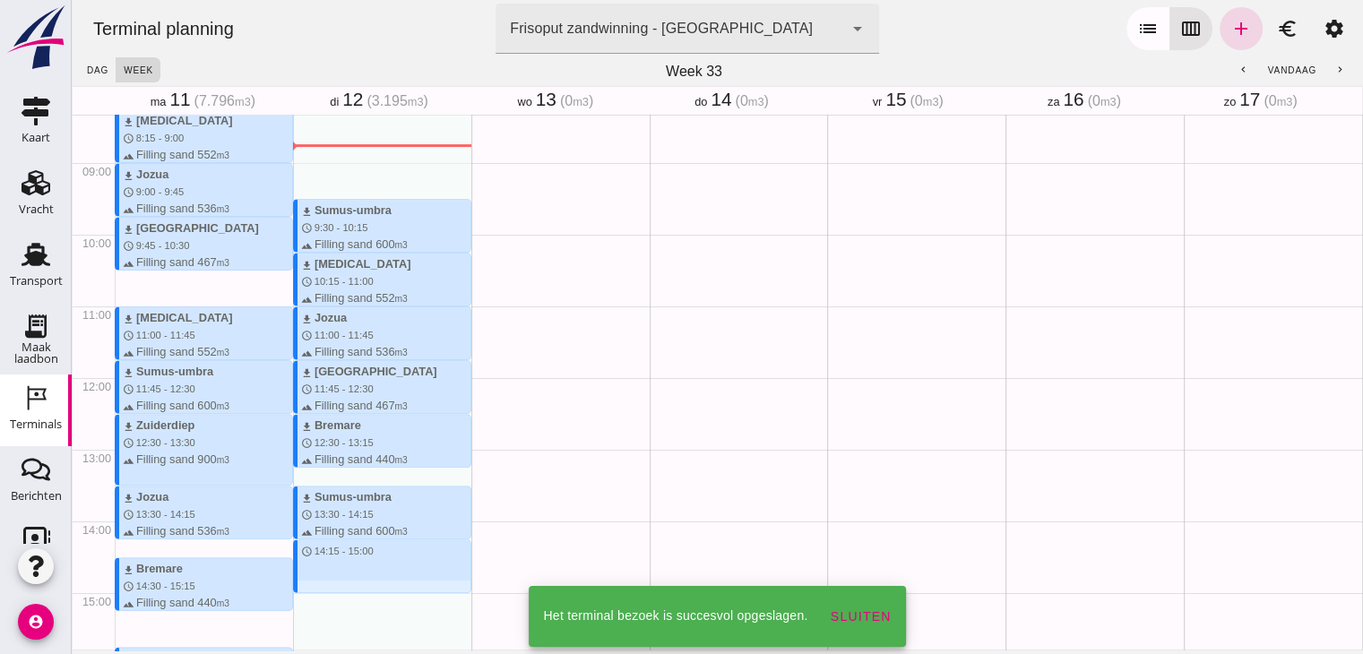
drag, startPoint x: 370, startPoint y: 547, endPoint x: 370, endPoint y: 592, distance: 44.8
click at [370, 592] on div "download Sumus-umbra schedule 9:30 - 10:15 terrain Filling sand 600 m3 download…" at bounding box center [382, 378] width 178 height 1720
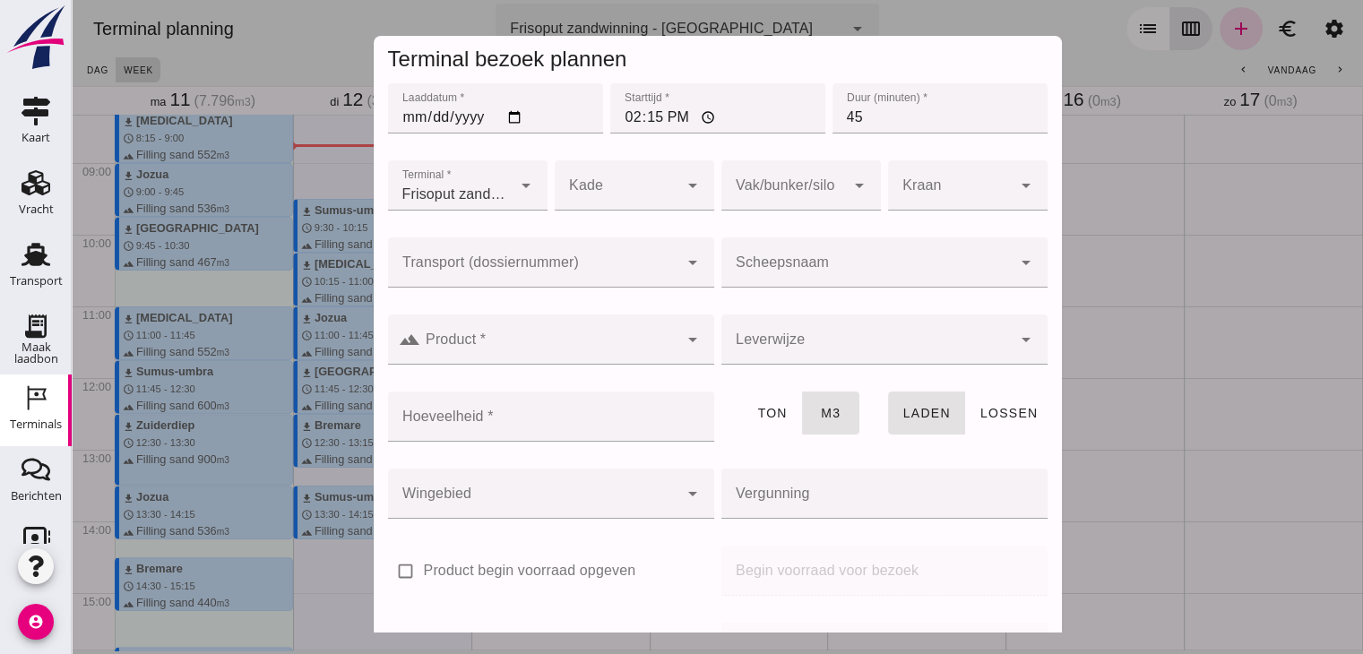
click input "Scheepsnaam"
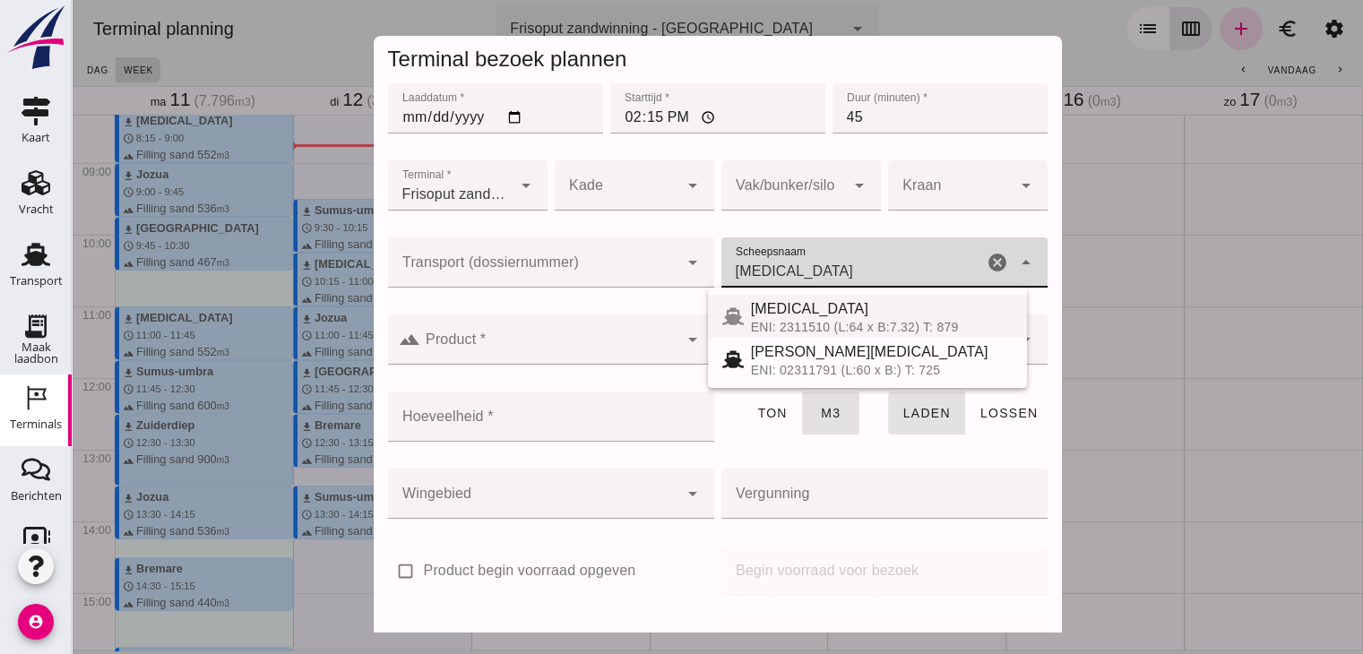
click at [771, 313] on div "[MEDICAL_DATA]" at bounding box center [882, 309] width 262 height 22
type input "[MEDICAL_DATA]"
type input "552"
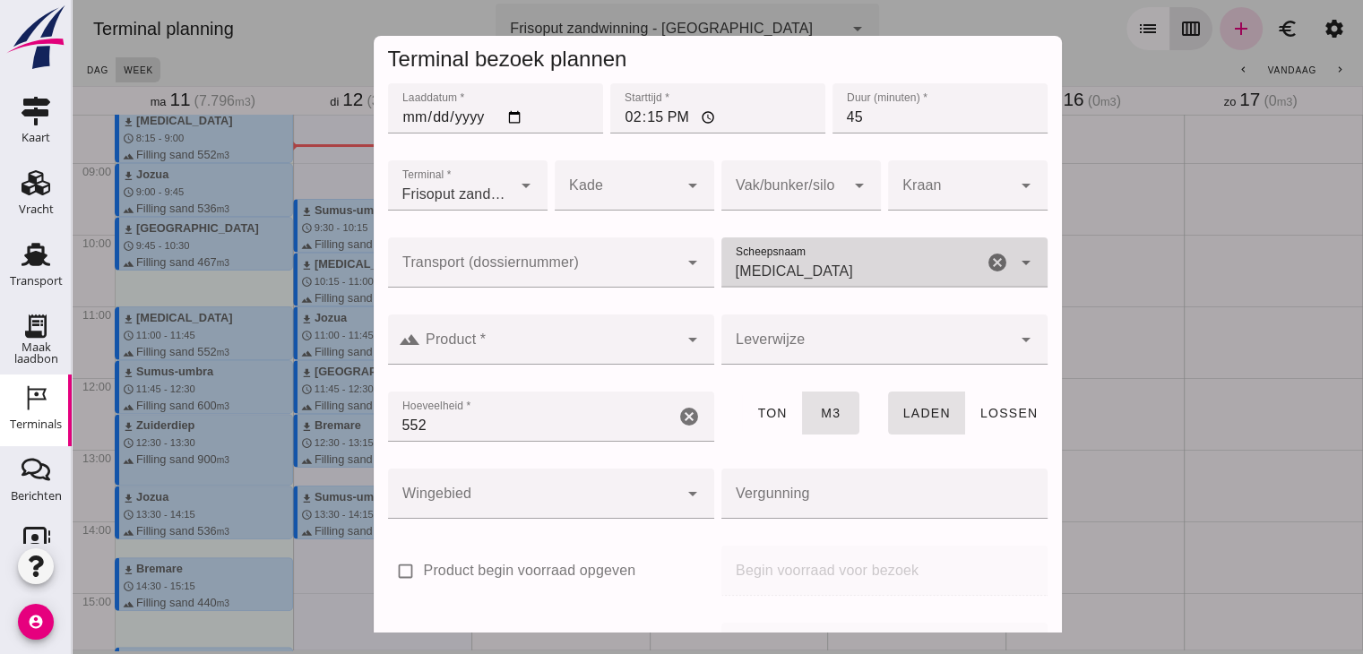
type input "[MEDICAL_DATA]"
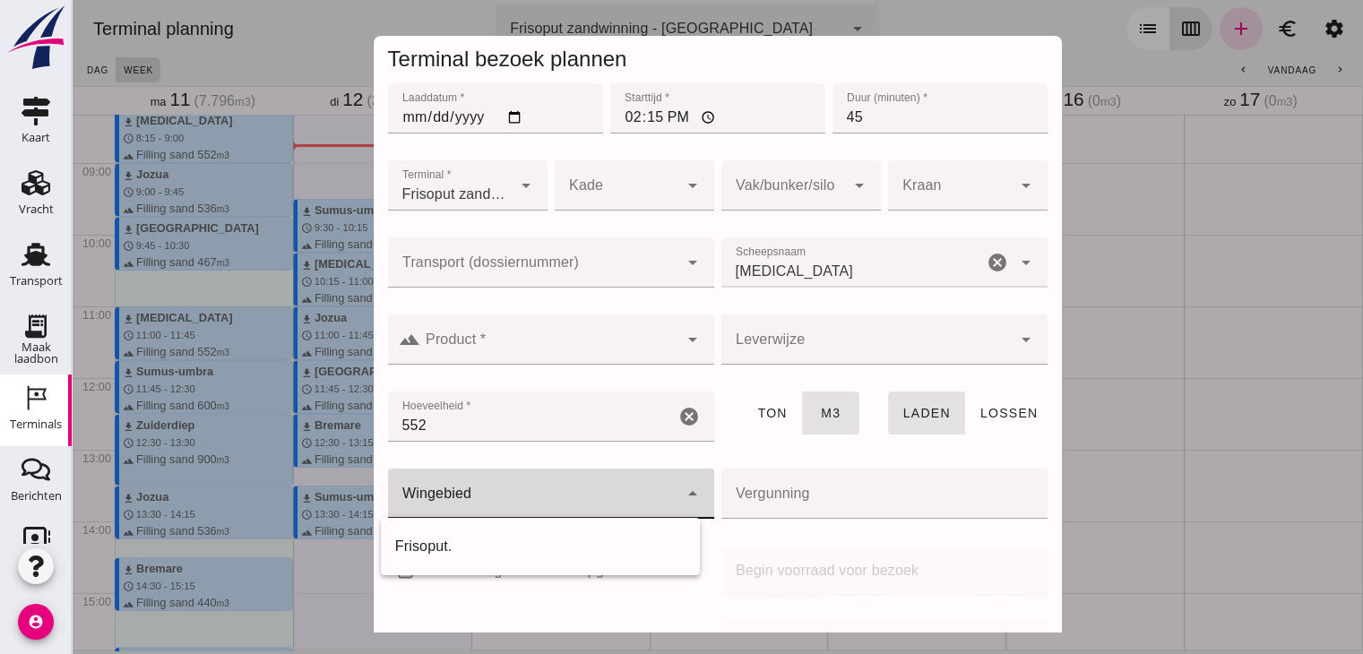
click div
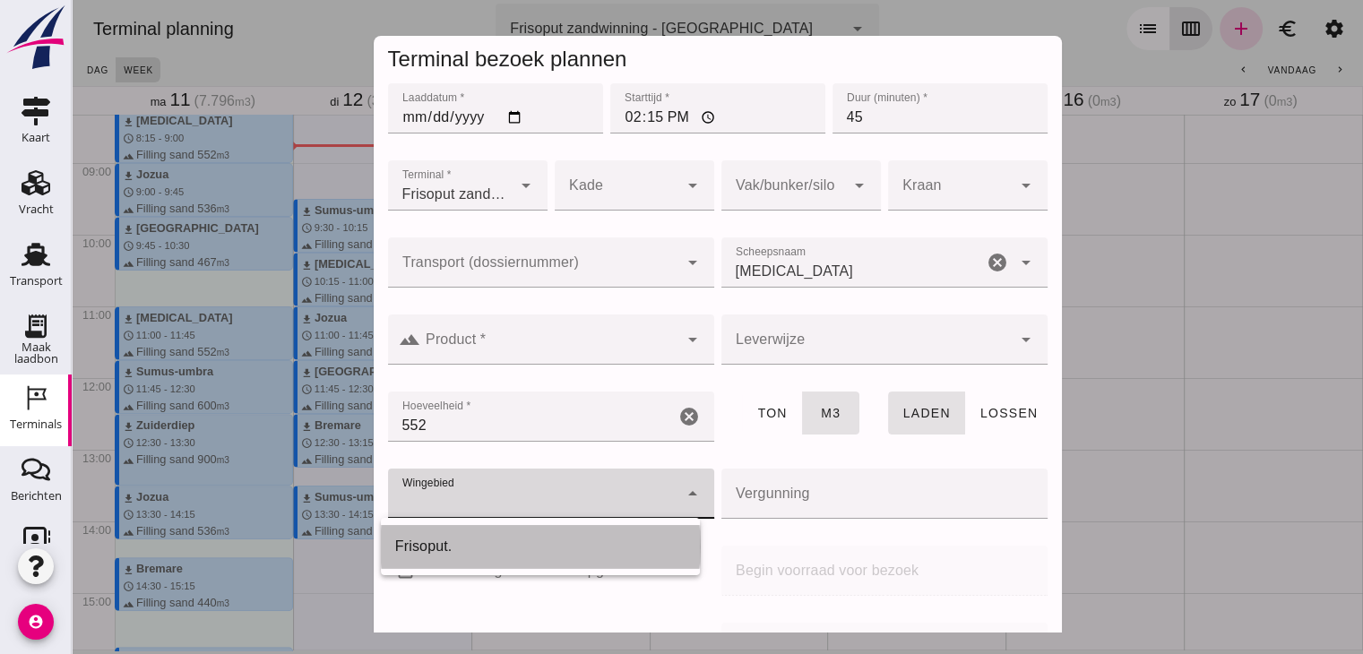
click at [486, 544] on div "Frisoput." at bounding box center [540, 547] width 290 height 22
type input "143"
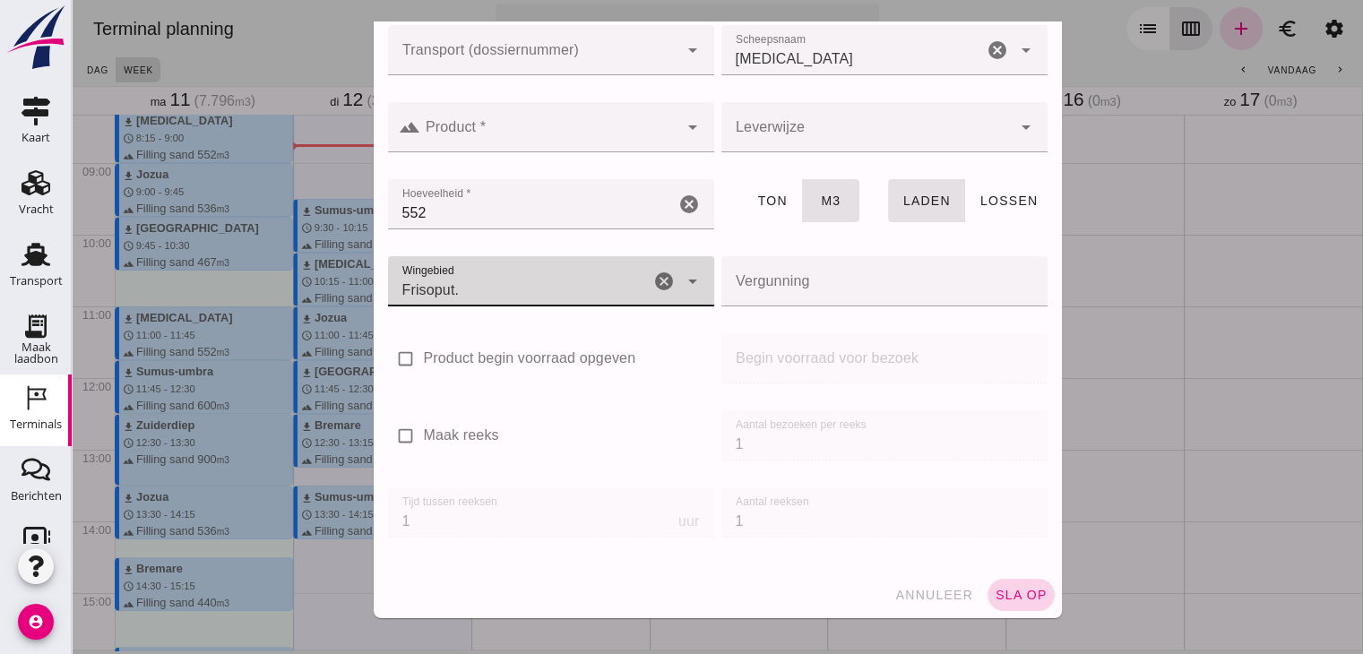
click span "sla op"
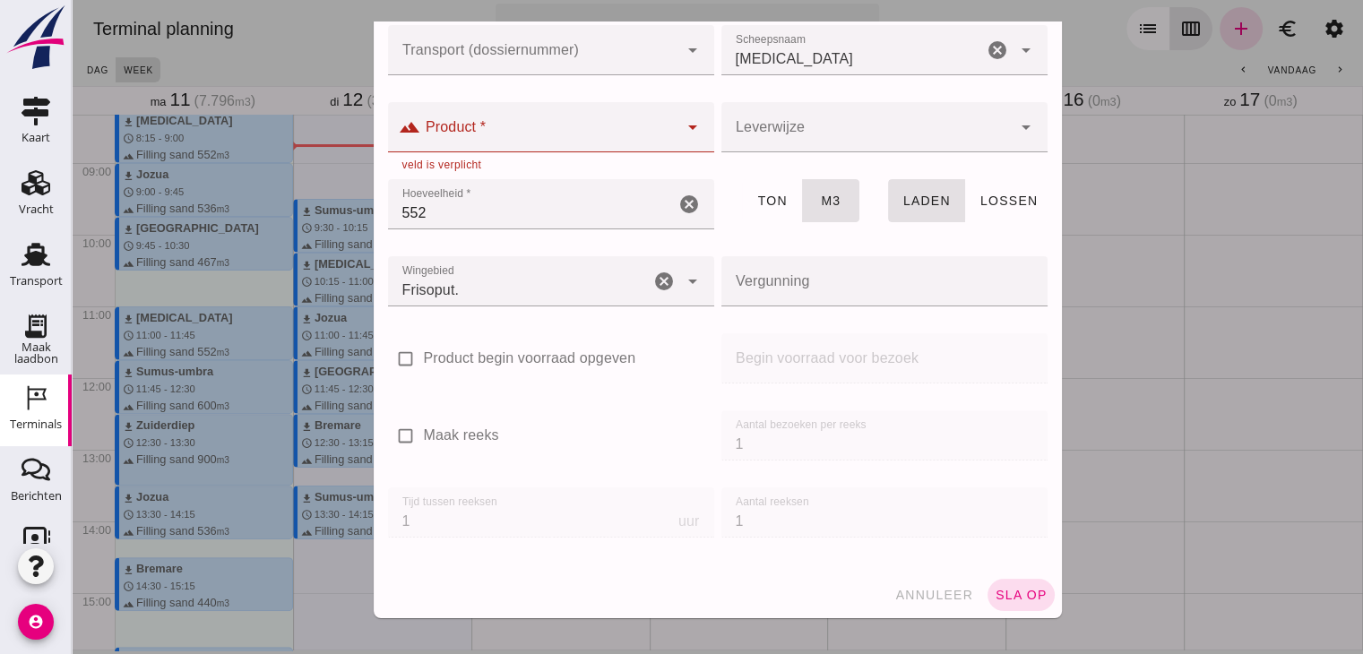
click div
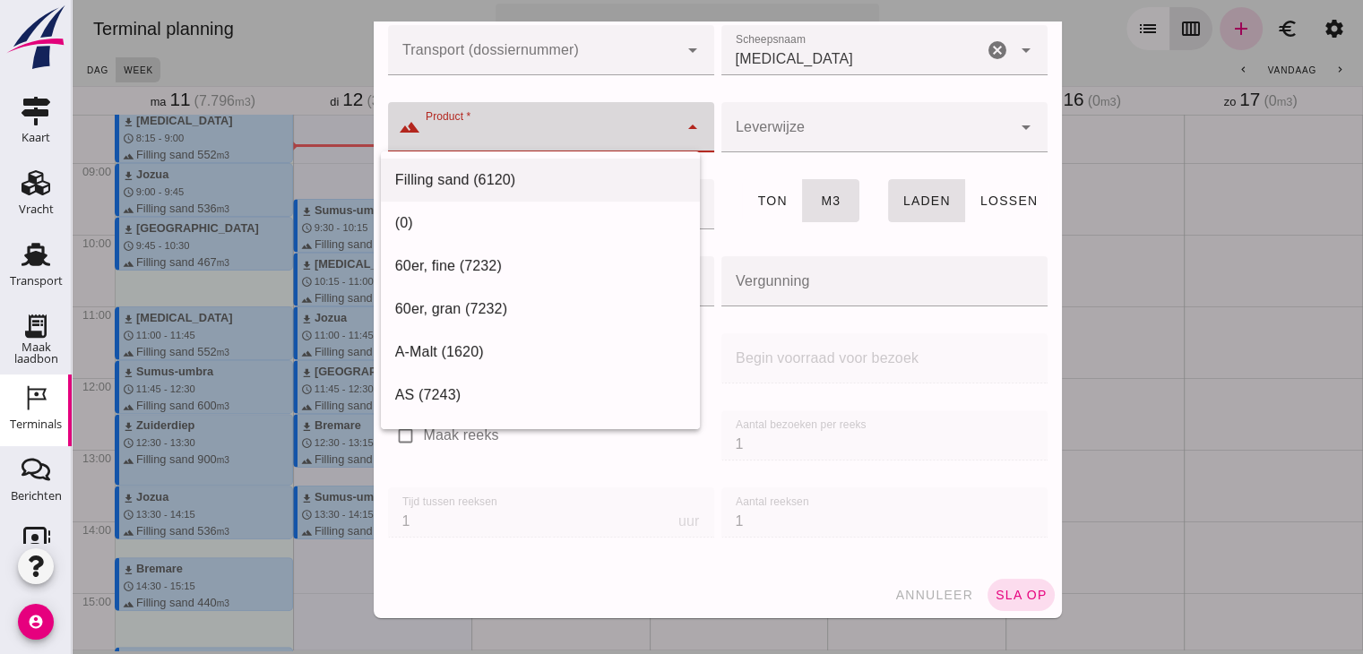
click at [464, 184] on div "Filling sand (6120)" at bounding box center [540, 180] width 290 height 22
type input "Filling sand (6120)"
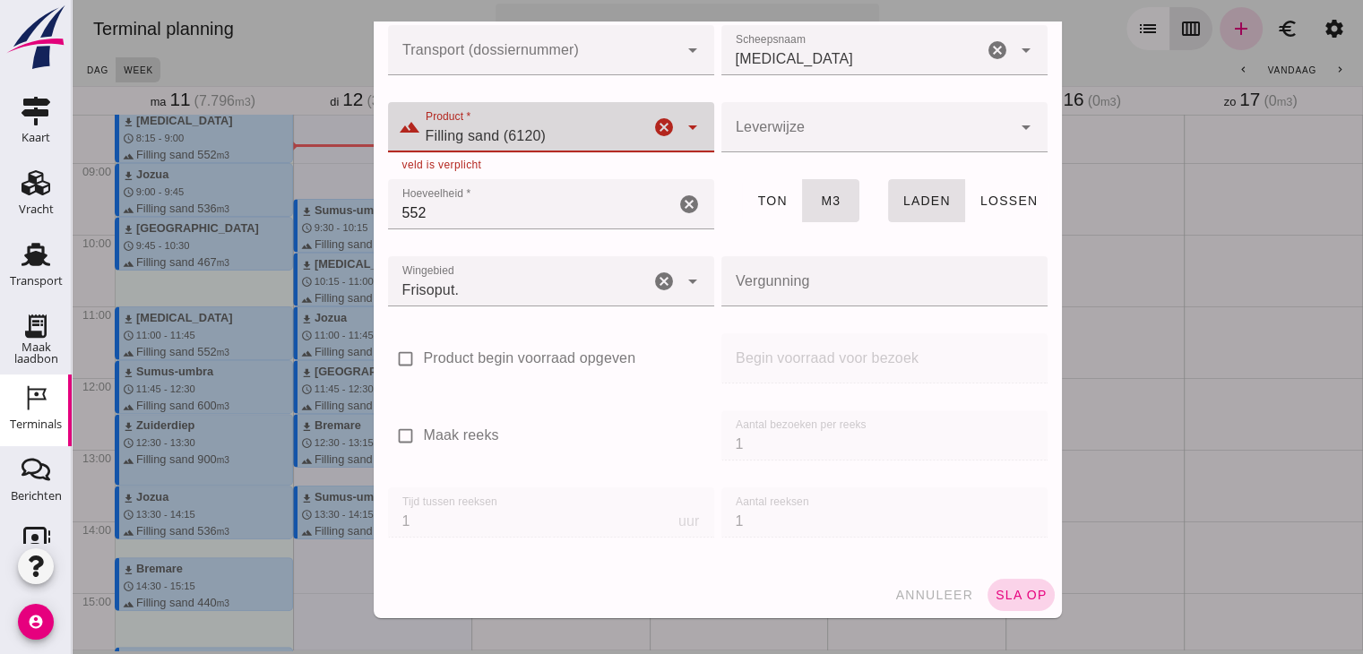
click span "sla op"
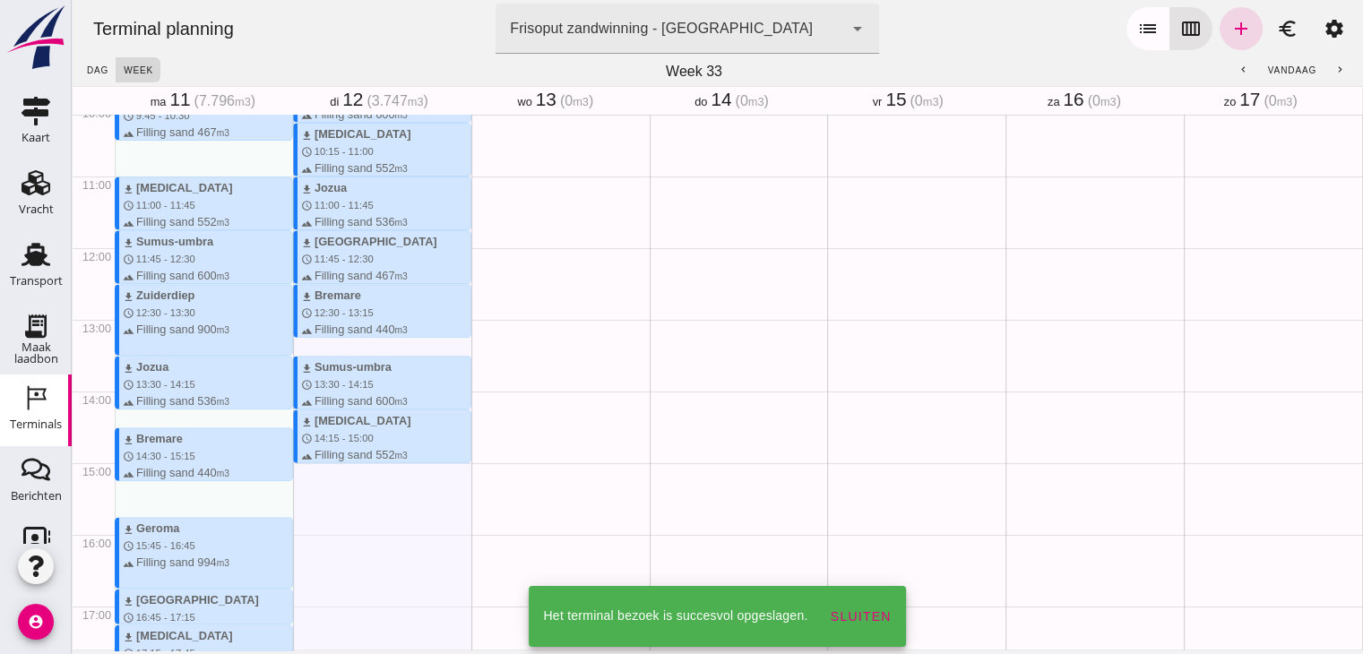
scroll to position [731, 0]
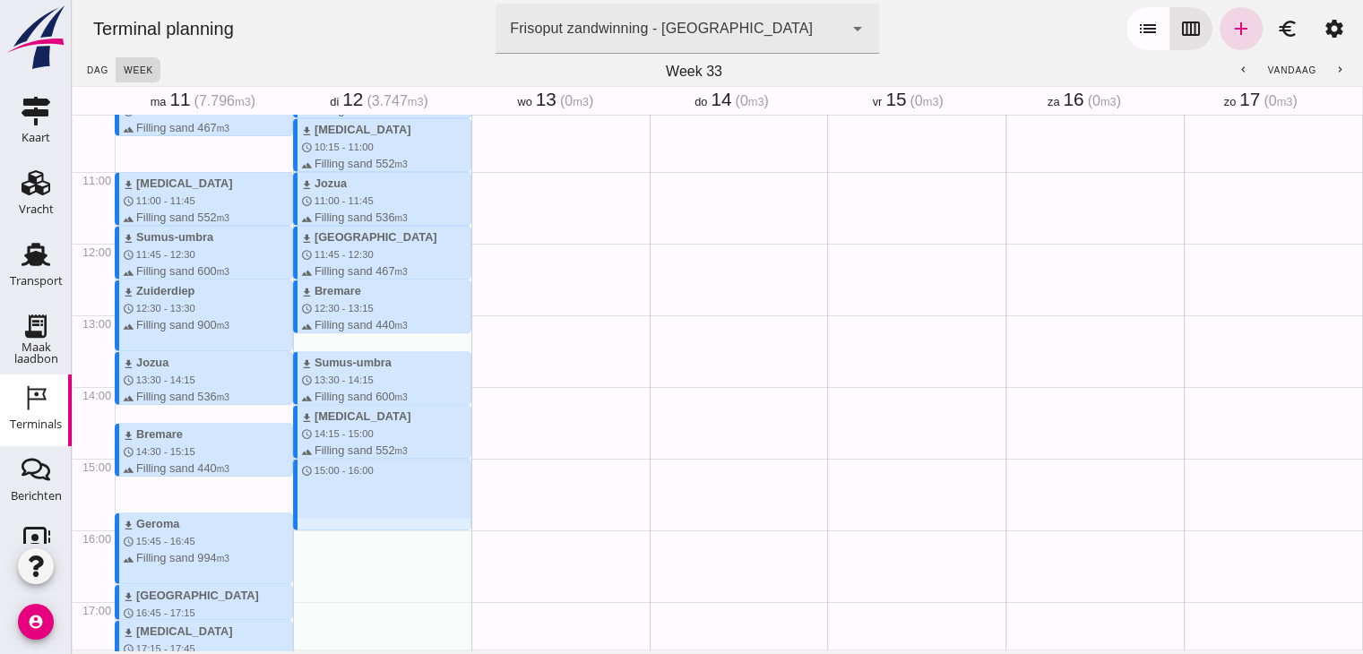
drag, startPoint x: 357, startPoint y: 460, endPoint x: 355, endPoint y: 532, distance: 72.6
click at [355, 532] on div "download Sumus-umbra schedule 9:30 - 10:15 terrain Filling sand 600 m3 download…" at bounding box center [382, 244] width 178 height 1720
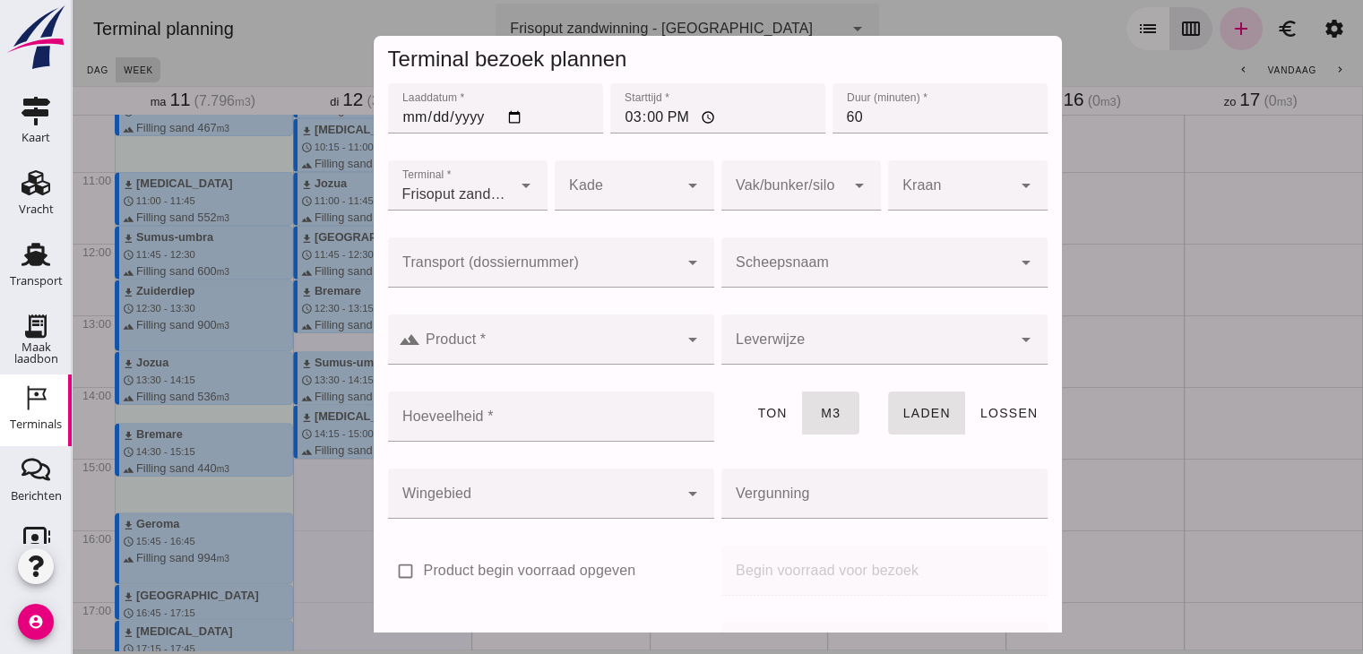
click input "Scheepsnaam"
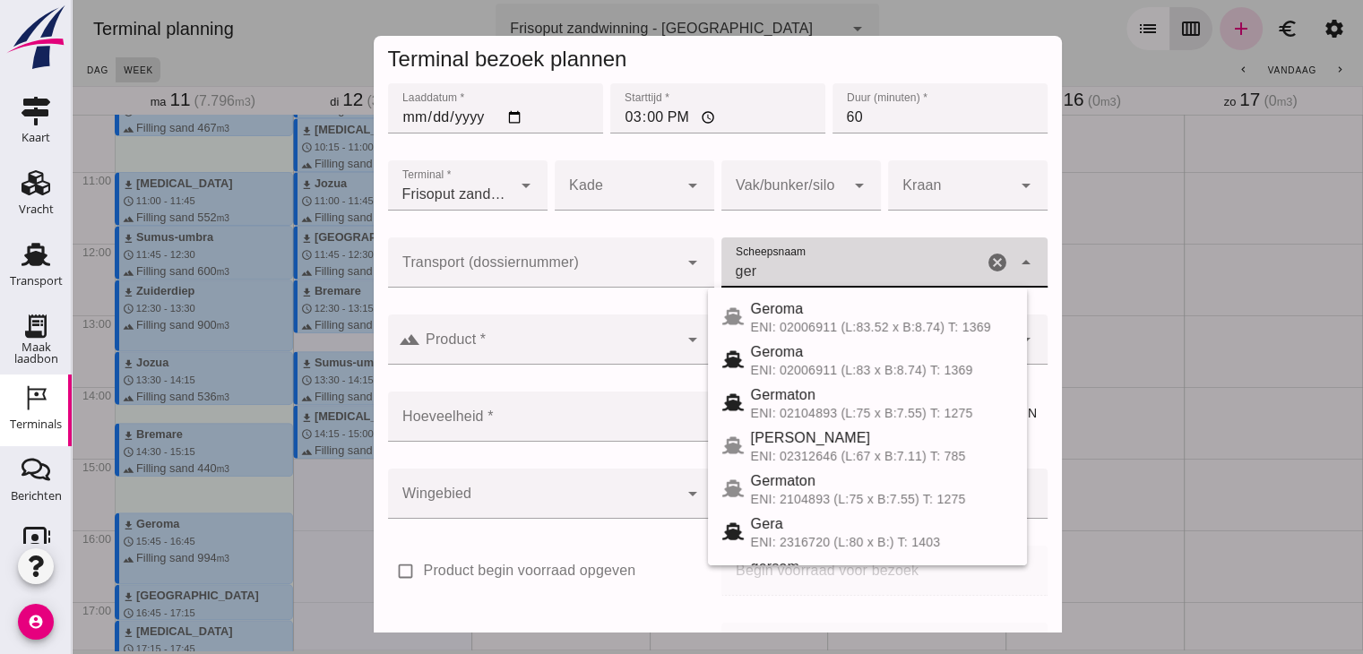
click div "Geroma ENI: 02006911 (L:83.52 x B:8.74) T: 1369 Geroma ENI: 02006911 (L:83 x B:…"
click at [763, 315] on div "Geroma" at bounding box center [882, 309] width 262 height 22
type input "Geroma"
type input "994"
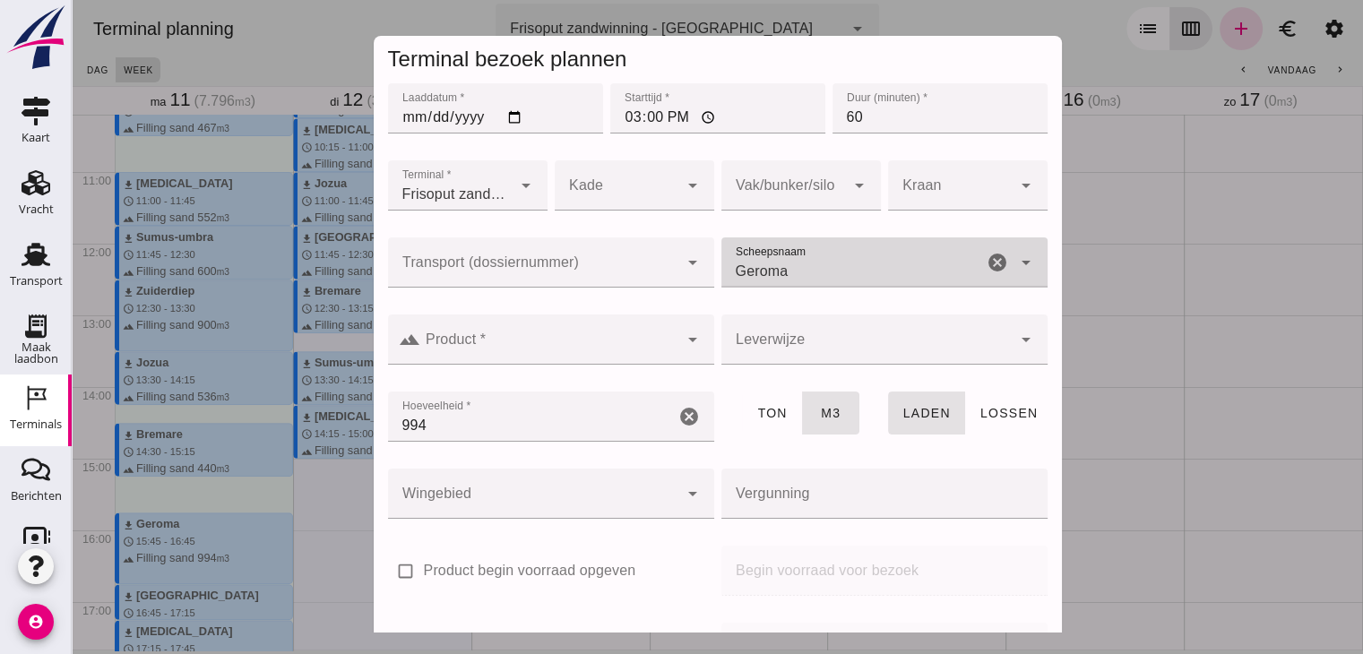
type input "Geroma"
click input "Product *"
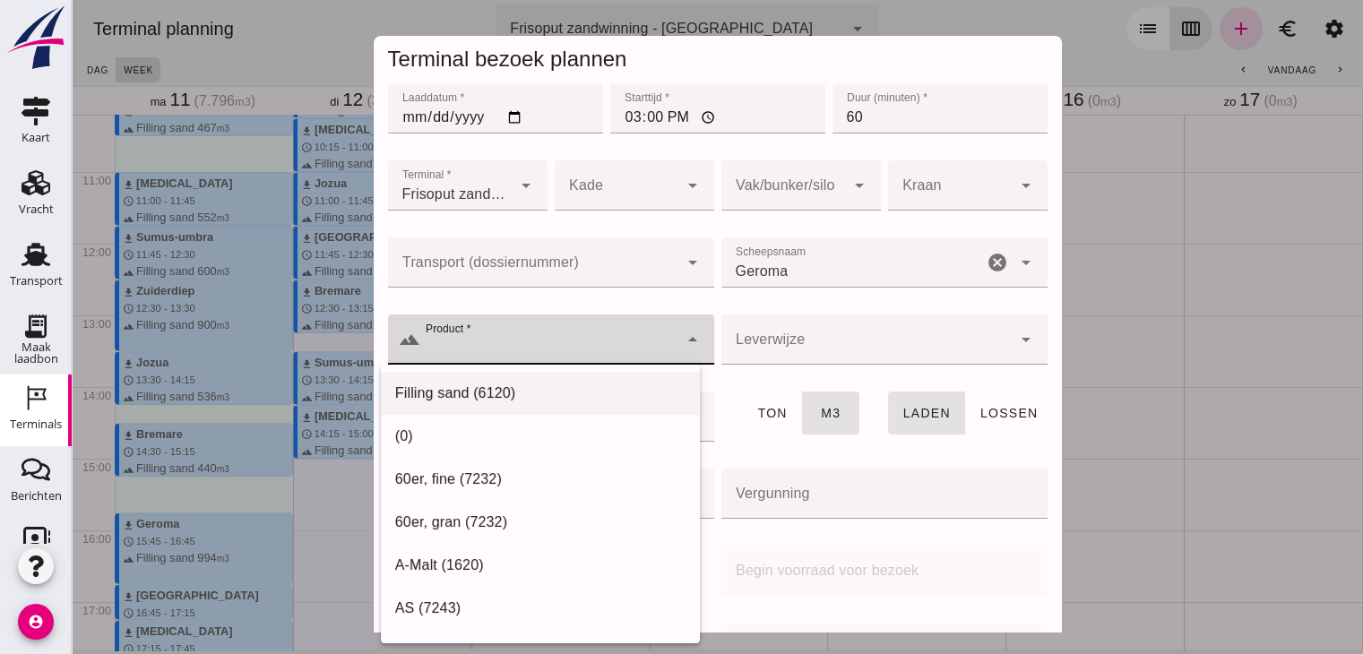
click at [570, 384] on div "Filling sand (6120)" at bounding box center [540, 394] width 290 height 22
type input "Filling sand (6120)"
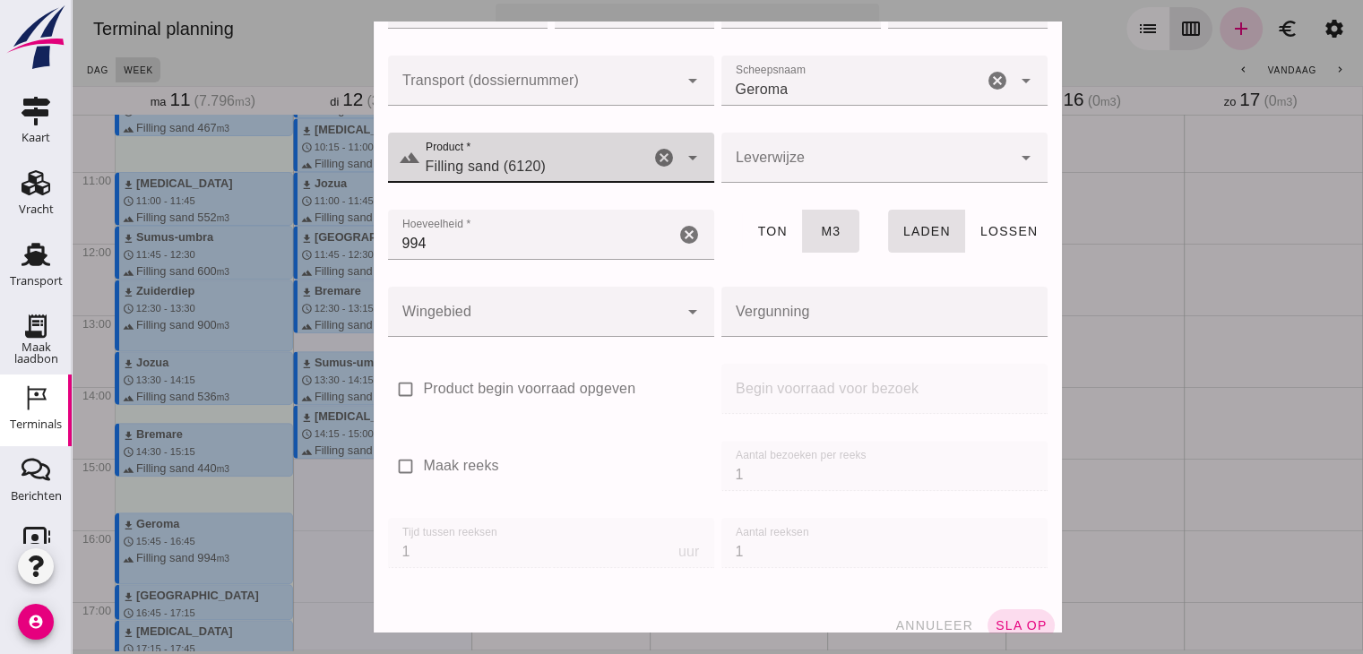
scroll to position [212, 0]
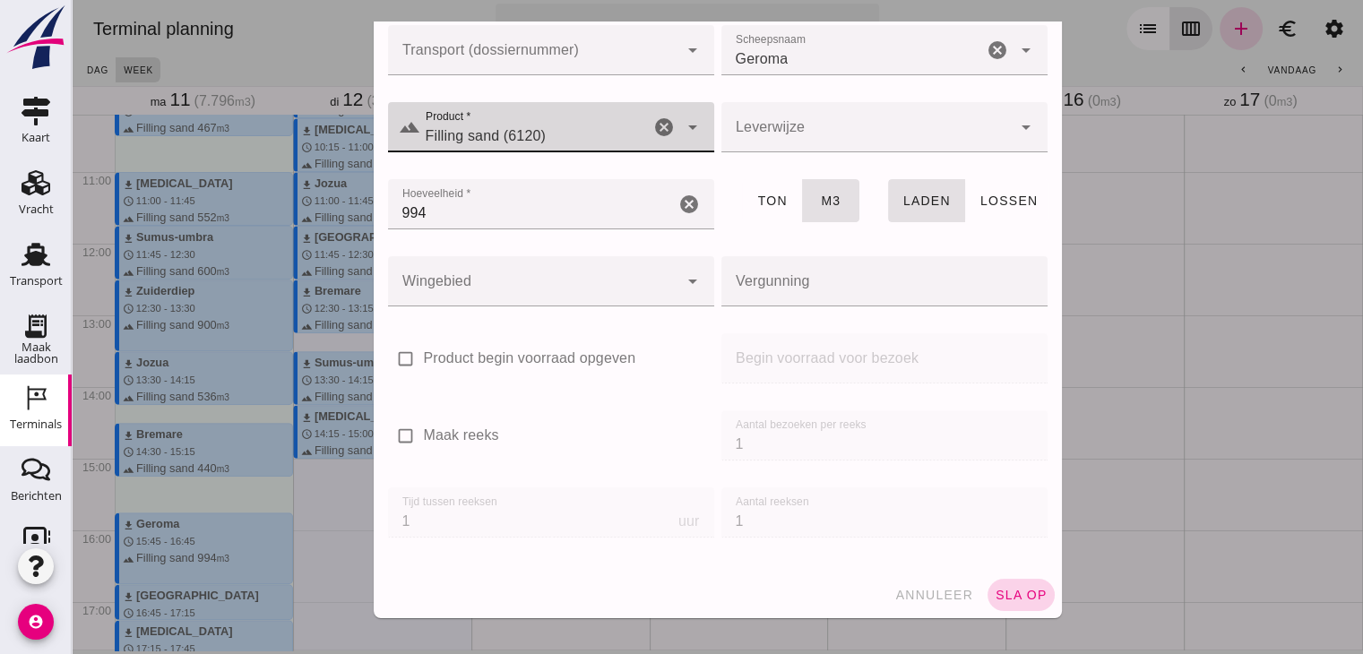
click button "sla op"
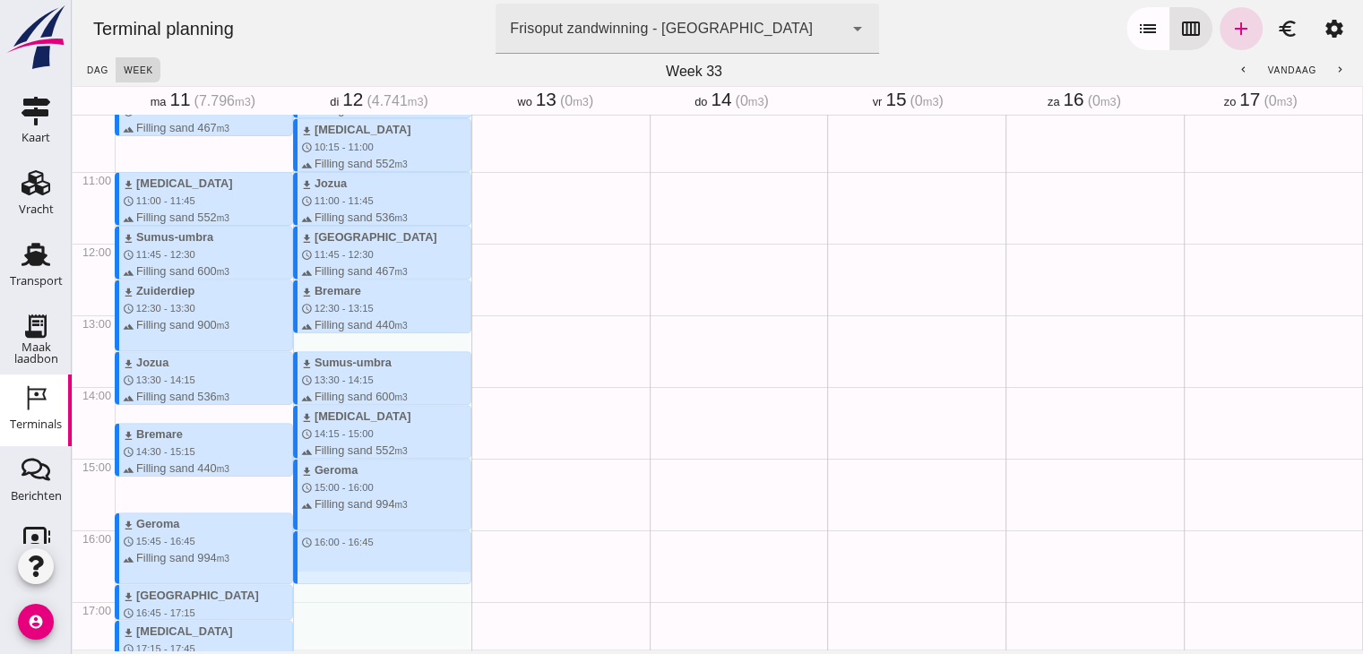
drag, startPoint x: 365, startPoint y: 530, endPoint x: 356, endPoint y: 578, distance: 49.2
click at [356, 578] on div "download Sumus-umbra schedule 9:30 - 10:15 terrain Filling sand 600 m3 download…" at bounding box center [382, 244] width 178 height 1720
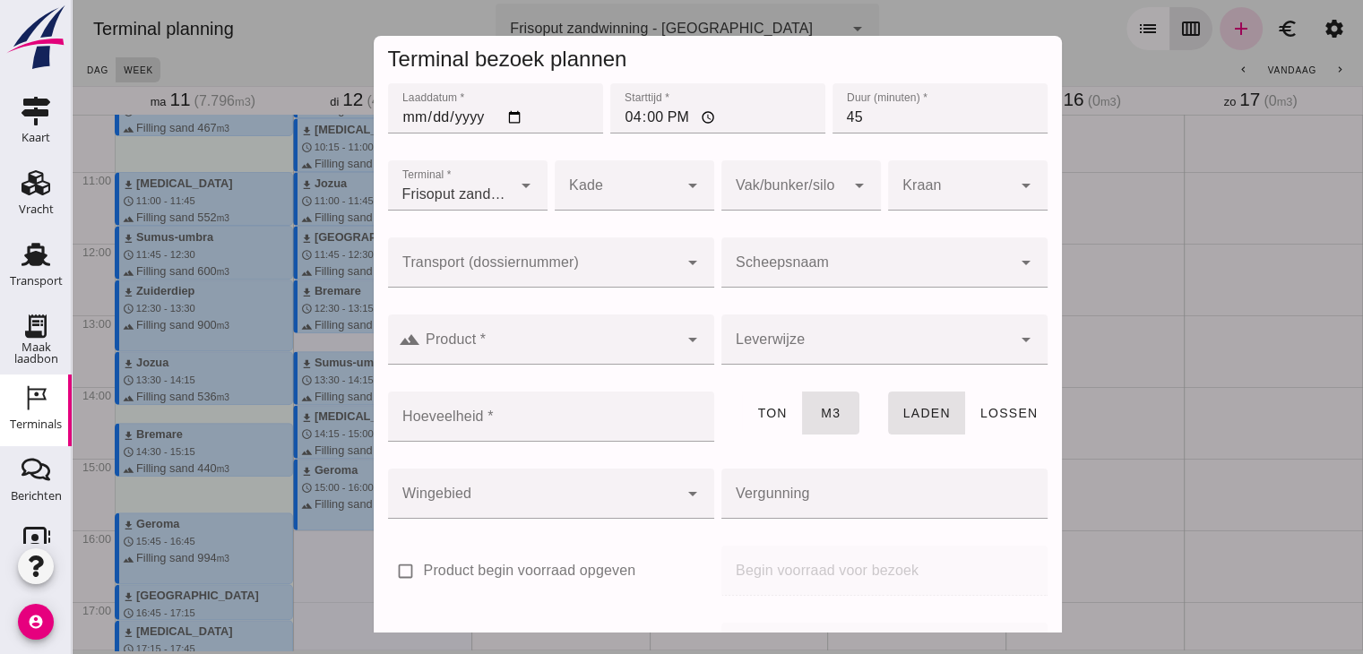
click div
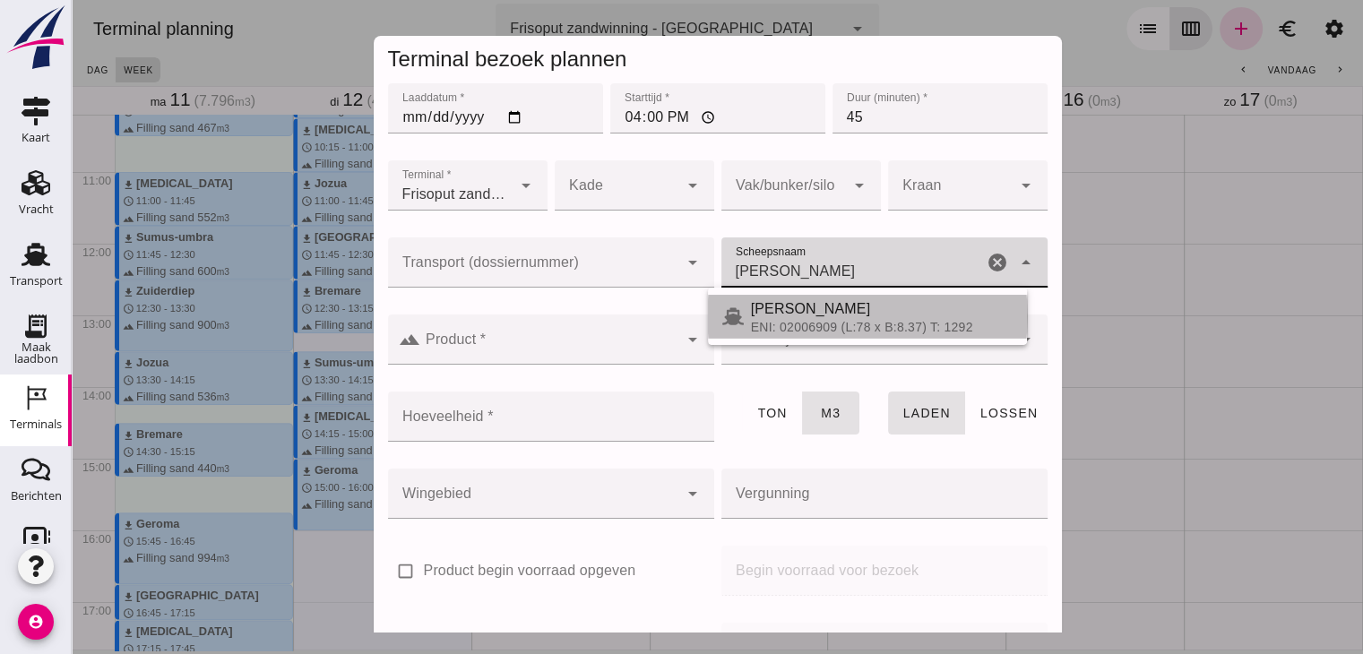
click at [774, 315] on div "[PERSON_NAME]" at bounding box center [882, 309] width 262 height 22
type input "[PERSON_NAME]"
type input "780"
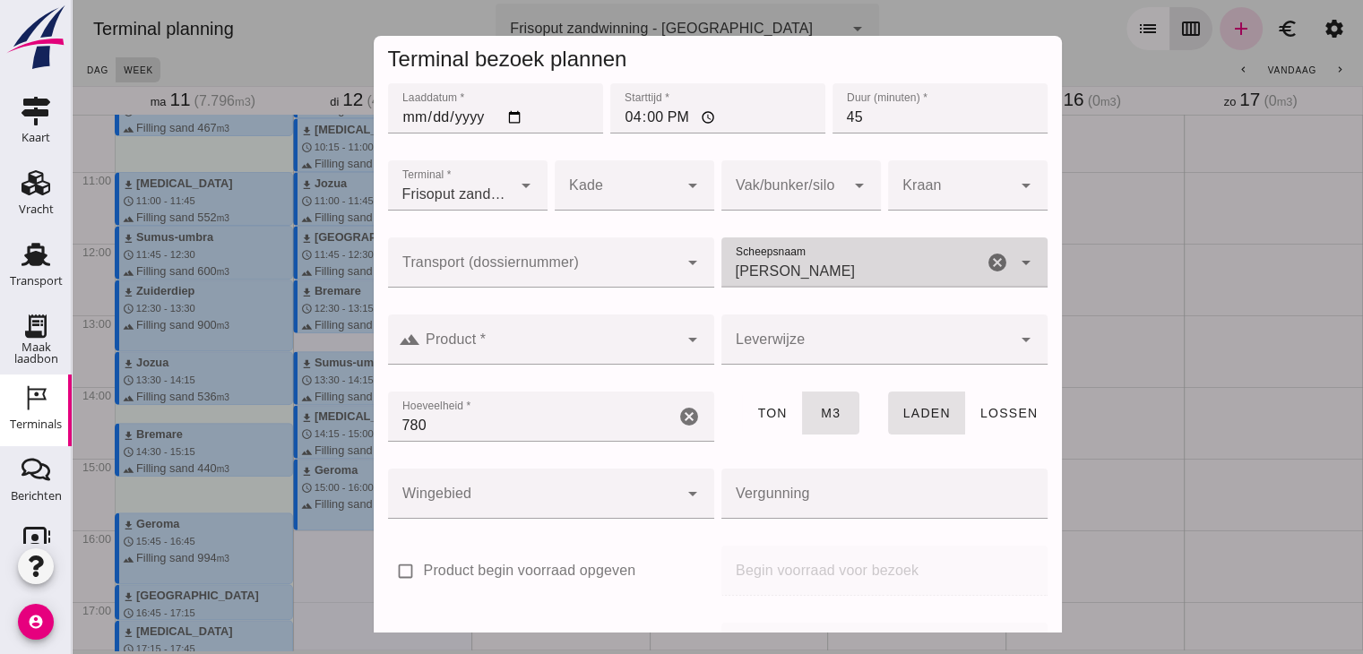
type input "[PERSON_NAME]"
click input "Product *"
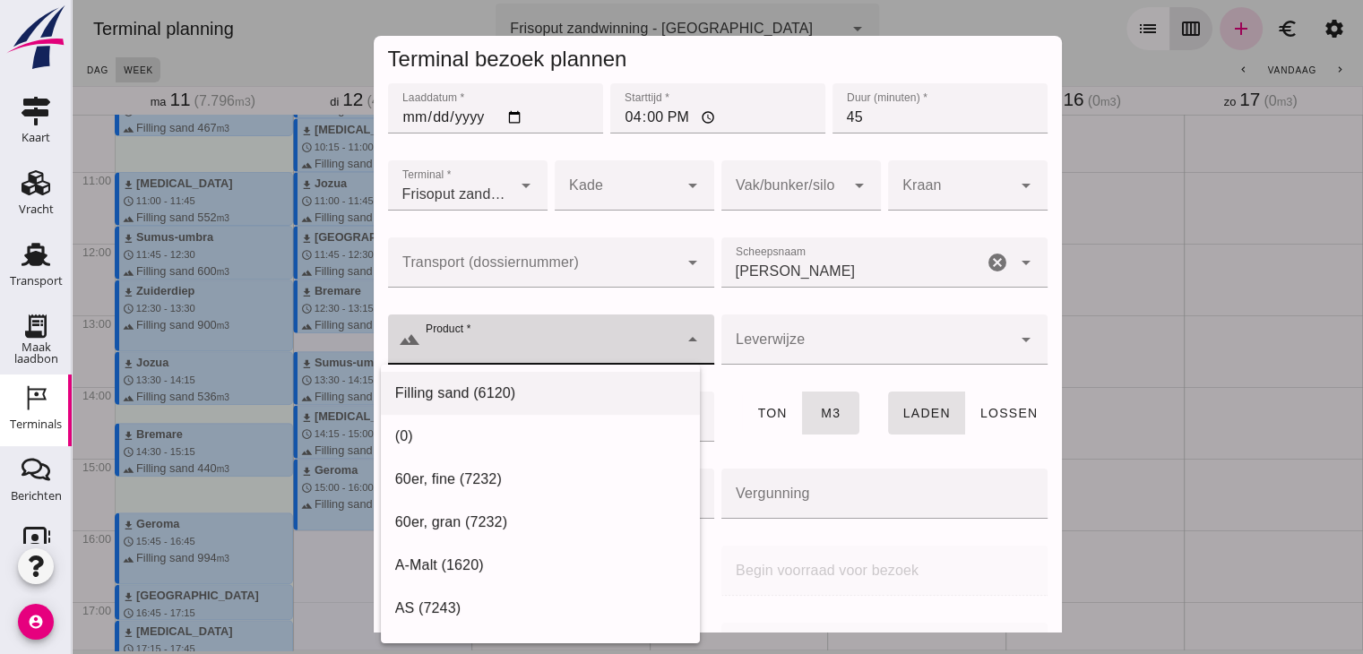
click at [503, 399] on div "Filling sand (6120)" at bounding box center [540, 394] width 290 height 22
type input "Filling sand (6120)"
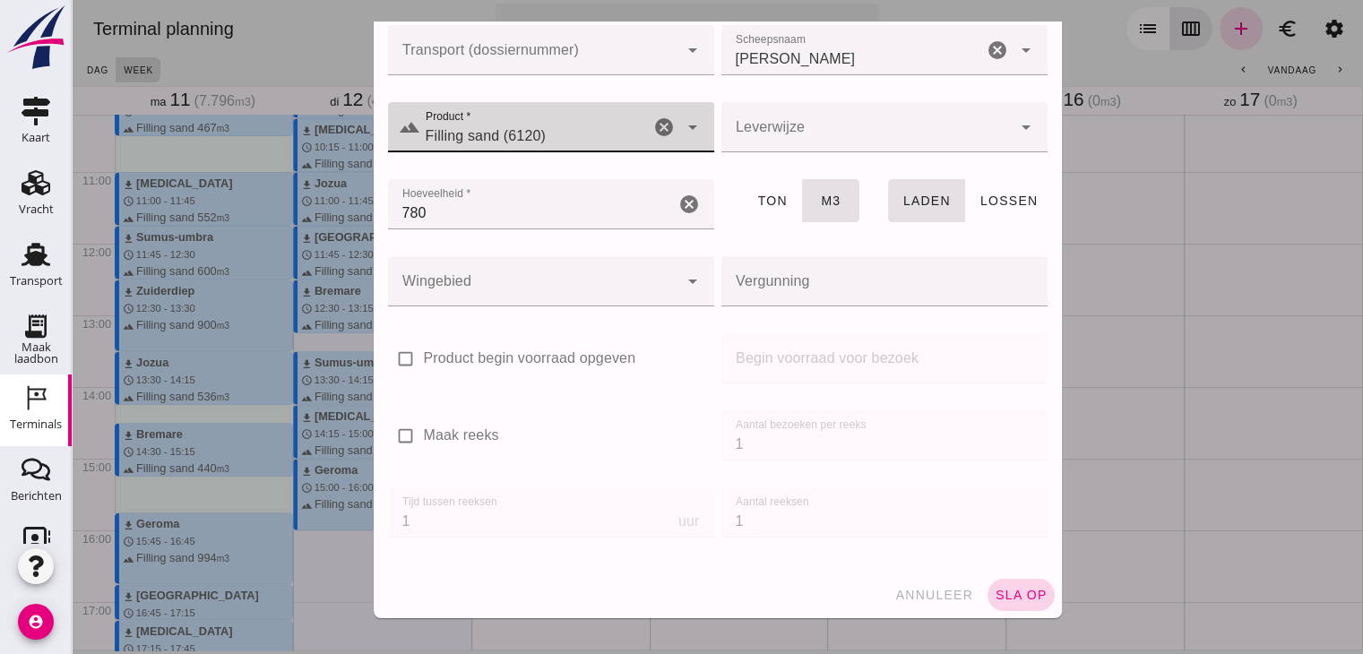
click button "sla op"
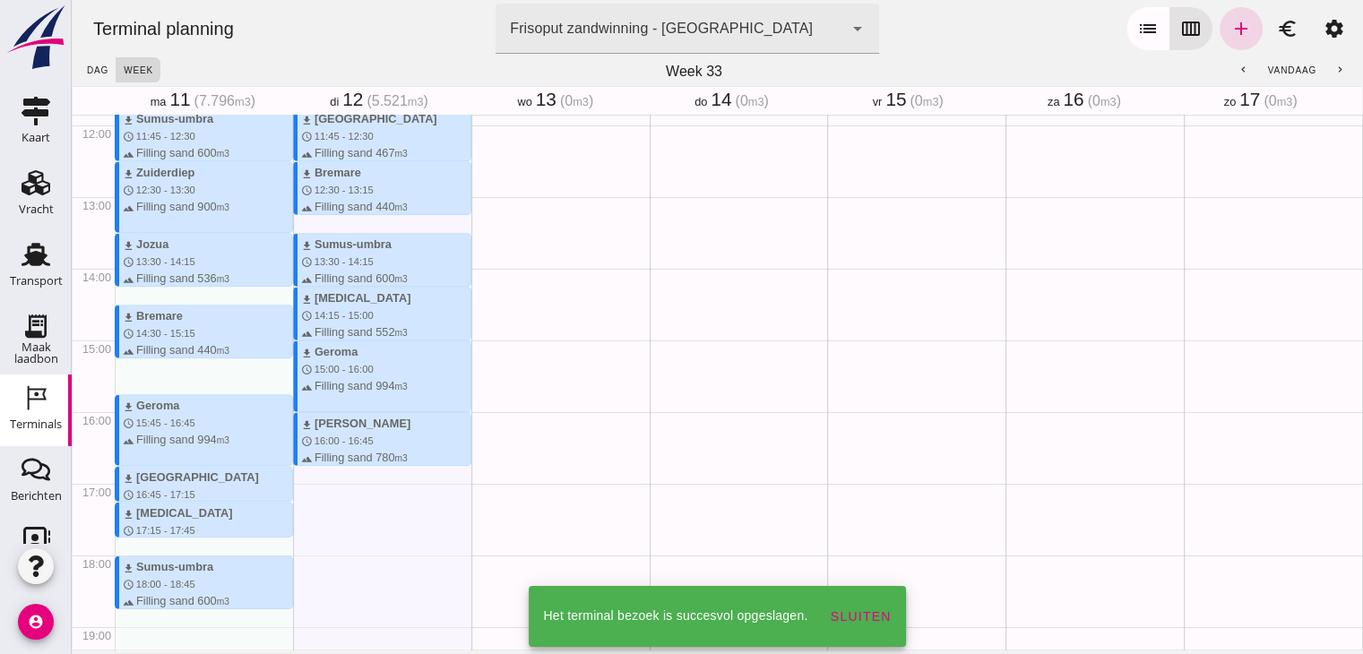
scroll to position [857, 0]
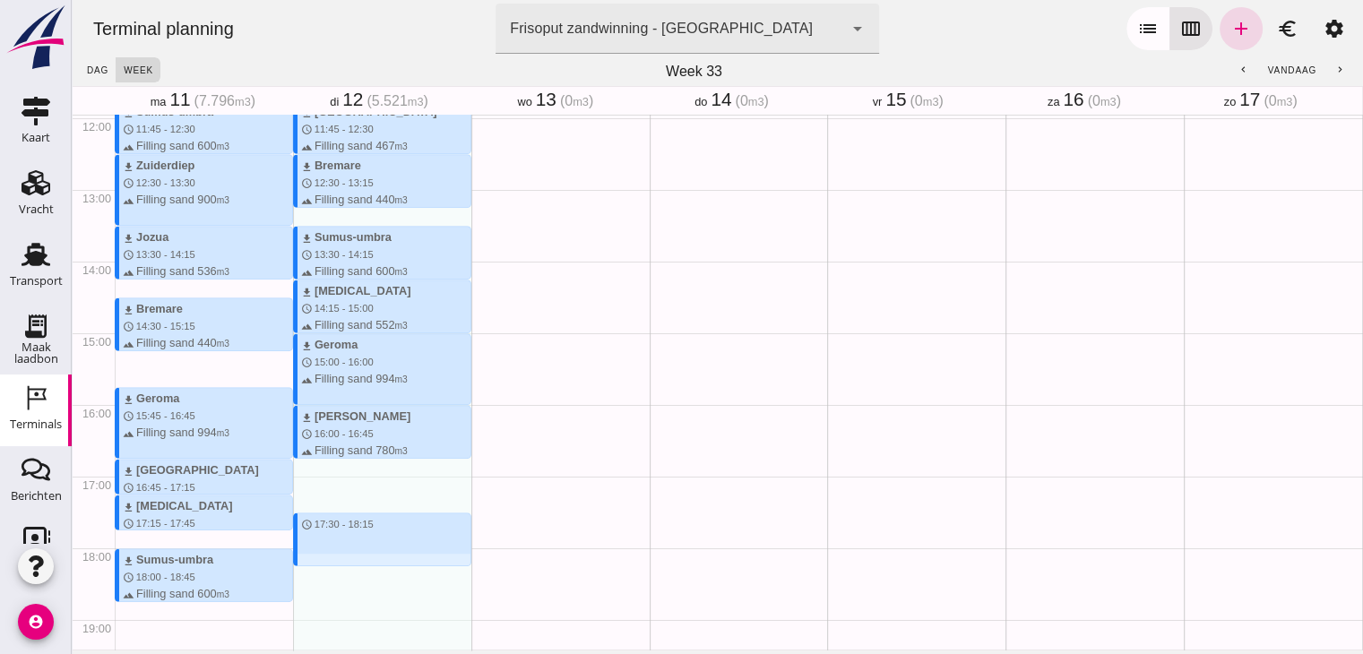
drag, startPoint x: 332, startPoint y: 506, endPoint x: 332, endPoint y: 560, distance: 53.8
click at [332, 560] on div "download Sumus-umbra schedule 9:30 - 10:15 terrain Filling sand 600 m3 download…" at bounding box center [382, 118] width 178 height 1720
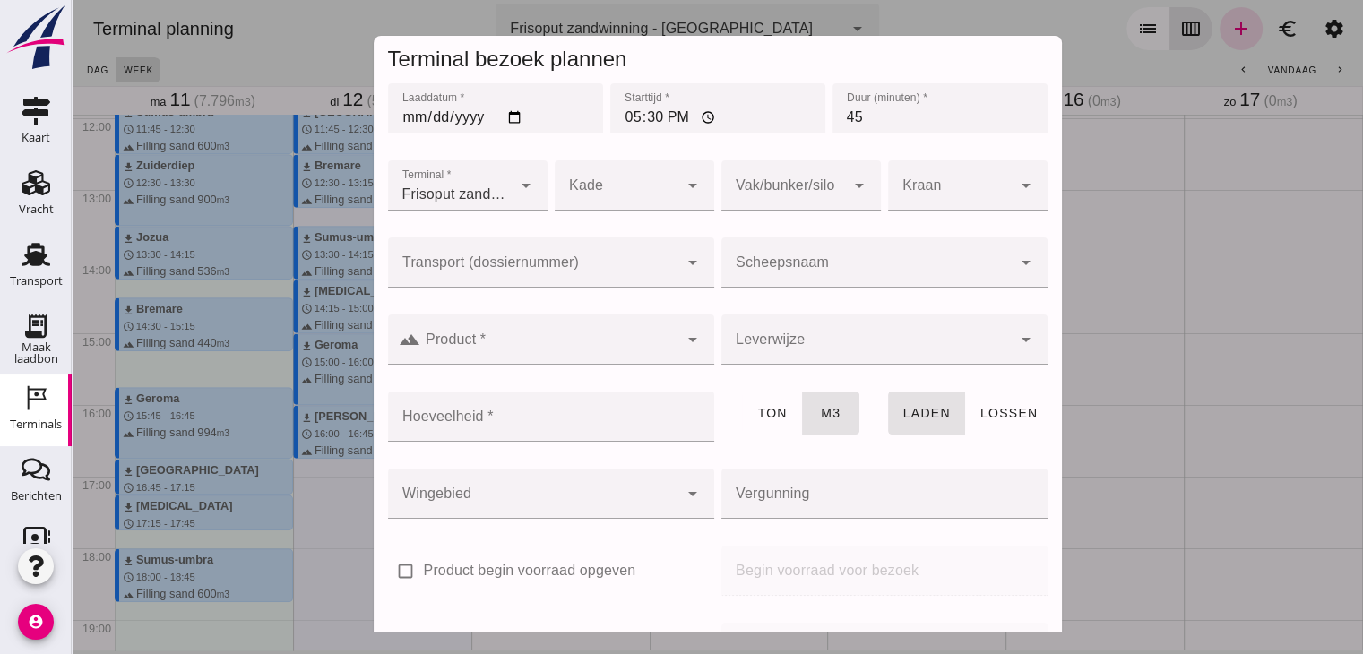
click input "Scheepsnaam"
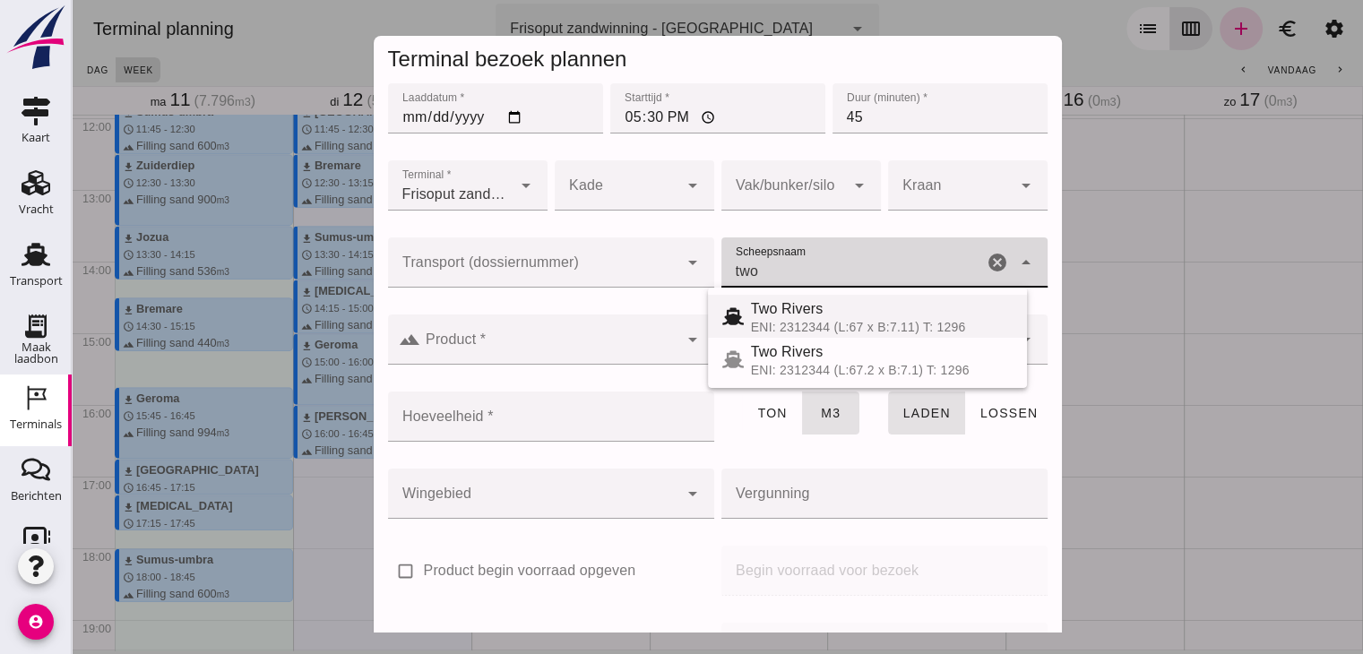
click at [804, 315] on div "Two Rivers" at bounding box center [882, 309] width 262 height 22
type input "Two Rivers"
type input "539"
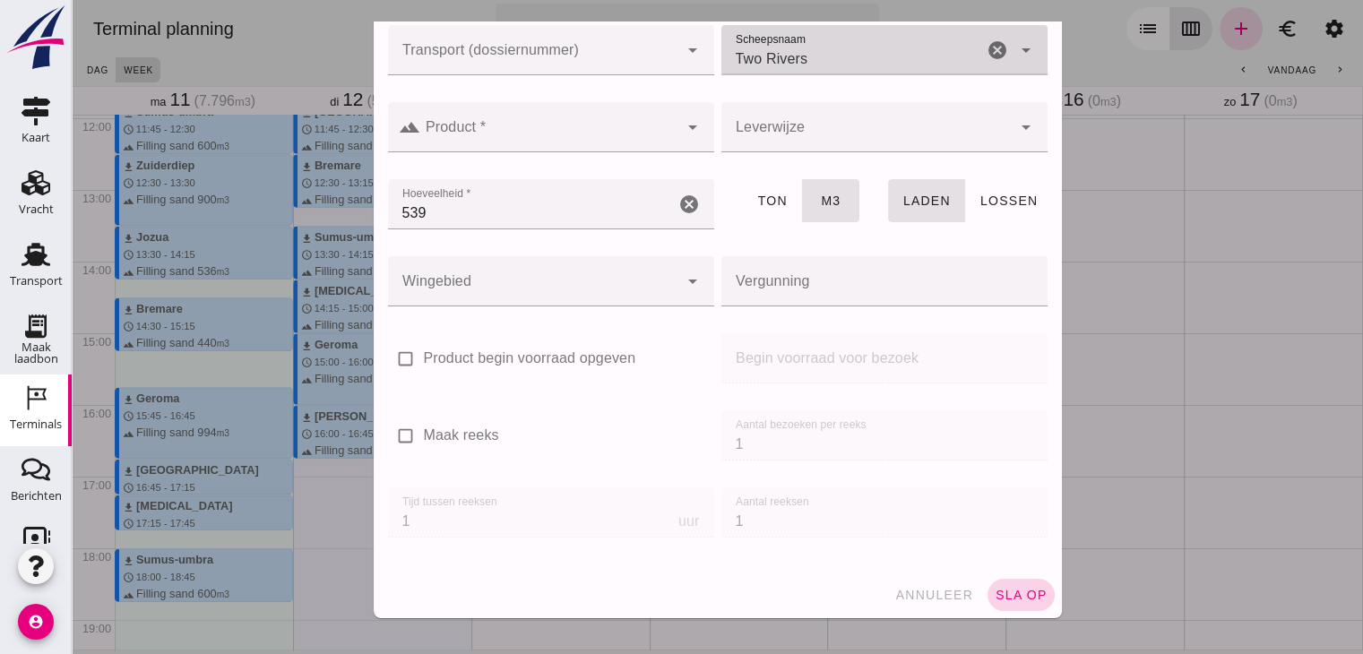
scroll to position [211, 0]
type input "Two Rivers"
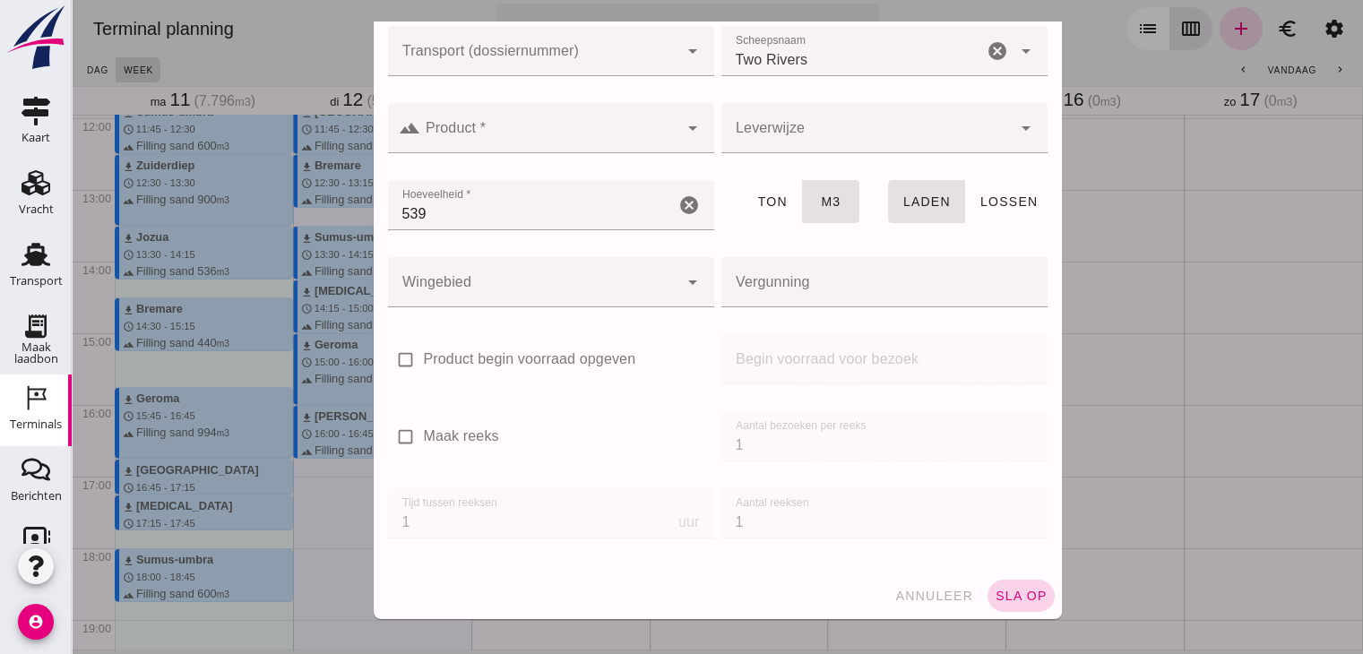
click span "sla op"
click input "Product *"
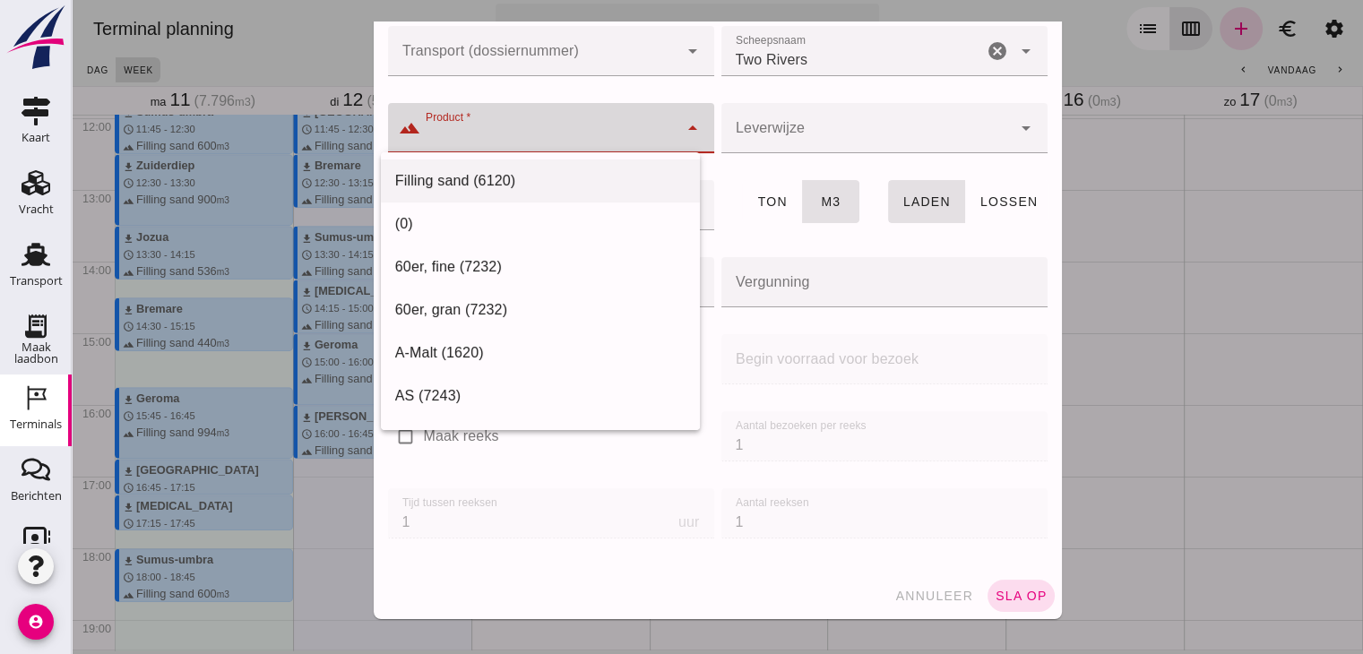
click at [484, 171] on div "Filling sand (6120)" at bounding box center [540, 181] width 290 height 22
type input "Filling sand (6120)"
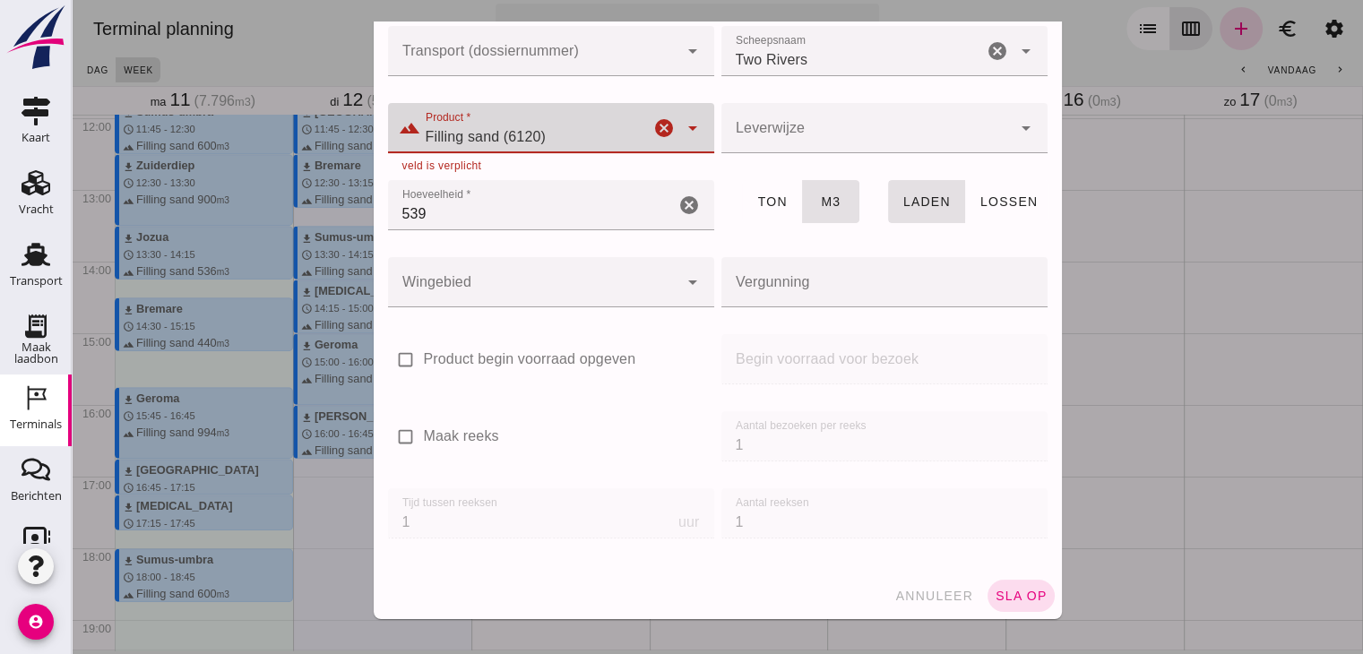
click span "sla op"
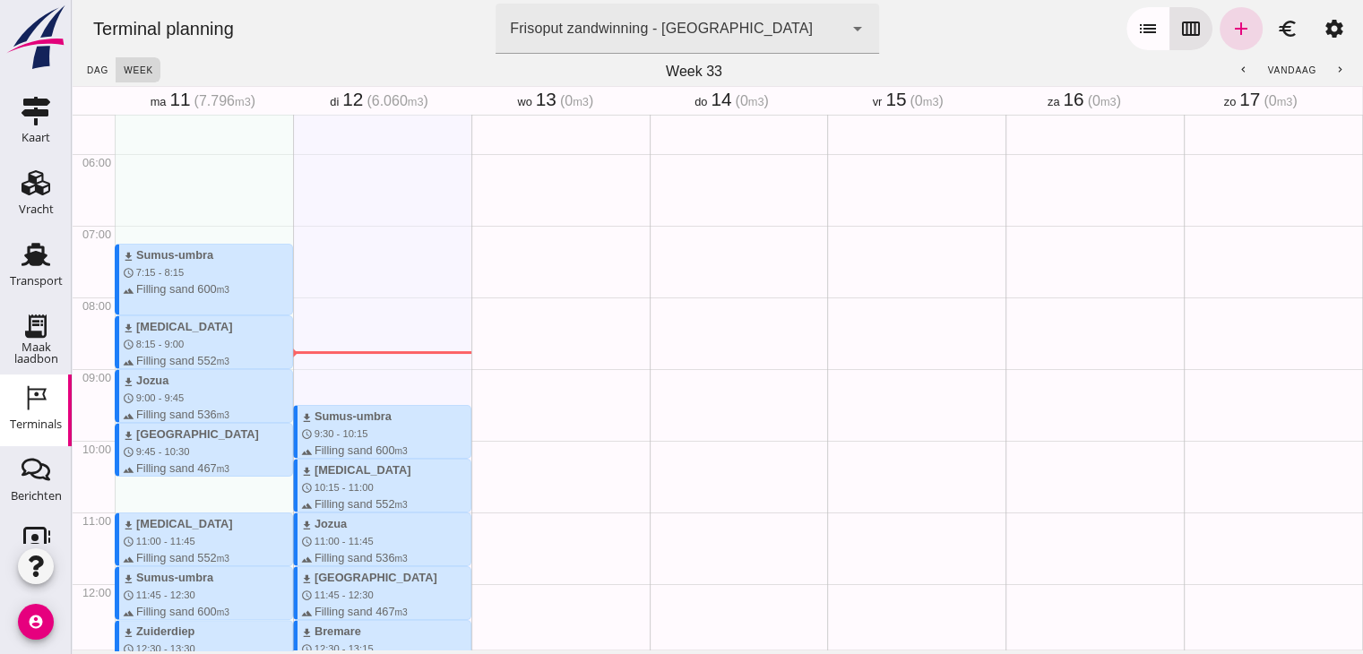
scroll to position [391, 0]
click at [1239, 72] on button "chevron_left" at bounding box center [1244, 69] width 32 height 25
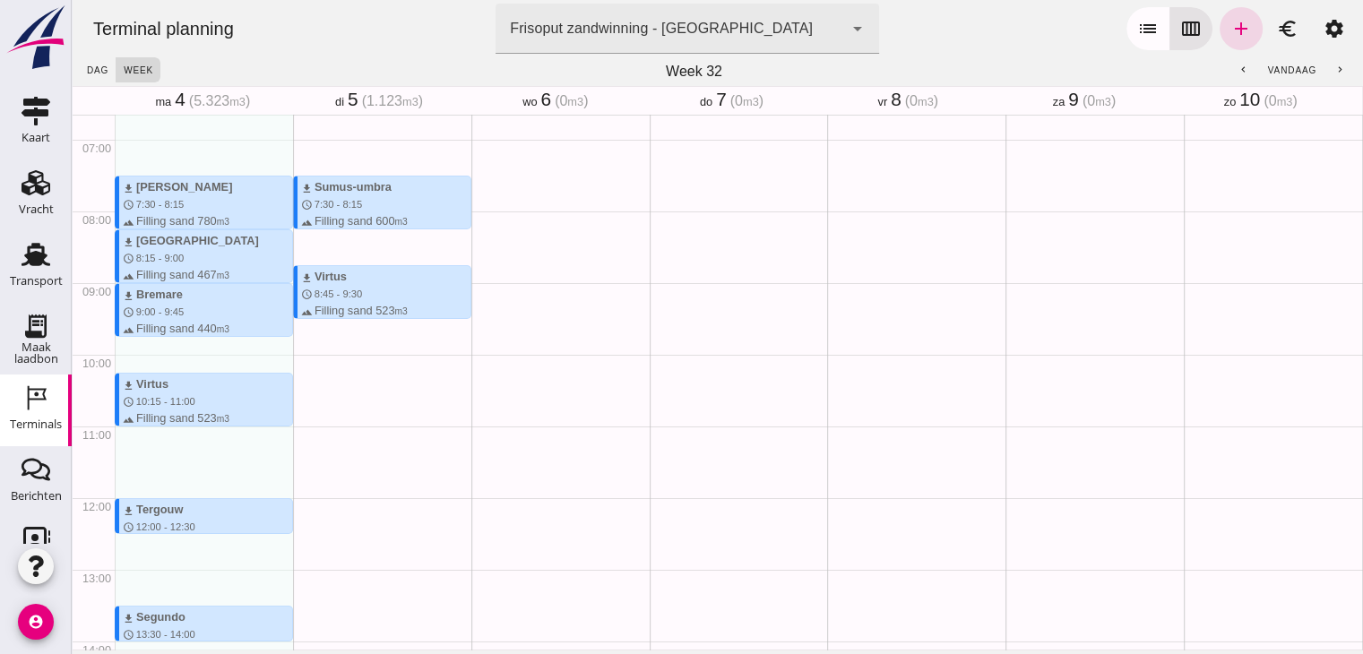
scroll to position [473, 0]
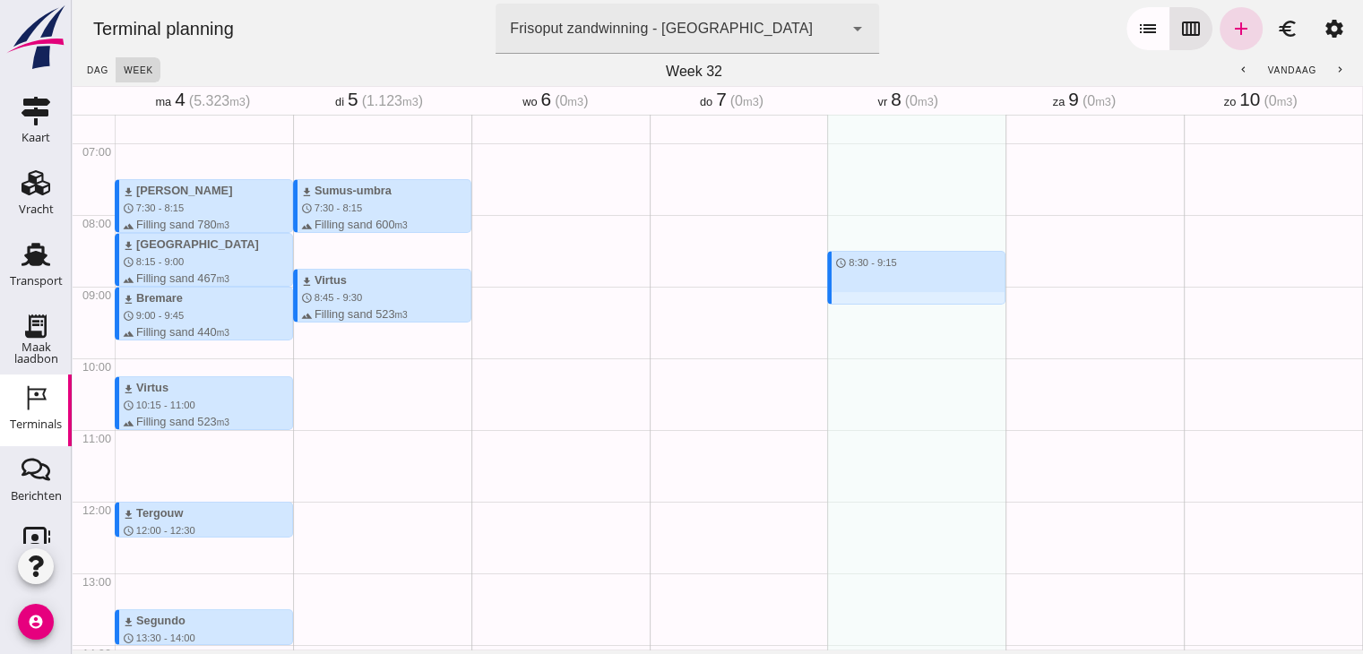
drag, startPoint x: 861, startPoint y: 252, endPoint x: 852, endPoint y: 308, distance: 57.2
click at [852, 308] on div "schedule 8:30 - 9:15" at bounding box center [916, 502] width 178 height 1720
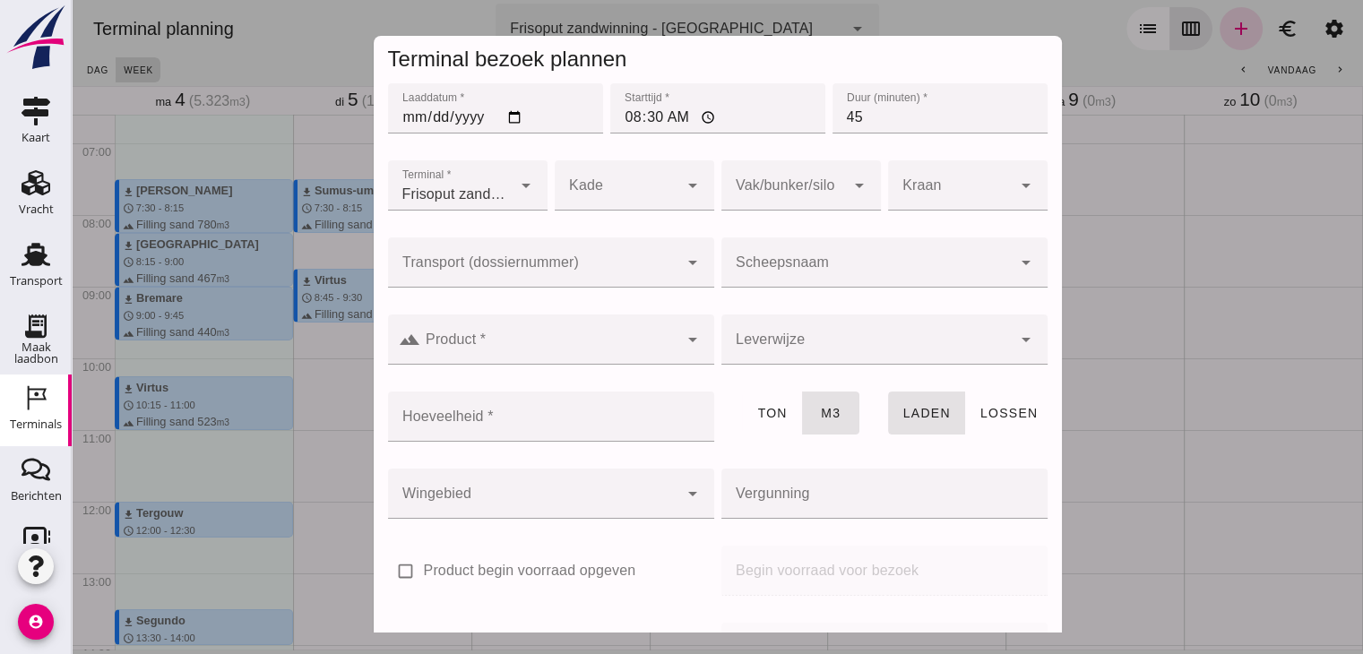
click input "Scheepsnaam"
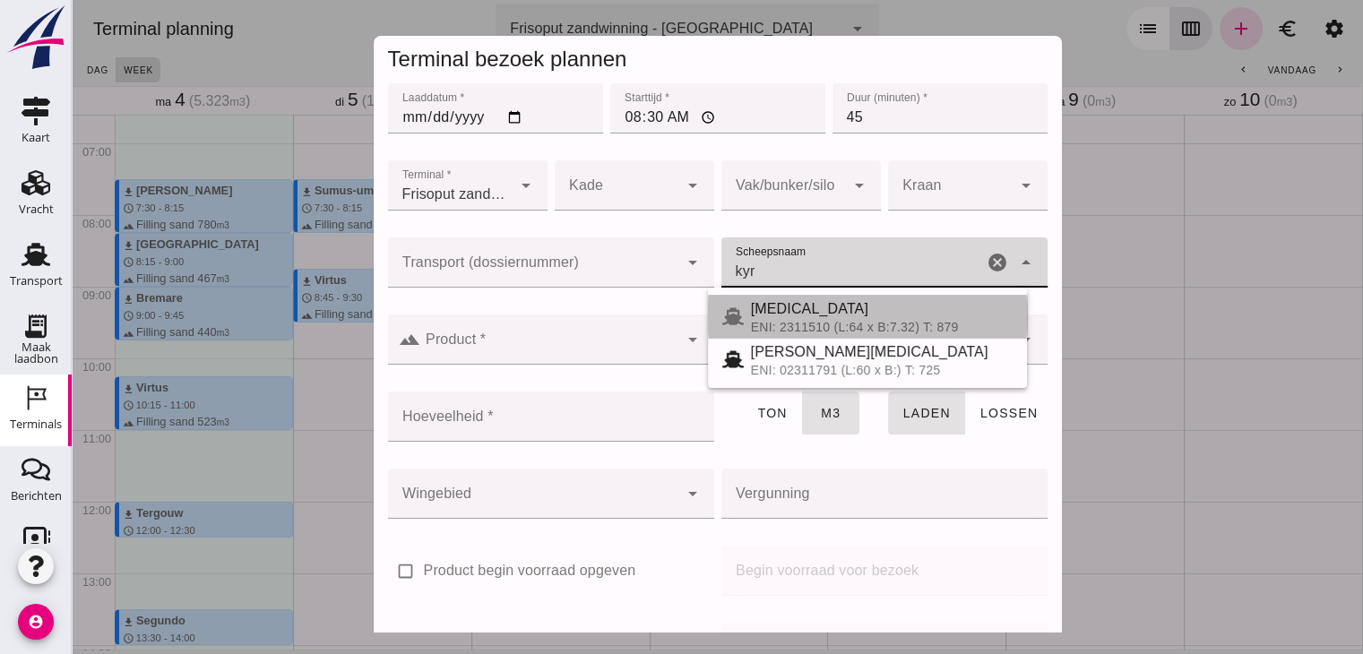
click at [774, 317] on div "[MEDICAL_DATA]" at bounding box center [882, 309] width 262 height 22
type input "[MEDICAL_DATA]"
type input "552"
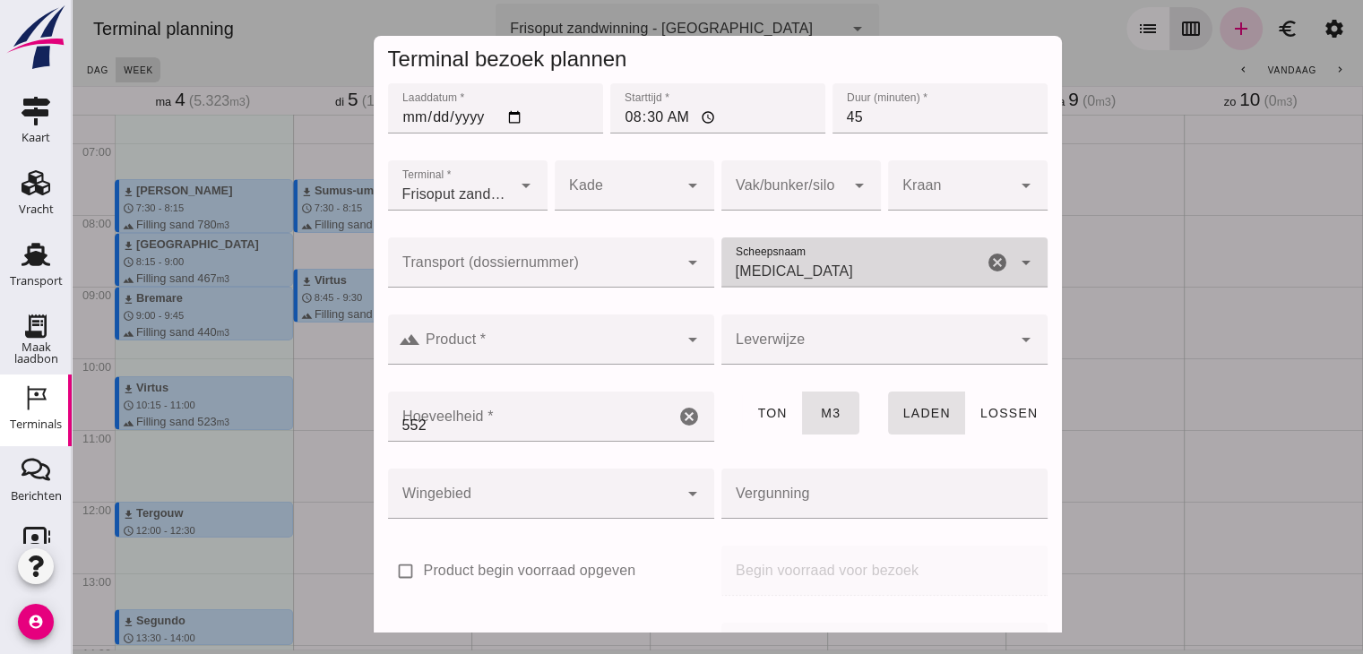
type input "[MEDICAL_DATA]"
click div
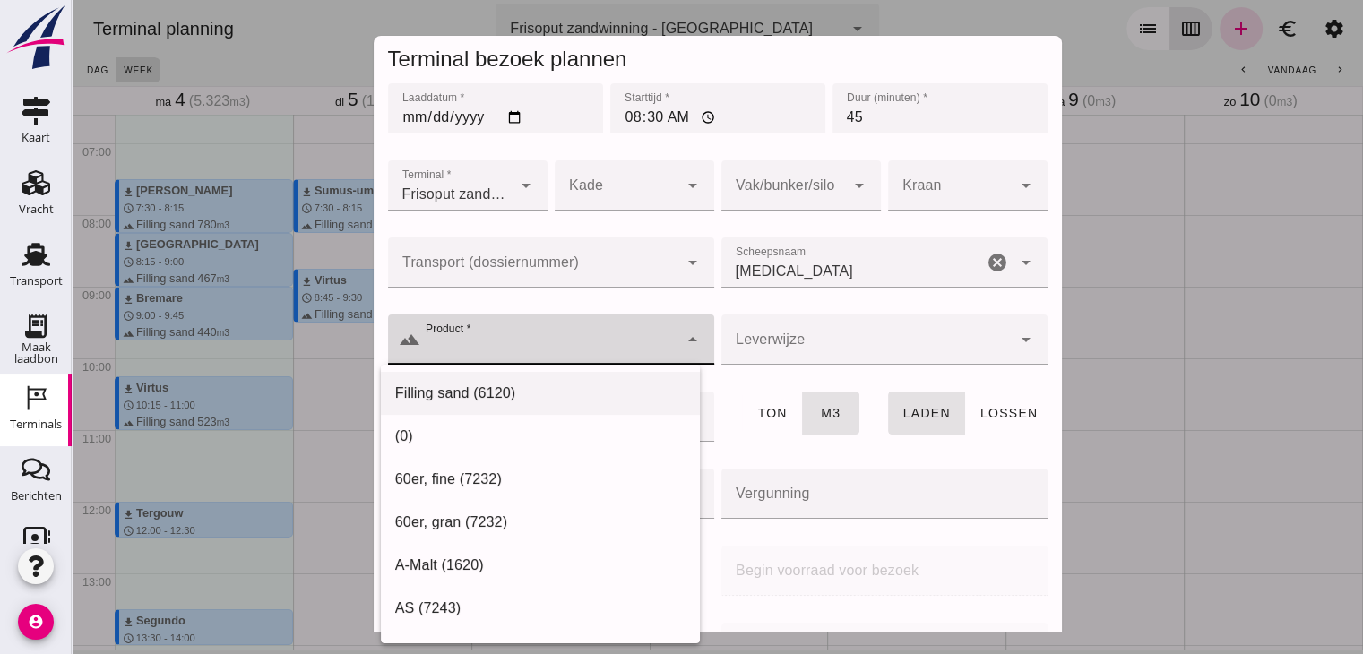
click at [525, 392] on div "Filling sand (6120)" at bounding box center [540, 394] width 290 height 22
type input "Filling sand (6120)"
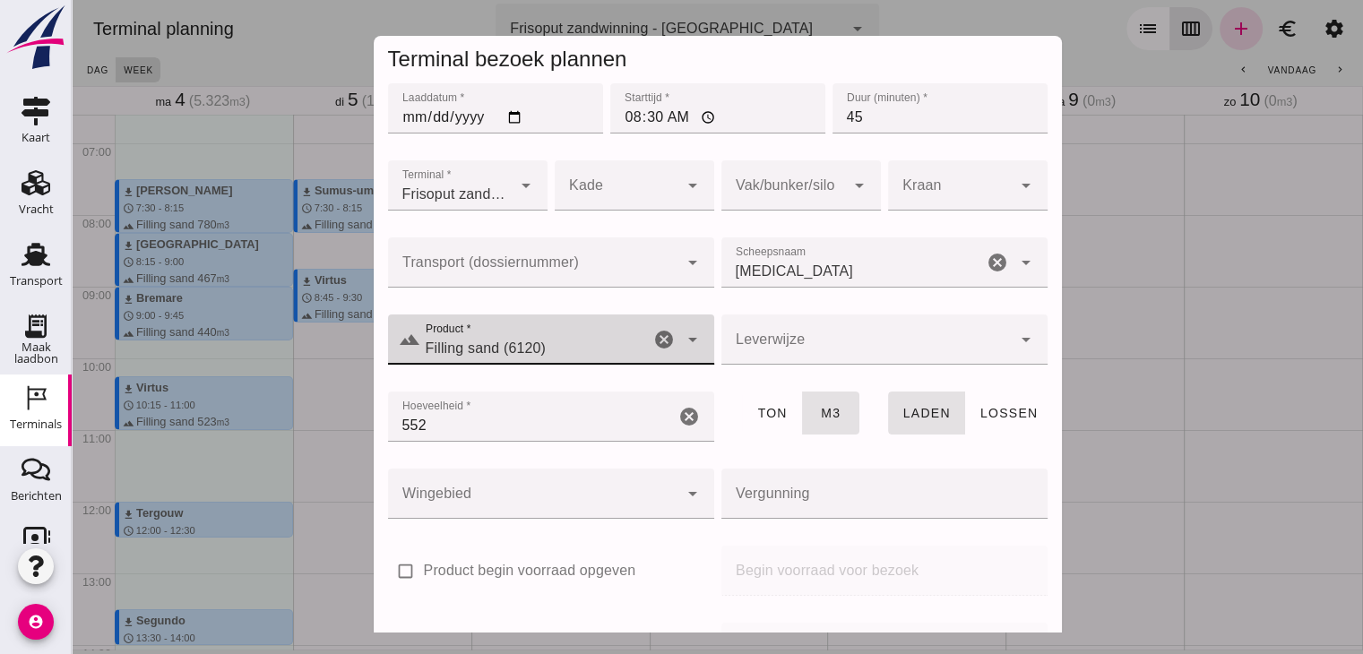
click div
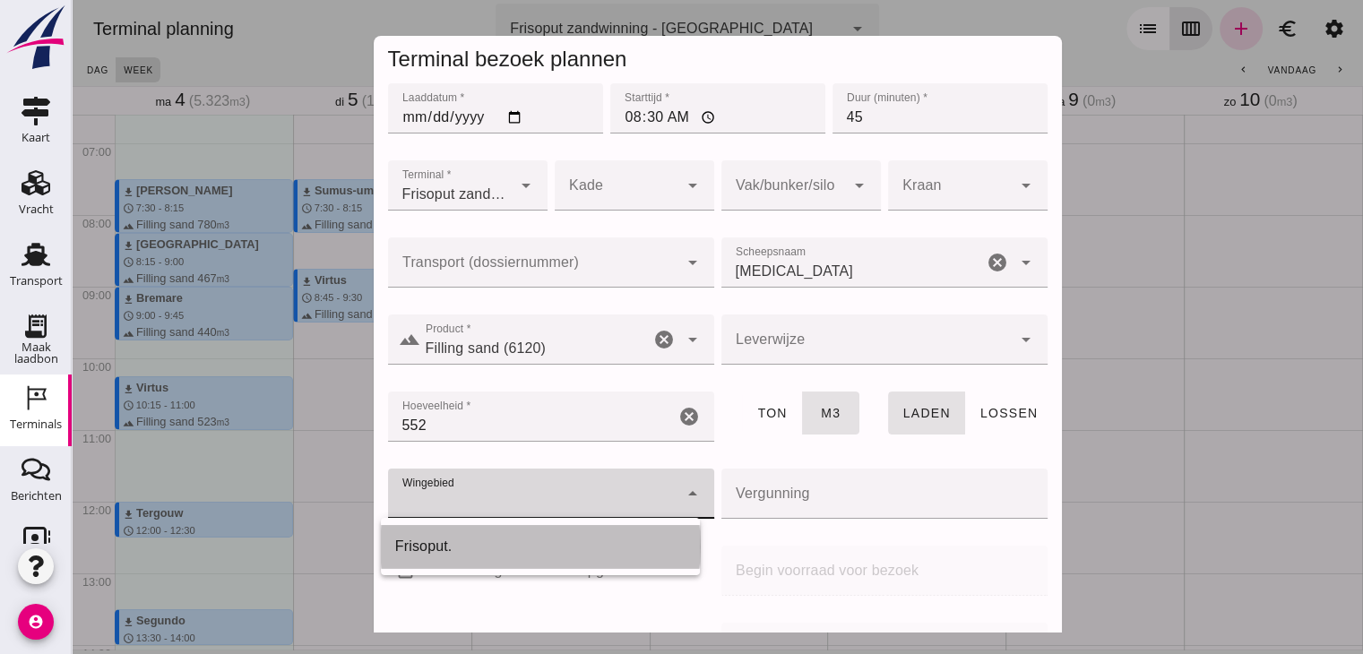
click at [504, 544] on div "Frisoput." at bounding box center [540, 547] width 290 height 22
type input "143"
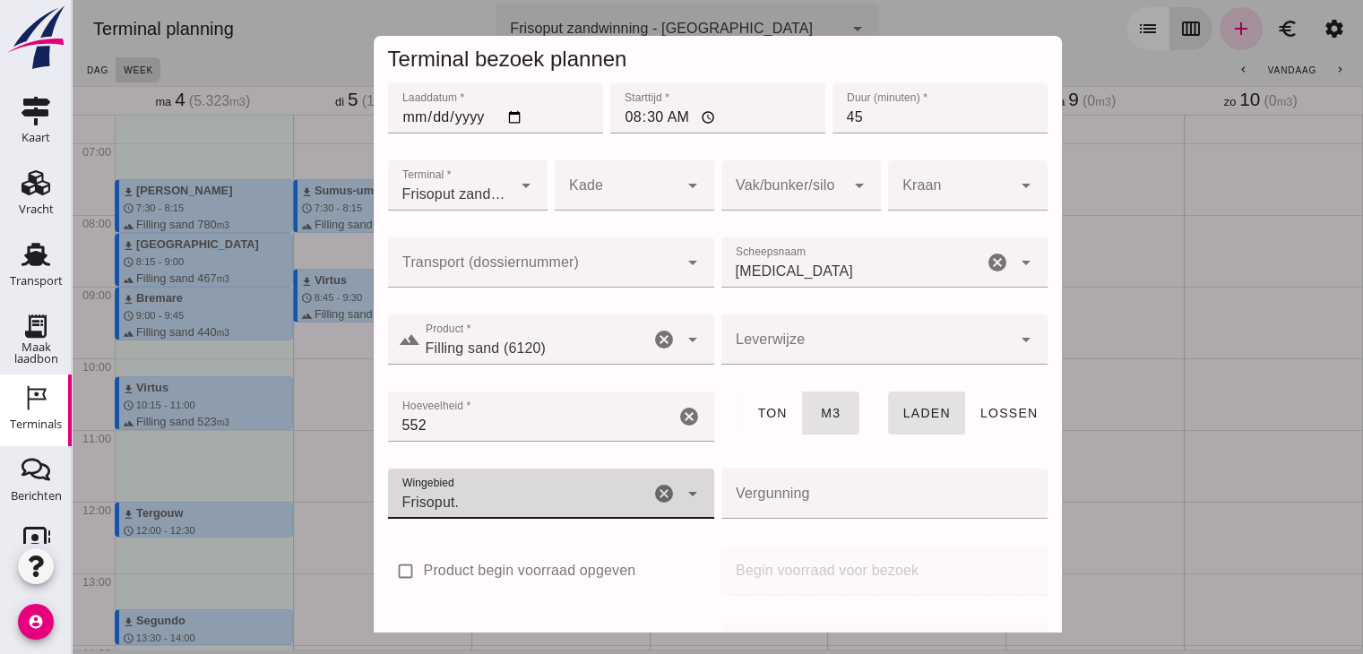
scroll to position [212, 0]
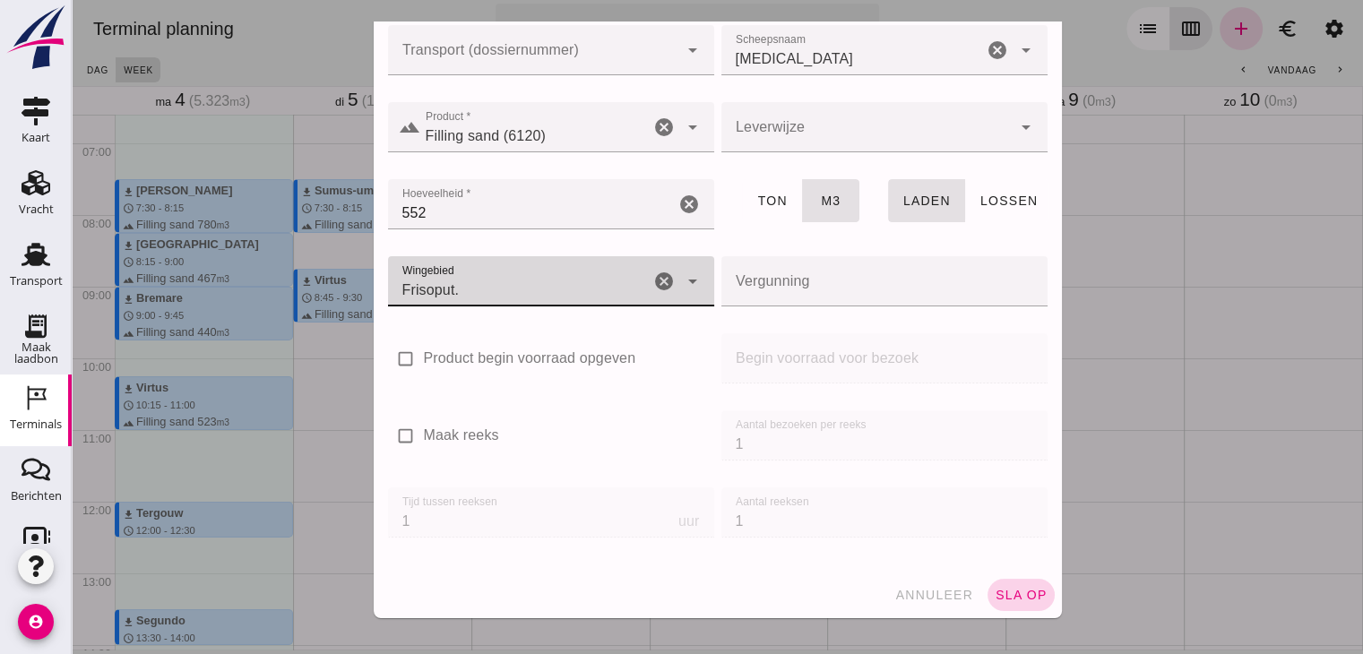
click button "sla op"
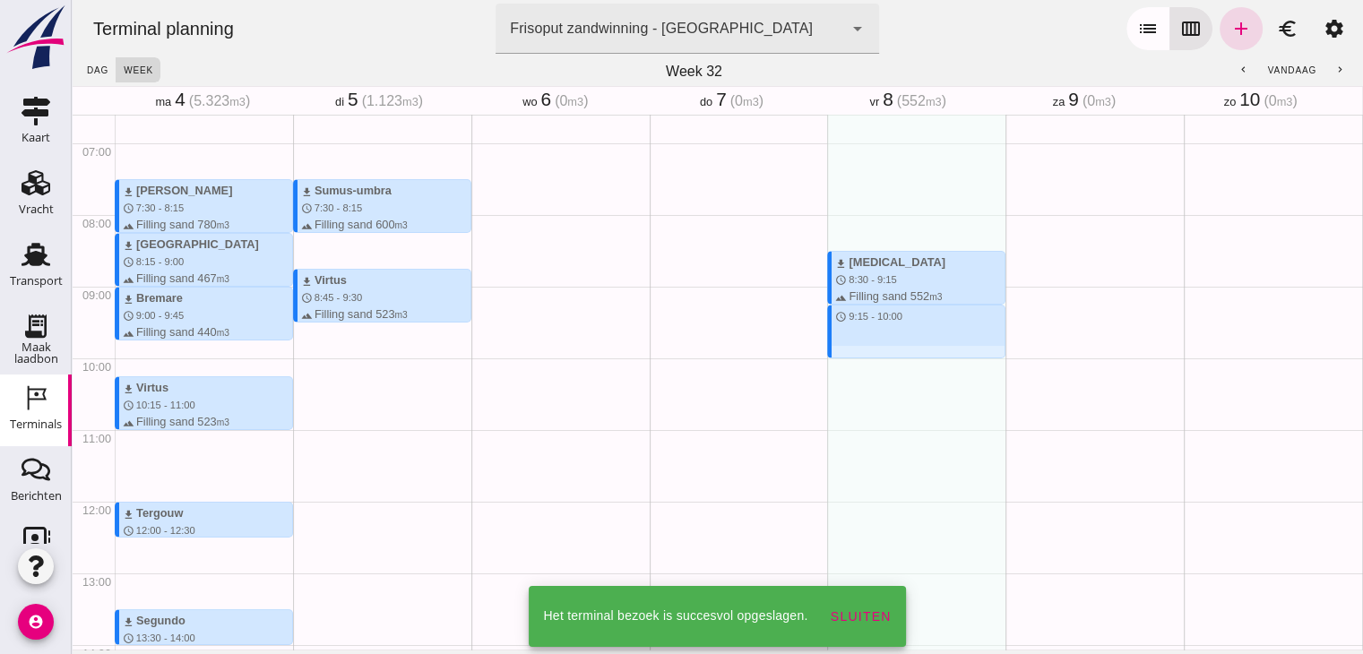
drag, startPoint x: 898, startPoint y: 309, endPoint x: 892, endPoint y: 363, distance: 54.0
click at [892, 363] on div "download [MEDICAL_DATA] schedule 8:30 - 9:15 terrain Filling sand 552 m3 waves …" at bounding box center [916, 502] width 178 height 1720
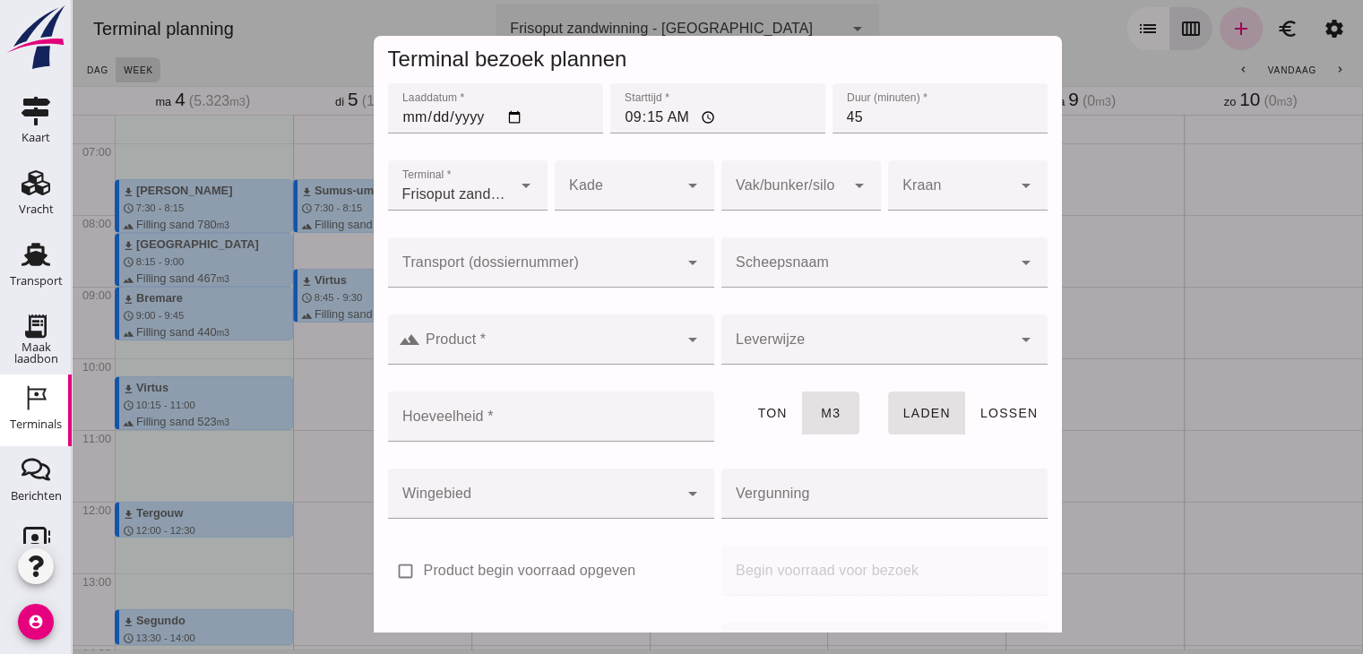
click div
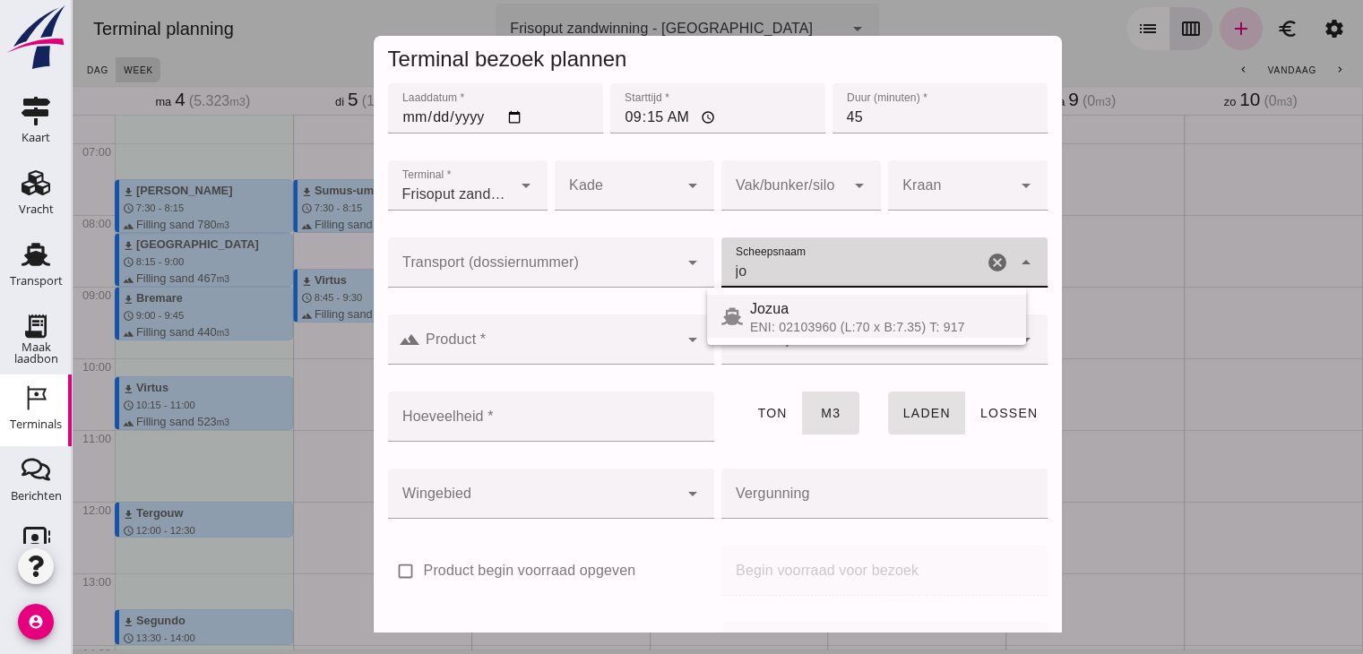
click at [842, 302] on div "Jozua" at bounding box center [881, 309] width 262 height 22
type input "Jozua"
type input "536"
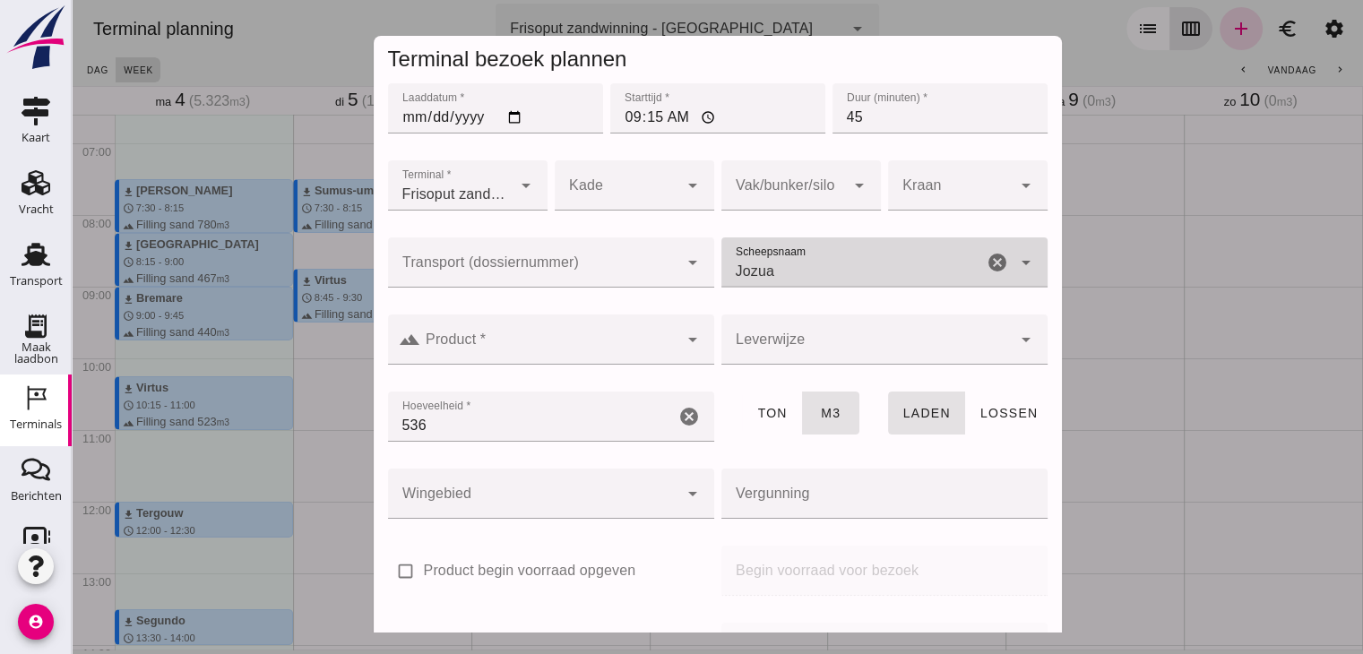
type input "Jozua"
click input "Product *"
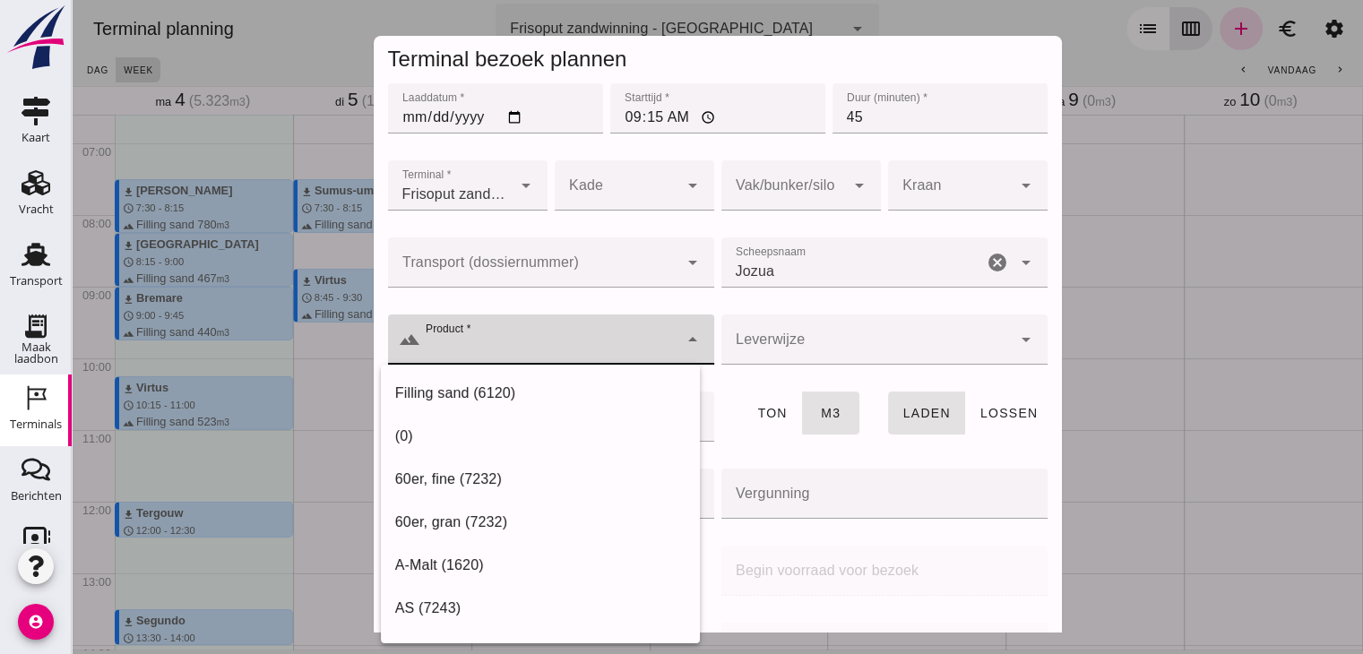
drag, startPoint x: 486, startPoint y: 388, endPoint x: 523, endPoint y: 399, distance: 39.1
click at [486, 389] on div "Filling sand (6120)" at bounding box center [540, 394] width 290 height 22
type input "Filling sand (6120)"
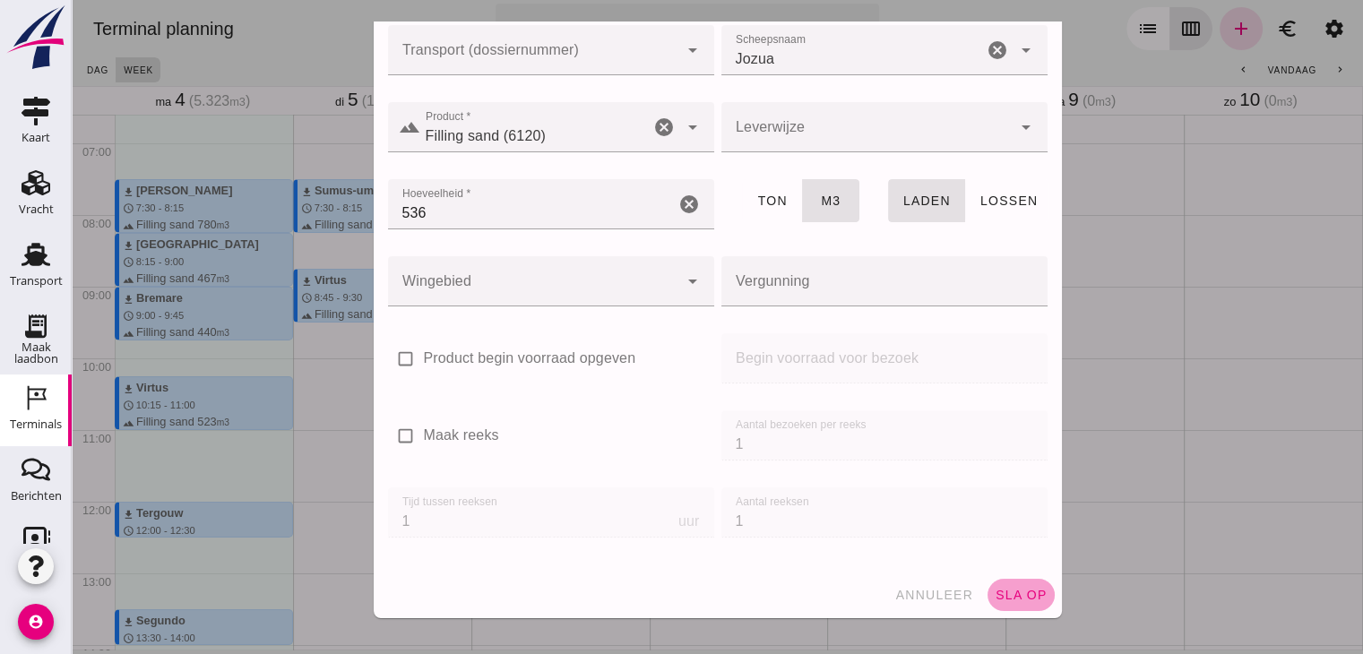
click span "sla op"
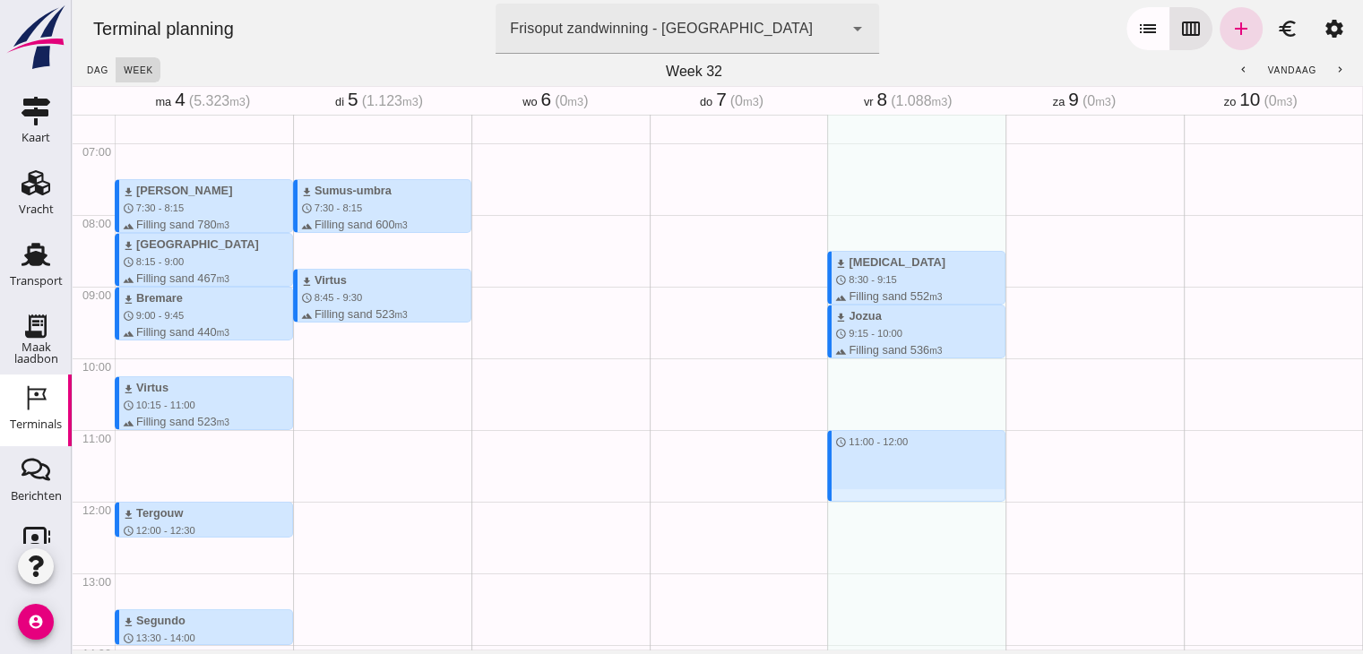
drag, startPoint x: 847, startPoint y: 432, endPoint x: 846, endPoint y: 496, distance: 63.6
click at [846, 496] on div "download [MEDICAL_DATA] schedule 8:30 - 9:15 terrain Filling sand 552 m3 waves …" at bounding box center [916, 502] width 178 height 1720
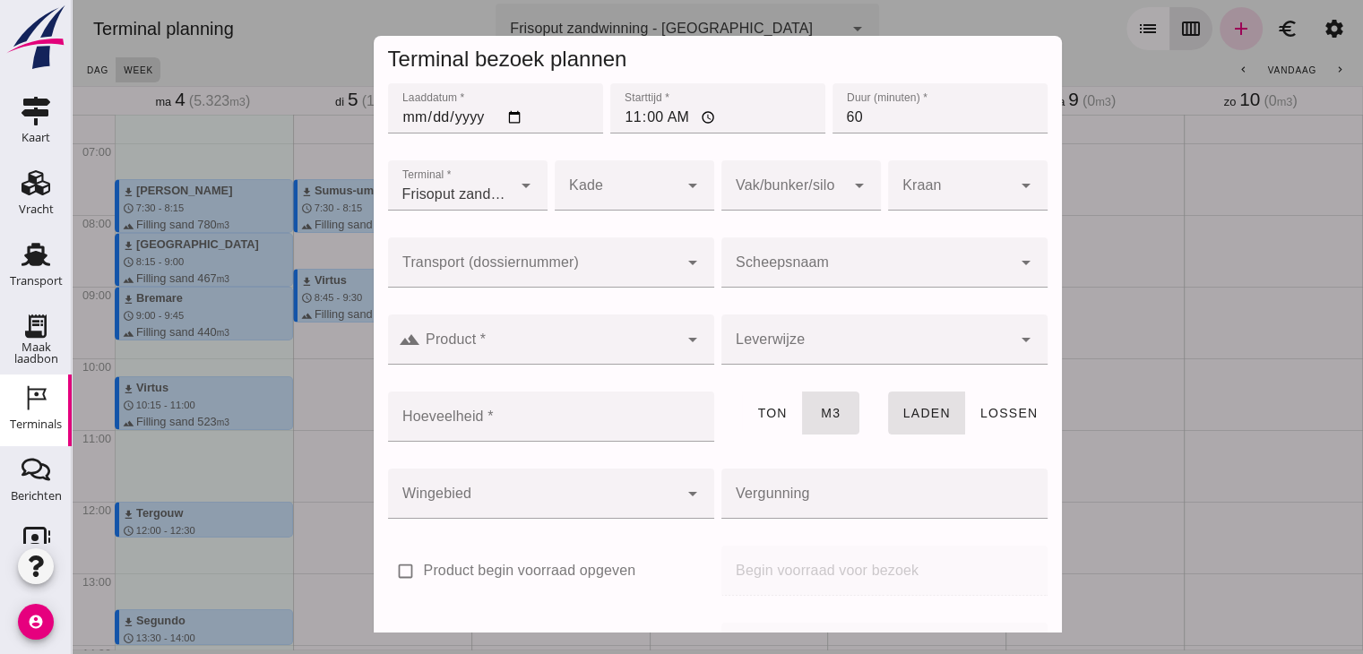
click div
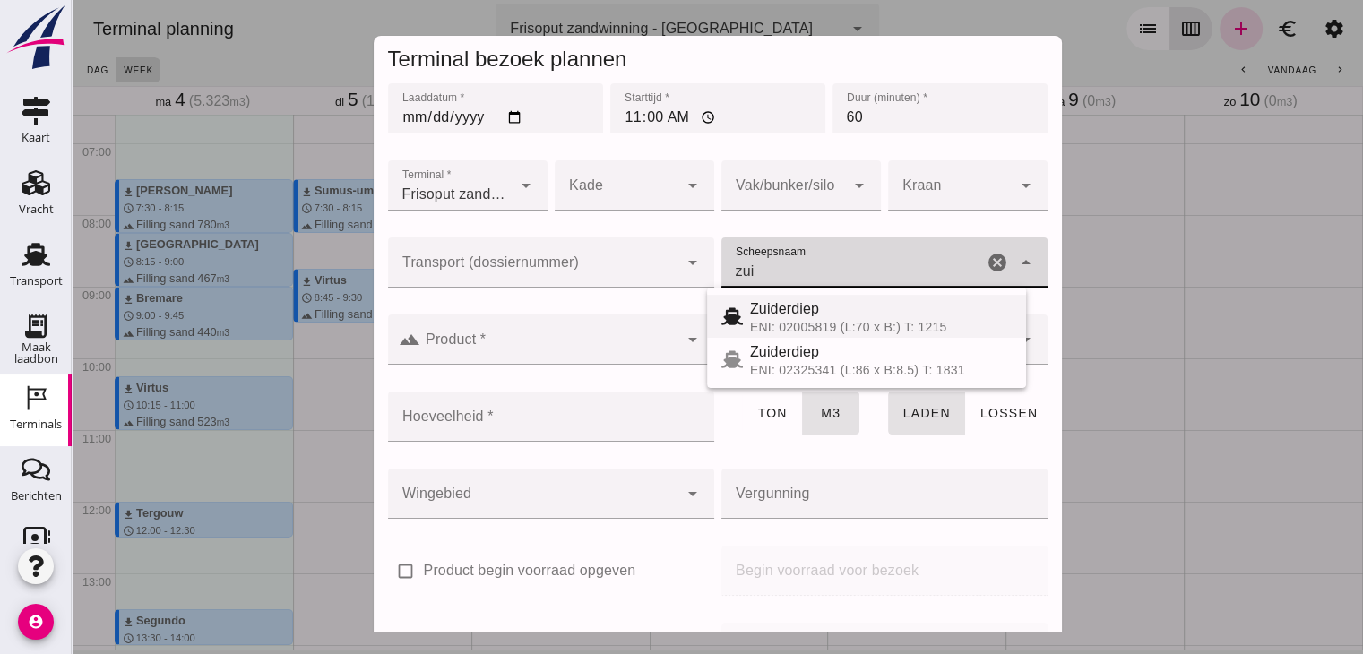
click at [837, 318] on div "Zuiderdiep" at bounding box center [881, 309] width 262 height 22
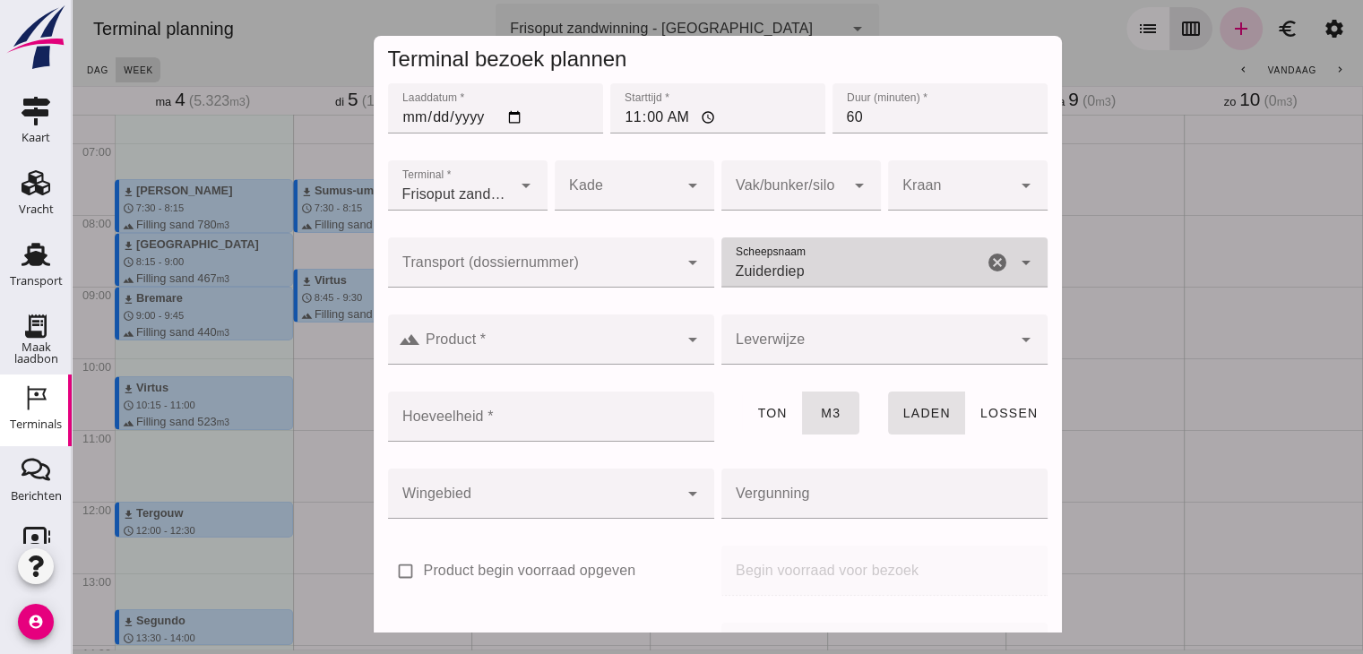
type input "Zuiderdiep"
click at [464, 366] on div at bounding box center [551, 375] width 326 height 20
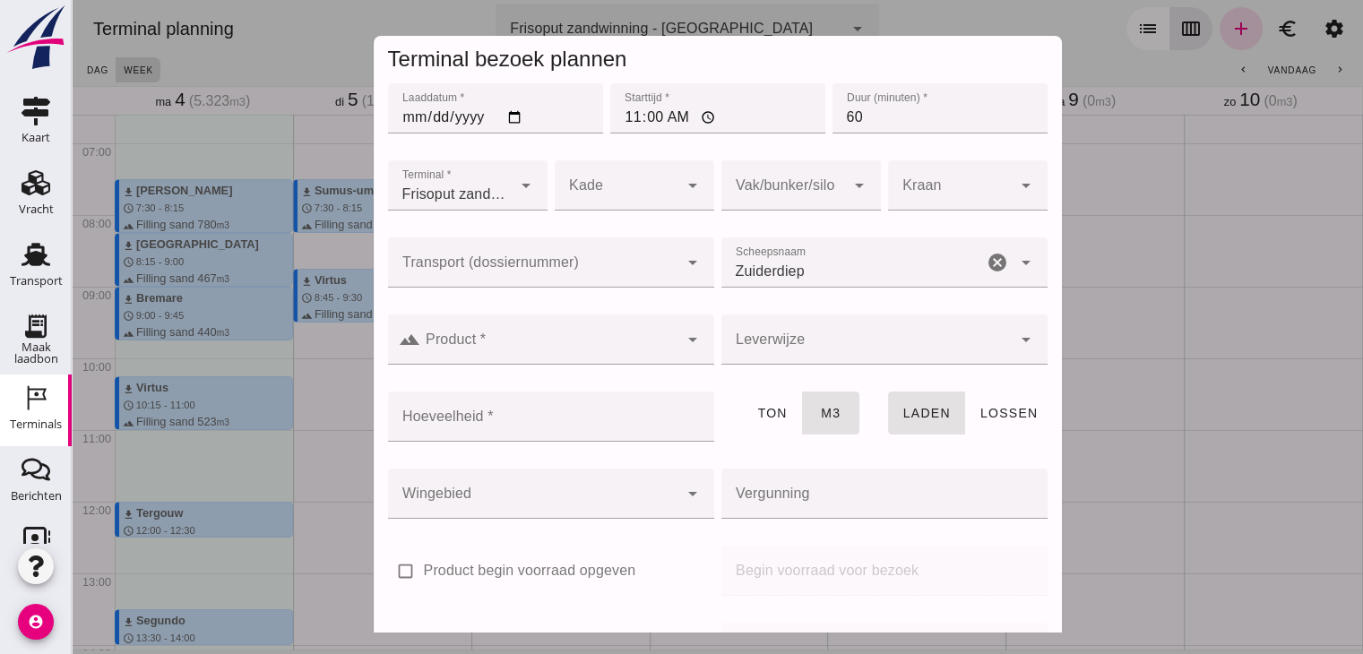
click at [466, 366] on div at bounding box center [551, 375] width 326 height 20
click div
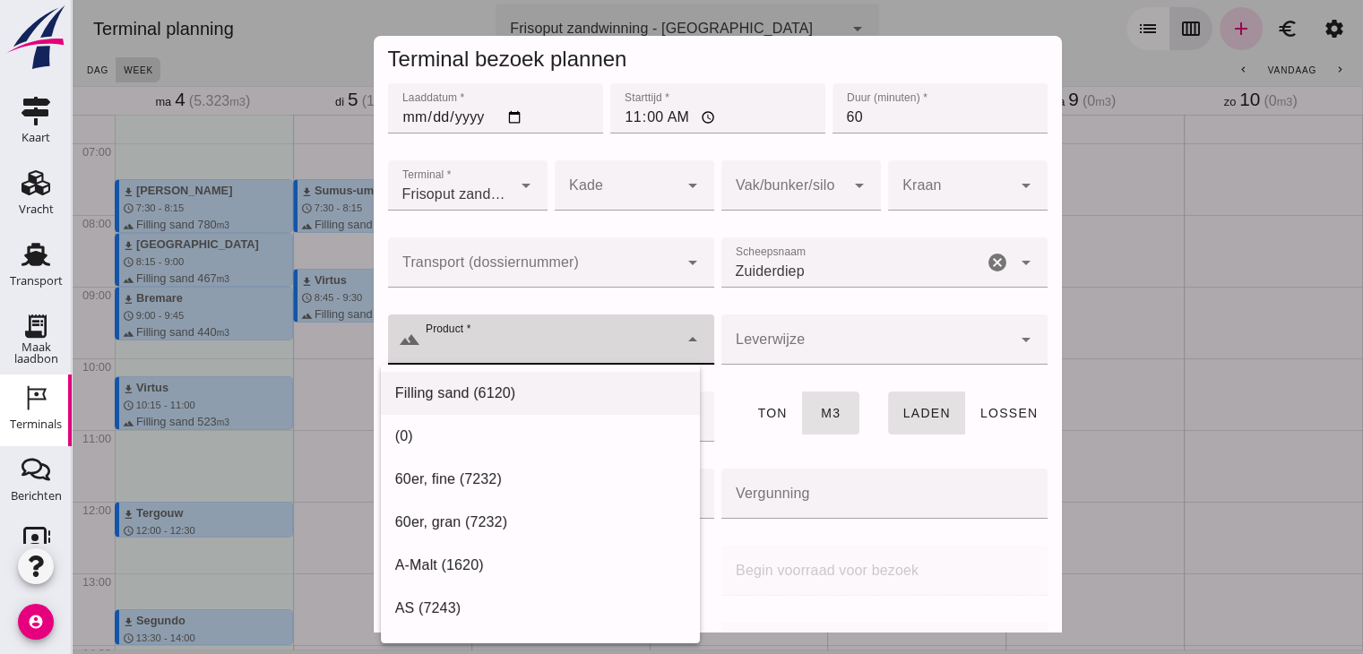
click at [444, 383] on div "Filling sand (6120)" at bounding box center [540, 394] width 290 height 22
type input "Filling sand (6120)"
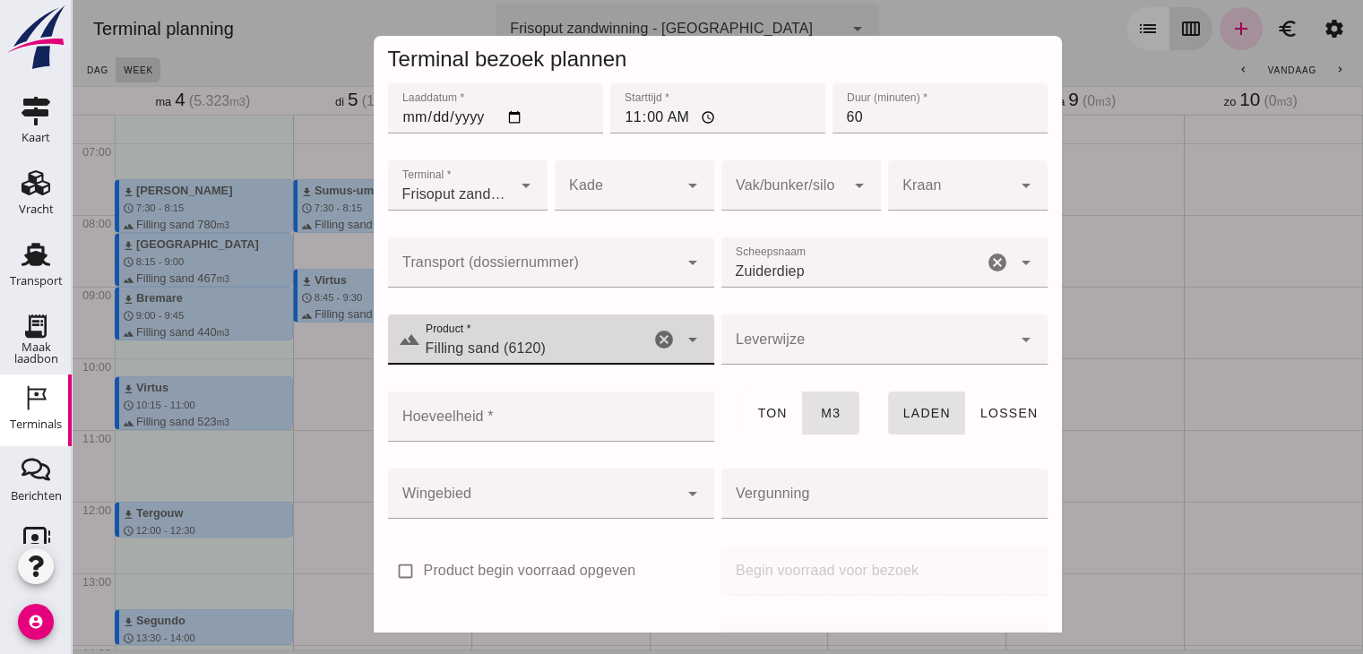
click input "Hoeveelheid *"
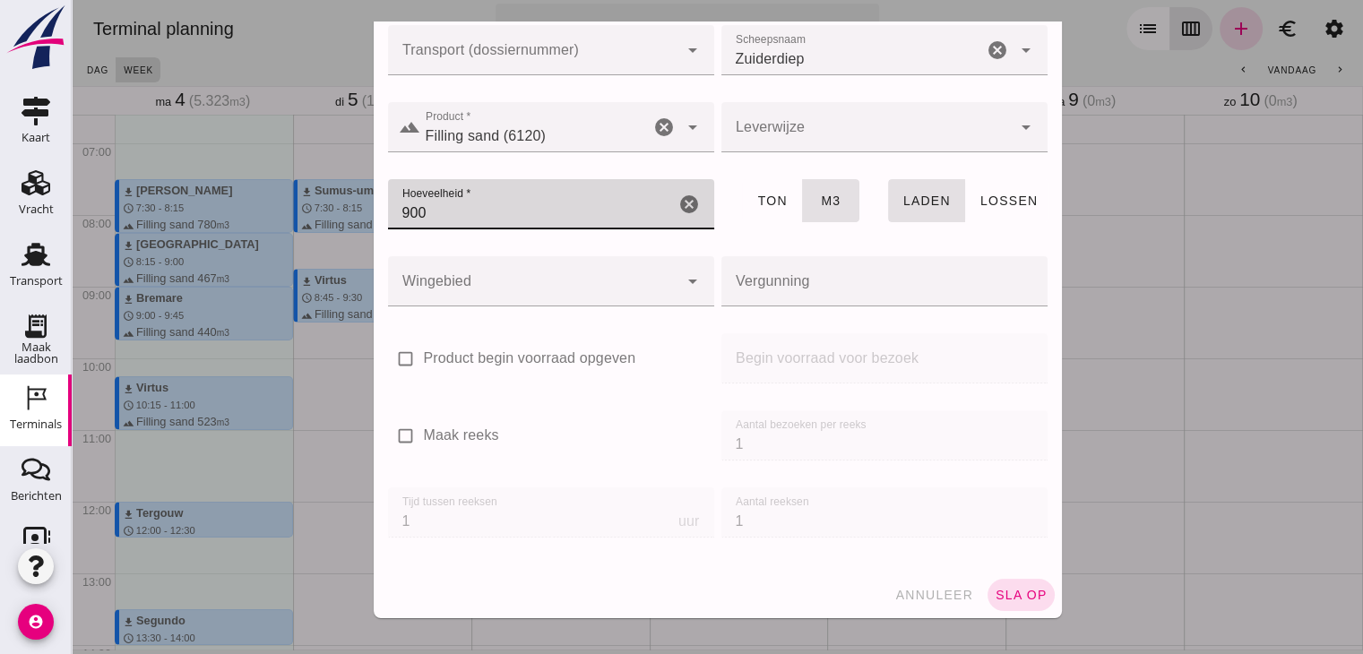
type input "900"
click div "annuleer sla op"
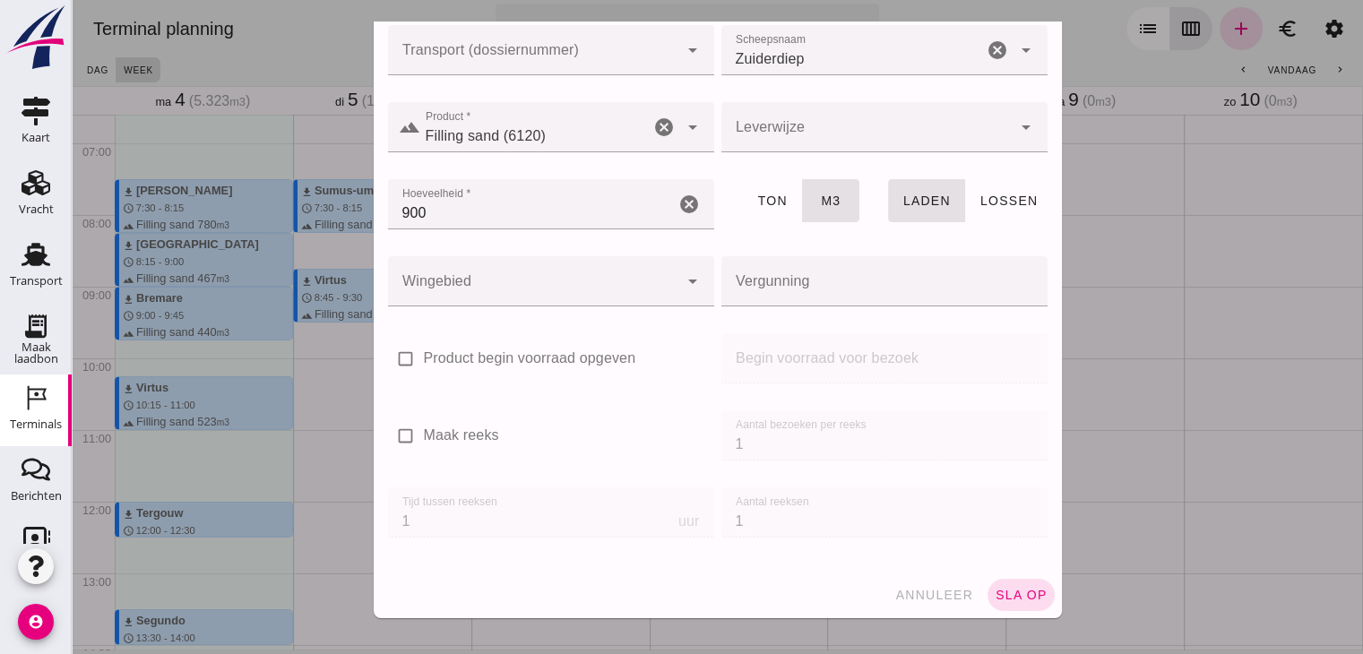
click div "annuleer sla op"
click span "sla op"
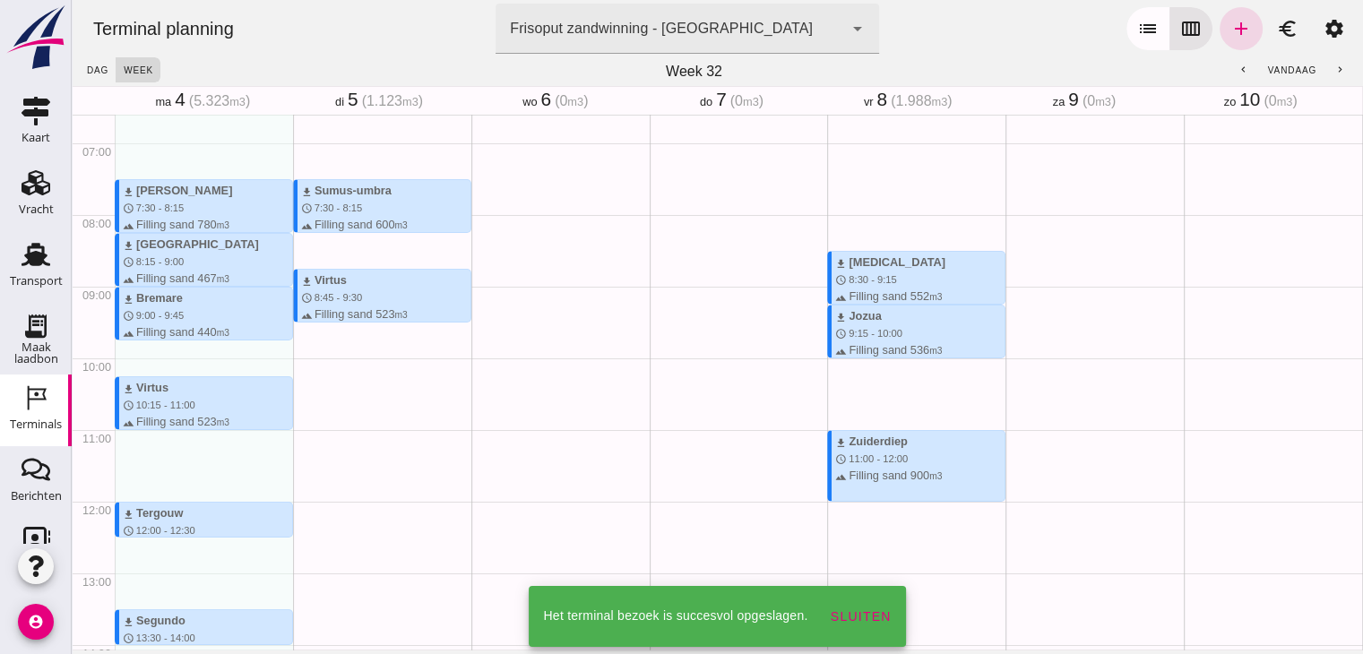
scroll to position [498, 0]
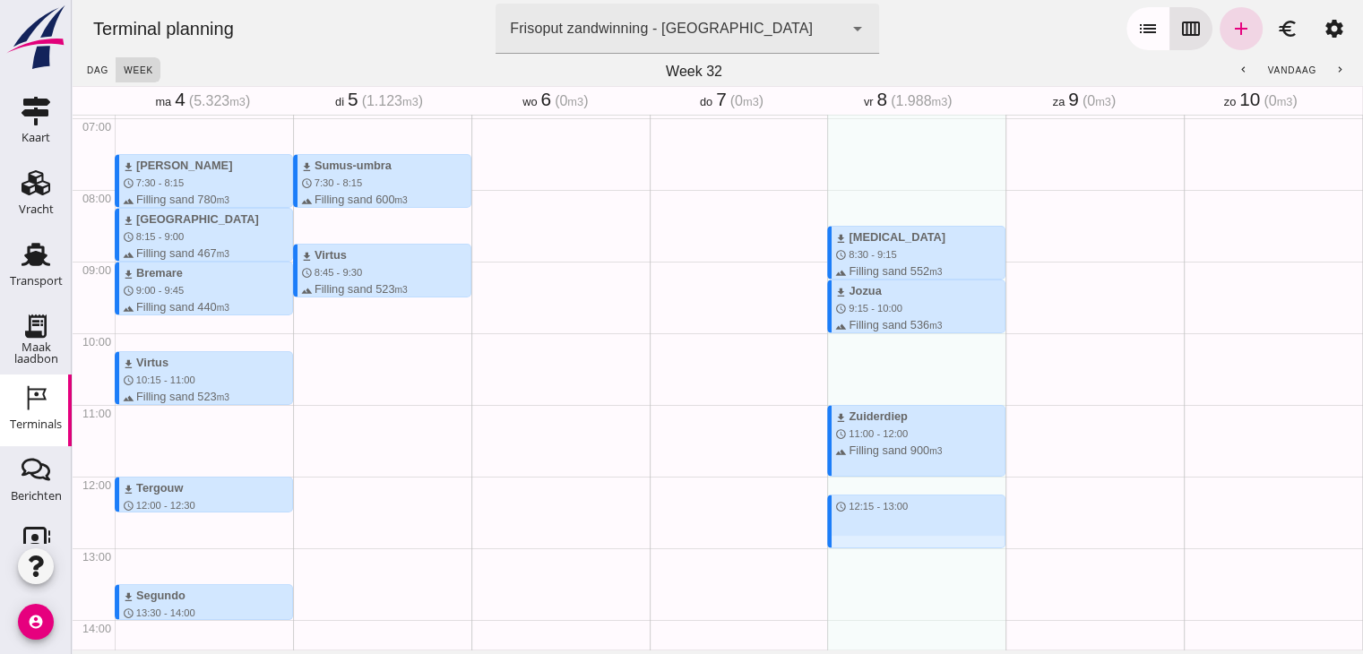
drag, startPoint x: 875, startPoint y: 498, endPoint x: 875, endPoint y: 543, distance: 44.8
click at [875, 543] on div "download [MEDICAL_DATA] schedule 8:30 - 9:15 terrain Filling sand 552 m3 waves …" at bounding box center [916, 476] width 178 height 1720
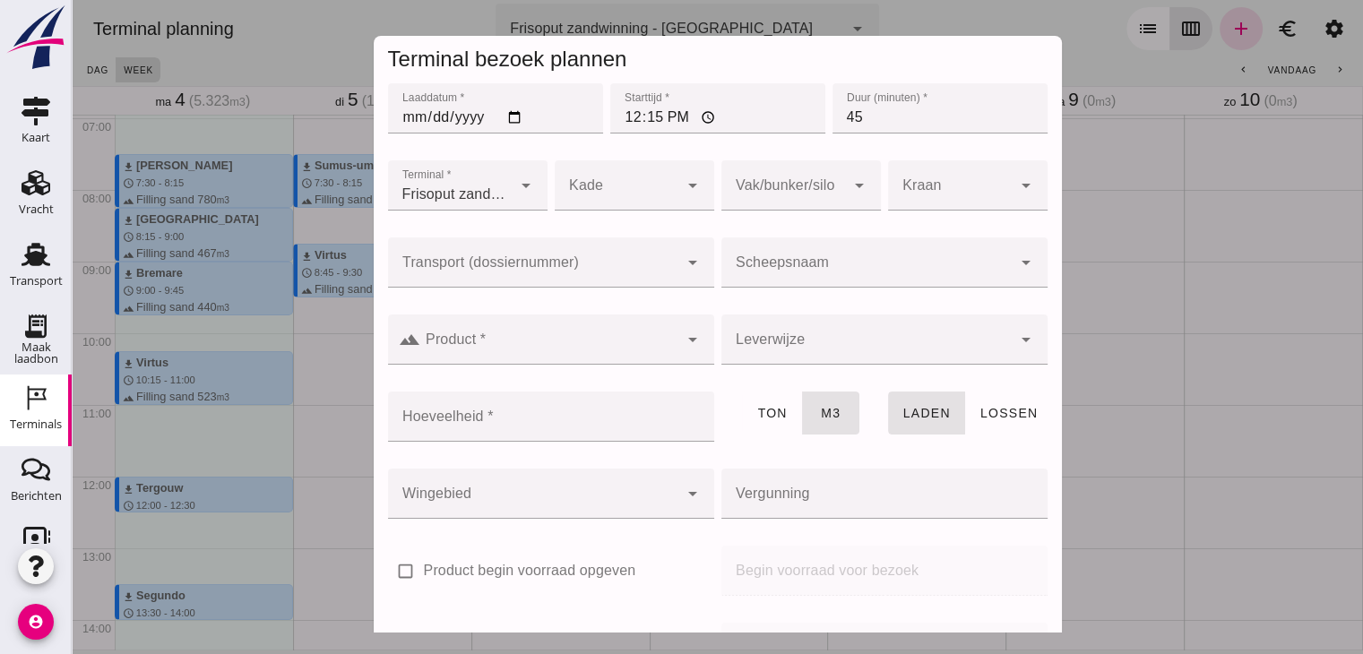
click div
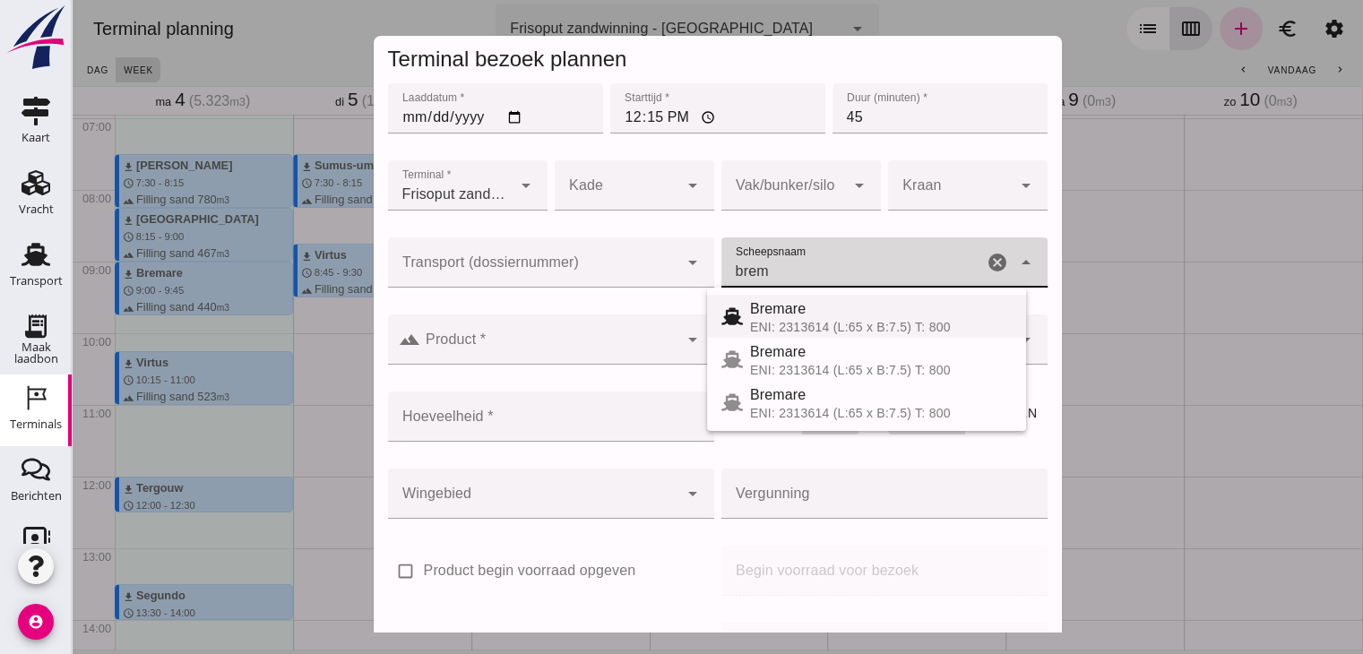
click at [841, 320] on div "ENI: 2313614 (L:65 x B:7.5) T: 800" at bounding box center [881, 327] width 262 height 14
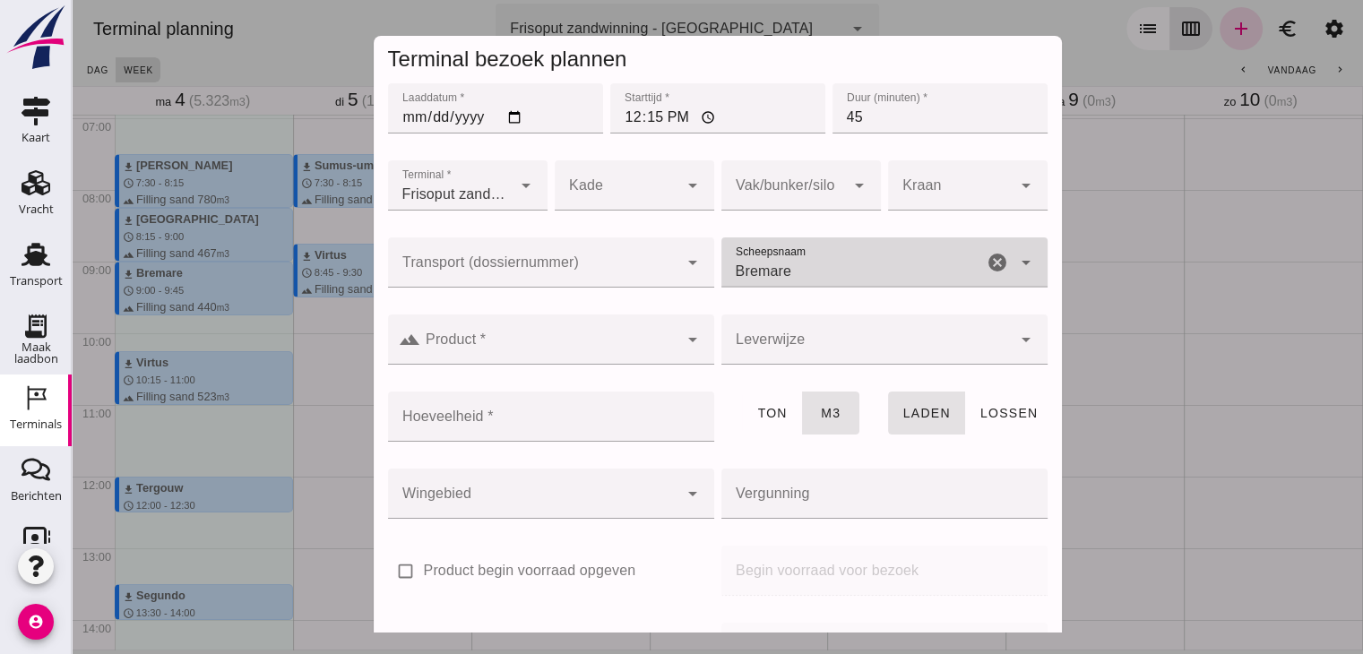
type input "Bremare"
click at [518, 364] on div "landscape Product * Product * cancel arrow_drop_down" at bounding box center [551, 350] width 326 height 70
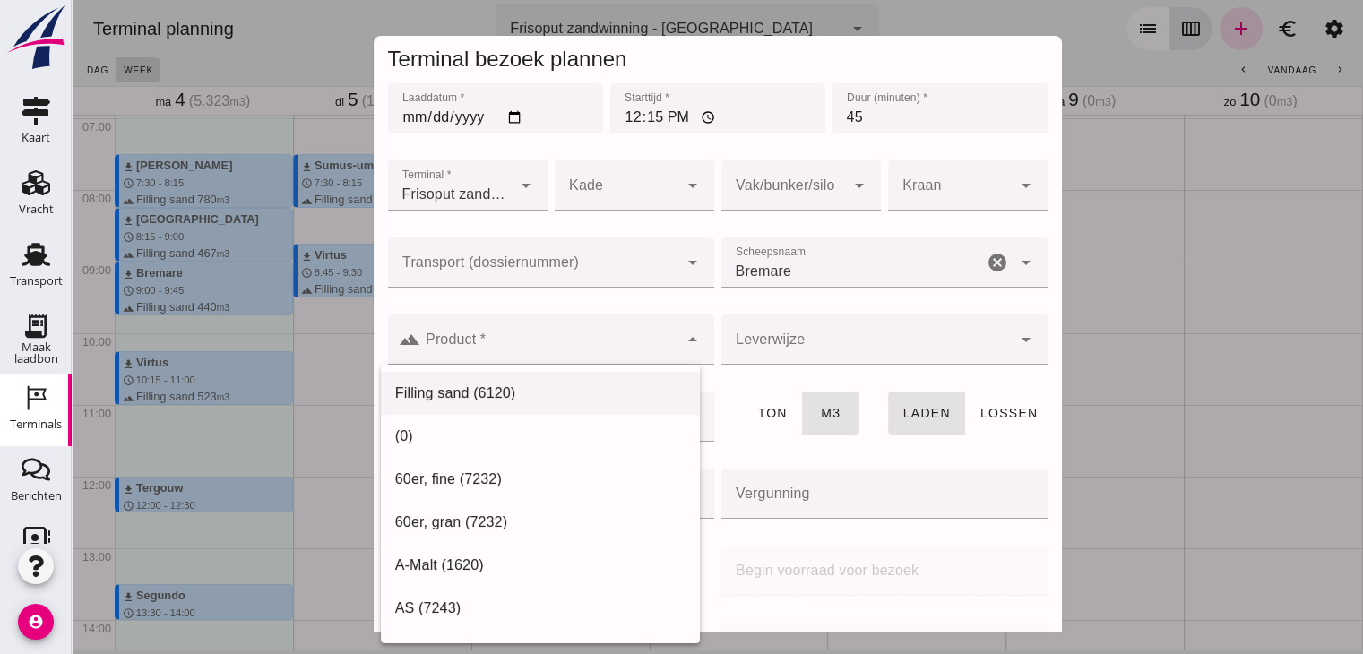
click at [509, 587] on div "Filling sand (6120)" at bounding box center [540, 608] width 319 height 43
type input "Filling sand (6120)"
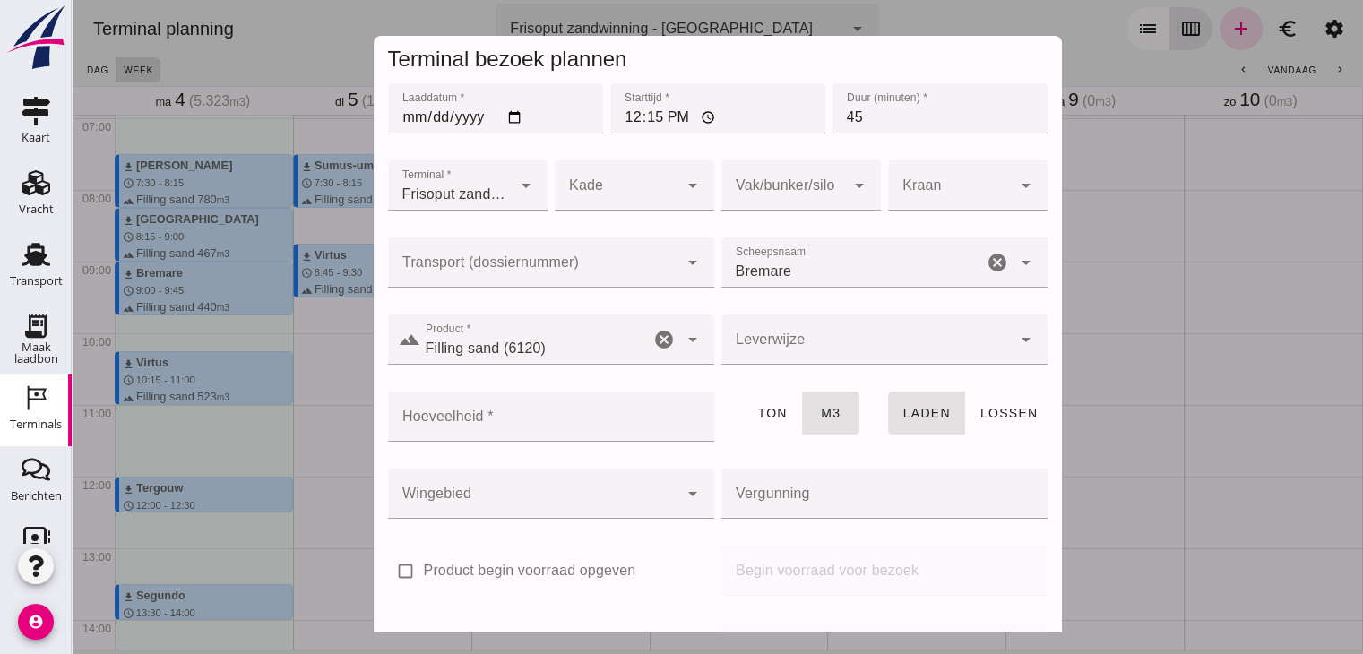
click input "Hoeveelheid *"
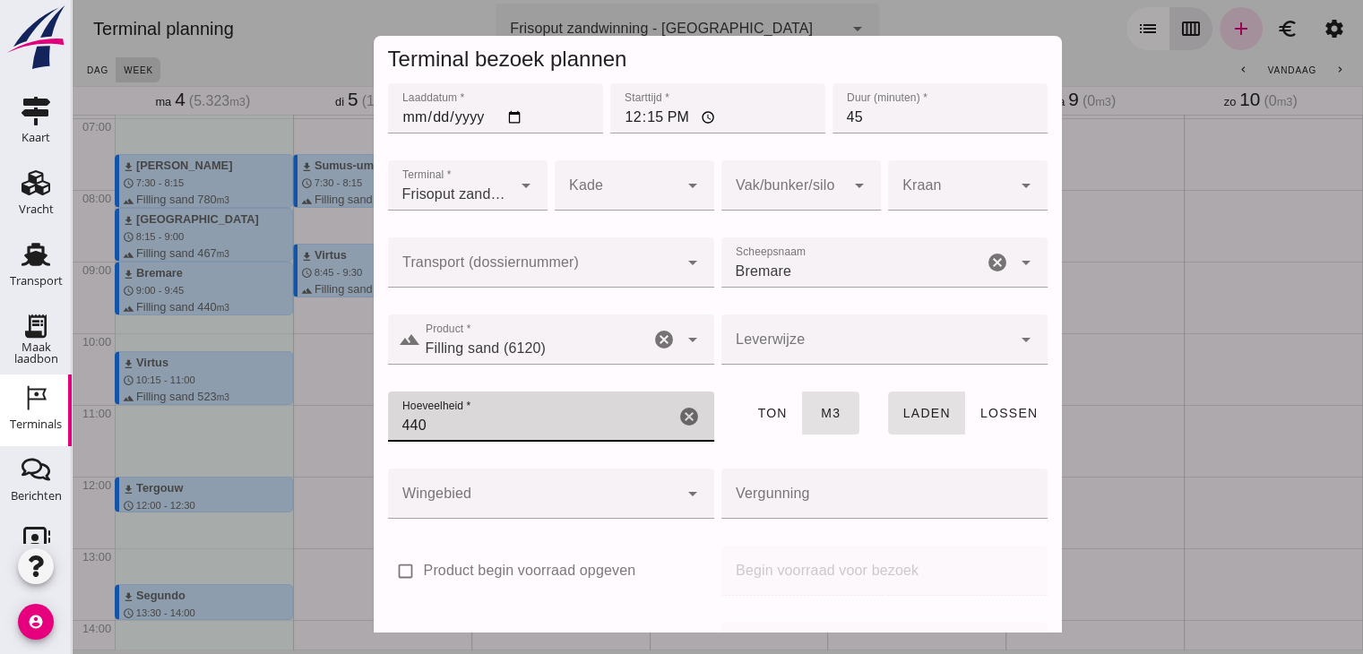
scroll to position [212, 0]
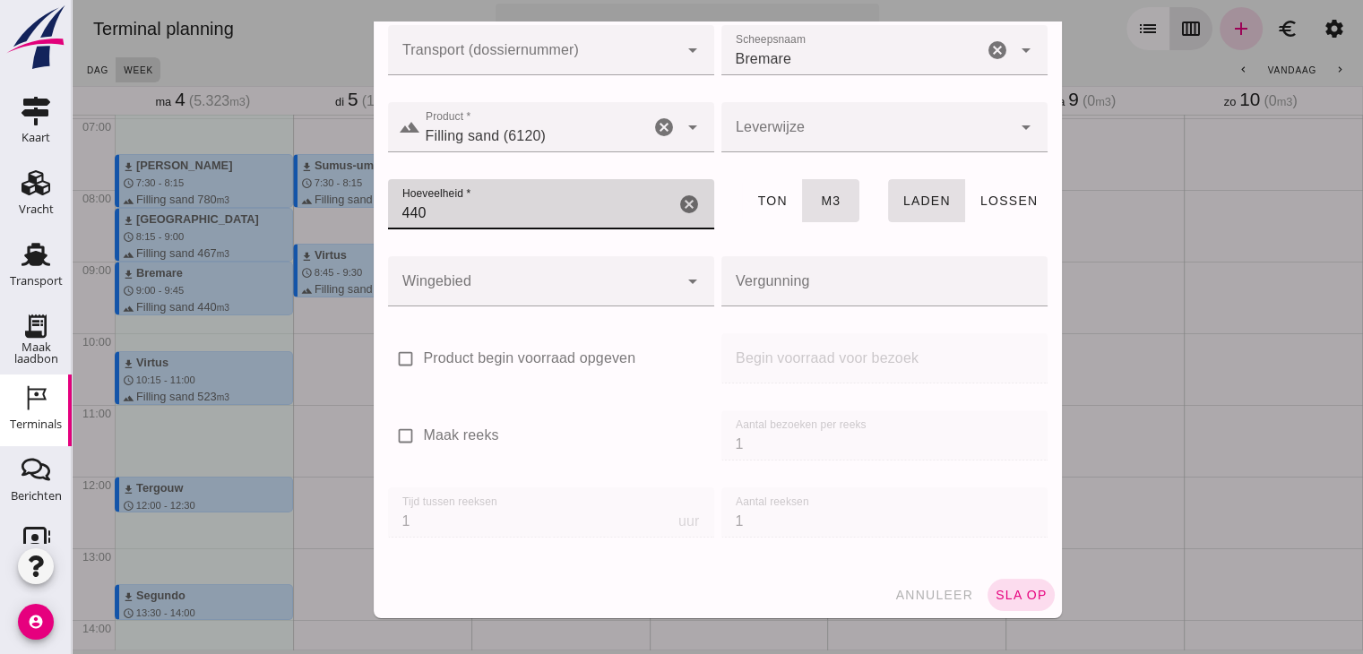
type input "440"
click div "annuleer sla op"
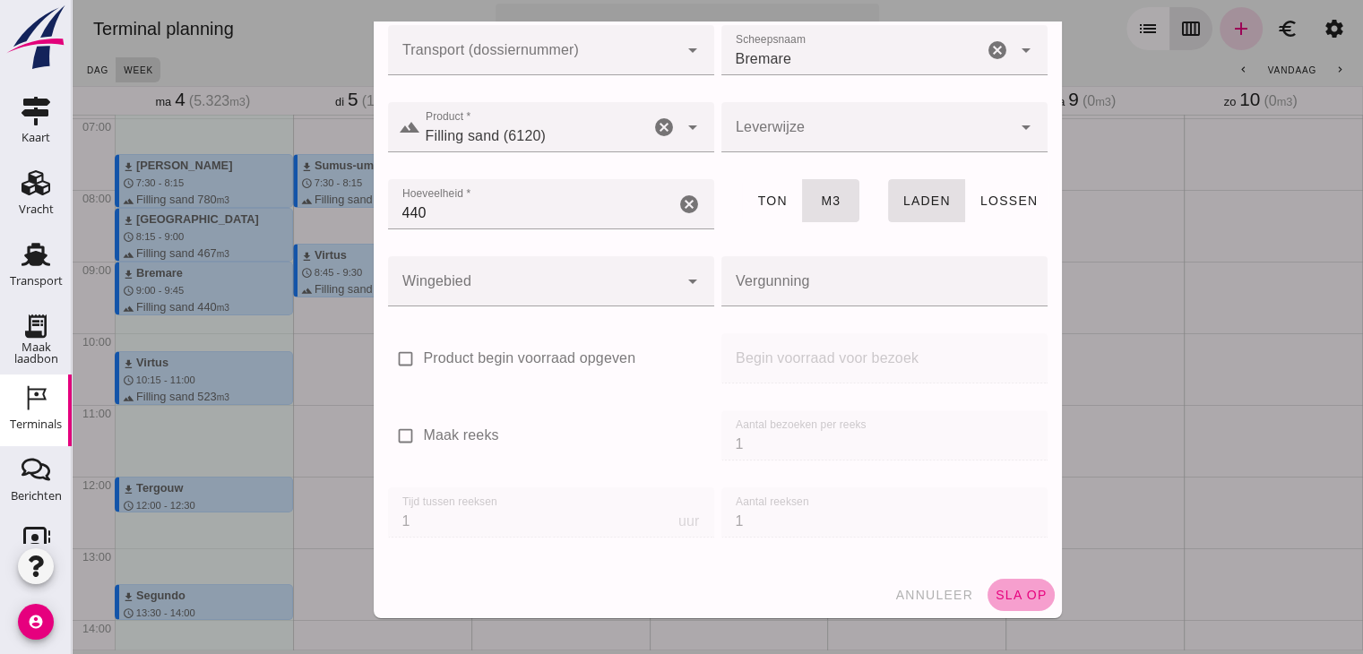
click span "sla op"
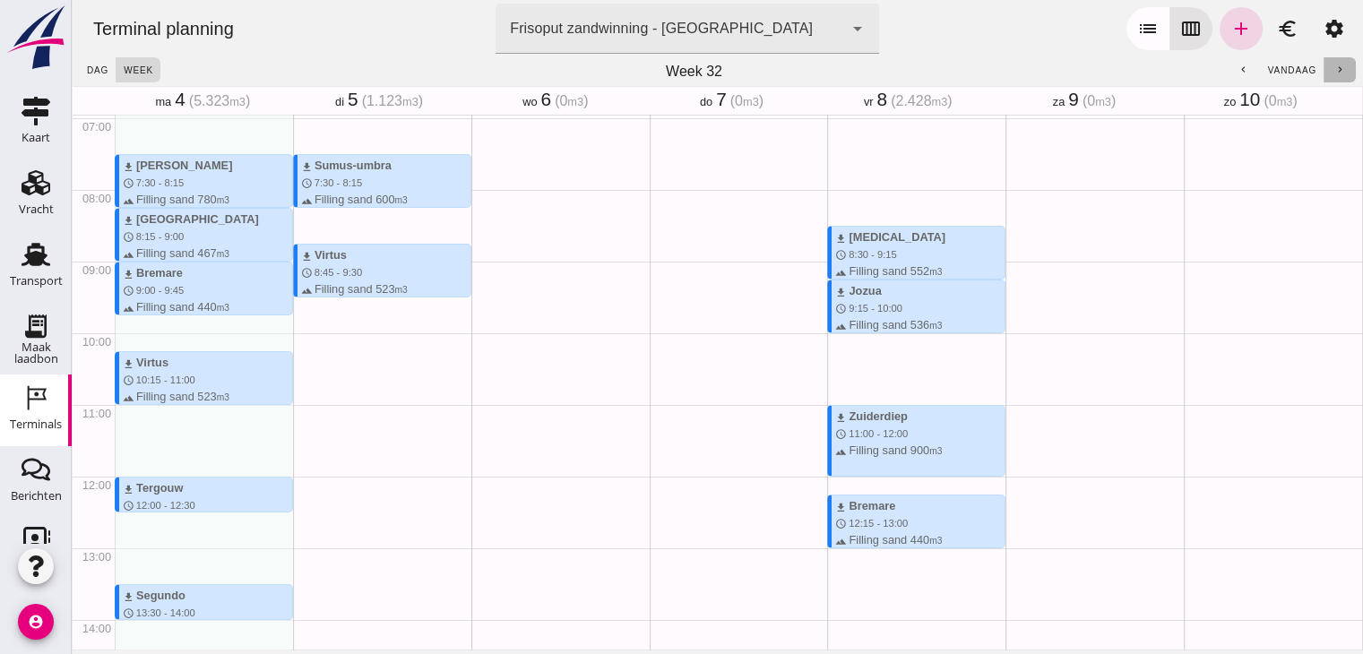
click at [1323, 60] on button "chevron_right" at bounding box center [1339, 69] width 32 height 25
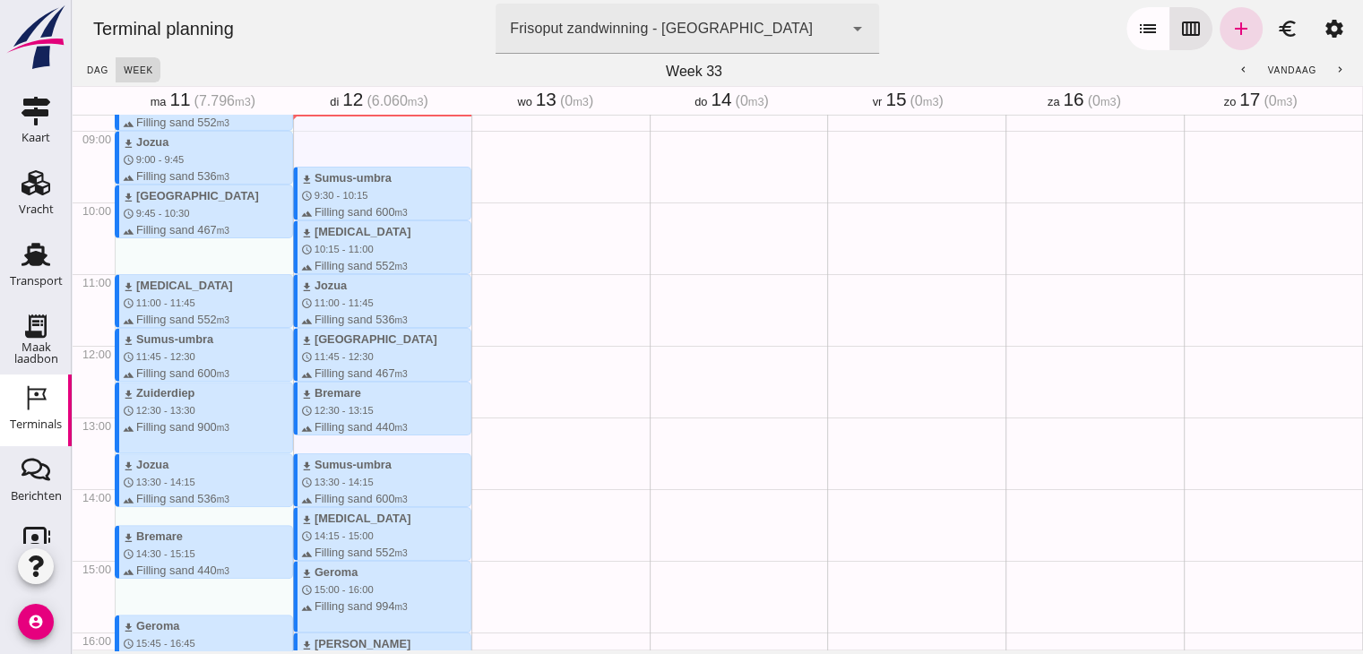
scroll to position [590, 0]
